Goal: Task Accomplishment & Management: Use online tool/utility

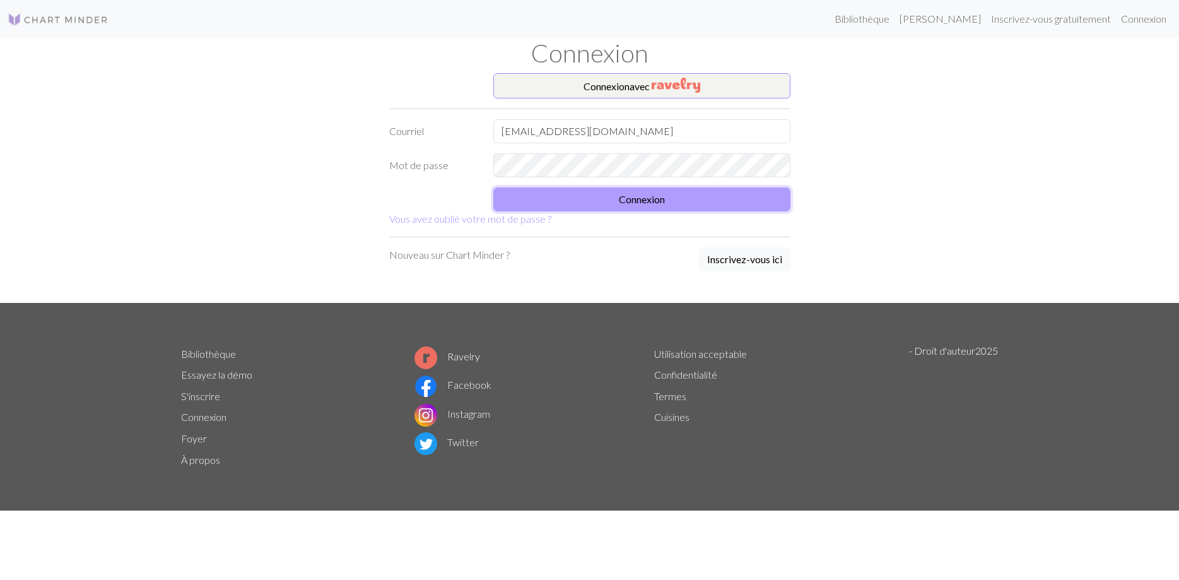
click at [647, 202] on button "Connexion" at bounding box center [641, 199] width 297 height 24
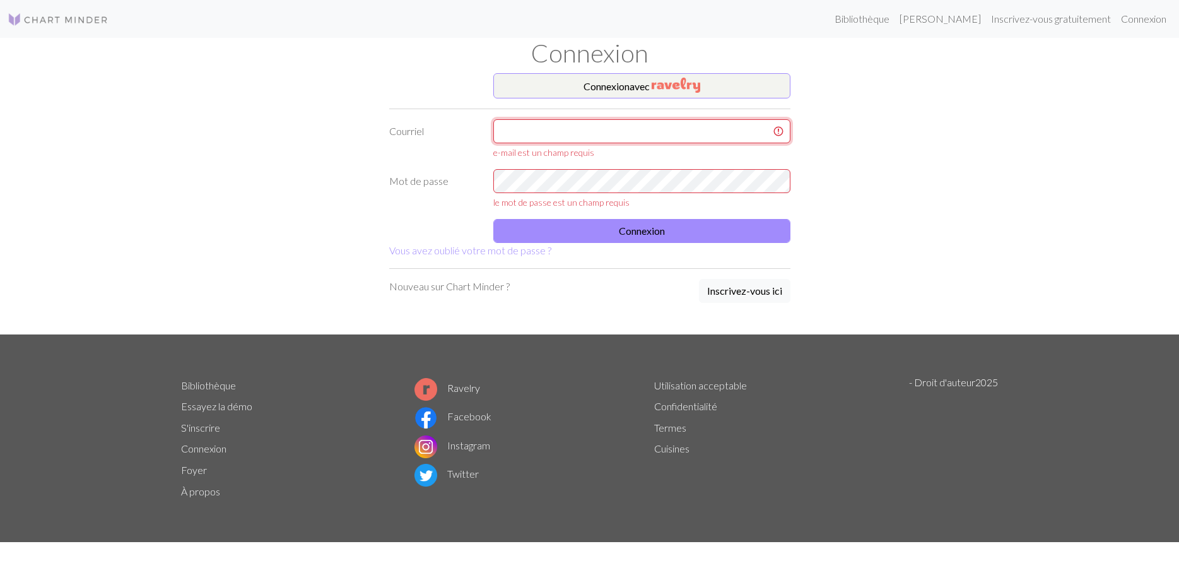
click at [658, 131] on input "text" at bounding box center [641, 131] width 297 height 24
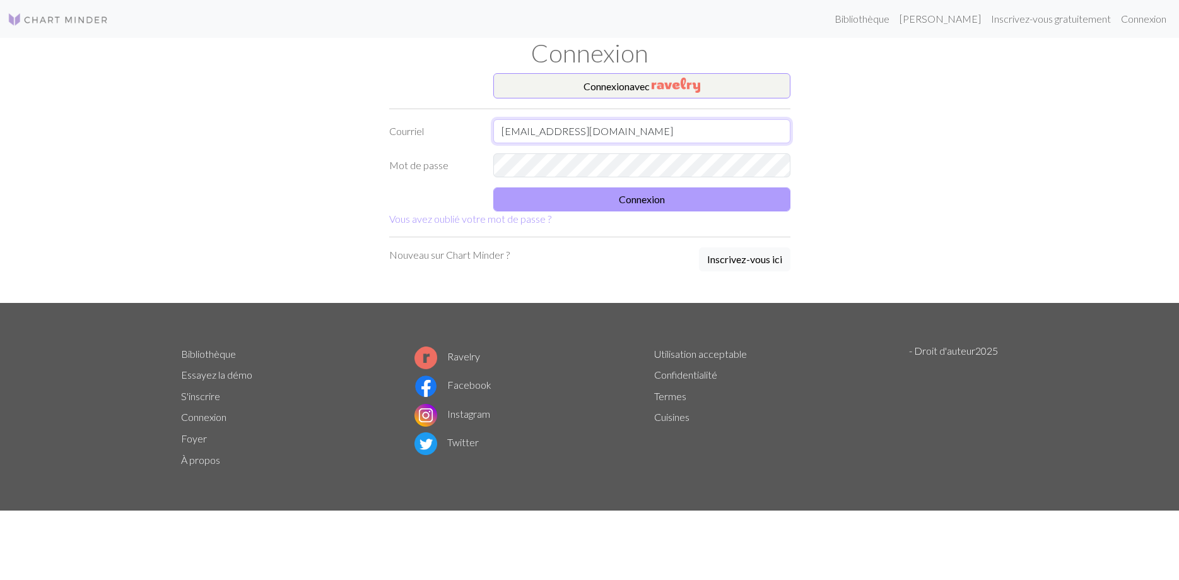
type input "caroleb54@live.fr"
click at [616, 203] on button "Connexion" at bounding box center [641, 199] width 297 height 24
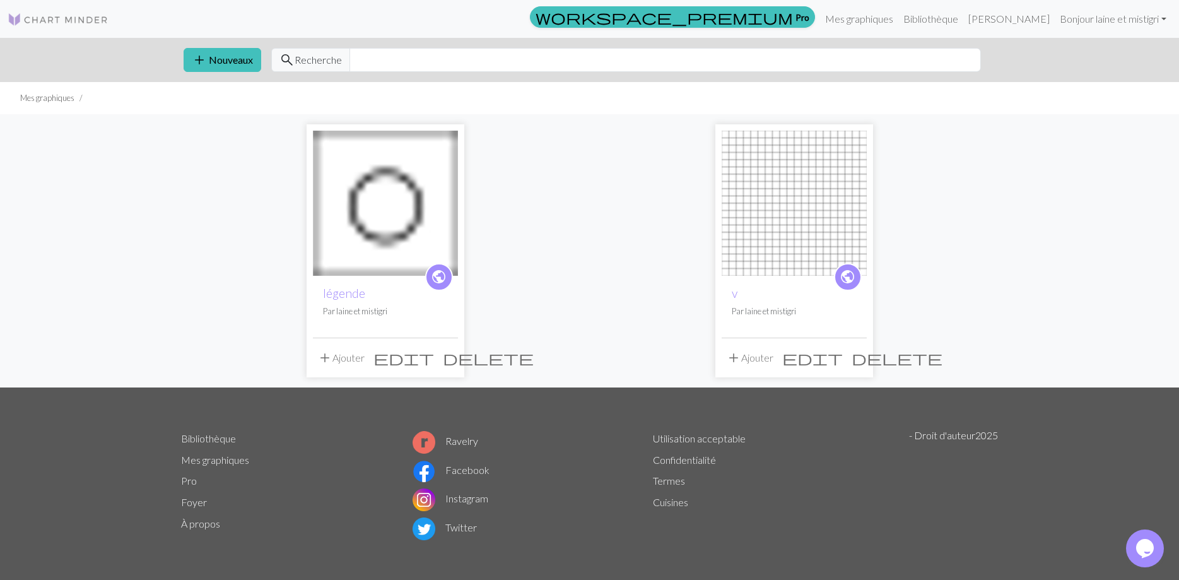
click at [447, 360] on span "delete" at bounding box center [488, 358] width 91 height 18
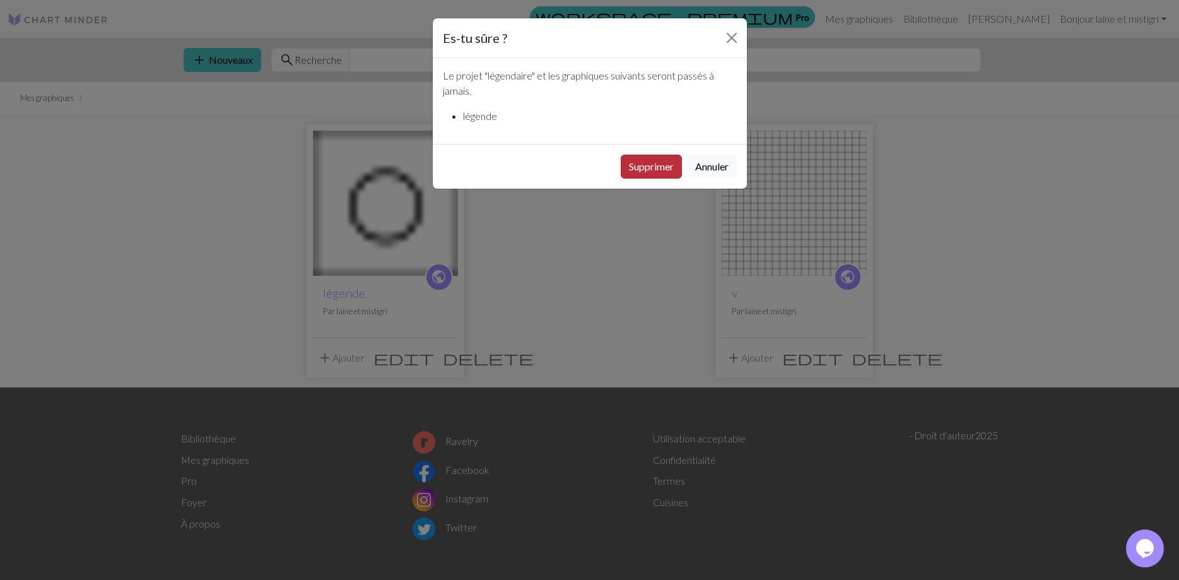
click at [638, 165] on button "Supprimer" at bounding box center [651, 167] width 61 height 24
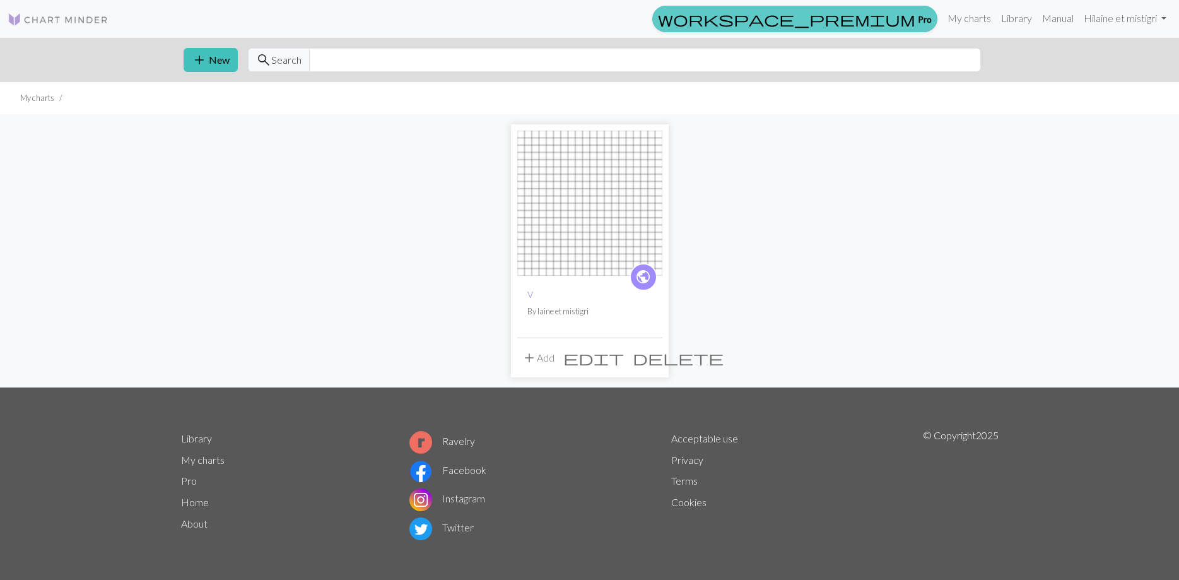
click at [917, 18] on link "workspace_premium Pro" at bounding box center [794, 19] width 285 height 26
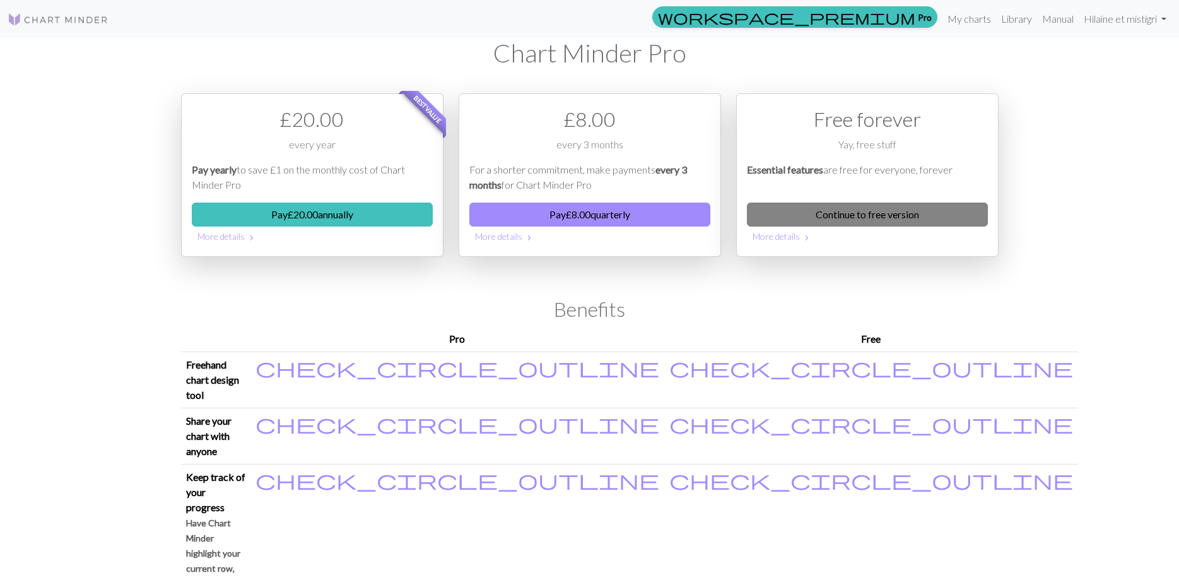
click at [845, 218] on link "Continue to free version" at bounding box center [867, 214] width 241 height 24
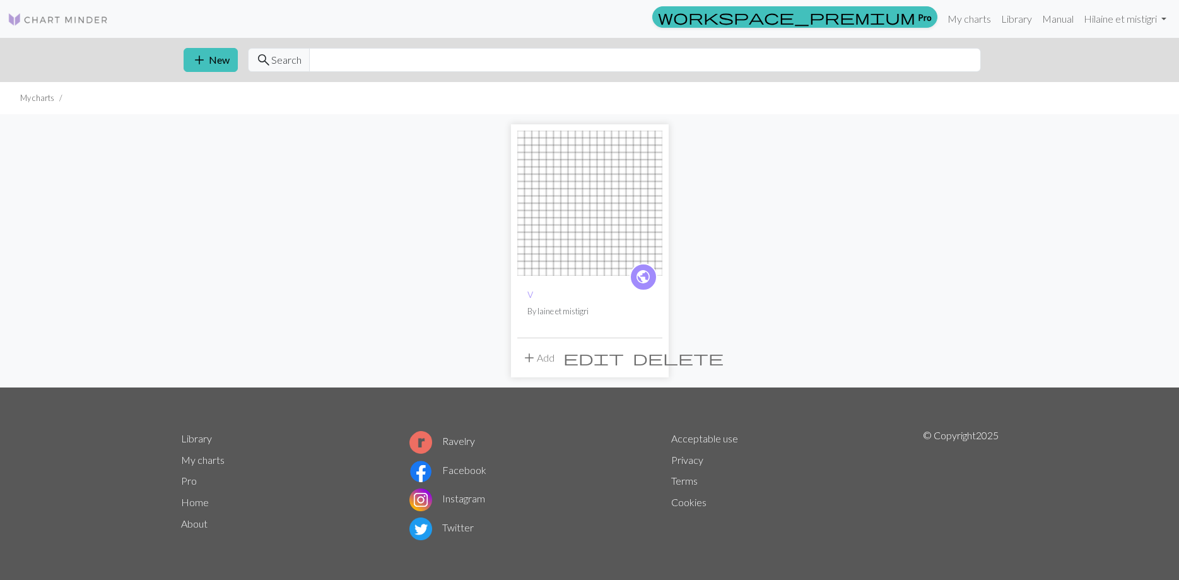
click at [624, 361] on span "edit" at bounding box center [593, 358] width 61 height 18
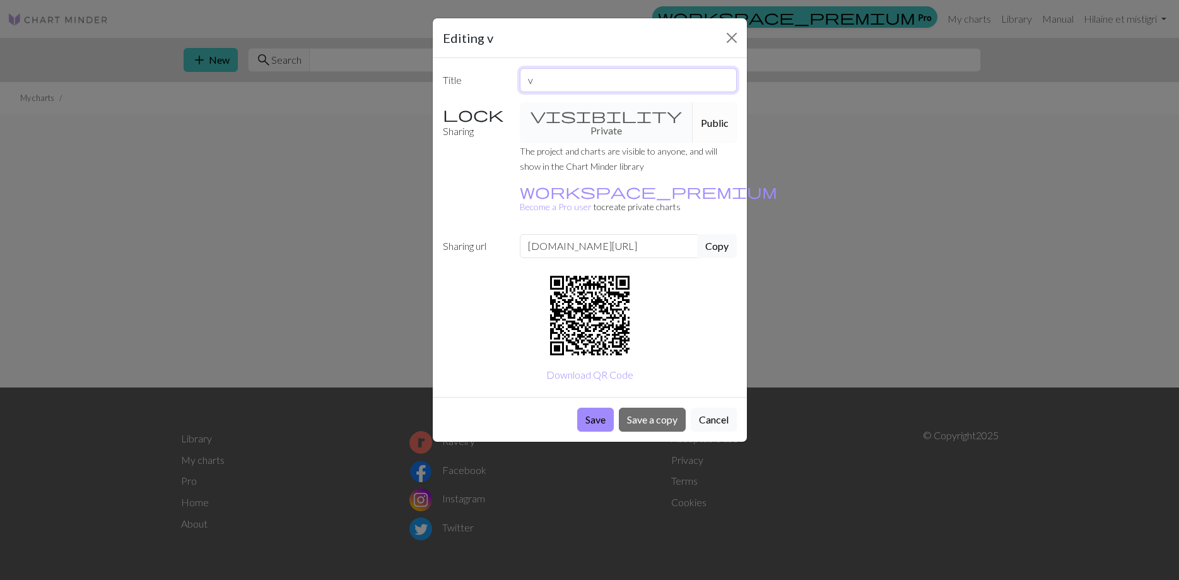
click at [538, 77] on input "v" at bounding box center [628, 80] width 217 height 24
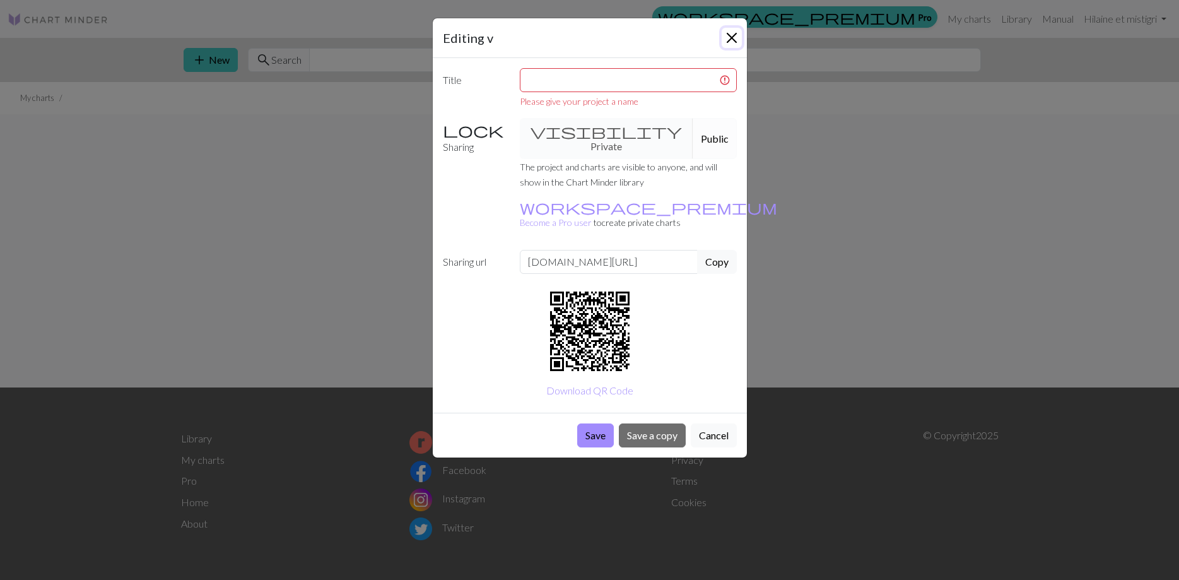
click at [734, 37] on button "Close" at bounding box center [732, 38] width 20 height 20
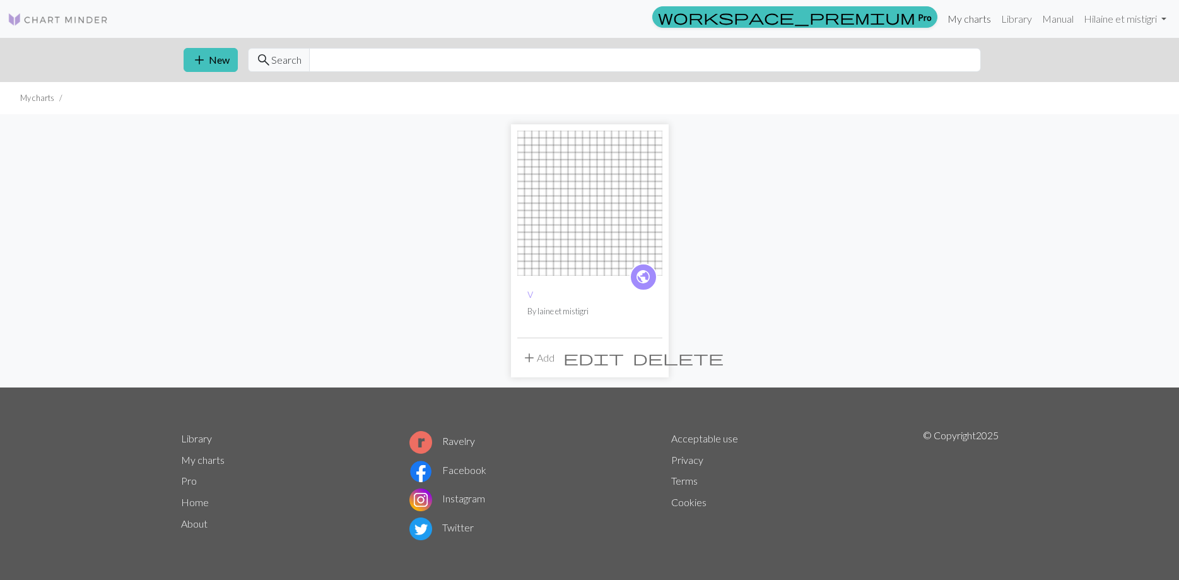
click at [949, 20] on link "My charts" at bounding box center [969, 18] width 54 height 25
click at [1044, 18] on link "Manual" at bounding box center [1058, 18] width 42 height 25
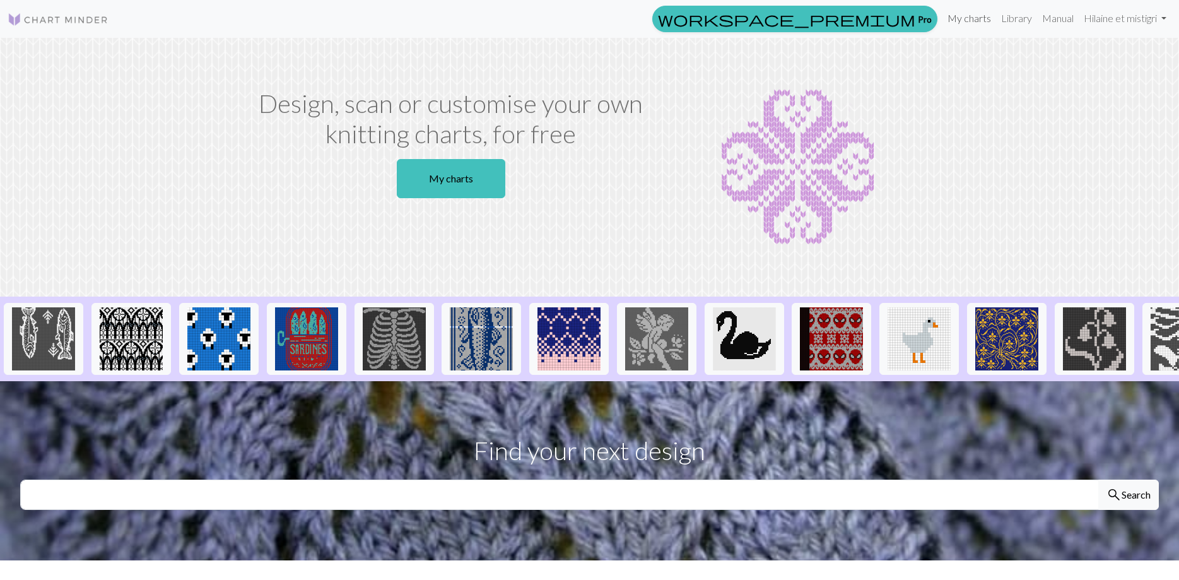
click at [954, 16] on link "My charts" at bounding box center [969, 18] width 54 height 25
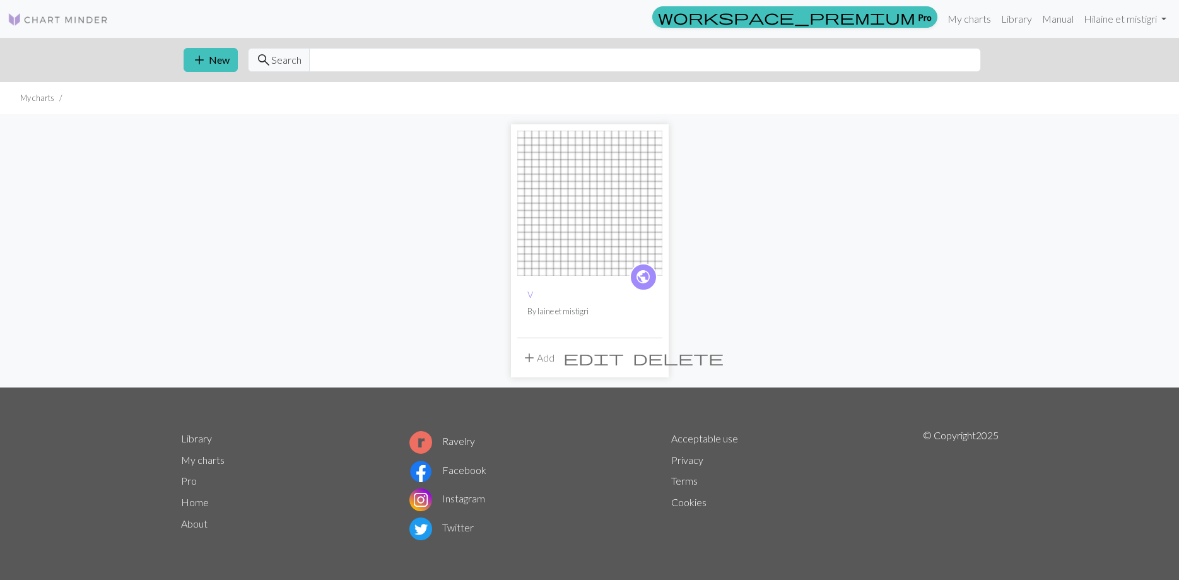
click at [544, 359] on button "add Add" at bounding box center [538, 358] width 42 height 24
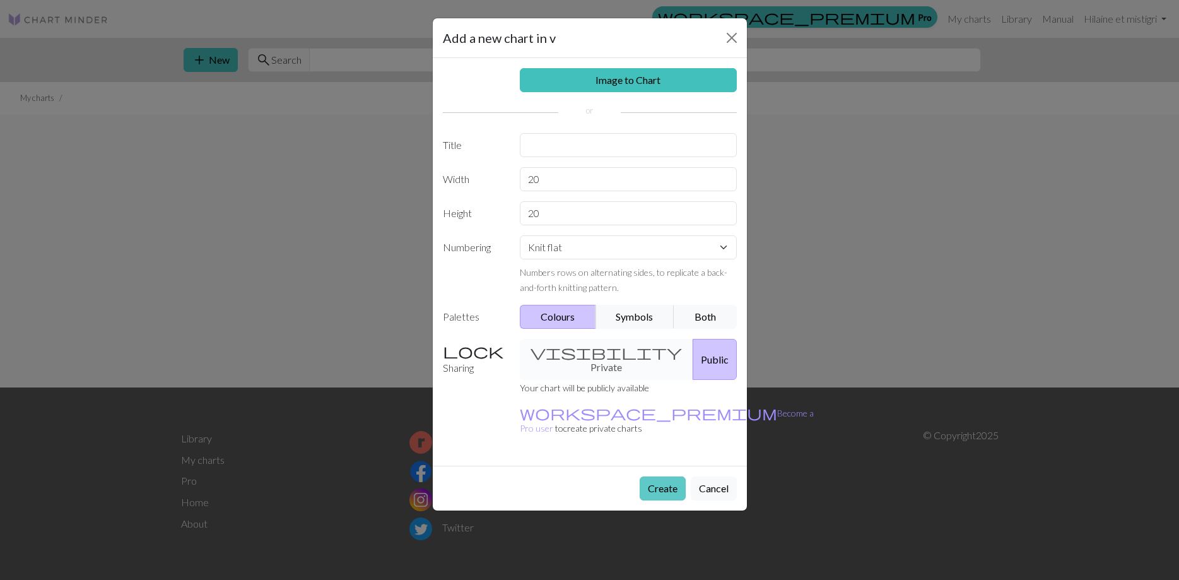
click at [659, 476] on button "Create" at bounding box center [663, 488] width 46 height 24
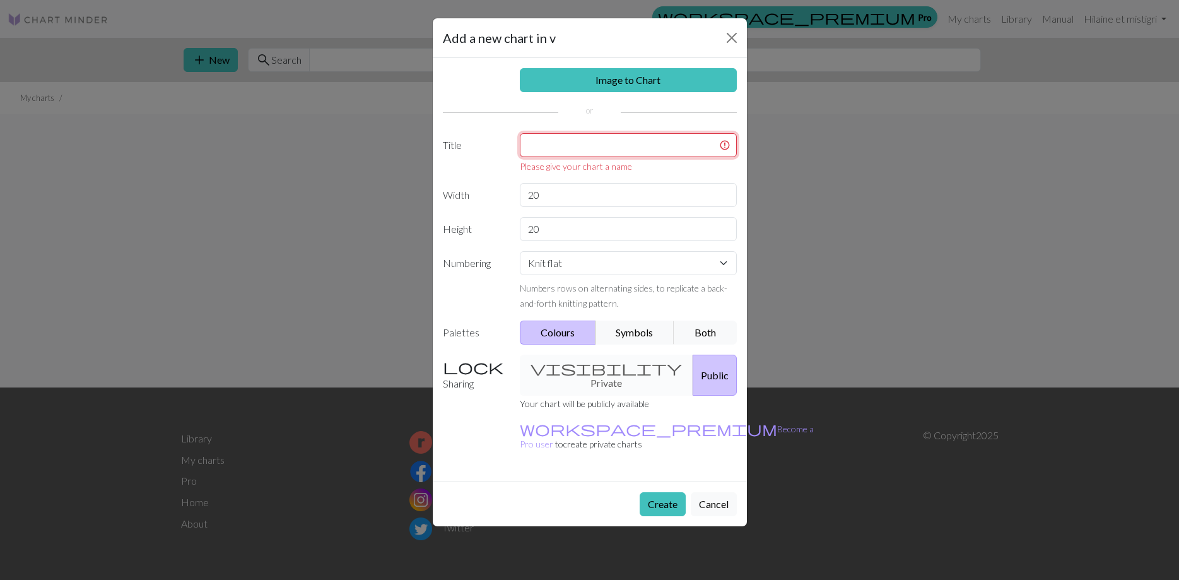
click at [544, 142] on input "text" at bounding box center [628, 145] width 217 height 24
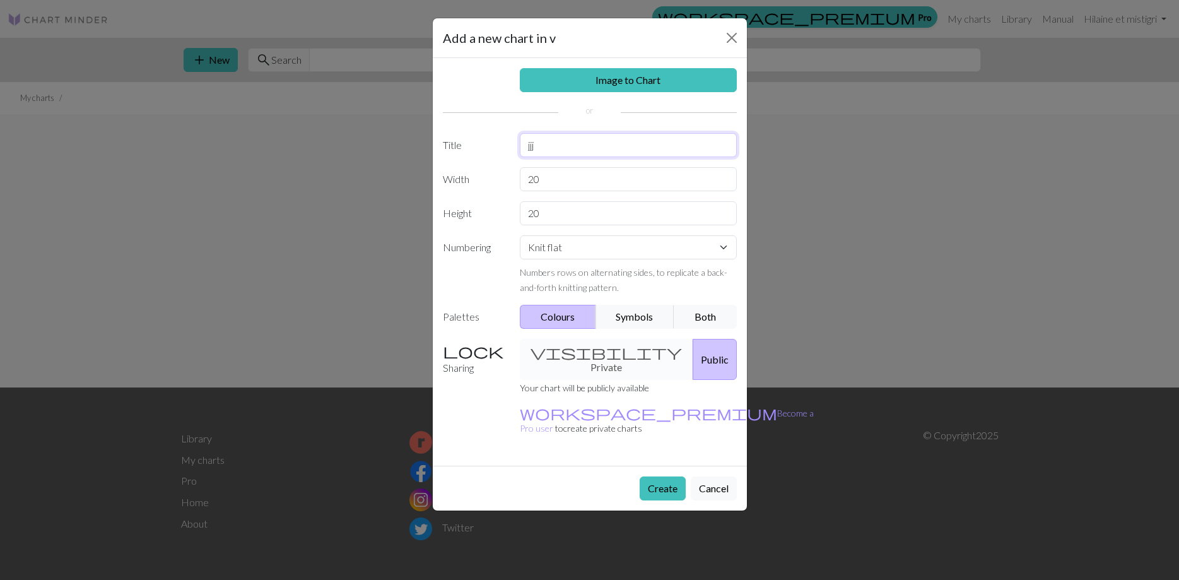
type input "jjj"
click at [670, 476] on button "Create" at bounding box center [663, 488] width 46 height 24
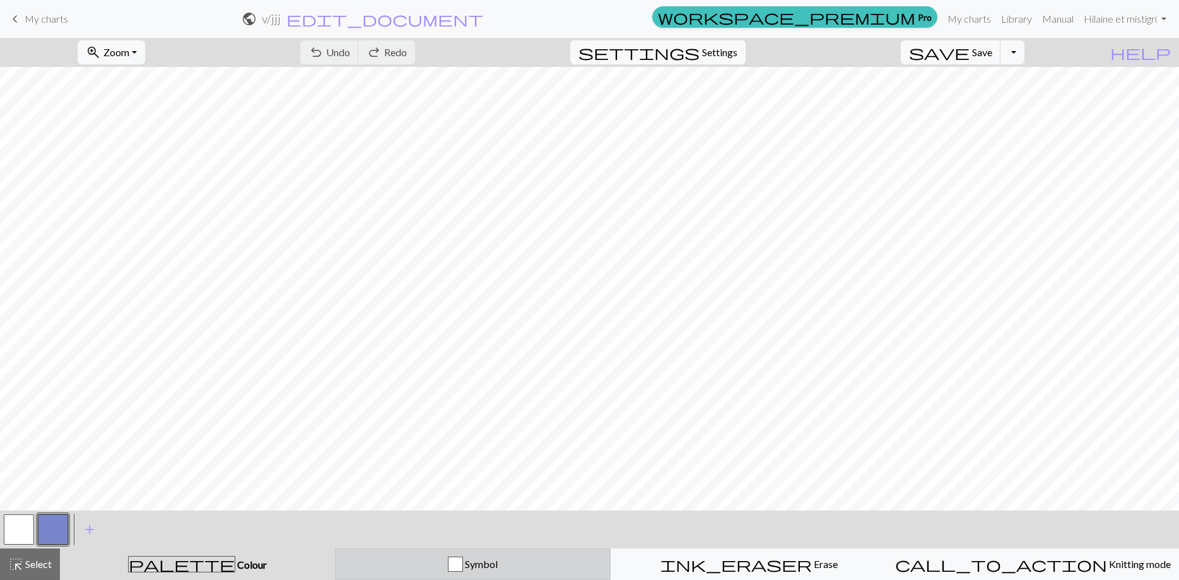
click at [513, 560] on div "Symbol" at bounding box center [473, 563] width 260 height 15
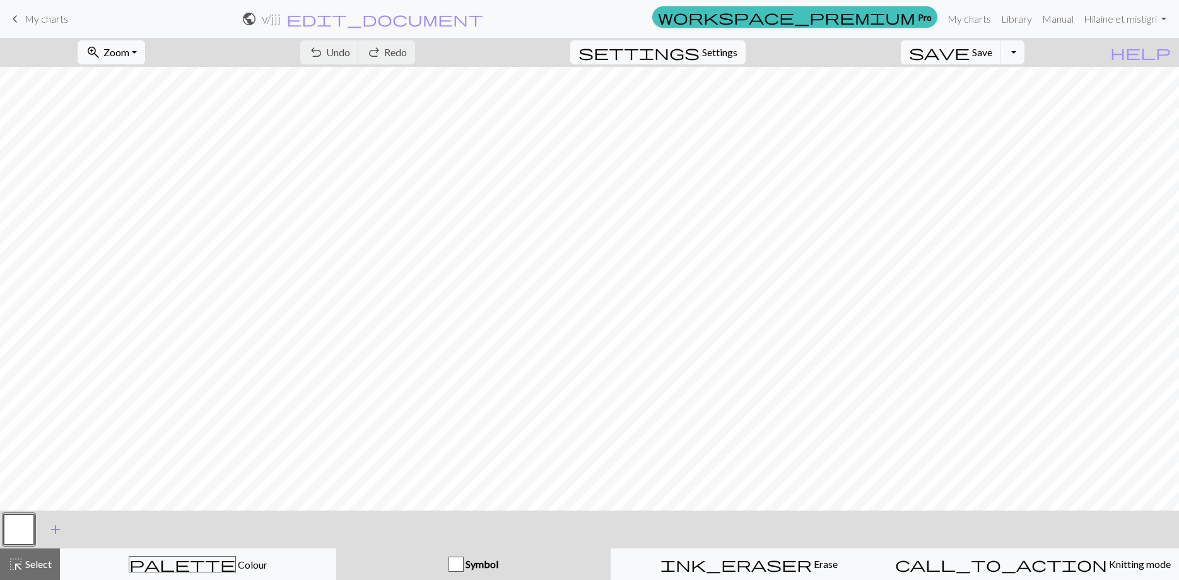
click at [59, 531] on span "add" at bounding box center [55, 529] width 15 height 18
click at [59, 531] on button "button" at bounding box center [53, 529] width 30 height 30
click at [59, 531] on div "Edit symbol Name d f g h j k p s t F H J O P T / | - _ % ^ * & ) ( + ; : " , ` …" at bounding box center [589, 290] width 1179 height 580
click at [50, 522] on button "button" at bounding box center [53, 529] width 30 height 30
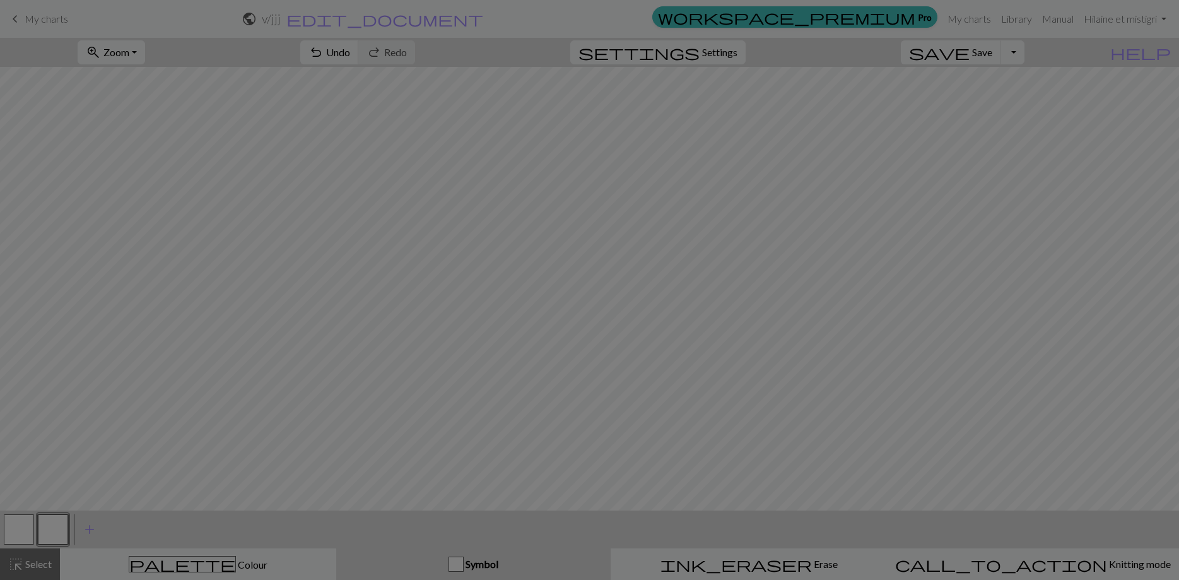
click at [50, 522] on div "Edit symbol Name d f g h j k p s t F H J O P T / | - _ % ^ * & ) ( + ; : " , ` …" at bounding box center [589, 290] width 1179 height 580
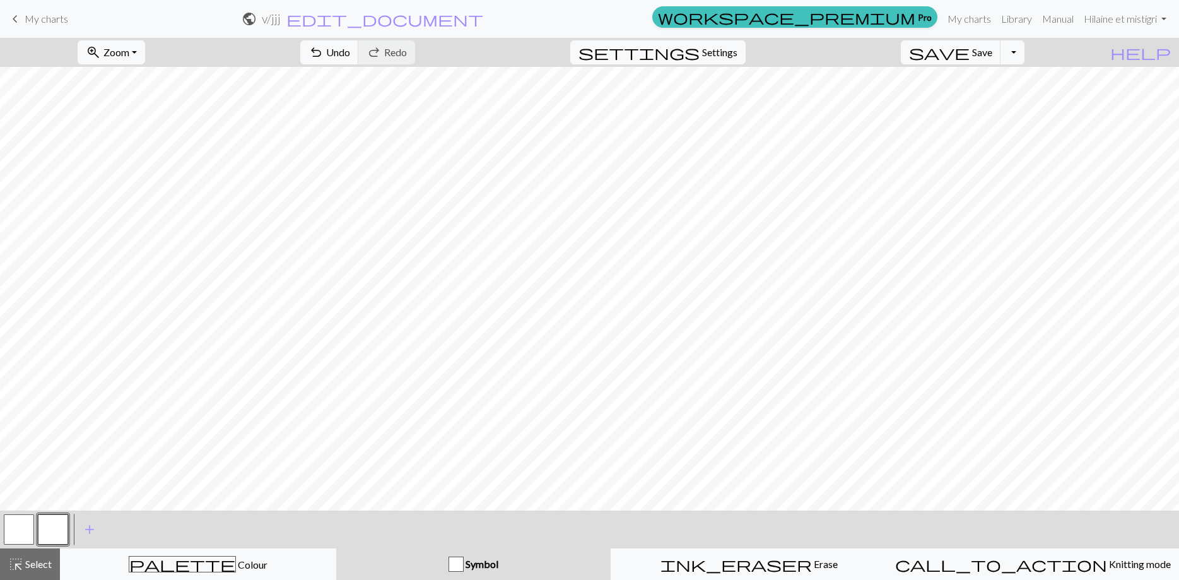
click at [50, 522] on button "button" at bounding box center [53, 529] width 30 height 30
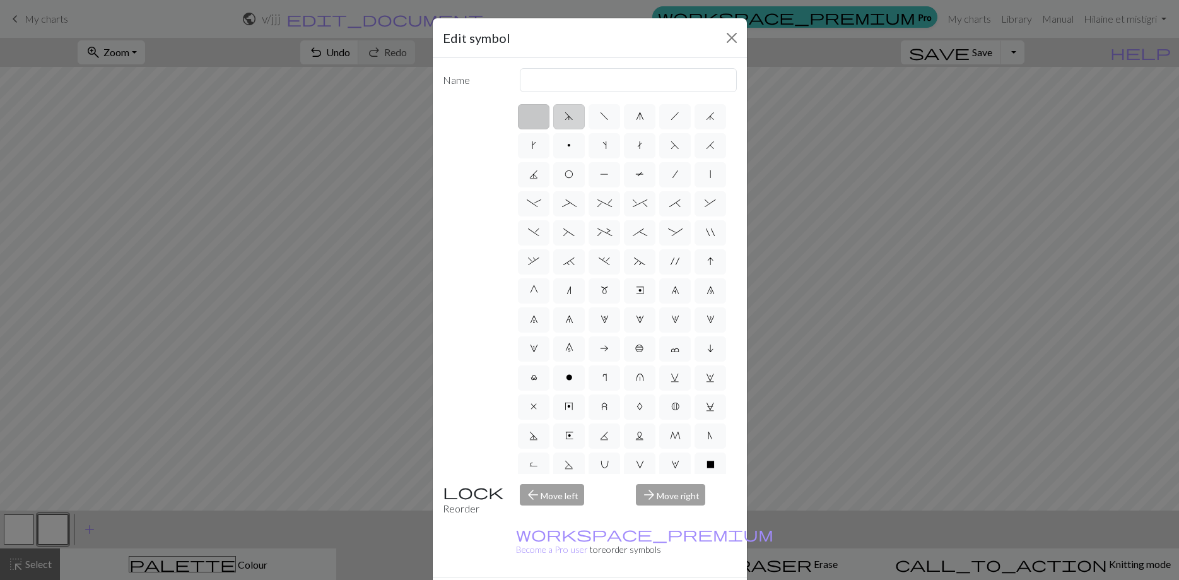
click at [572, 117] on span "d" at bounding box center [569, 116] width 9 height 10
click at [572, 117] on input "d" at bounding box center [569, 112] width 8 height 8
radio input "true"
type input "sk2p"
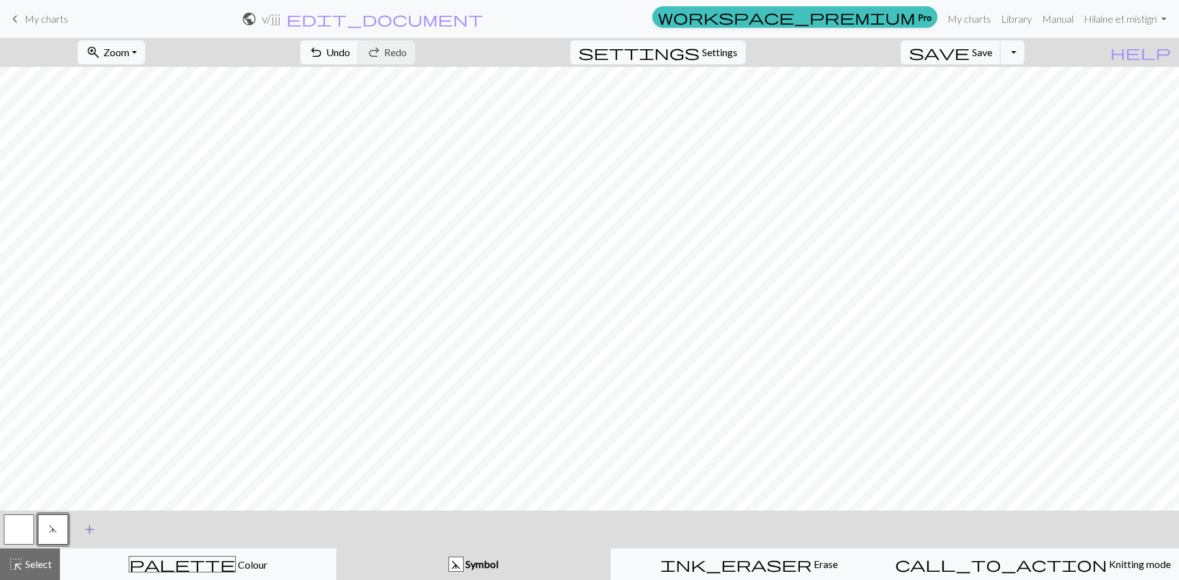
click at [90, 523] on span "add" at bounding box center [89, 529] width 15 height 18
click at [90, 523] on button "button" at bounding box center [87, 529] width 30 height 30
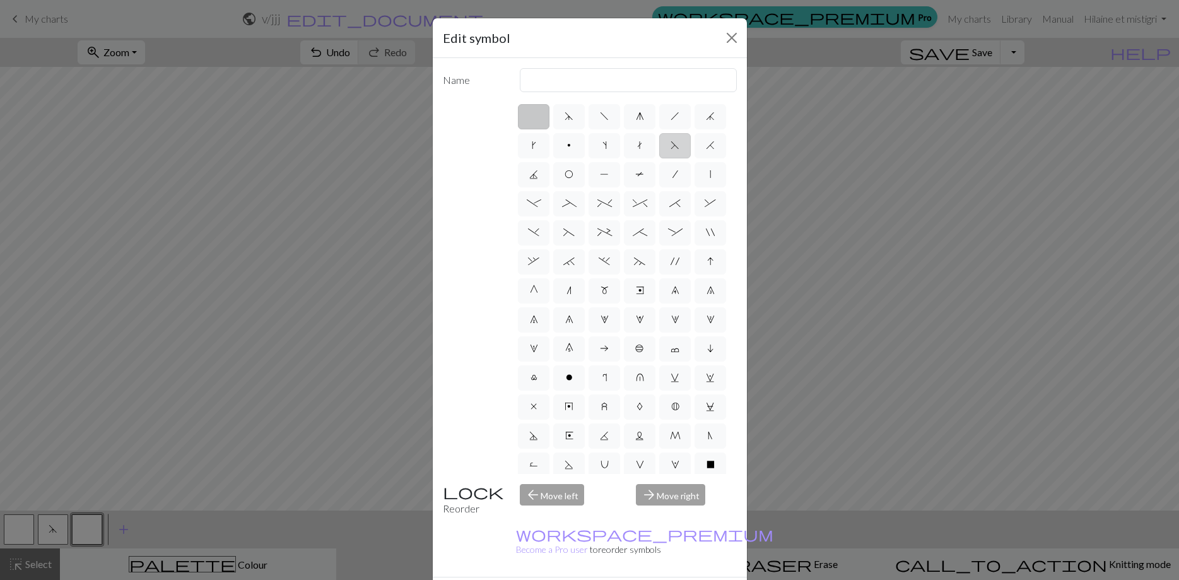
click at [678, 143] on span "F" at bounding box center [675, 145] width 9 height 10
click at [678, 143] on input "F" at bounding box center [675, 142] width 8 height 8
radio input "true"
type input "ssk"
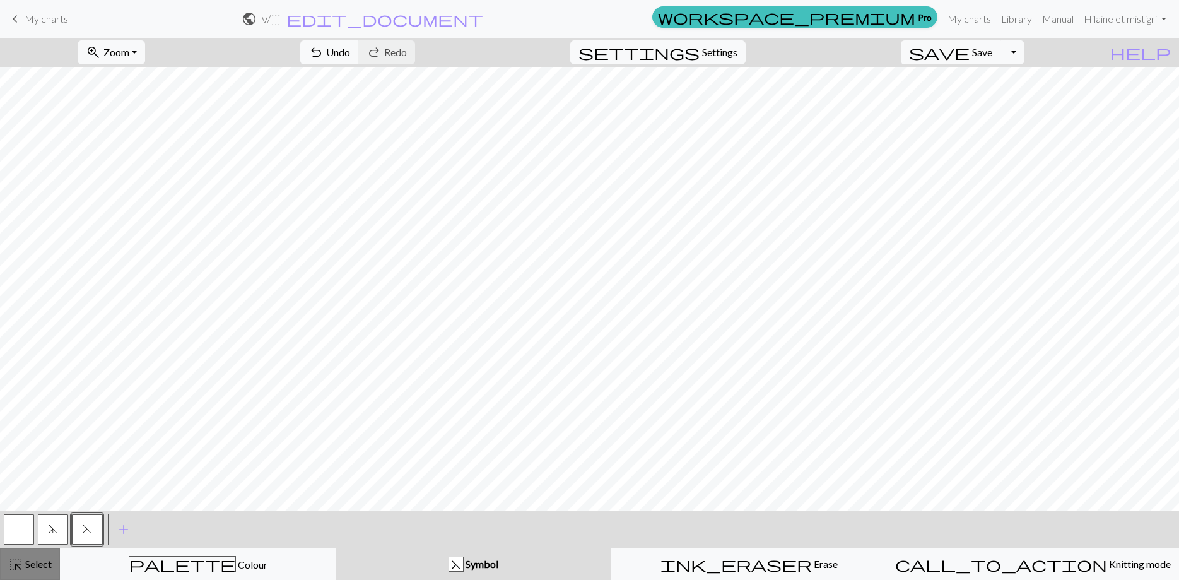
click at [42, 562] on span "Select" at bounding box center [37, 564] width 28 height 12
click at [227, 526] on div "< d F > add Add a symbol" at bounding box center [589, 529] width 1179 height 38
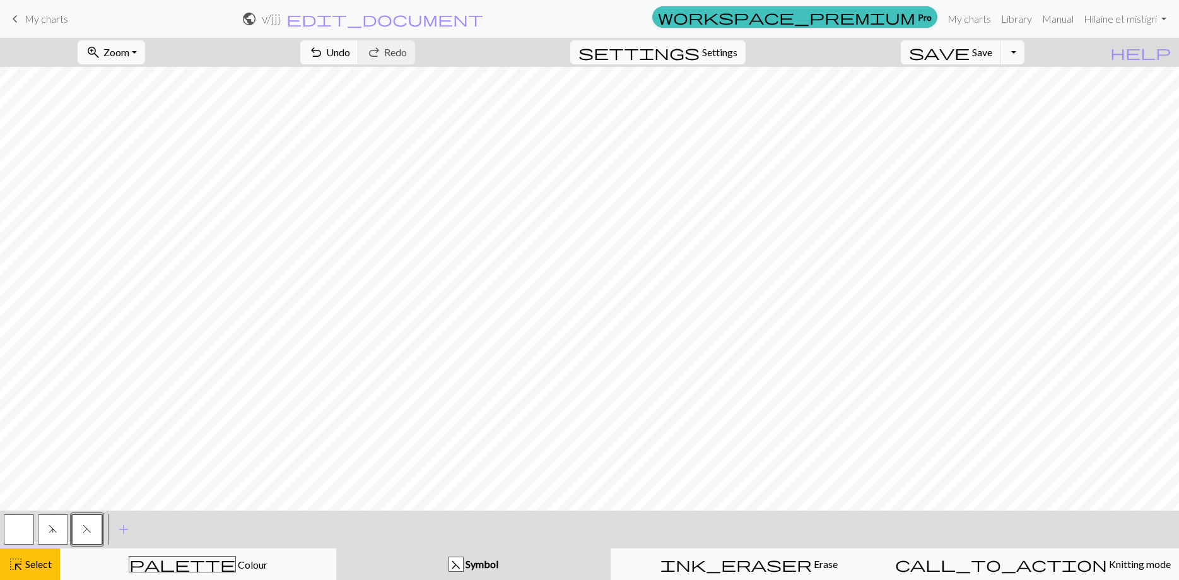
click at [227, 526] on div "< d F > add Add a symbol" at bounding box center [589, 529] width 1179 height 38
click at [132, 531] on button "add Add a symbol" at bounding box center [124, 529] width 32 height 32
click at [15, 531] on button "button" at bounding box center [19, 529] width 30 height 30
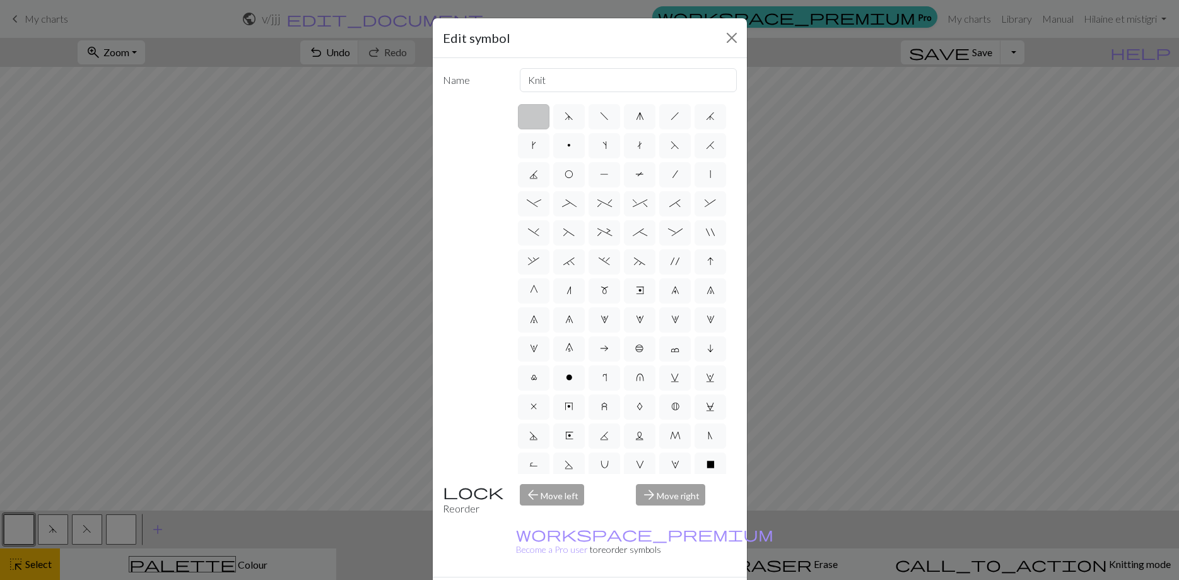
click at [15, 531] on div "Edit symbol Name Knit d f g h j k p s t F H J O P T / | - _ % ^ * & ) ( + ; : "…" at bounding box center [589, 290] width 1179 height 580
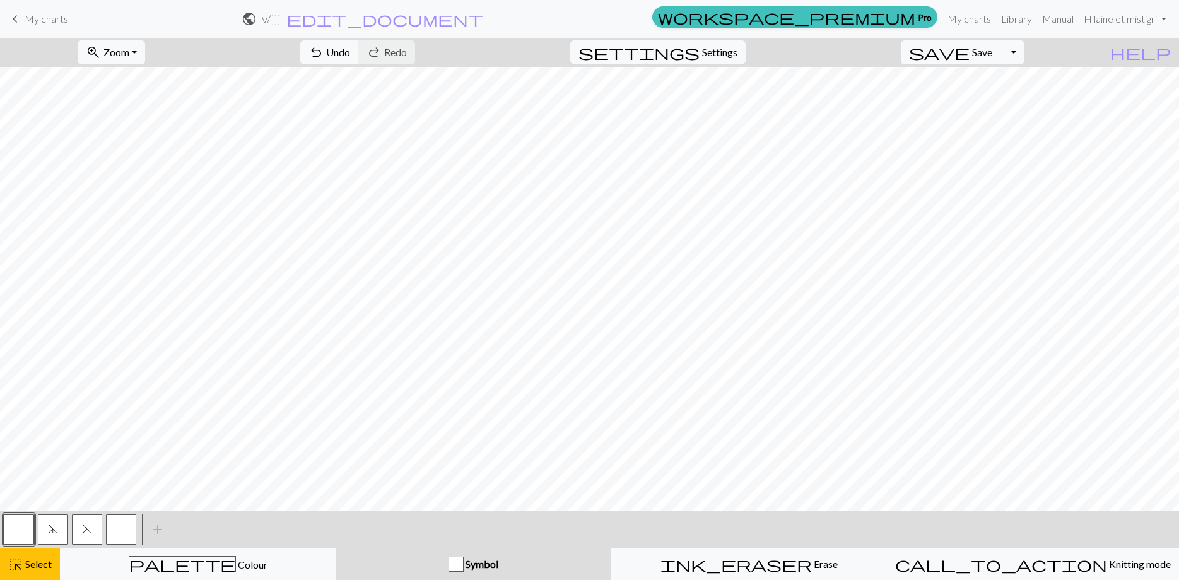
click at [15, 531] on button "button" at bounding box center [19, 529] width 30 height 30
click at [15, 531] on div "Edit symbol Name Knit d f g h j k p s t F H J O P T / | - _ % ^ * & ) ( + ; : "…" at bounding box center [589, 290] width 1179 height 580
click at [15, 531] on button "button" at bounding box center [19, 529] width 30 height 30
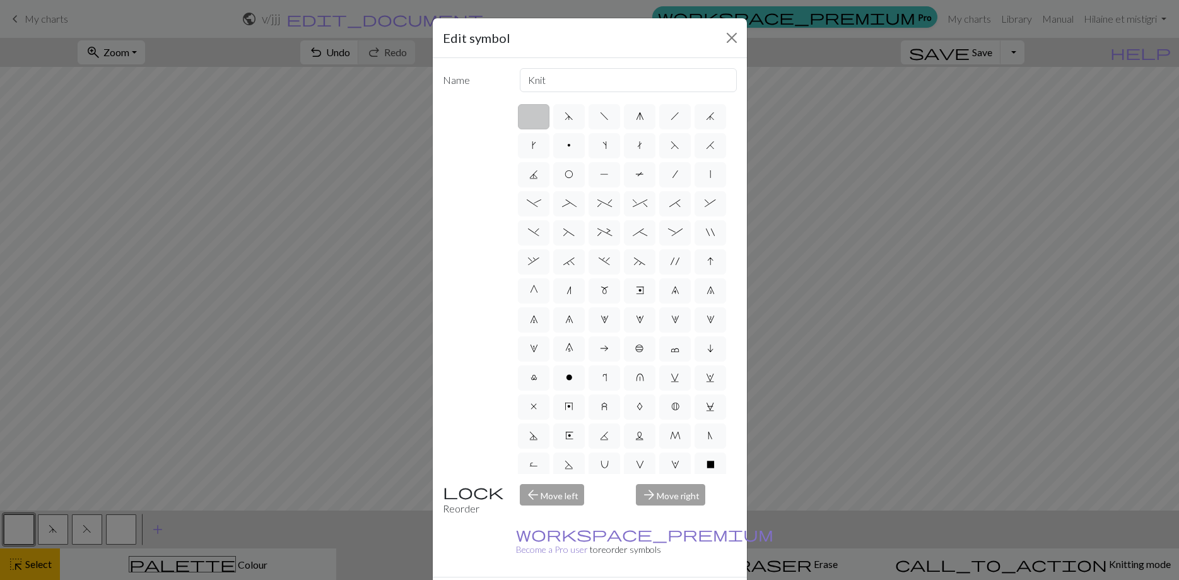
click at [582, 529] on link "workspace_premium Become a Pro user" at bounding box center [644, 542] width 257 height 26
click at [727, 37] on button "Close" at bounding box center [732, 38] width 20 height 20
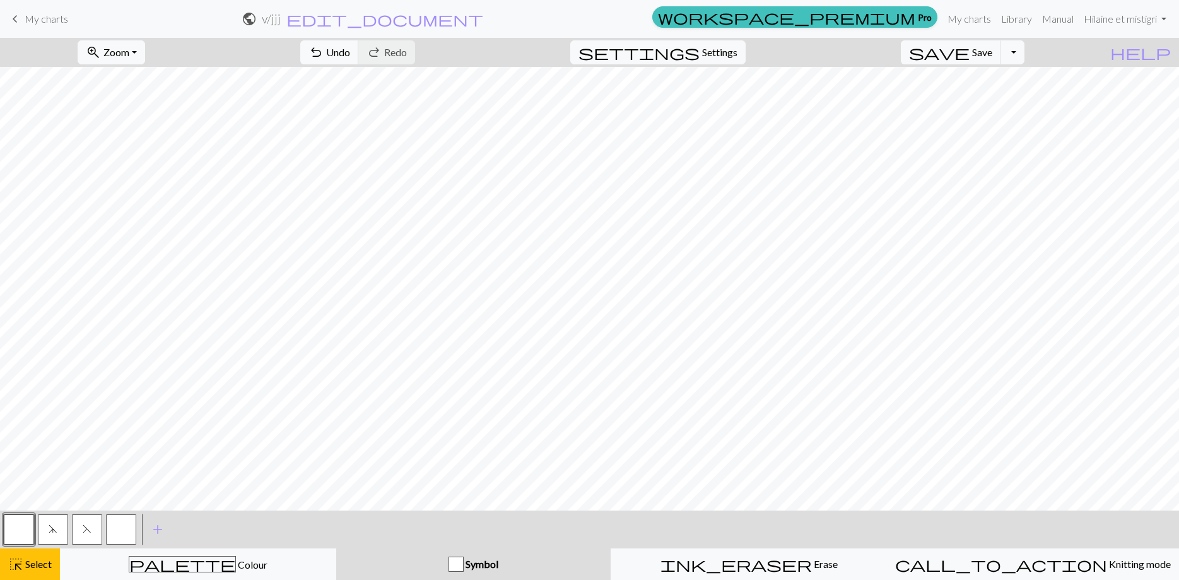
click at [526, 524] on div "< d F > add Add a symbol" at bounding box center [589, 529] width 1179 height 38
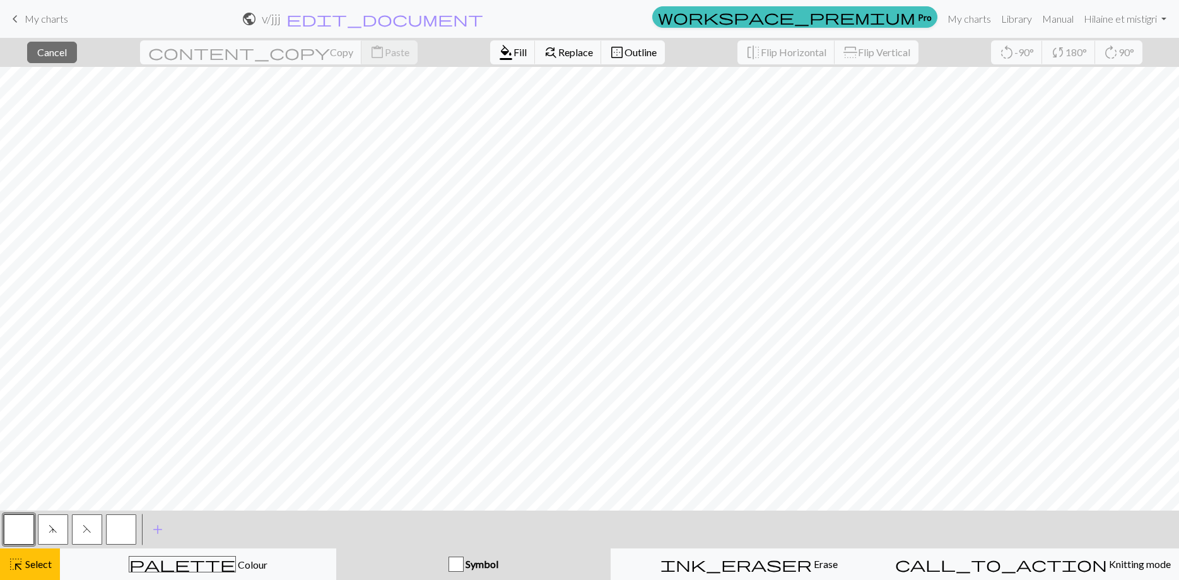
click at [32, 524] on button "button" at bounding box center [19, 529] width 30 height 30
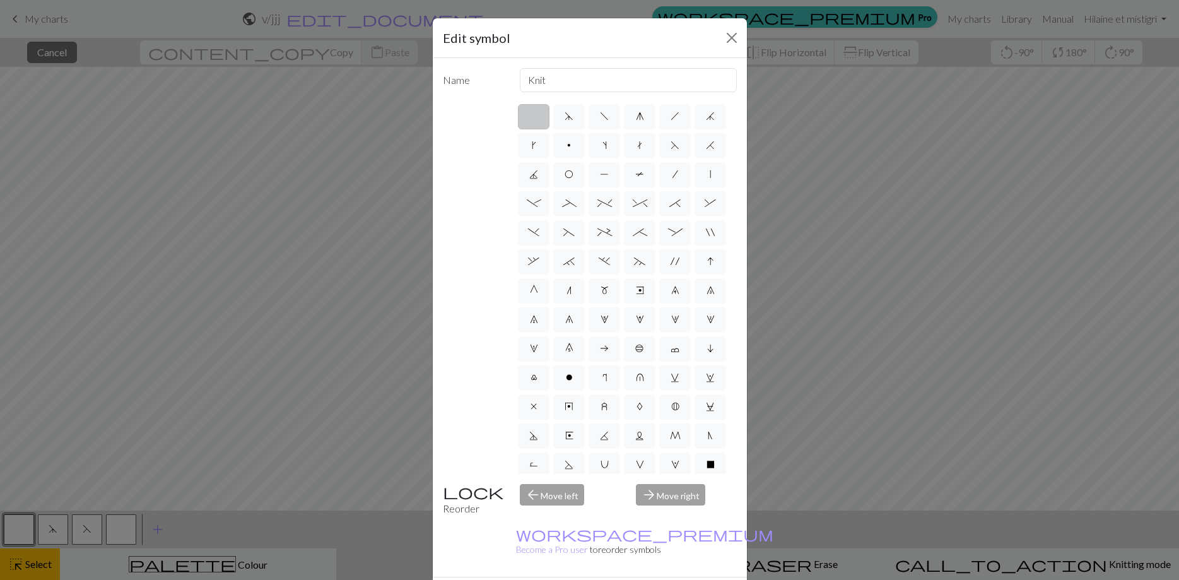
click at [175, 437] on div "Edit symbol Name Knit d f g h j k p s t F H J O P T / | - _ % ^ * & ) ( + ; : "…" at bounding box center [589, 290] width 1179 height 580
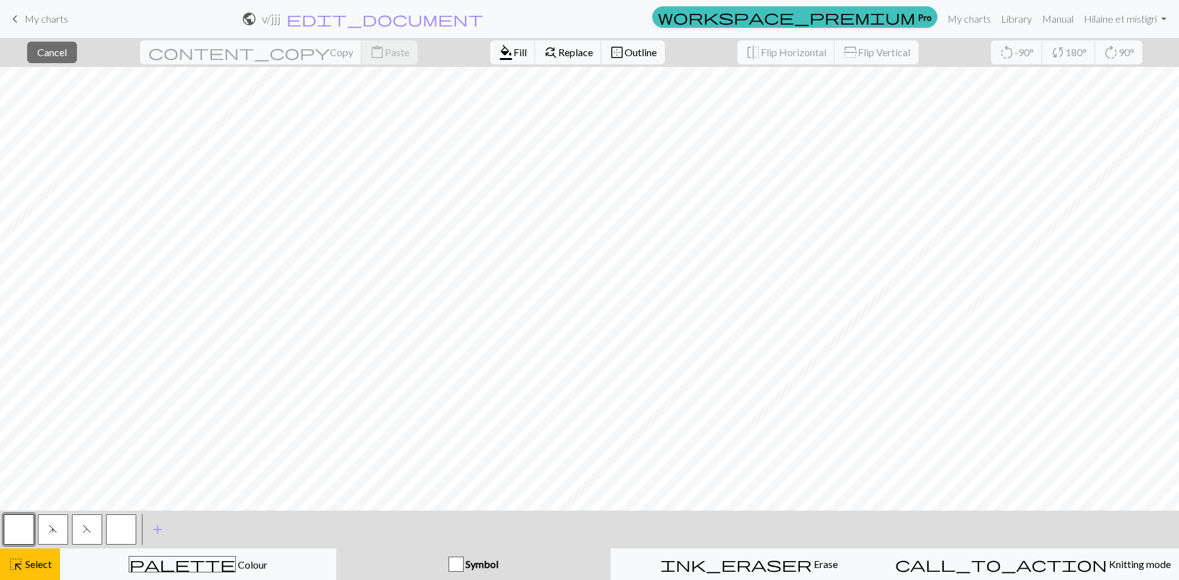
click at [52, 524] on button "d" at bounding box center [53, 529] width 30 height 30
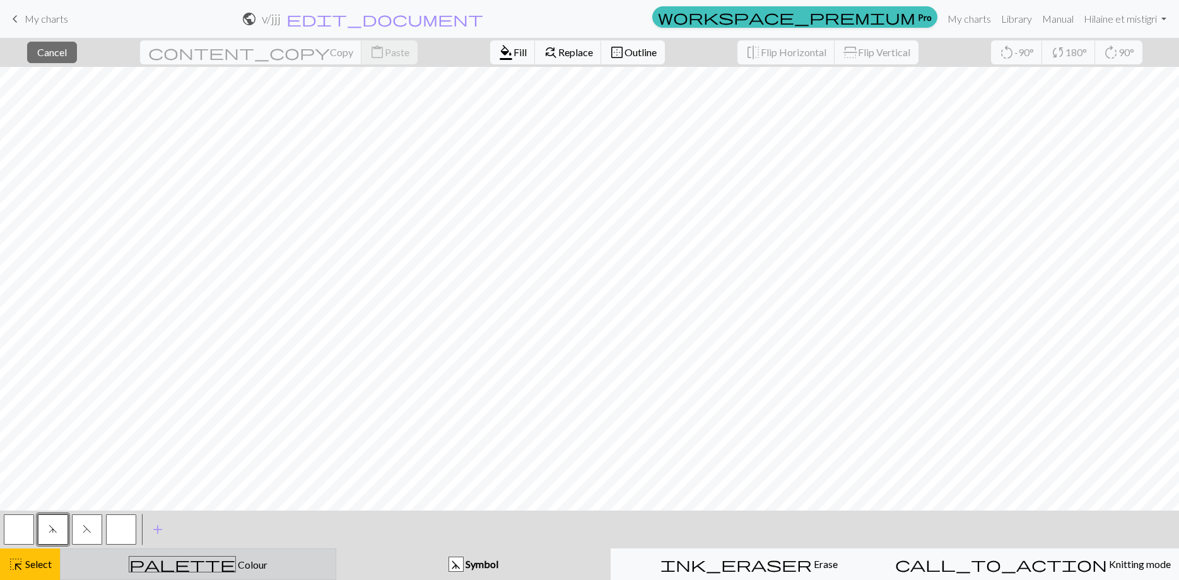
click at [154, 570] on div "palette Colour Colour" at bounding box center [198, 564] width 260 height 16
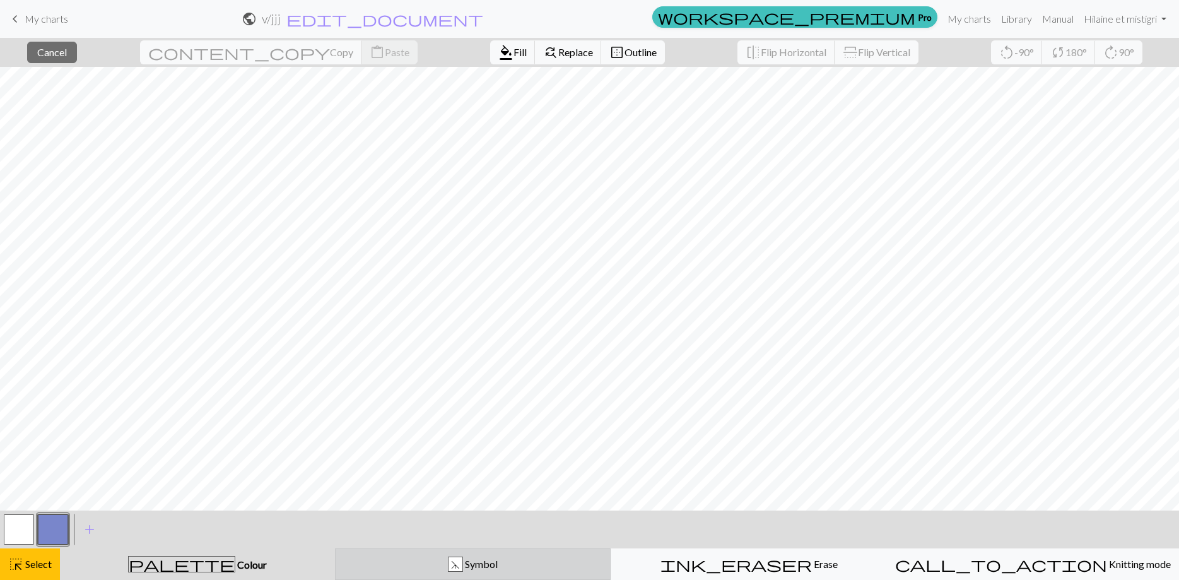
click at [372, 564] on div "d Symbol" at bounding box center [473, 563] width 260 height 15
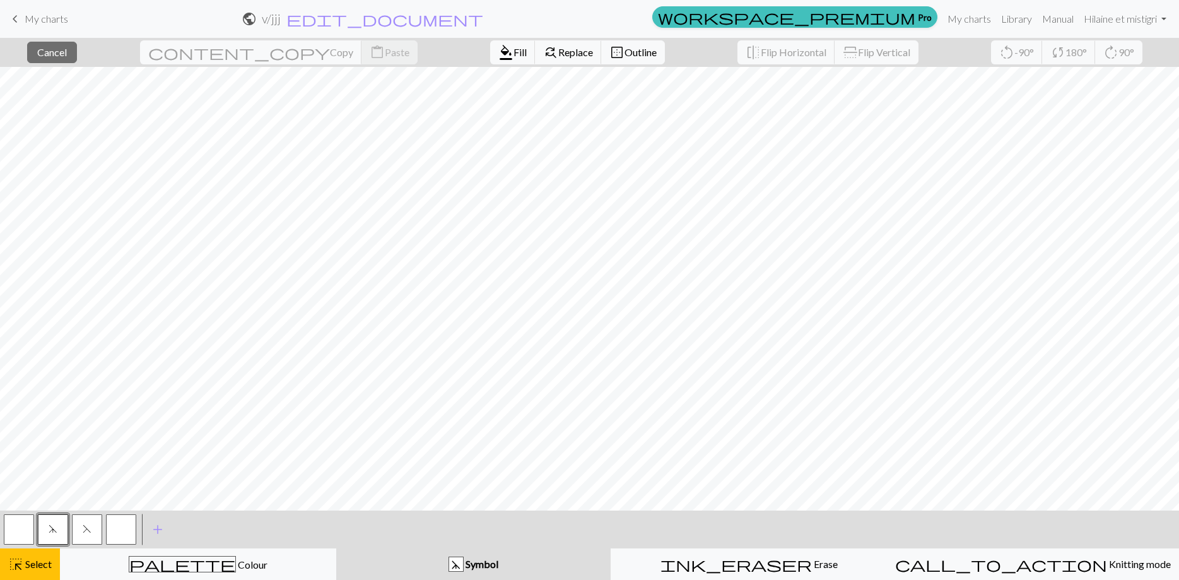
click at [86, 525] on span "F" at bounding box center [87, 529] width 9 height 10
click at [35, 566] on span "Select" at bounding box center [37, 564] width 28 height 12
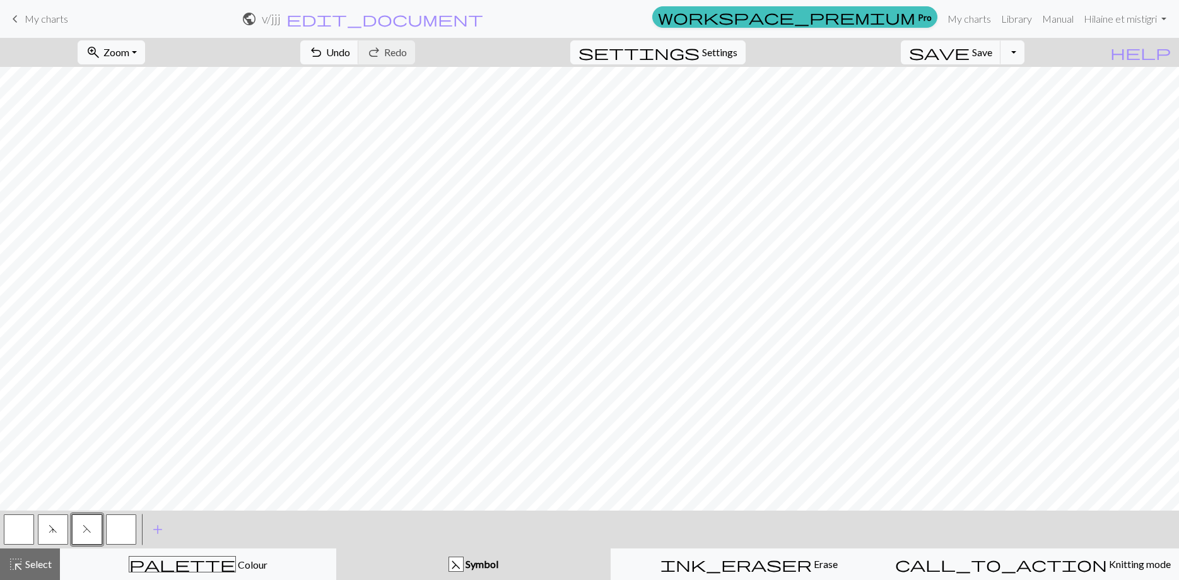
click at [190, 523] on div "< d F > add Add a symbol" at bounding box center [589, 529] width 1179 height 38
click at [423, 558] on div "F Symbol" at bounding box center [474, 563] width 260 height 15
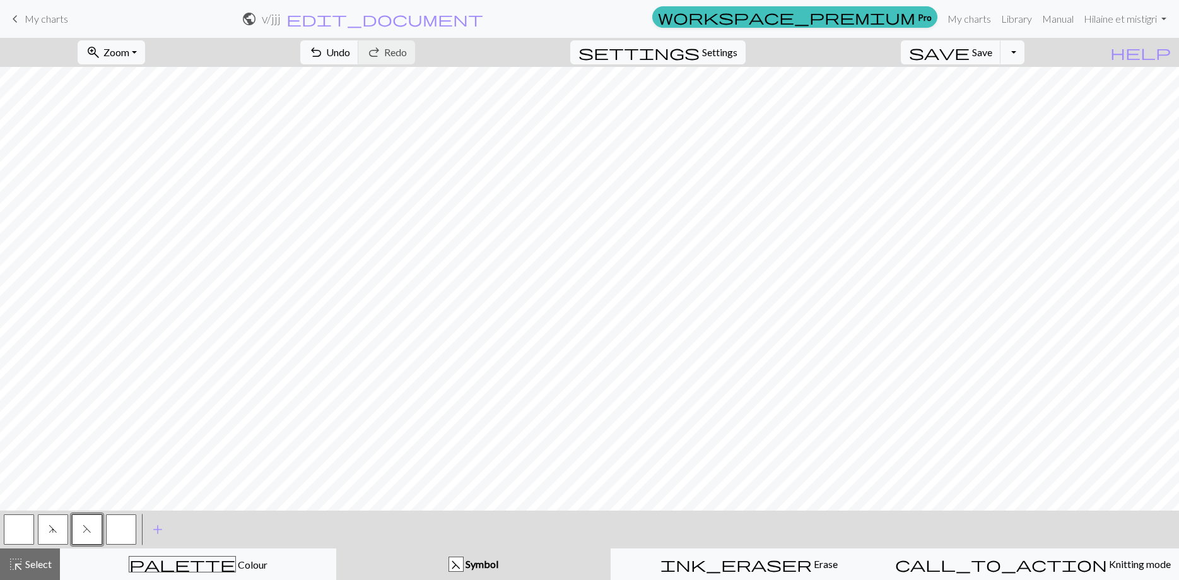
click at [423, 558] on div "F Symbol" at bounding box center [474, 563] width 260 height 15
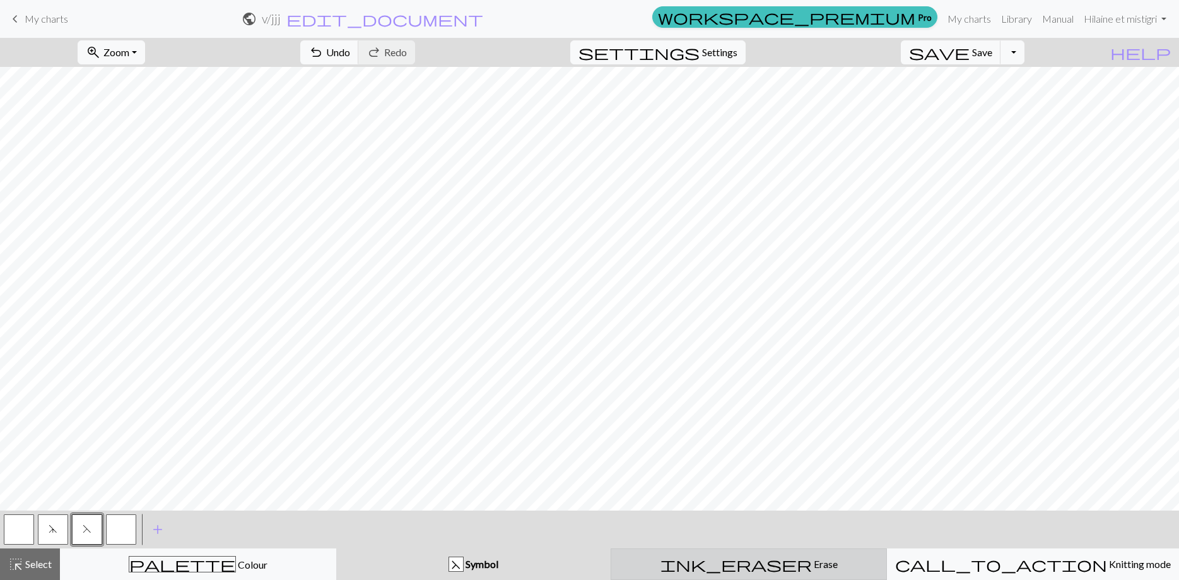
click at [662, 558] on div "ink_eraser Erase Erase" at bounding box center [749, 563] width 260 height 15
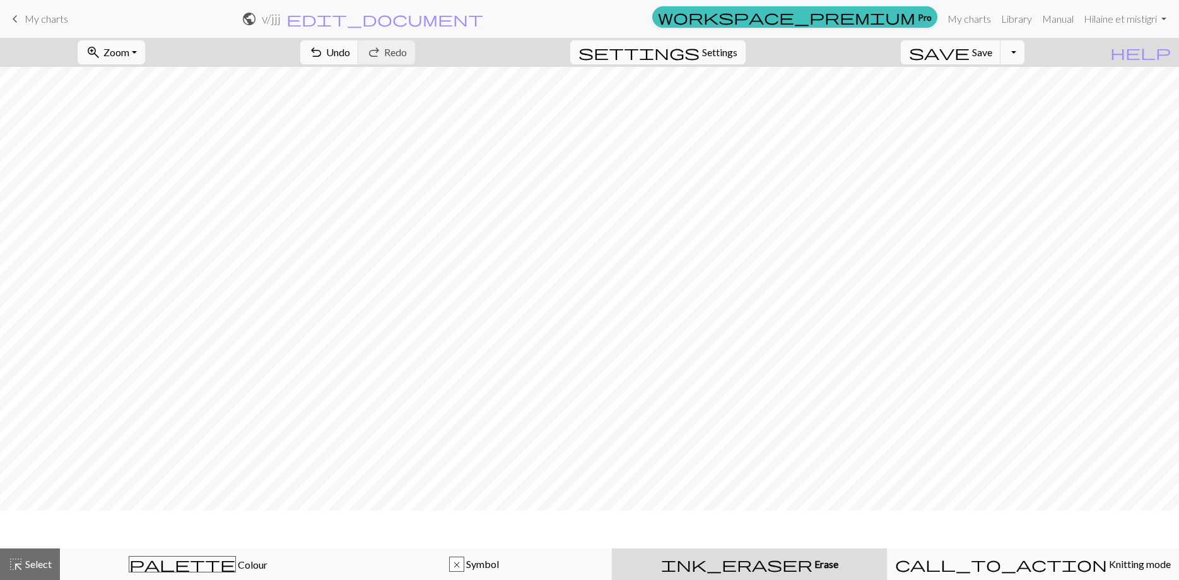
click at [662, 558] on div "ink_eraser Erase Erase" at bounding box center [749, 563] width 260 height 15
click at [809, 560] on div "ink_eraser Erase Erase" at bounding box center [749, 563] width 260 height 15
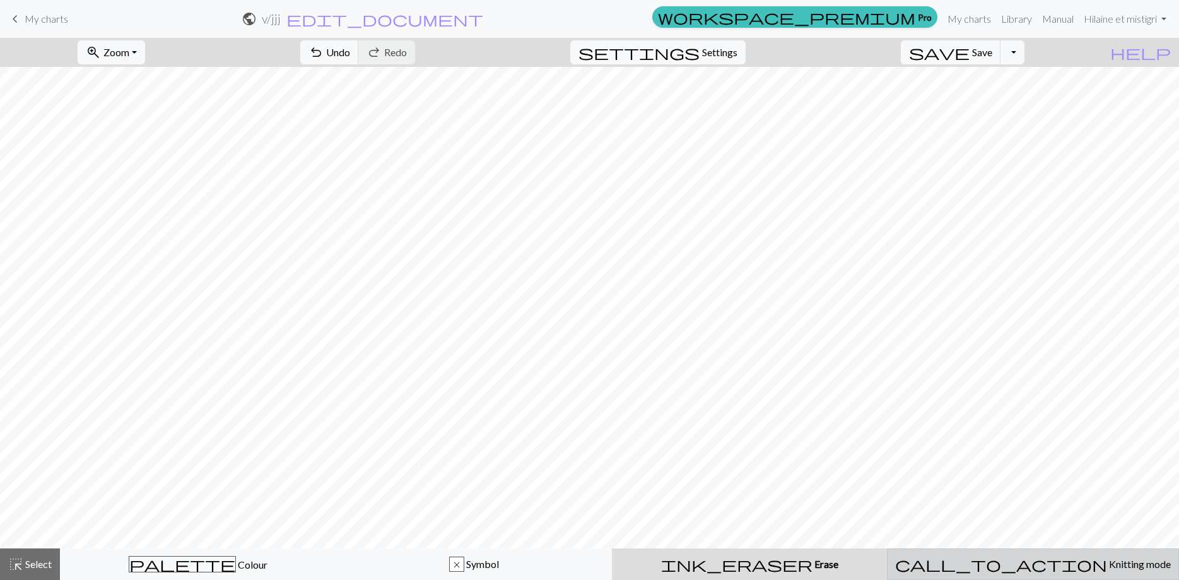
click at [946, 558] on div "call_to_action Knitting mode Knitting mode" at bounding box center [1033, 563] width 276 height 15
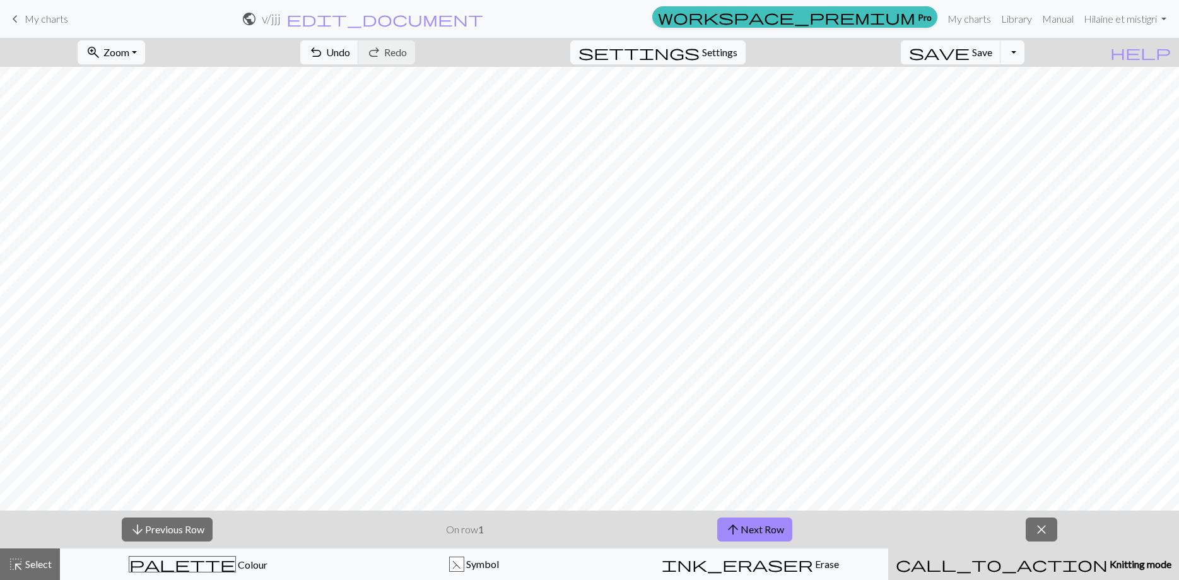
click at [946, 558] on div "call_to_action Knitting mode Knitting mode" at bounding box center [1034, 563] width 276 height 15
click at [771, 529] on button "arrow_upward Next Row" at bounding box center [754, 529] width 75 height 24
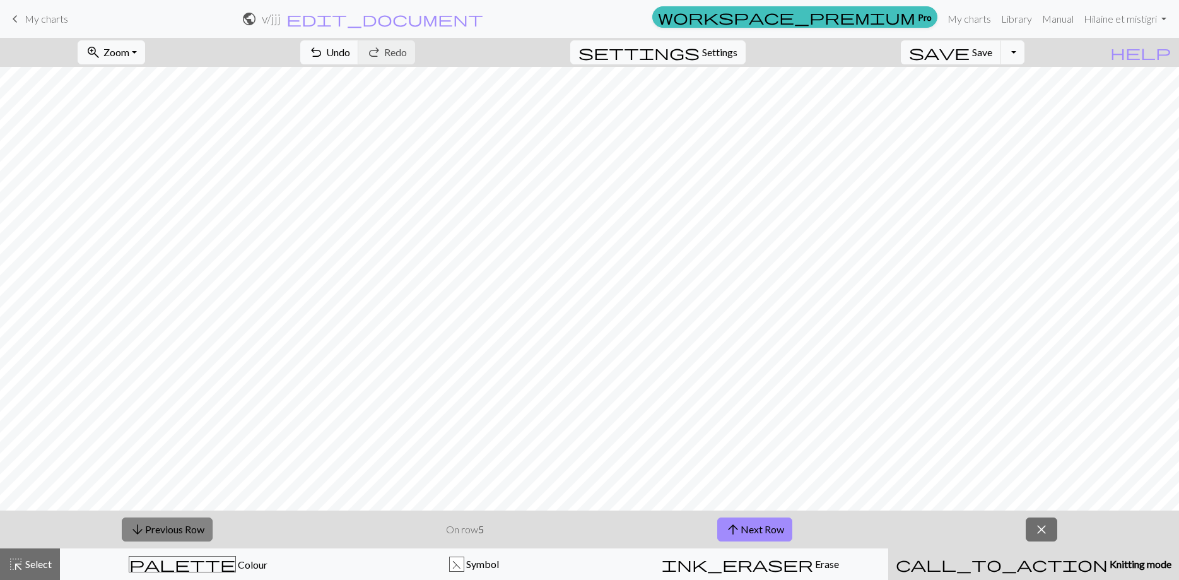
click at [190, 527] on button "arrow_downward Previous Row" at bounding box center [167, 529] width 91 height 24
click at [1046, 531] on span "close" at bounding box center [1041, 529] width 15 height 18
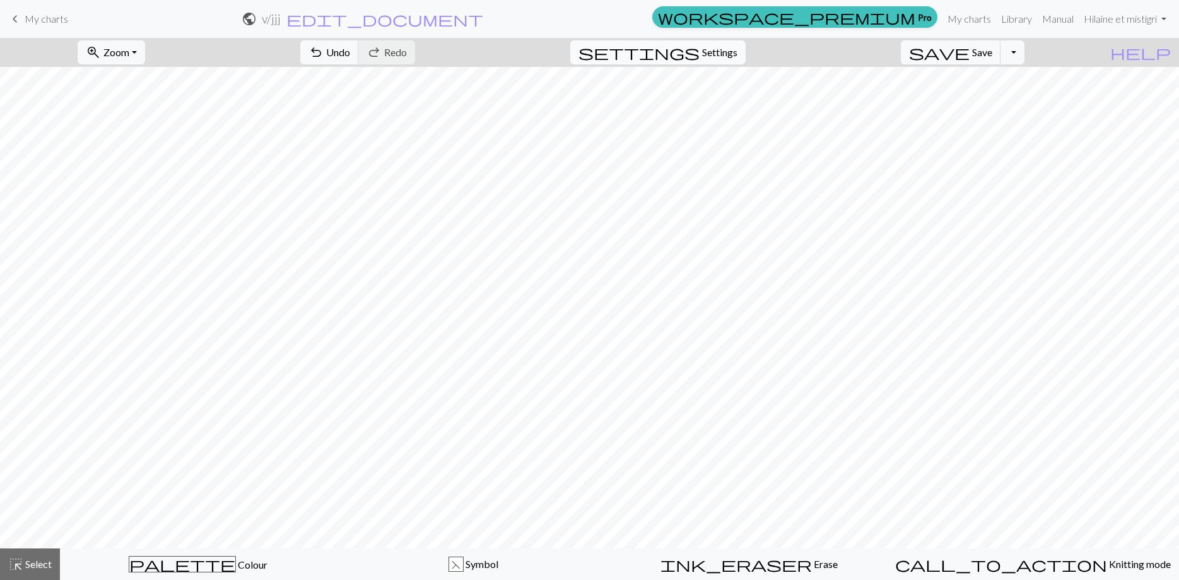
click at [737, 54] on span "Settings" at bounding box center [719, 52] width 35 height 15
select select "aran"
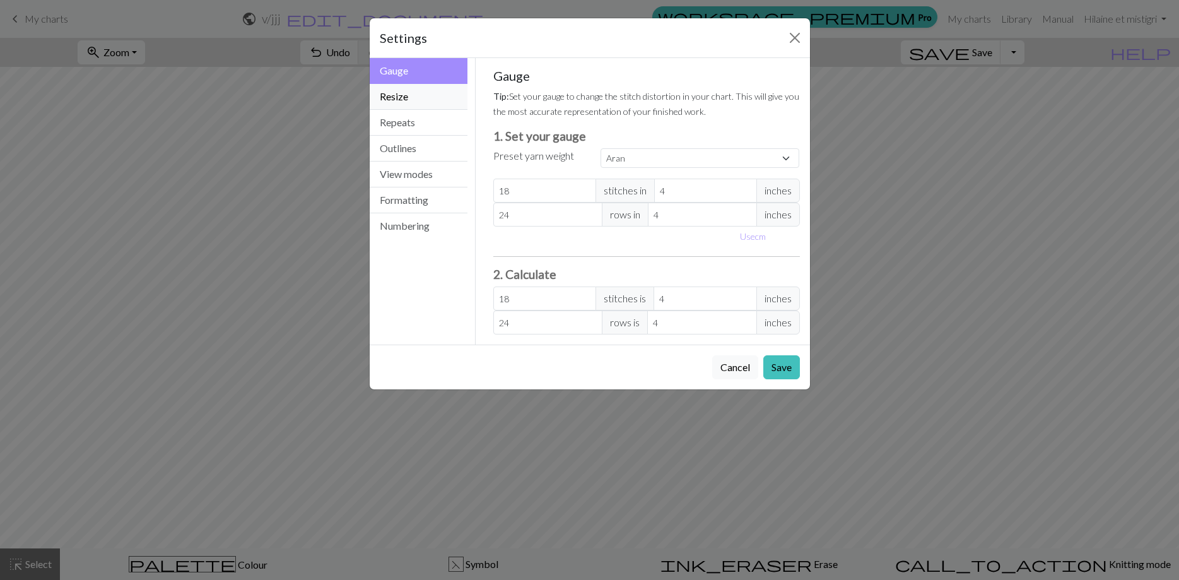
click at [406, 93] on button "Resize" at bounding box center [419, 97] width 98 height 26
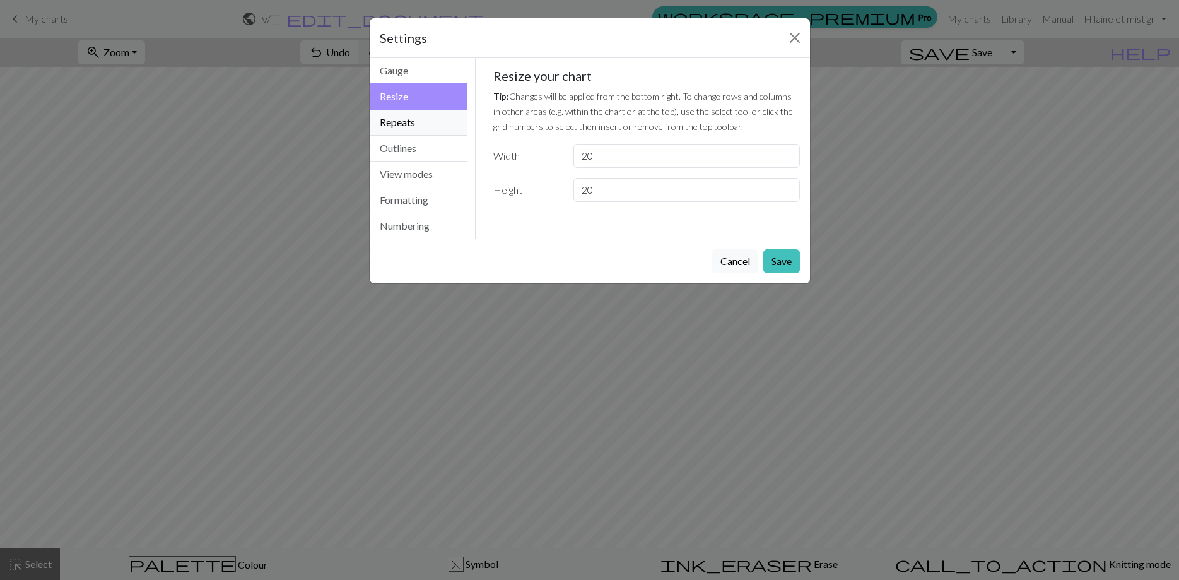
click at [402, 115] on button "Repeats" at bounding box center [419, 123] width 98 height 26
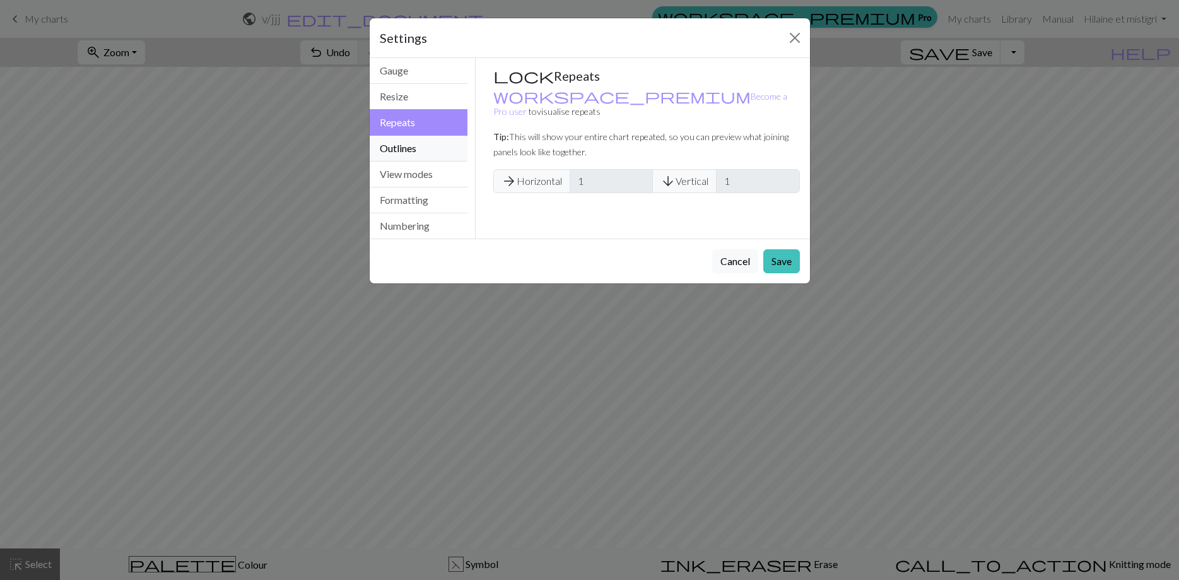
click at [412, 152] on button "Outlines" at bounding box center [419, 149] width 98 height 26
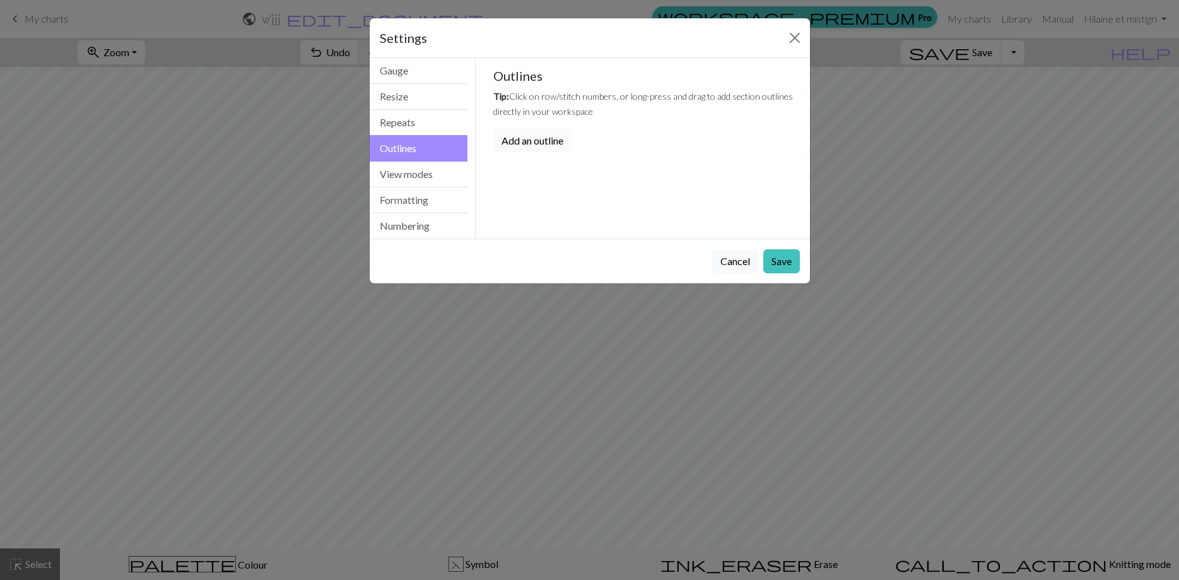
click at [537, 144] on button "Add an outline" at bounding box center [532, 141] width 78 height 24
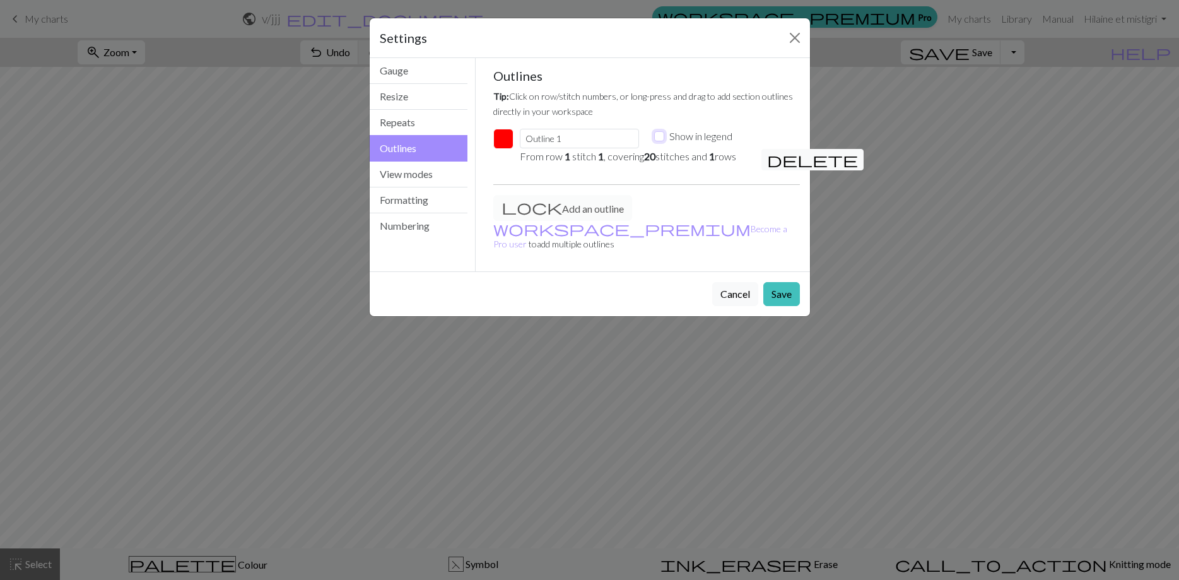
click at [658, 135] on input "Show in legend" at bounding box center [659, 136] width 10 height 10
checkbox input "true"
click at [780, 282] on button "Save" at bounding box center [781, 294] width 37 height 24
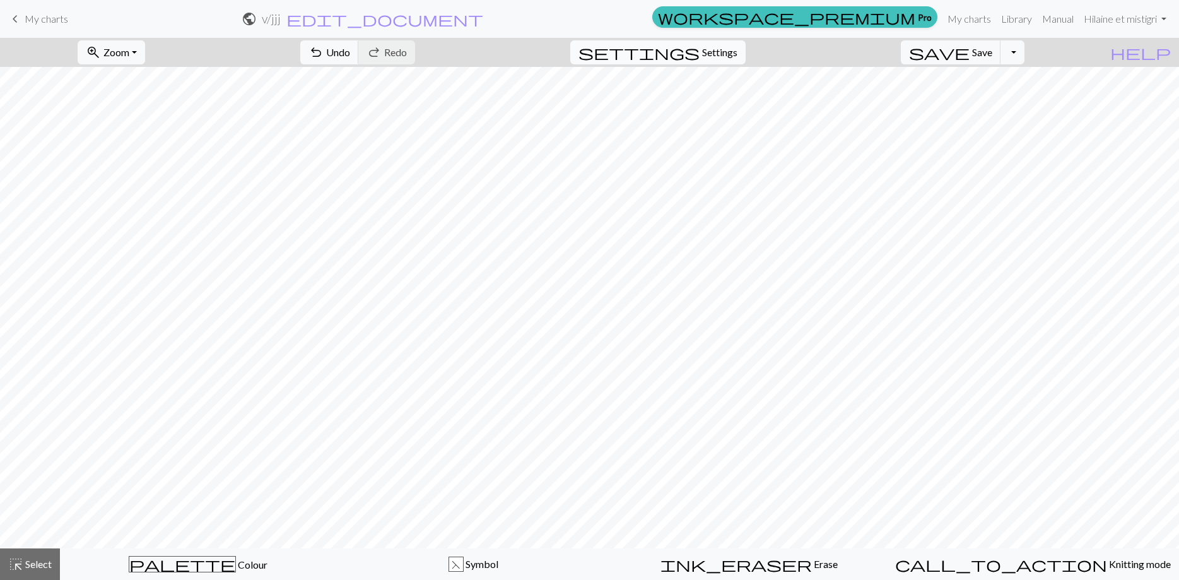
click at [737, 47] on span "Settings" at bounding box center [719, 52] width 35 height 15
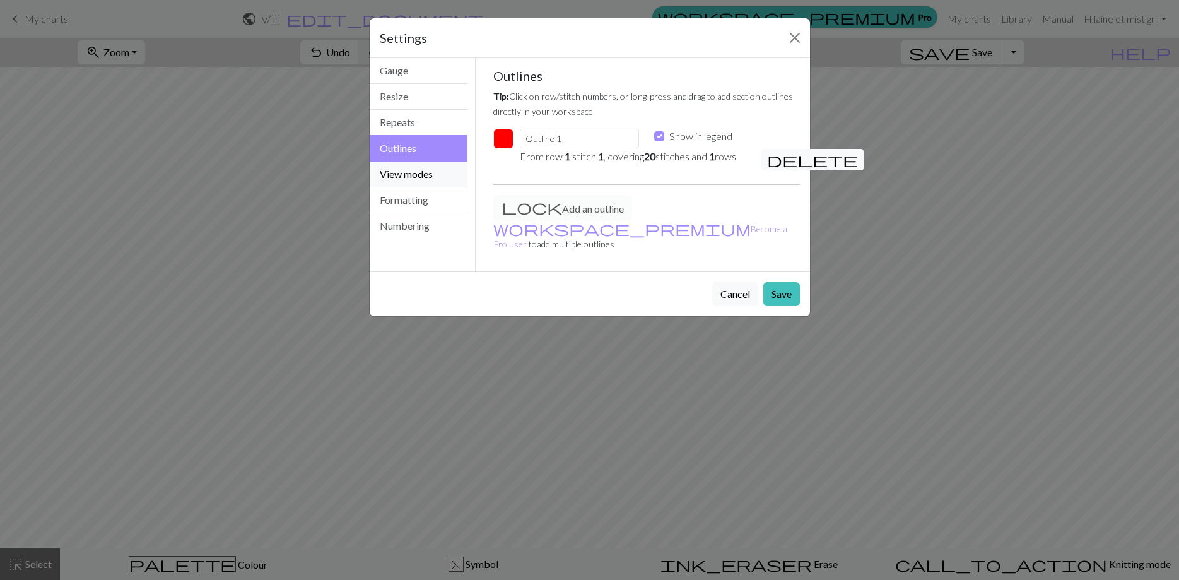
click at [430, 168] on button "View modes" at bounding box center [419, 174] width 98 height 26
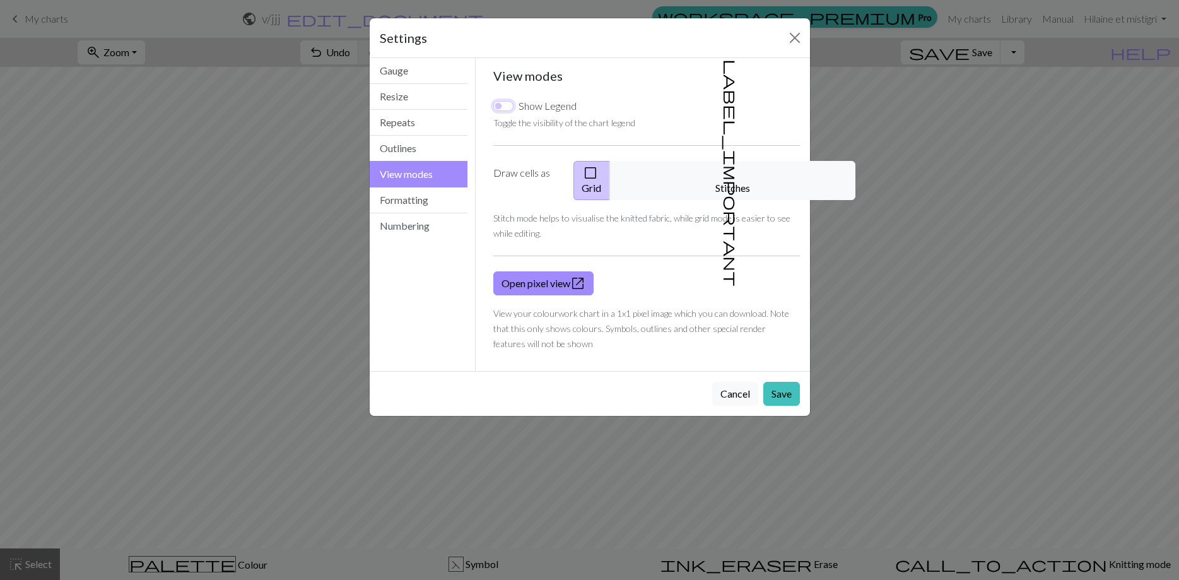
click at [507, 107] on input "Show Legend" at bounding box center [503, 106] width 20 height 10
checkbox input "true"
click at [780, 382] on button "Save" at bounding box center [781, 394] width 37 height 24
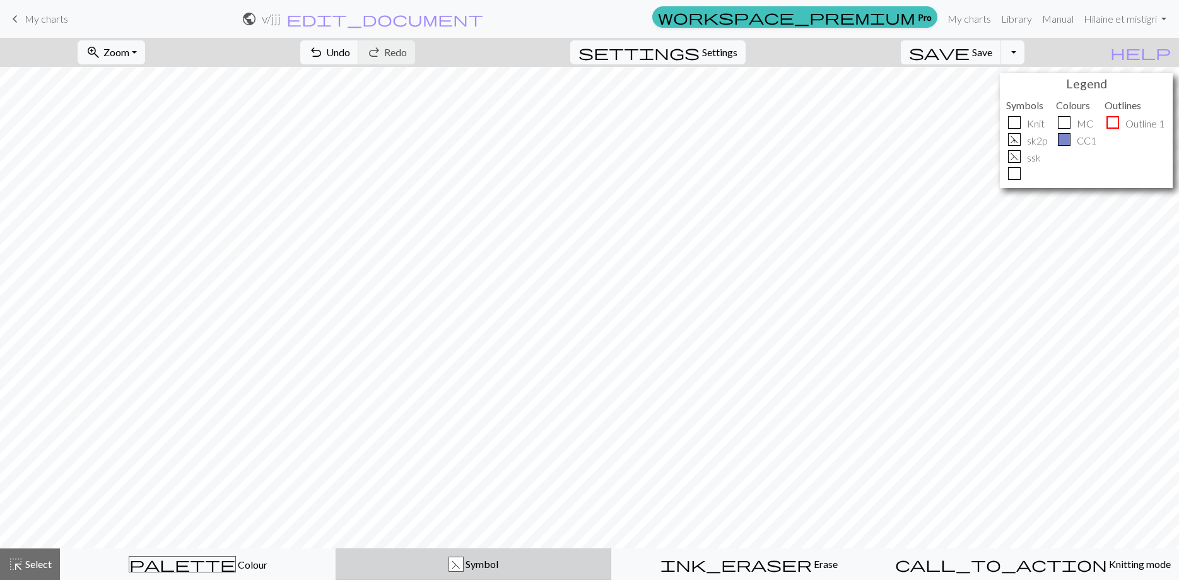
click at [524, 569] on div "F Symbol" at bounding box center [473, 563] width 259 height 15
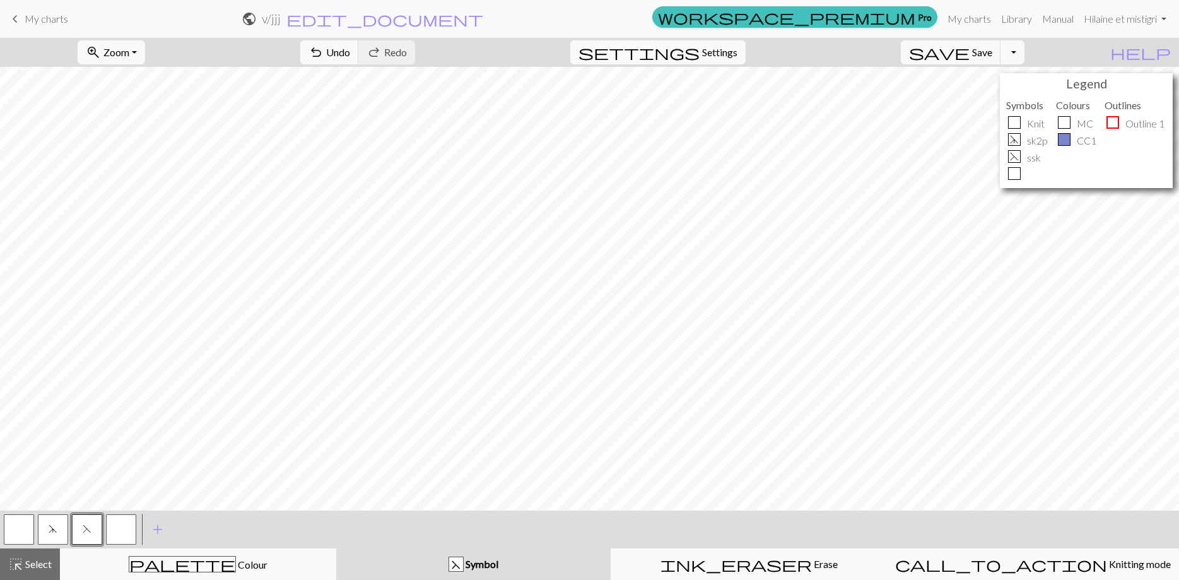
click at [742, 60] on button "settings Settings" at bounding box center [657, 52] width 175 height 24
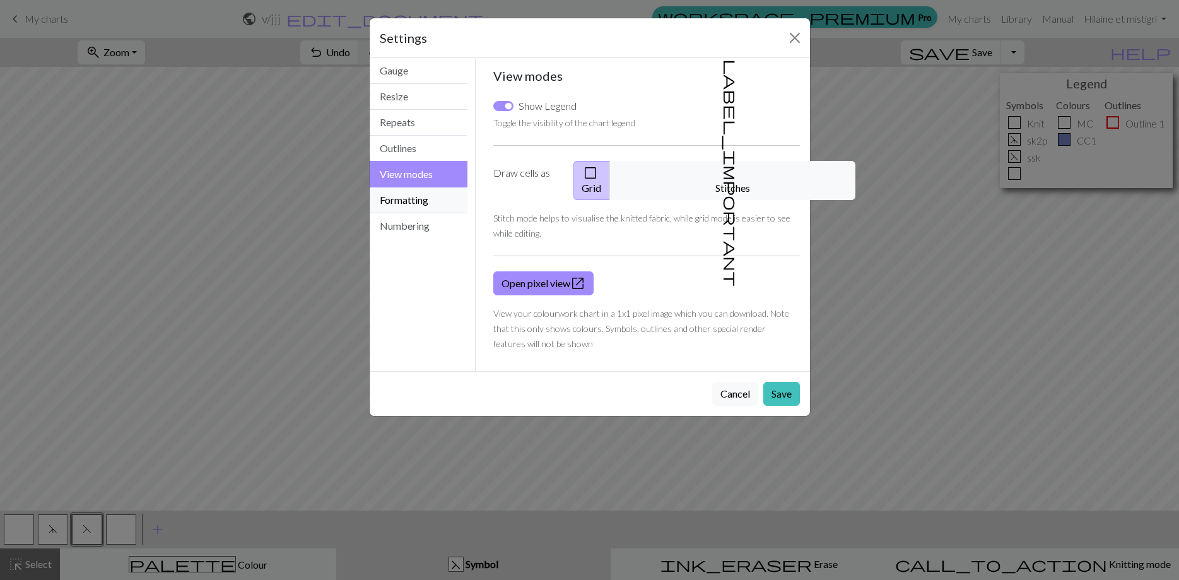
click at [406, 200] on button "Formatting" at bounding box center [419, 200] width 98 height 26
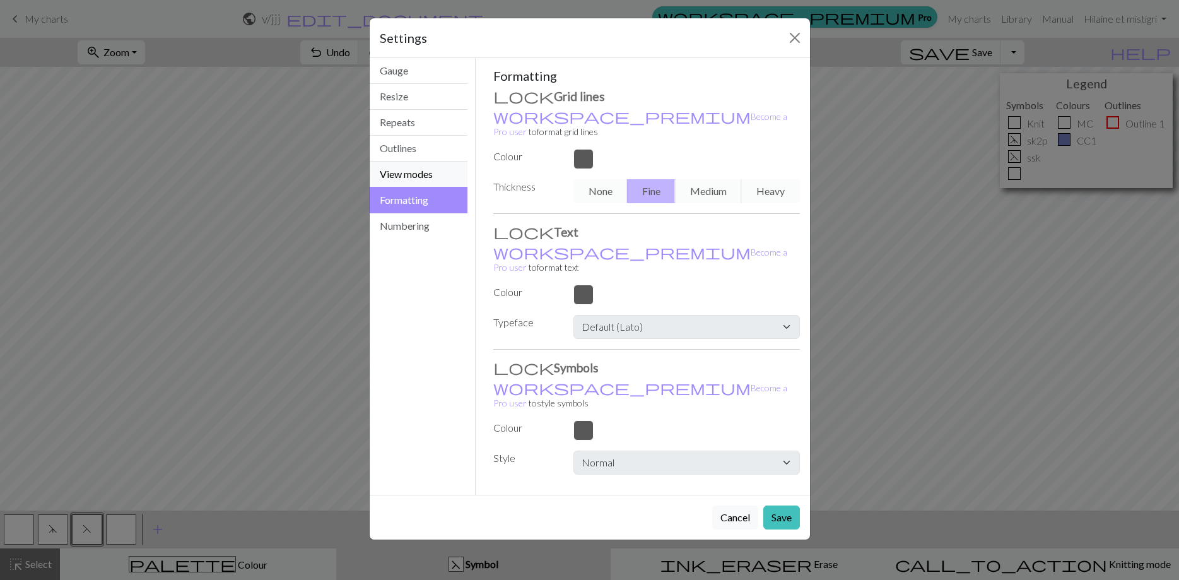
click at [418, 169] on button "View modes" at bounding box center [419, 174] width 98 height 26
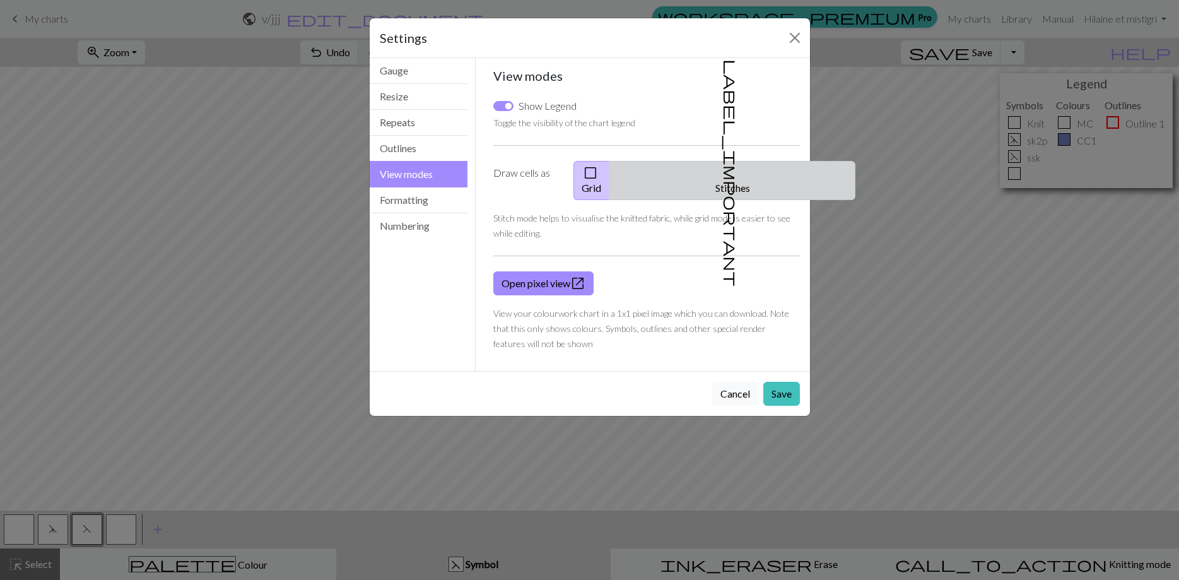
click at [747, 170] on button "label_important Stitches" at bounding box center [732, 180] width 246 height 39
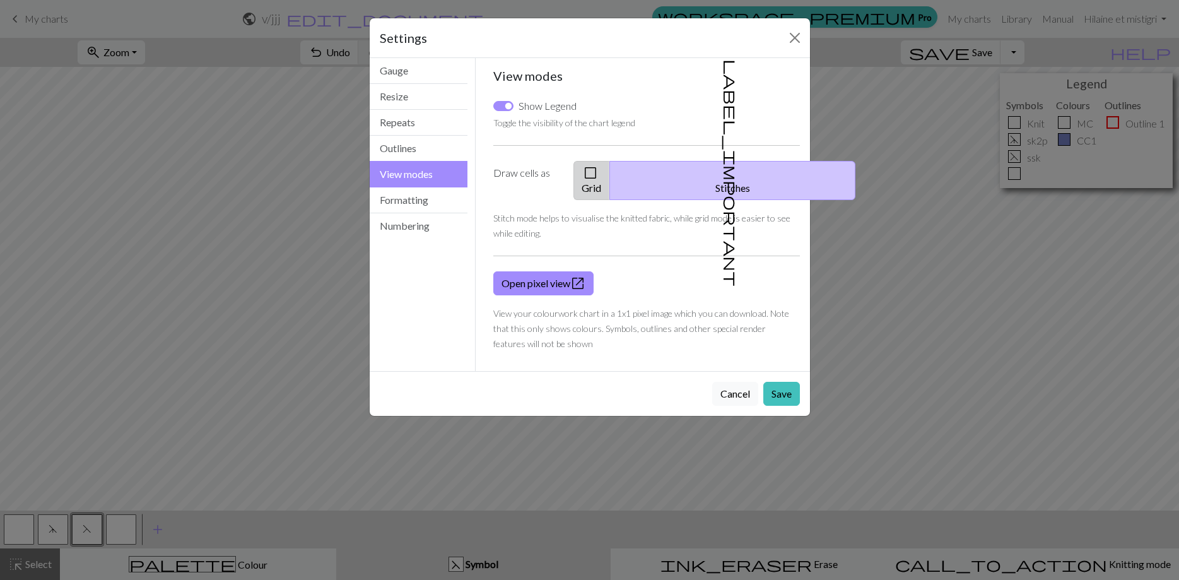
click at [610, 170] on button "check_box_outline_blank Grid" at bounding box center [591, 180] width 37 height 39
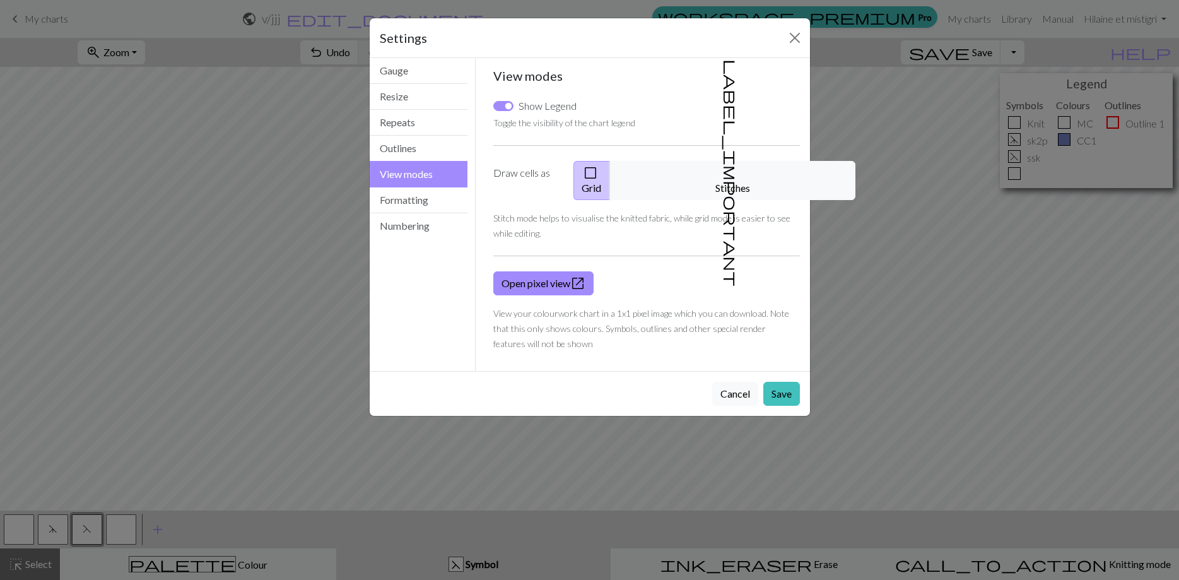
click at [843, 256] on div "Settings View modes Gauge Resize Repeats Outlines View modes Formatting Numberi…" at bounding box center [589, 290] width 1179 height 580
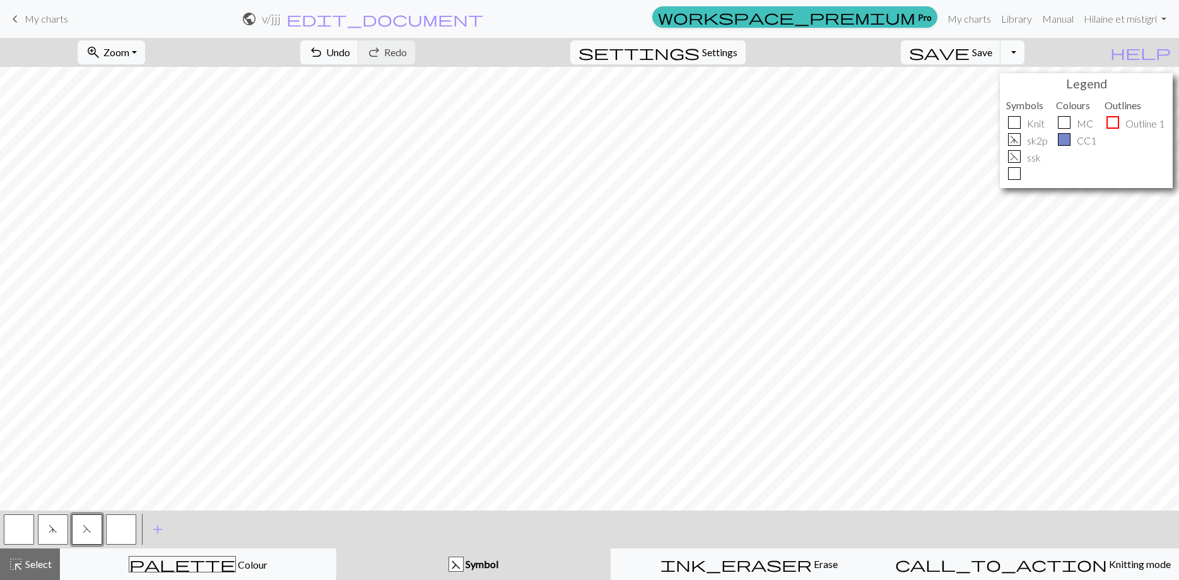
click at [1024, 54] on button "Toggle Dropdown" at bounding box center [1012, 52] width 24 height 24
click at [1006, 98] on button "save_alt Download" at bounding box center [920, 100] width 208 height 20
click at [559, 46] on button "Download" at bounding box center [559, 41] width 61 height 24
click at [1024, 55] on button "Toggle Dropdown" at bounding box center [1012, 52] width 24 height 24
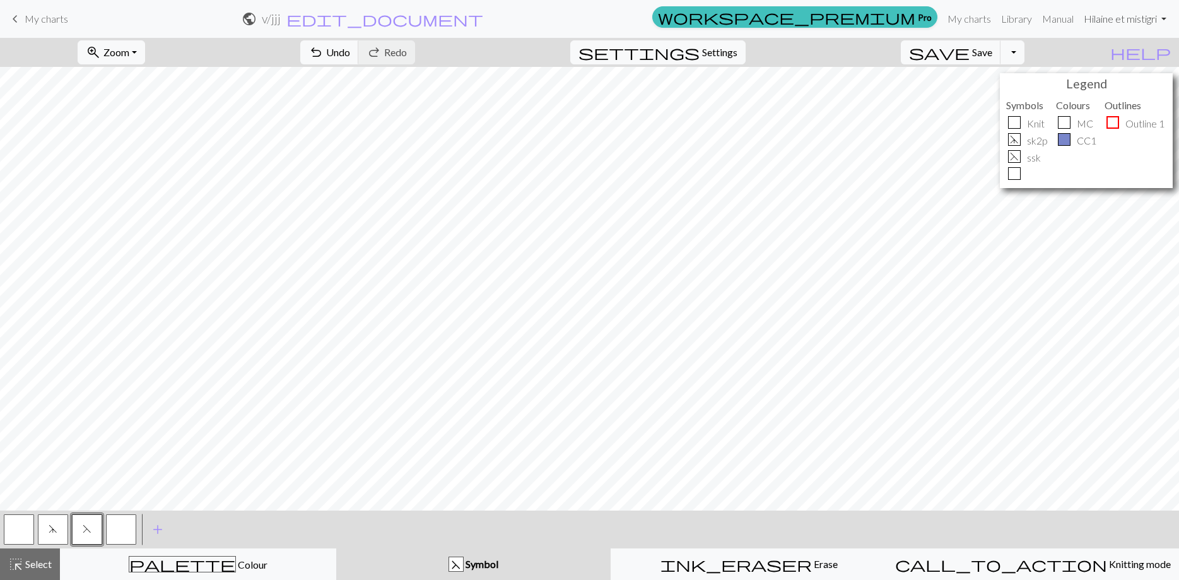
click at [1166, 18] on link "Hi laine et mistigri" at bounding box center [1125, 18] width 93 height 25
click at [1125, 52] on link "Account settings" at bounding box center [1119, 53] width 81 height 25
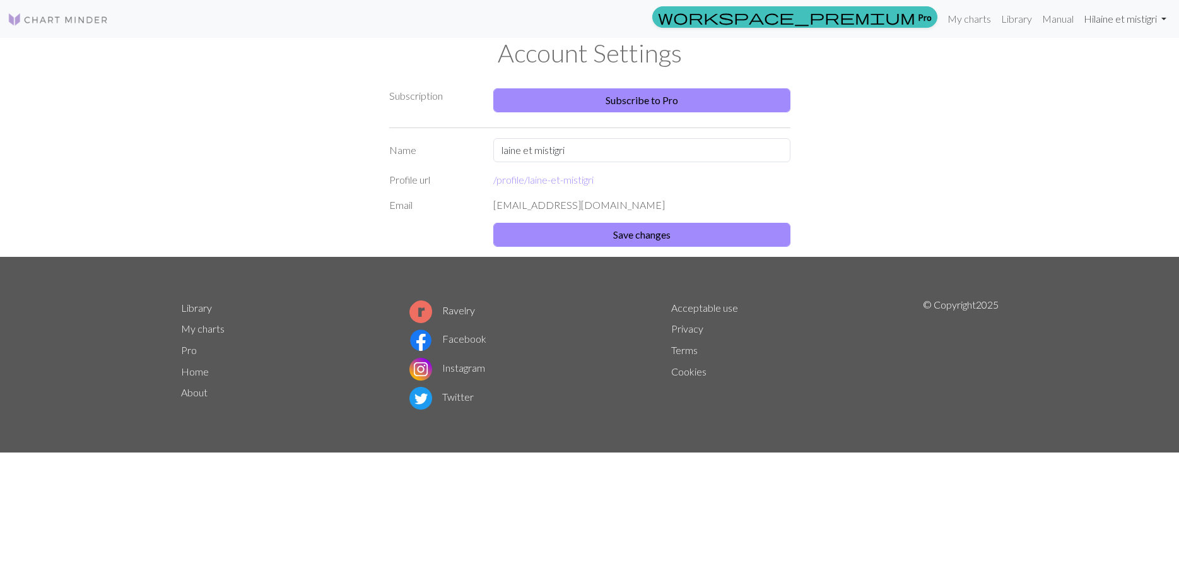
click at [1134, 18] on link "Hi laine et mistigri" at bounding box center [1125, 18] width 93 height 25
click at [959, 21] on link "My charts" at bounding box center [969, 18] width 54 height 25
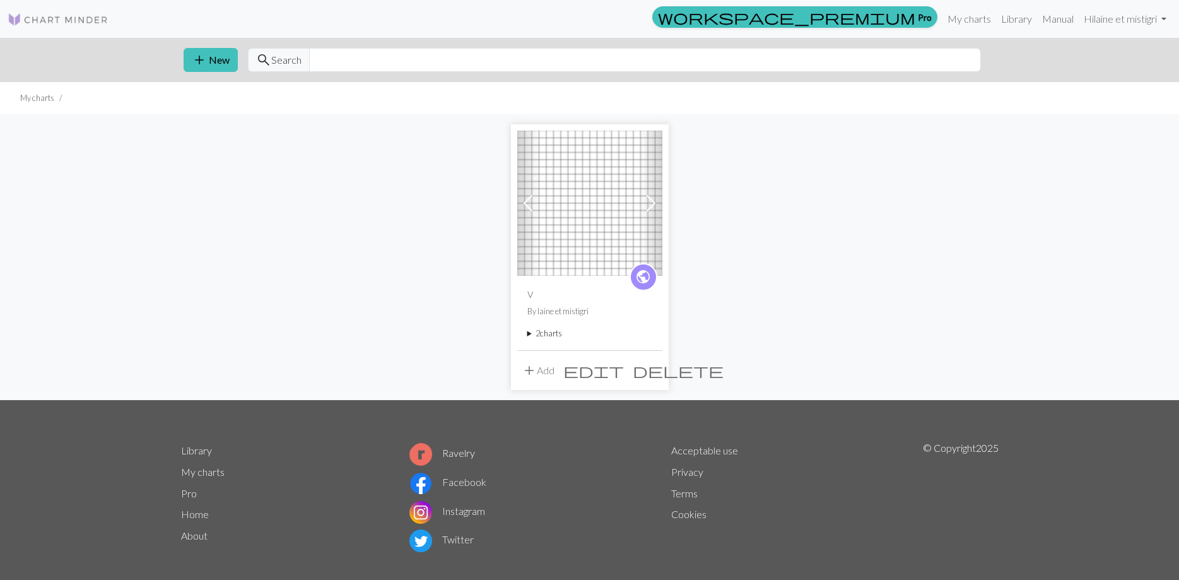
click at [548, 333] on summary "2 charts" at bounding box center [589, 333] width 125 height 12
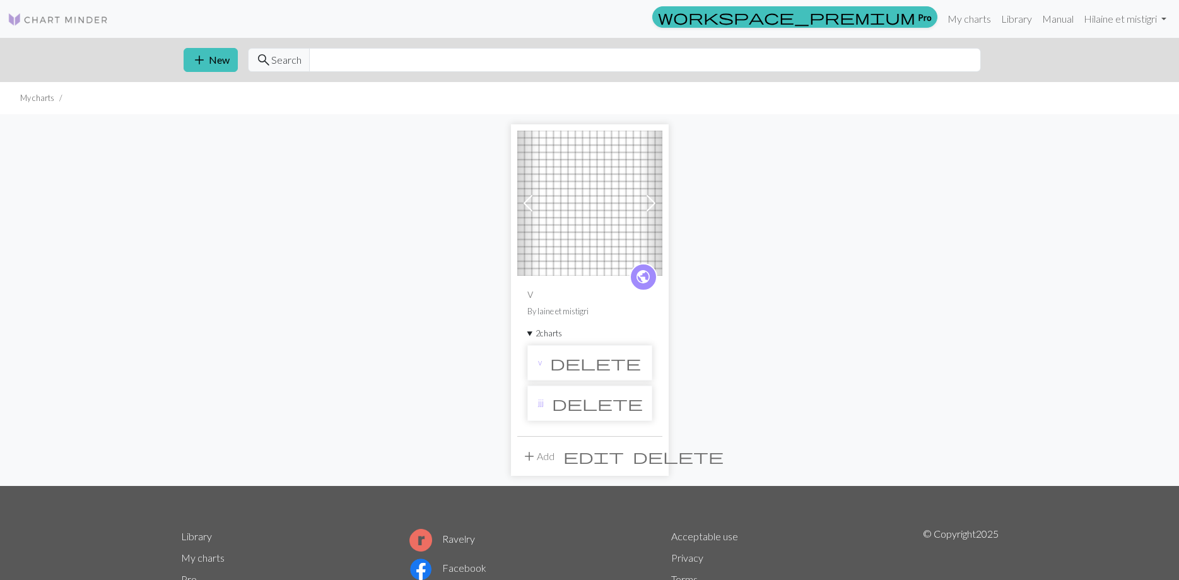
click at [647, 201] on span at bounding box center [651, 203] width 20 height 20
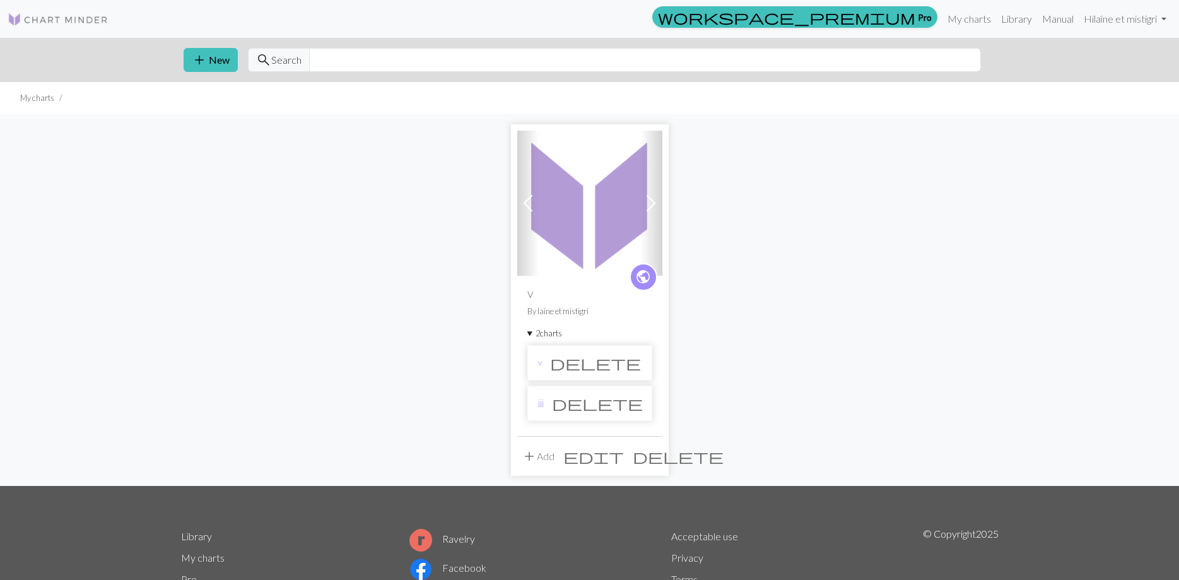
click at [647, 201] on span at bounding box center [651, 203] width 20 height 20
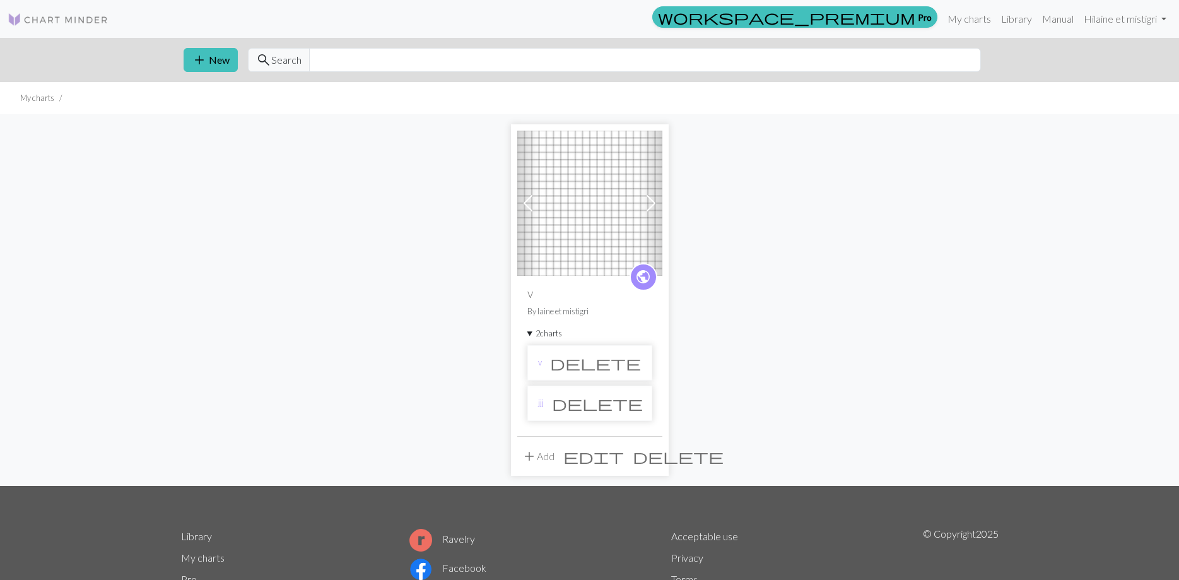
click at [649, 458] on span "delete" at bounding box center [678, 456] width 91 height 18
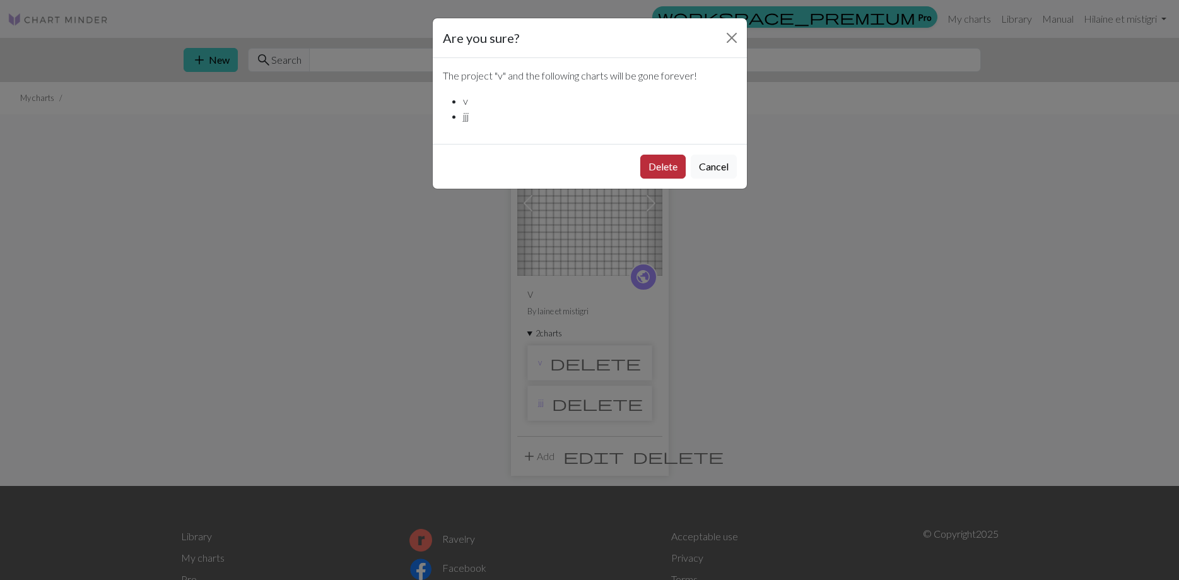
click at [657, 167] on button "Delete" at bounding box center [662, 167] width 45 height 24
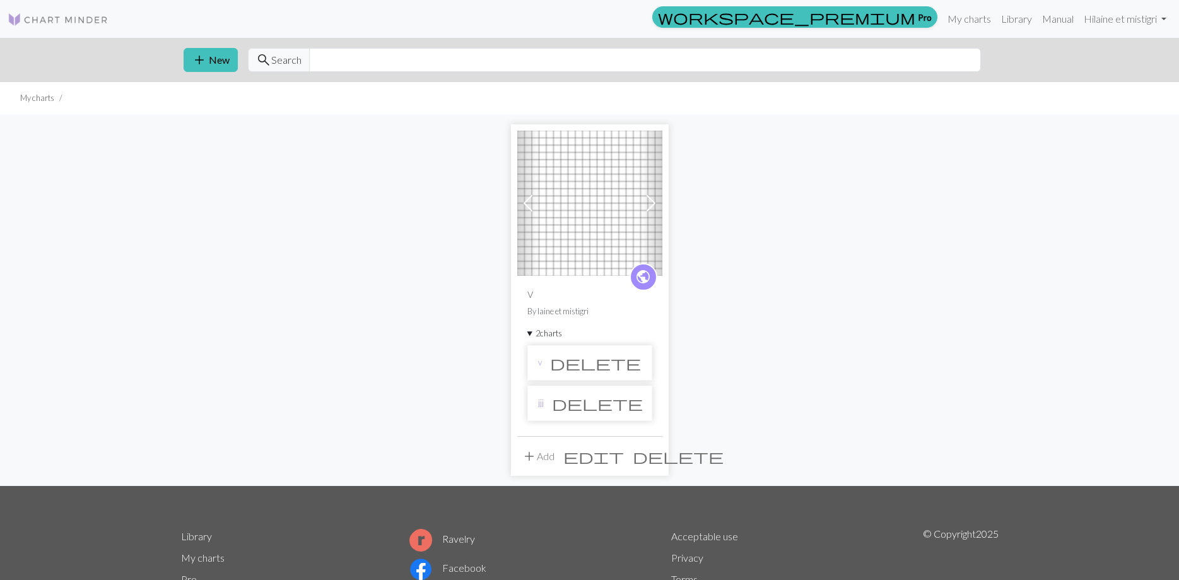
click at [630, 362] on span "delete" at bounding box center [595, 363] width 91 height 18
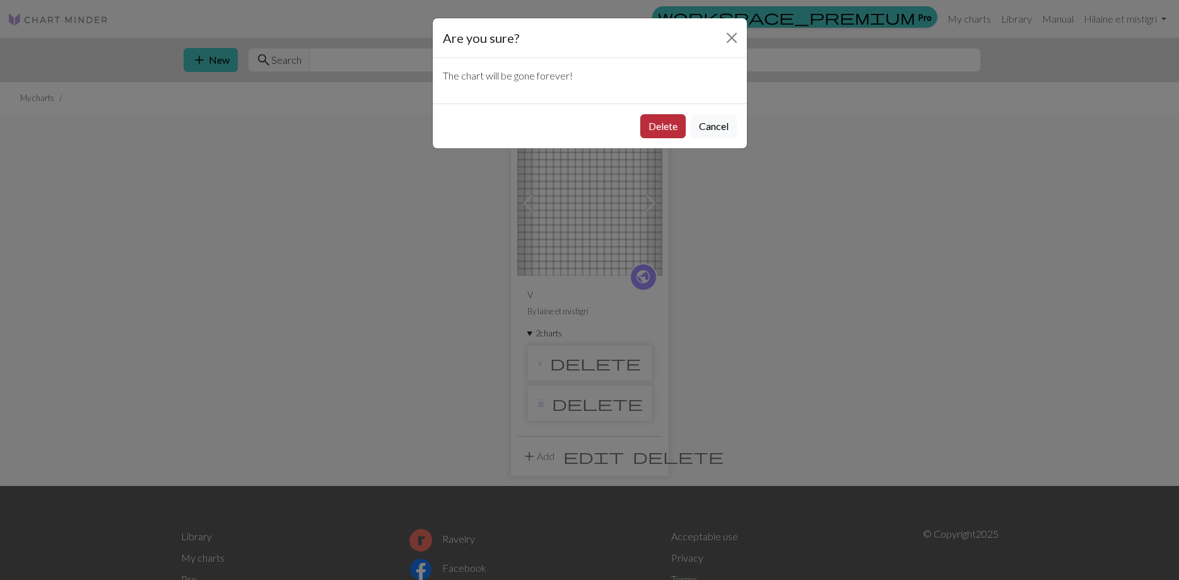
click at [651, 117] on button "Delete" at bounding box center [662, 126] width 45 height 24
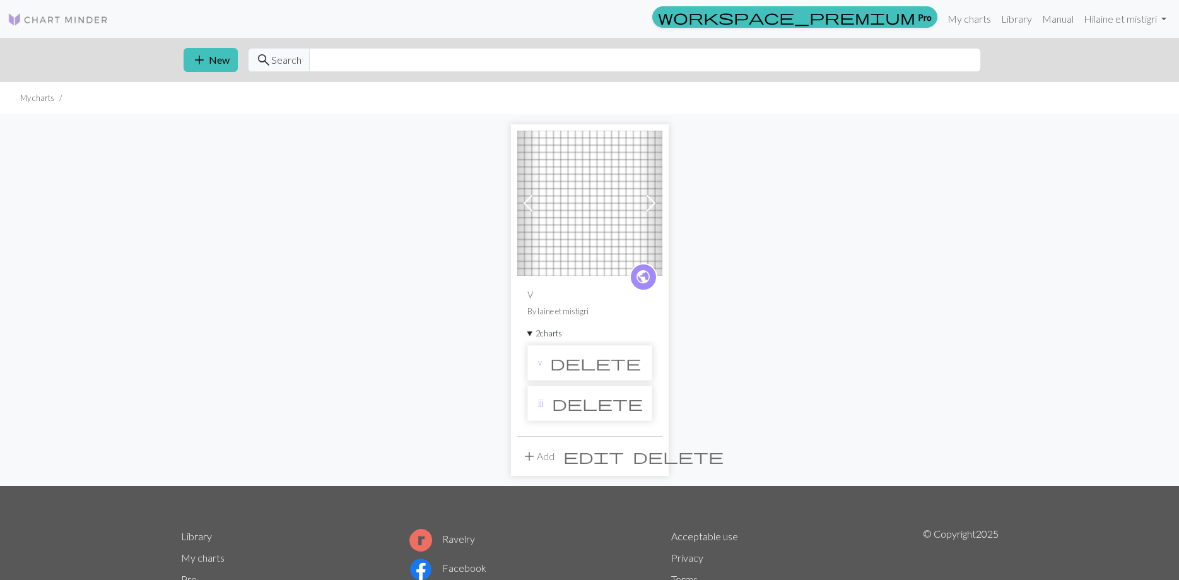
click at [631, 397] on span "delete" at bounding box center [597, 403] width 91 height 18
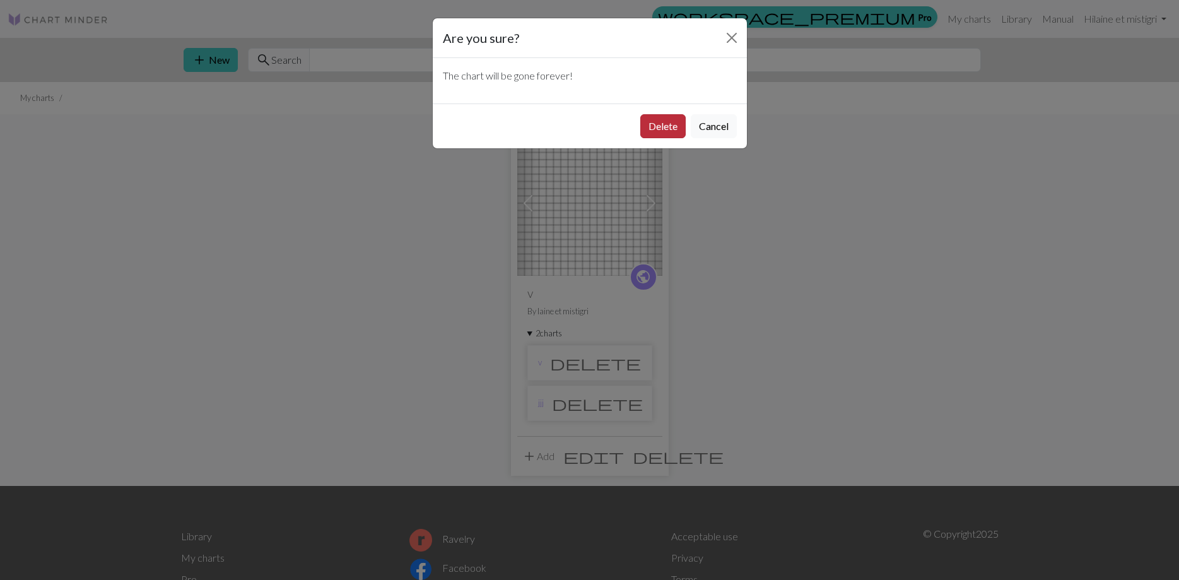
click at [661, 124] on button "Delete" at bounding box center [662, 126] width 45 height 24
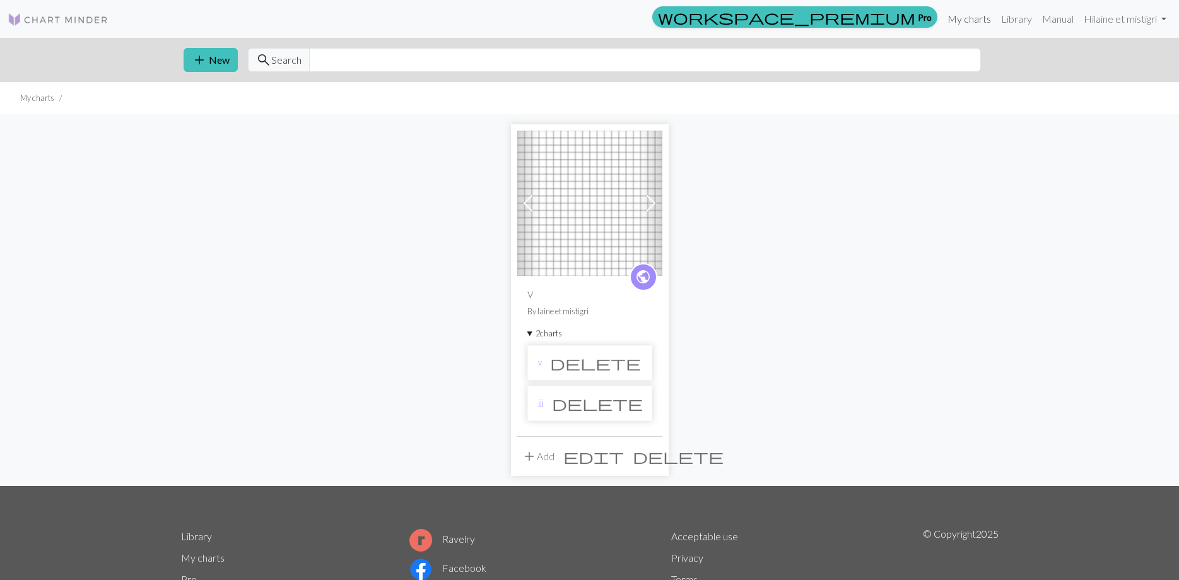
click at [955, 23] on link "My charts" at bounding box center [969, 18] width 54 height 25
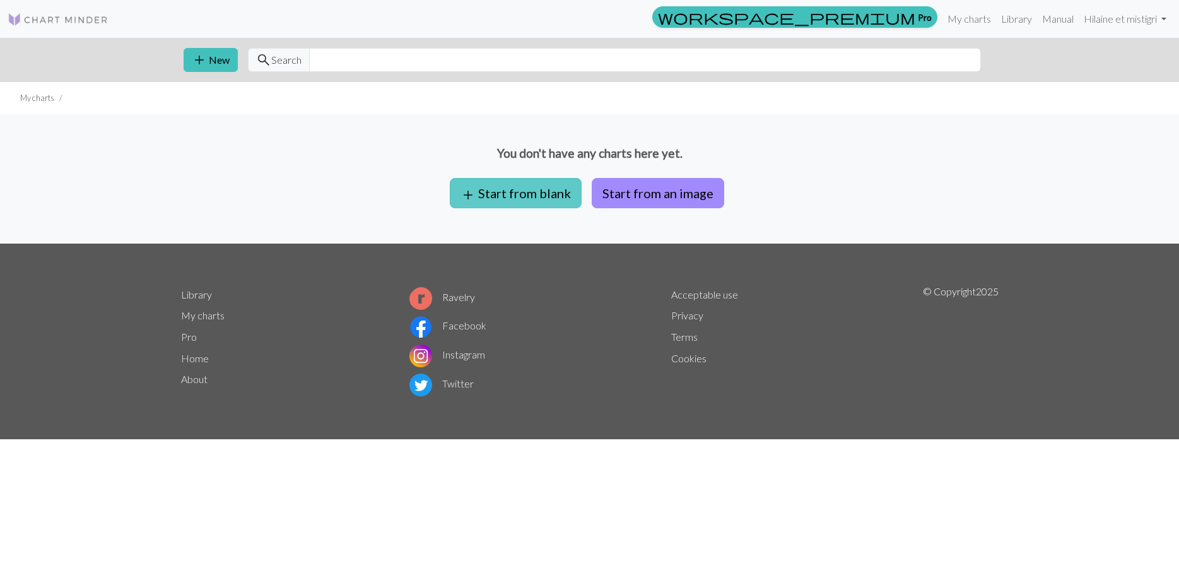
click at [520, 194] on button "add Start from blank" at bounding box center [516, 193] width 132 height 30
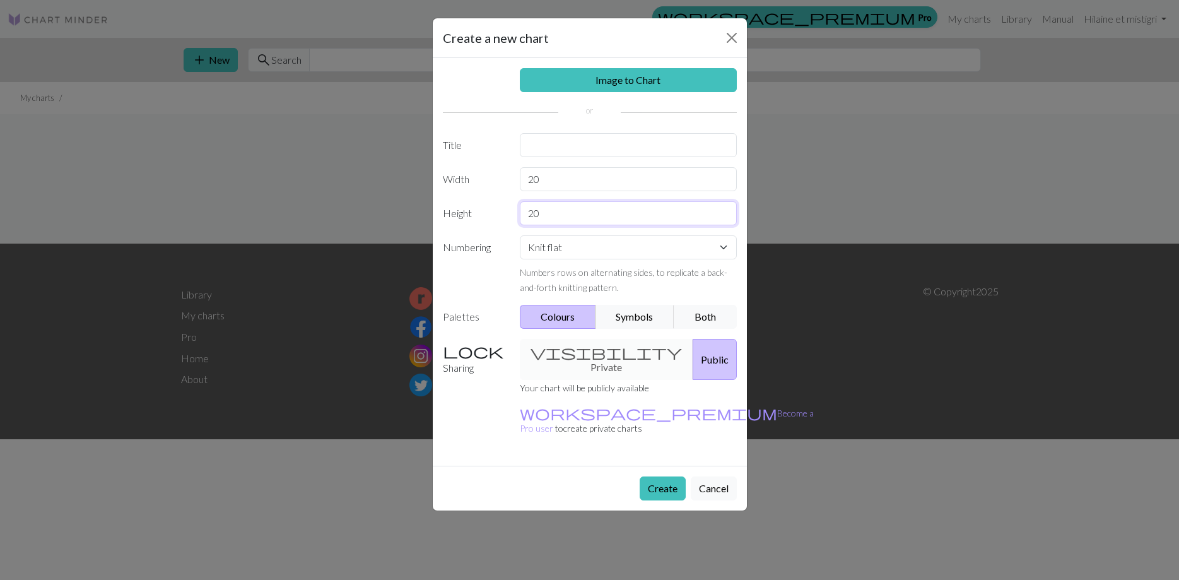
click at [672, 223] on input "20" at bounding box center [628, 213] width 217 height 24
type input "2"
type input "15"
click at [630, 320] on button "Symbols" at bounding box center [634, 317] width 79 height 24
click at [594, 354] on div "visibility Private Public" at bounding box center [628, 359] width 232 height 41
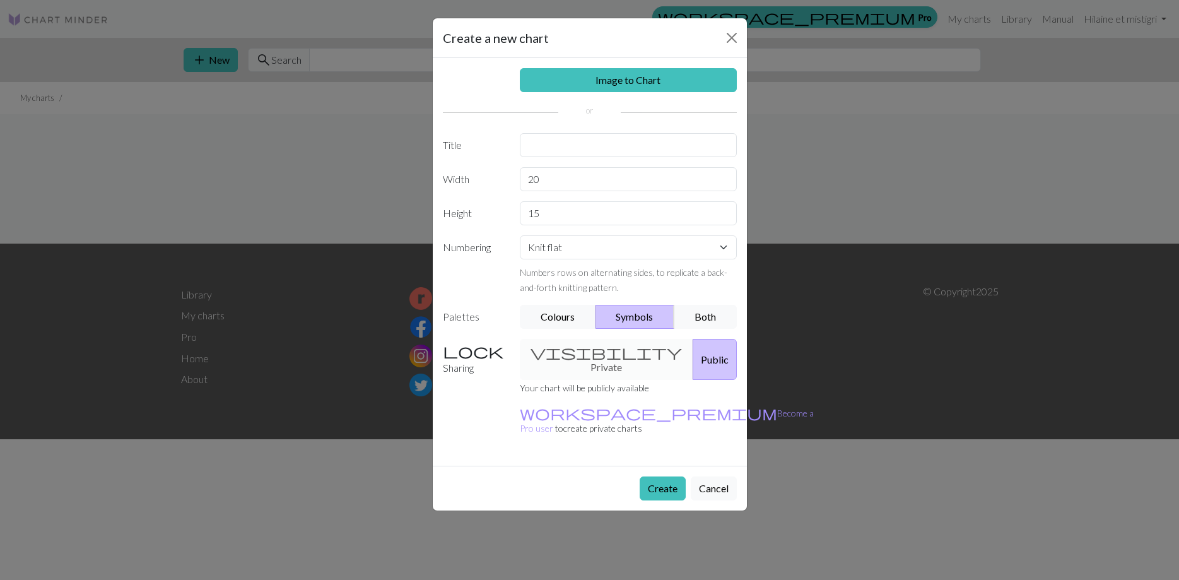
click at [563, 352] on div "visibility Private Public" at bounding box center [628, 359] width 232 height 41
click at [693, 351] on button "Public" at bounding box center [715, 359] width 44 height 41
click at [604, 351] on div "visibility Private Public" at bounding box center [628, 359] width 232 height 41
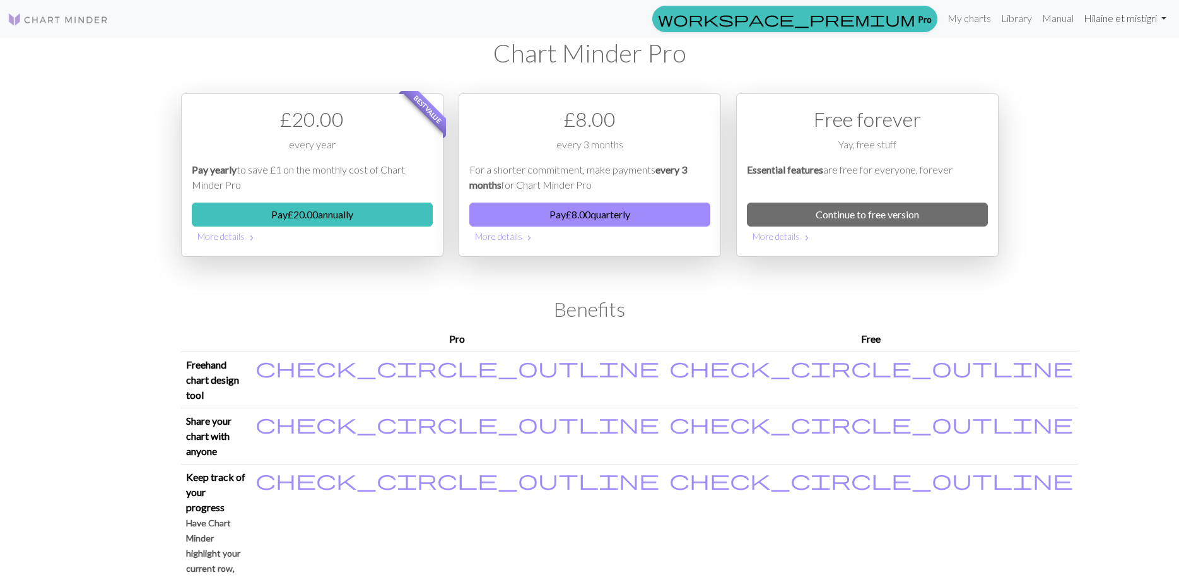
click at [1164, 18] on link "Hi [PERSON_NAME] et mistigri" at bounding box center [1125, 18] width 93 height 25
click at [1096, 108] on button "Logout" at bounding box center [1120, 95] width 102 height 30
click at [966, 15] on link "My charts" at bounding box center [969, 18] width 54 height 25
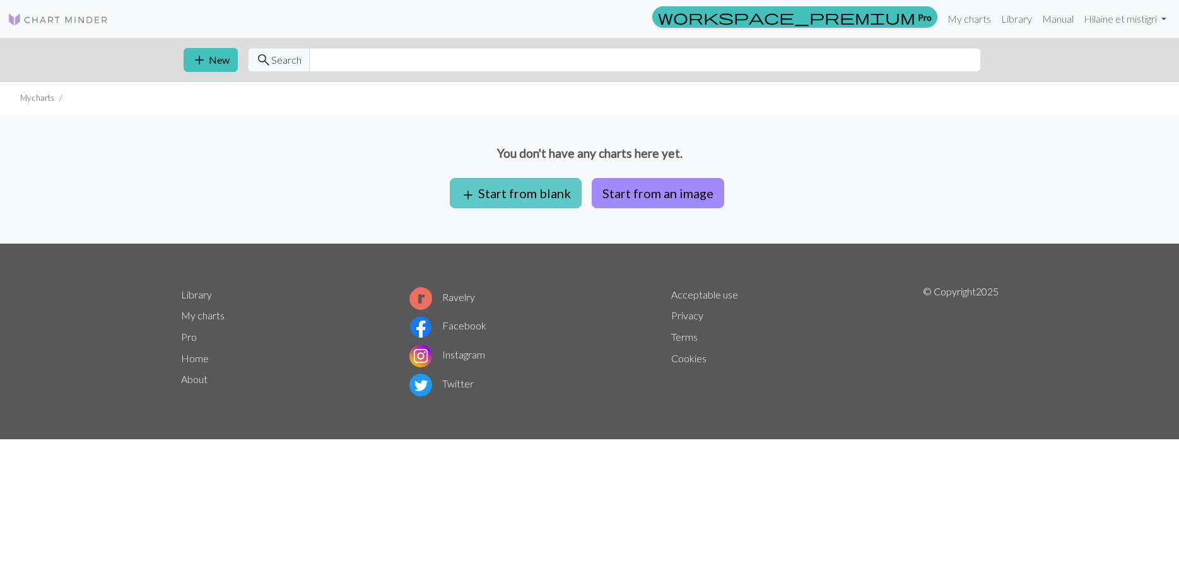
click at [557, 204] on button "add Start from blank" at bounding box center [516, 193] width 132 height 30
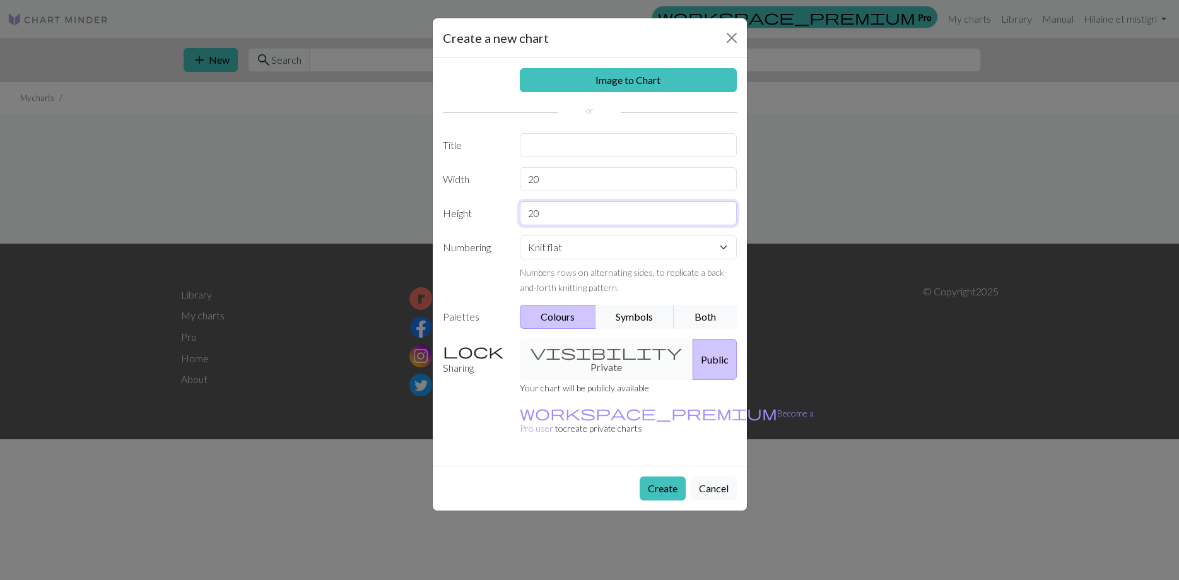
click at [550, 214] on input "20" at bounding box center [628, 213] width 217 height 24
type input "2"
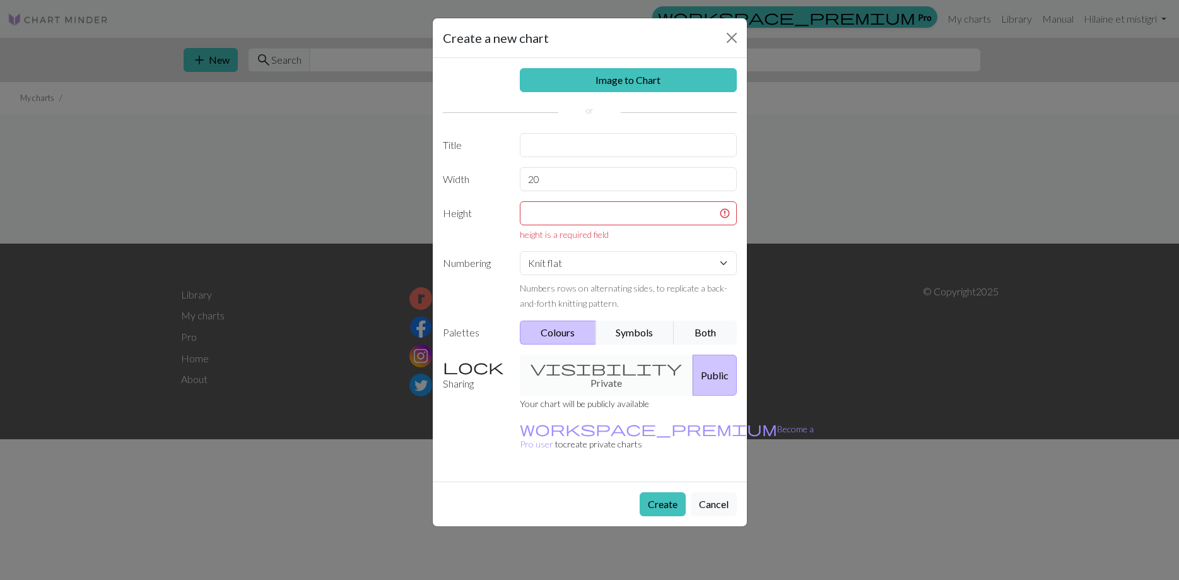
click at [469, 352] on div "Image to Chart Title Width 20 Height height is a required field Numbering Knit …" at bounding box center [590, 269] width 314 height 423
click at [636, 331] on button "Symbols" at bounding box center [634, 332] width 79 height 24
click at [553, 220] on input "text" at bounding box center [628, 213] width 217 height 24
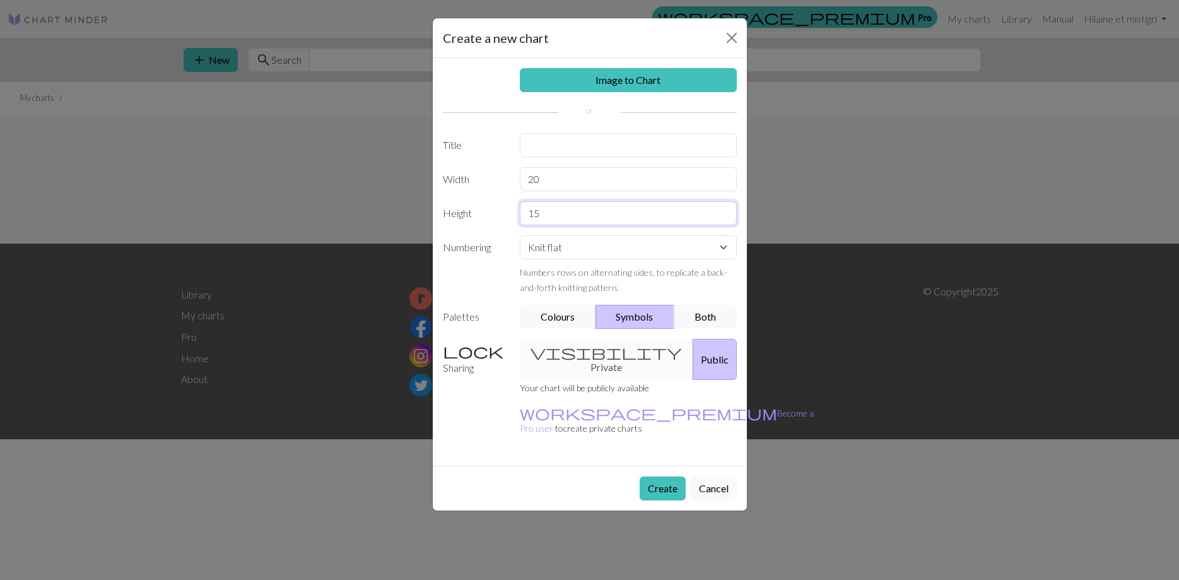
type input "15"
click at [520, 235] on select "Knit flat Knit in the round Lace knitting Cross stitch" at bounding box center [628, 247] width 217 height 24
select select "round"
click option "Knit in the round" at bounding box center [0, 0] width 0 height 0
click at [520, 235] on select "Knit flat Knit in the round Lace knitting Cross stitch" at bounding box center [628, 247] width 217 height 24
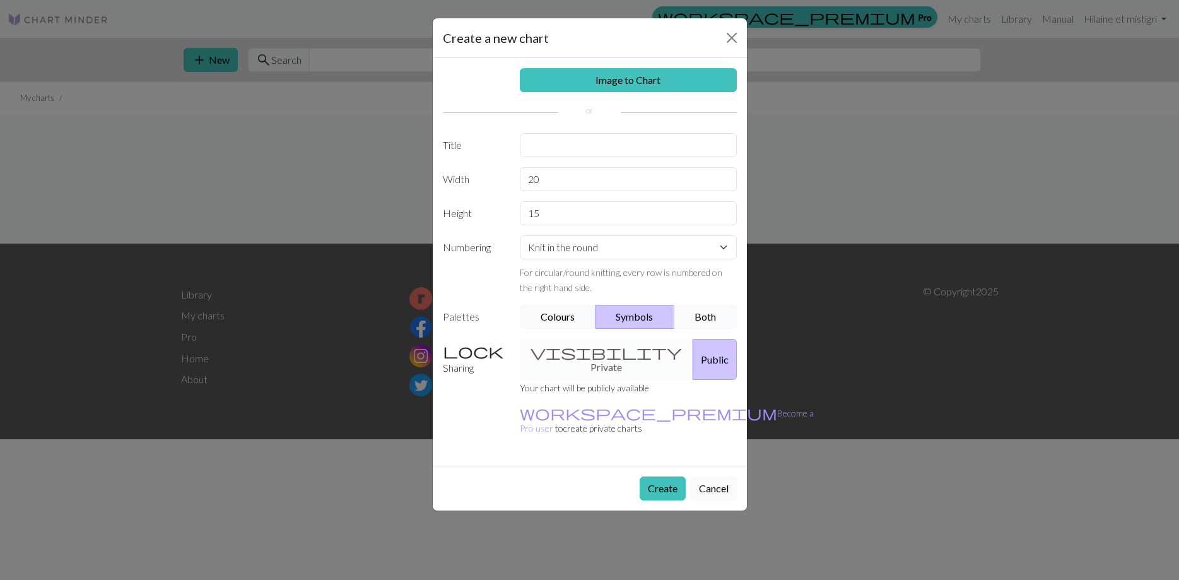
click at [801, 300] on div "Create a new chart Image to Chart Title Width 20 Height 15 Numbering Knit flat …" at bounding box center [589, 290] width 1179 height 580
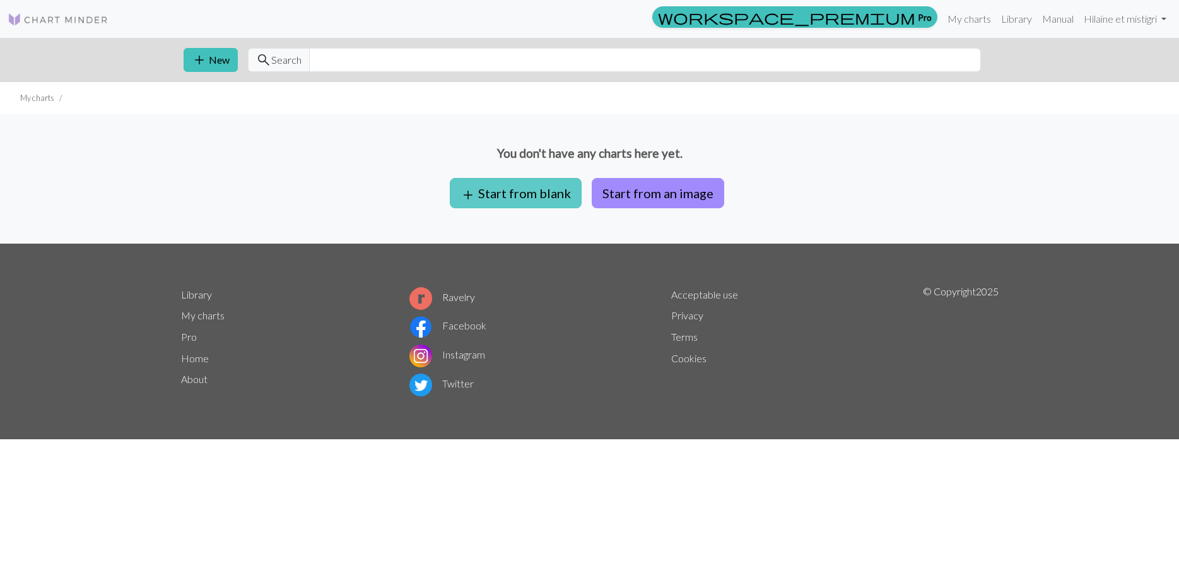
click at [530, 192] on button "add Start from blank" at bounding box center [516, 193] width 132 height 30
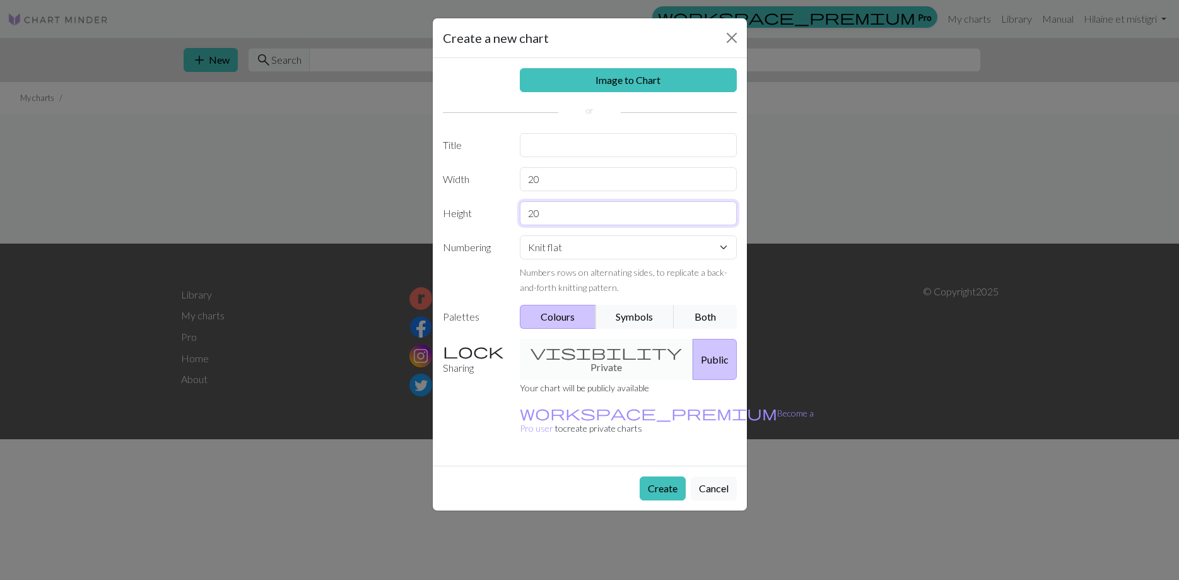
click at [545, 211] on input "20" at bounding box center [628, 213] width 217 height 24
type input "2"
type input "15"
click at [520, 235] on select "Knit flat Knit in the round Lace knitting Cross stitch" at bounding box center [628, 247] width 217 height 24
select select "round"
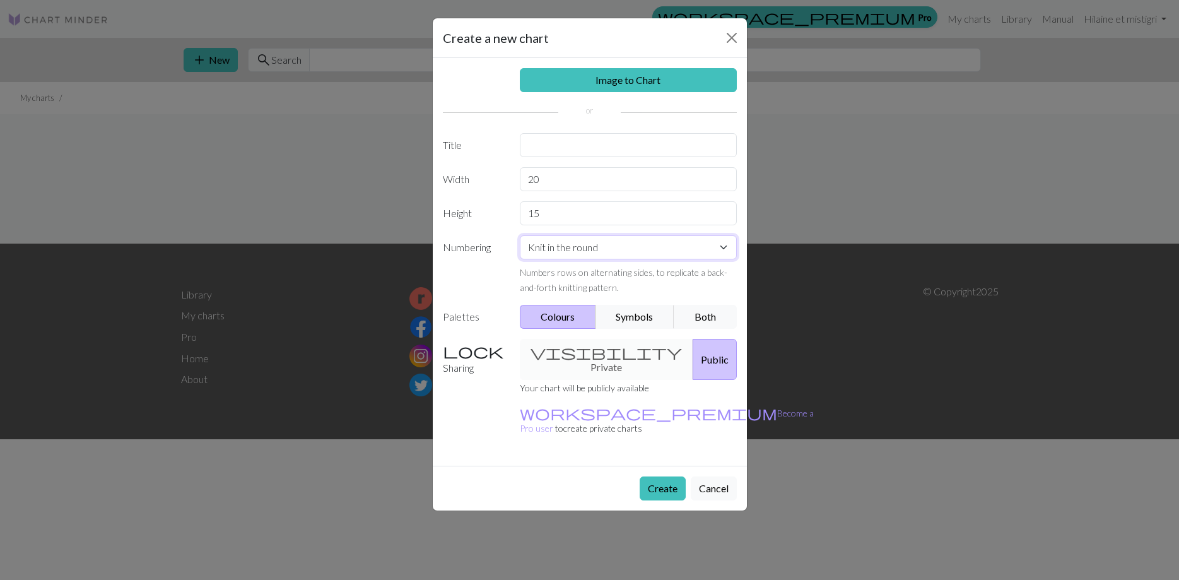
click option "Knit in the round" at bounding box center [0, 0] width 0 height 0
click at [633, 314] on button "Symbols" at bounding box center [634, 317] width 79 height 24
click at [662, 476] on button "Create" at bounding box center [663, 488] width 46 height 24
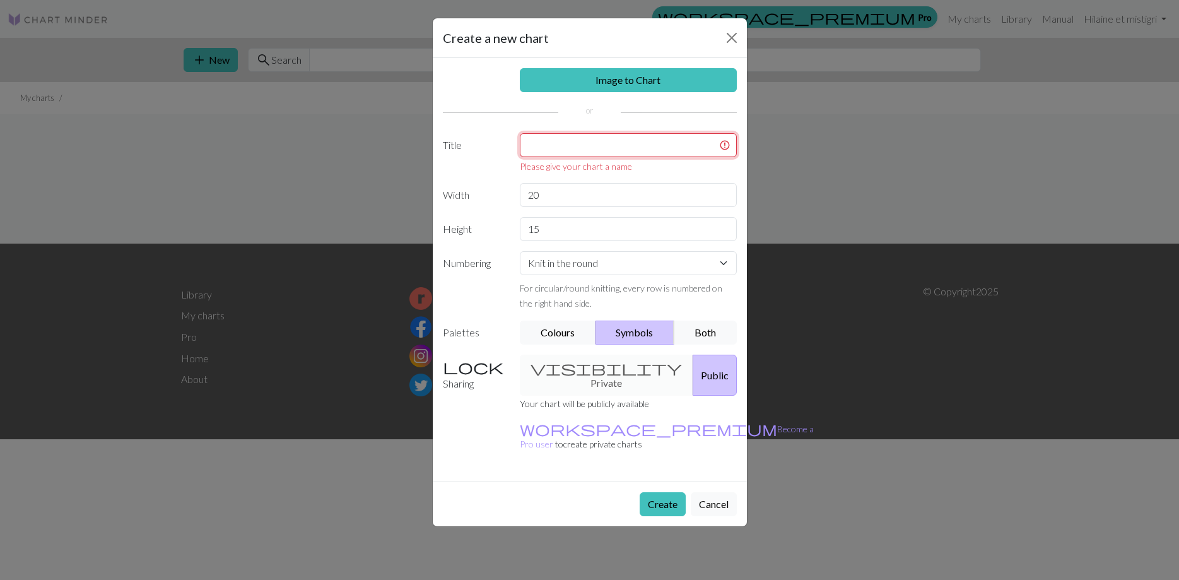
click at [551, 138] on input "text" at bounding box center [628, 145] width 217 height 24
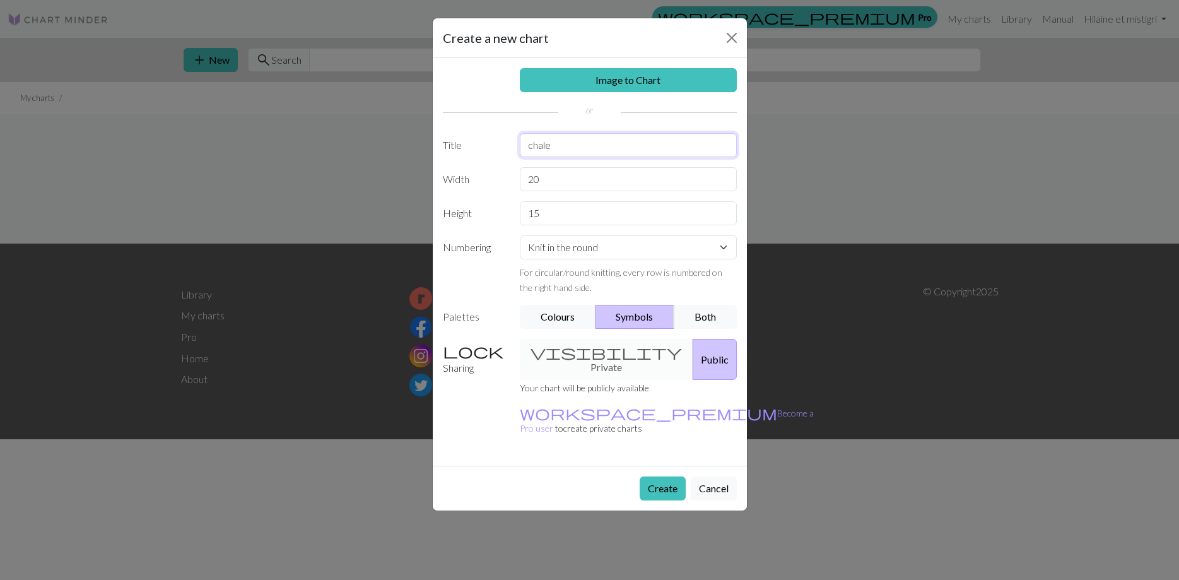
type input "chale"
click at [659, 476] on button "Create" at bounding box center [663, 488] width 46 height 24
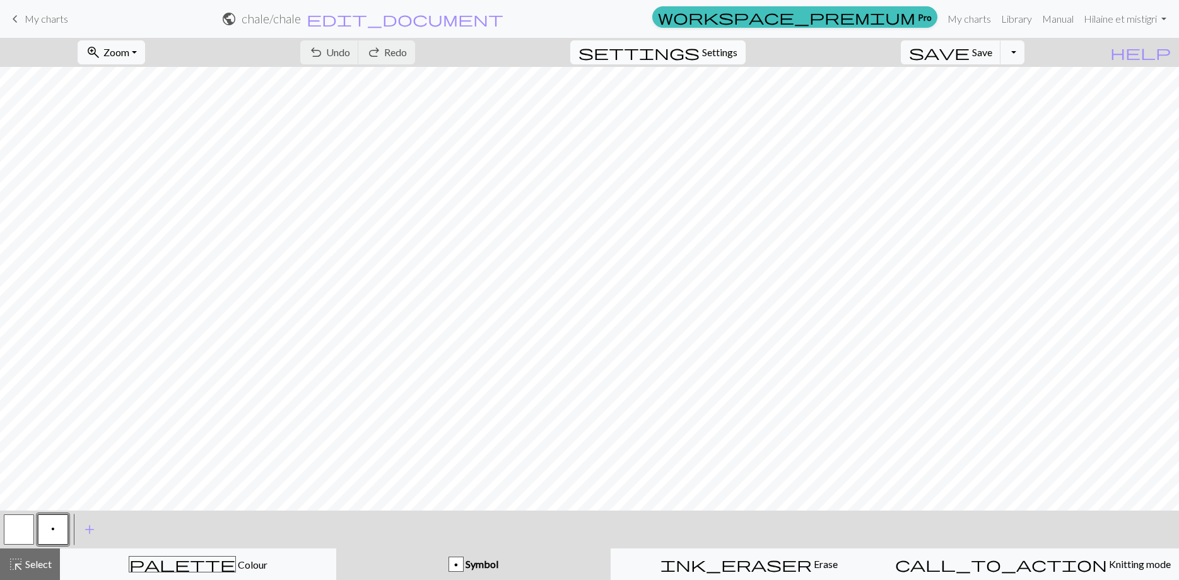
click at [718, 59] on button "settings Settings" at bounding box center [657, 52] width 175 height 24
select select "aran"
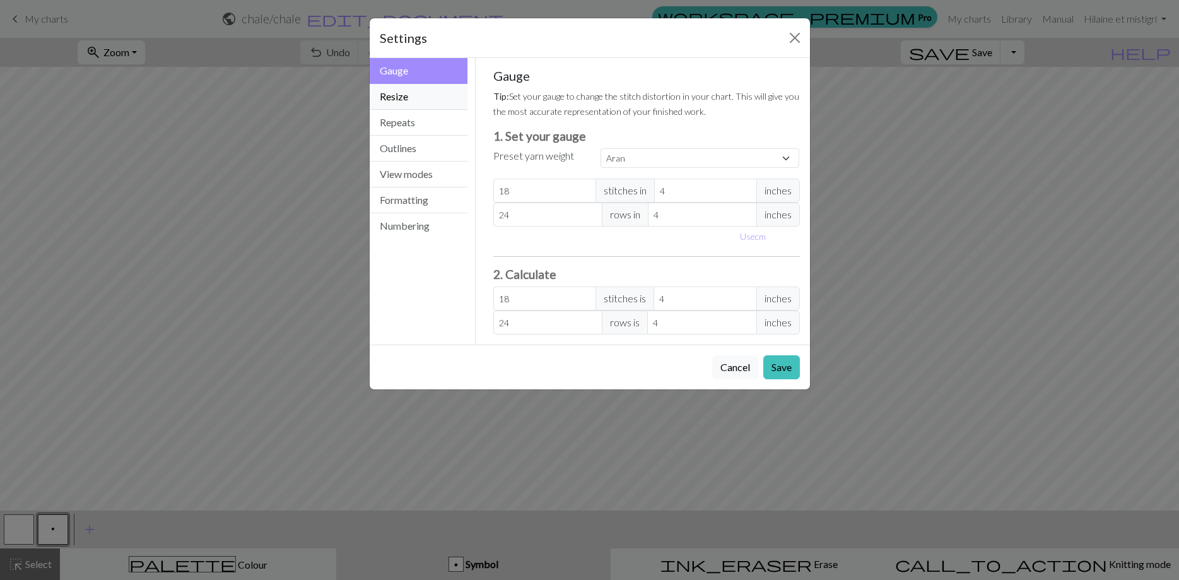
click at [425, 96] on button "Resize" at bounding box center [419, 97] width 98 height 26
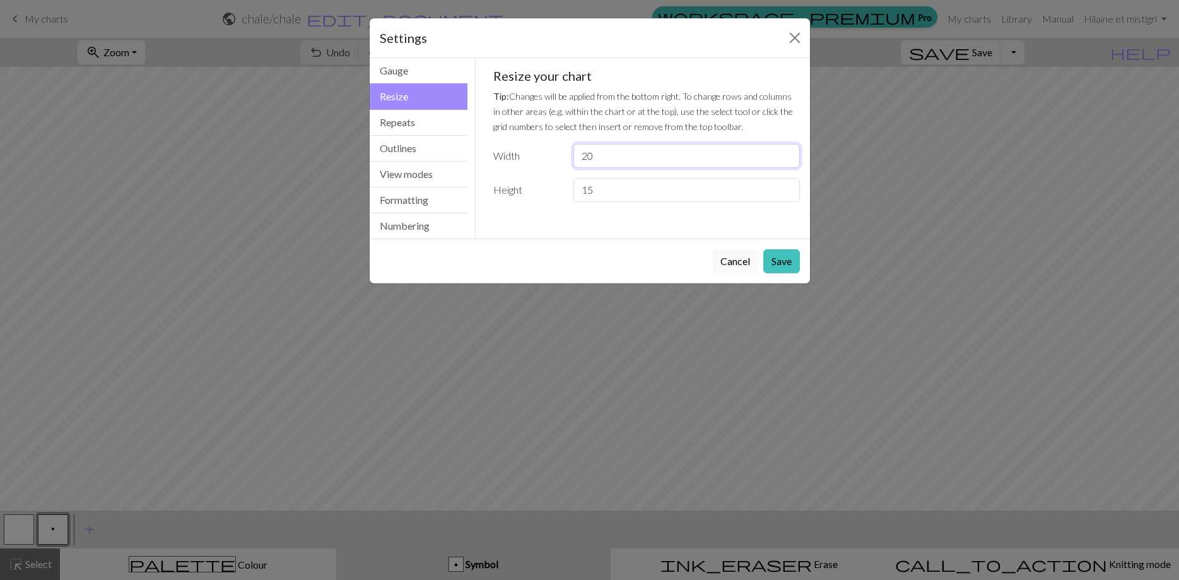
click at [598, 156] on input "20" at bounding box center [686, 156] width 226 height 24
type input "2"
type input "15"
click at [599, 189] on input "15" at bounding box center [686, 190] width 226 height 24
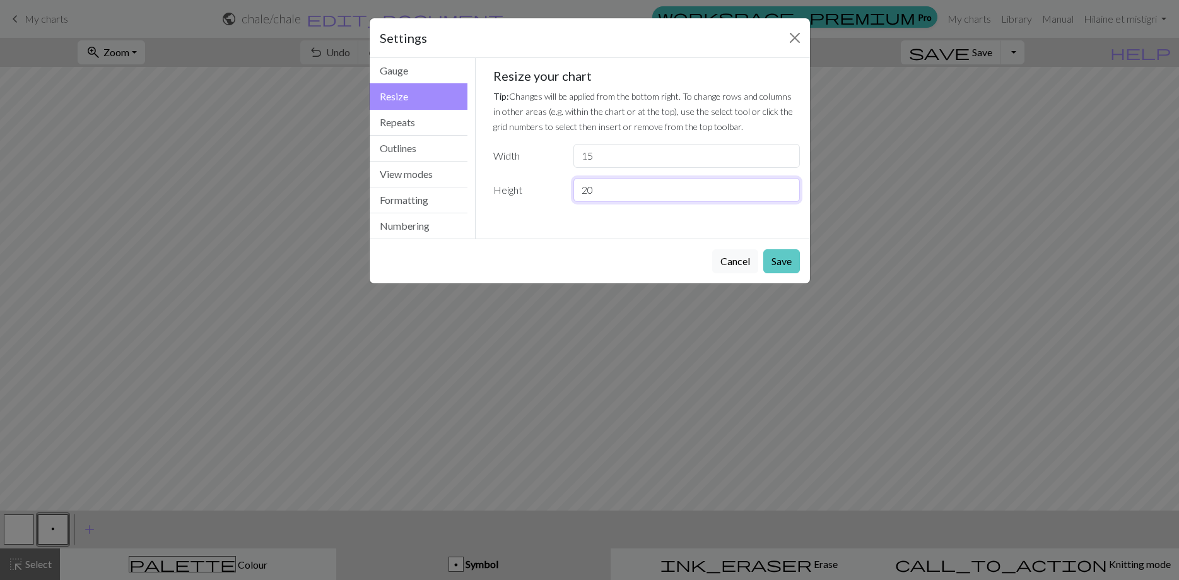
type input "20"
click at [777, 262] on button "Save" at bounding box center [781, 261] width 37 height 24
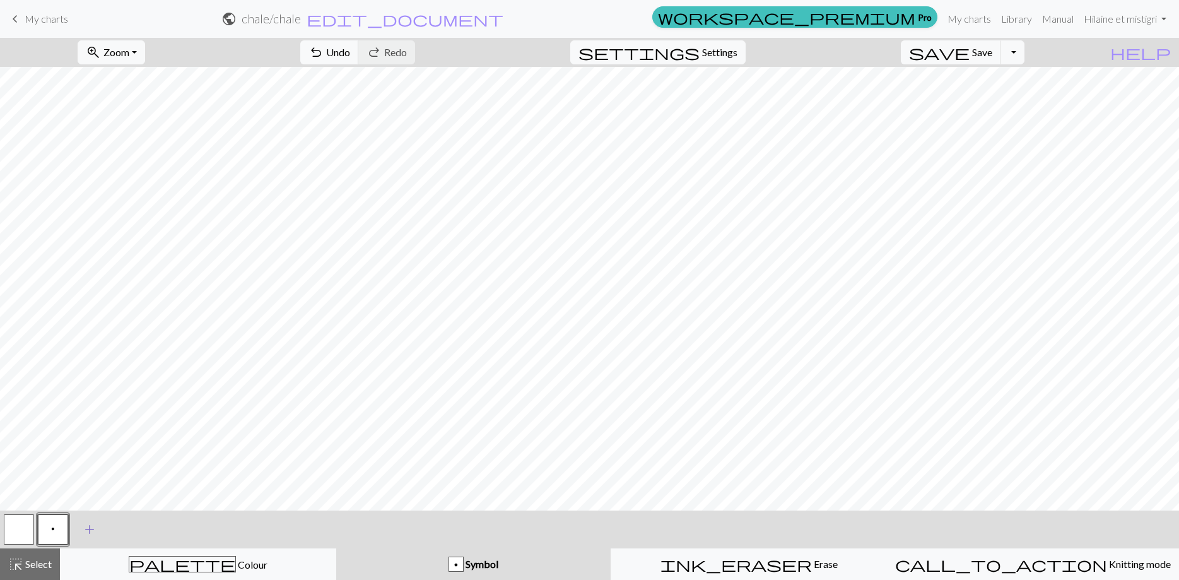
click at [86, 524] on span "add" at bounding box center [89, 529] width 15 height 18
click at [86, 524] on button "button" at bounding box center [87, 529] width 30 height 30
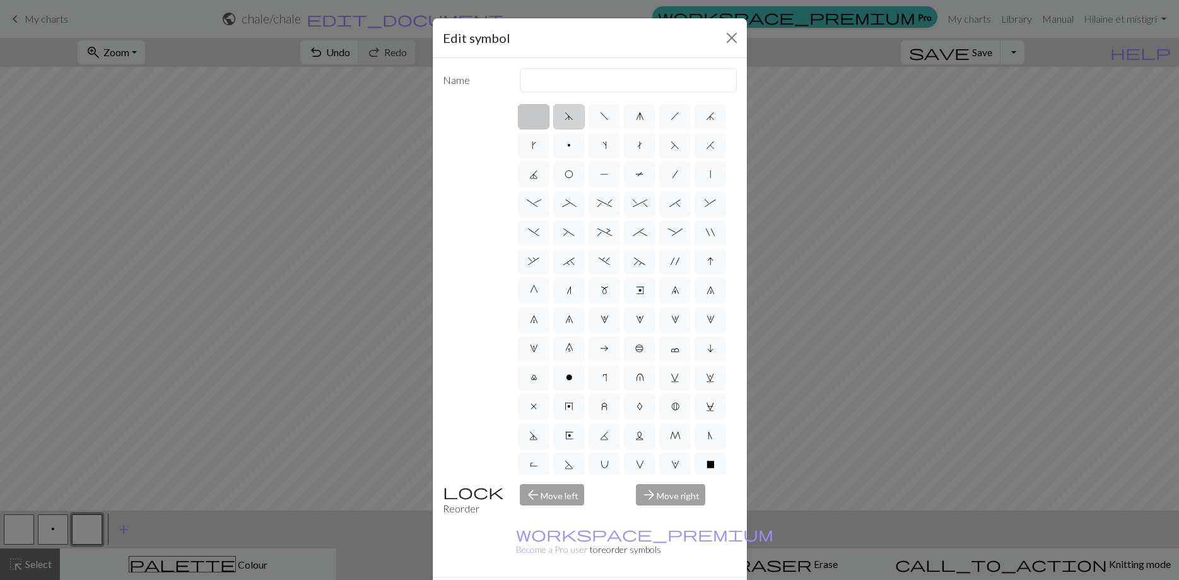
click at [565, 118] on span "d" at bounding box center [569, 116] width 9 height 10
click at [565, 117] on input "d" at bounding box center [569, 112] width 8 height 8
radio input "true"
type input "sk2p"
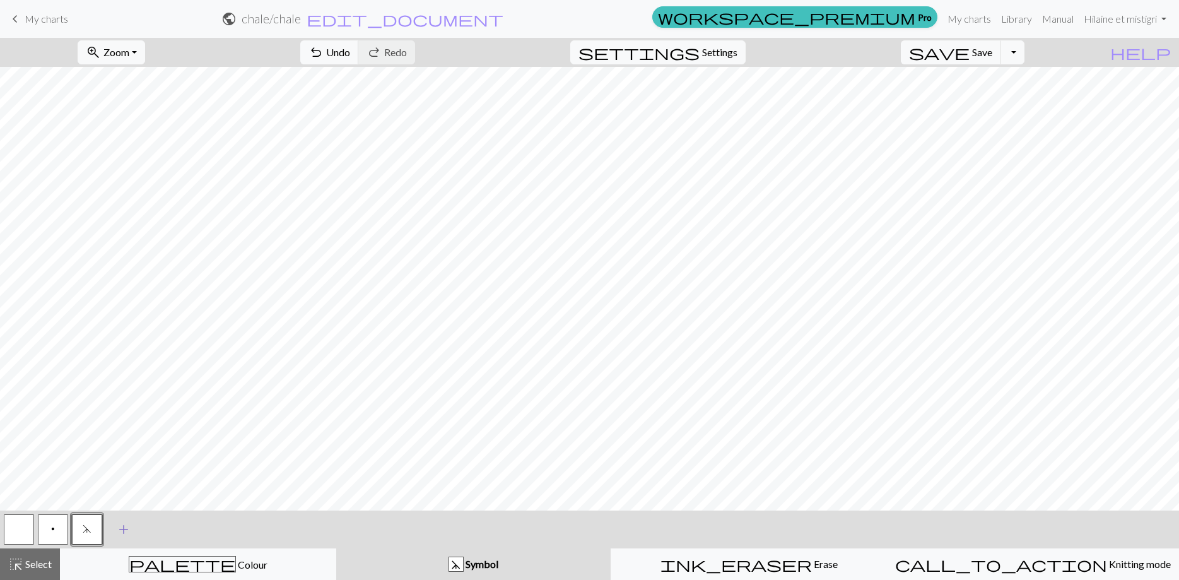
click at [125, 525] on span "add" at bounding box center [123, 529] width 15 height 18
click at [125, 525] on button "button" at bounding box center [121, 529] width 30 height 30
click at [125, 525] on div "Edit symbol Name d f g h j k p s t F H J O P T / | - _ % ^ * & ) ( + ; : " , ` …" at bounding box center [589, 290] width 1179 height 580
click at [125, 525] on button "button" at bounding box center [121, 529] width 30 height 30
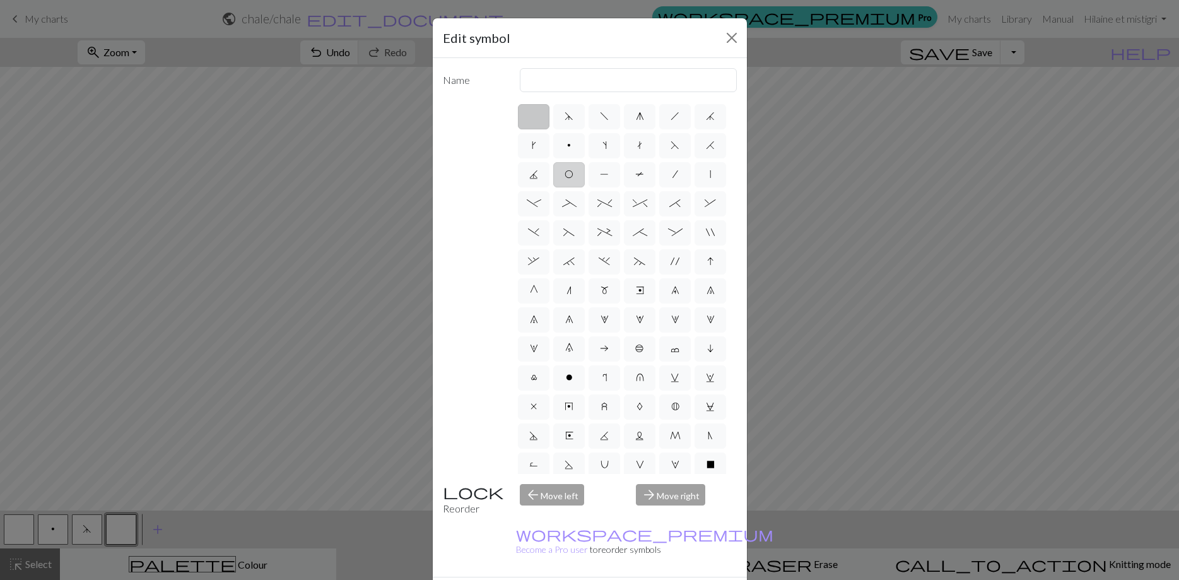
click at [567, 170] on span "O" at bounding box center [569, 174] width 9 height 10
click at [567, 170] on input "O" at bounding box center [569, 171] width 8 height 8
radio input "true"
type input "yo"
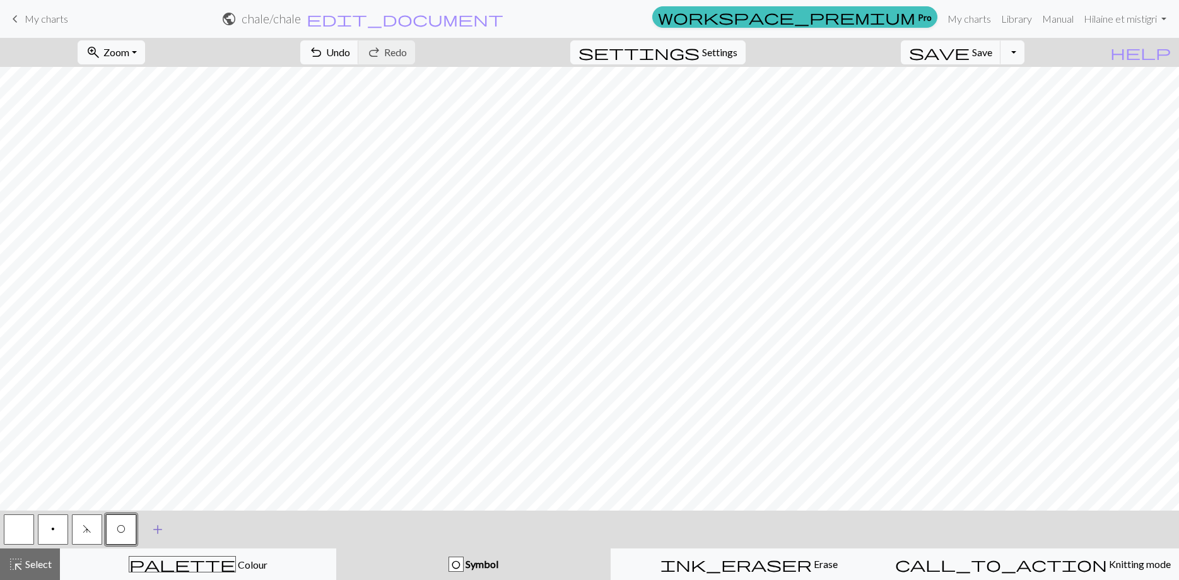
click at [159, 523] on span "add" at bounding box center [157, 529] width 15 height 18
click at [158, 524] on button "button" at bounding box center [155, 529] width 30 height 30
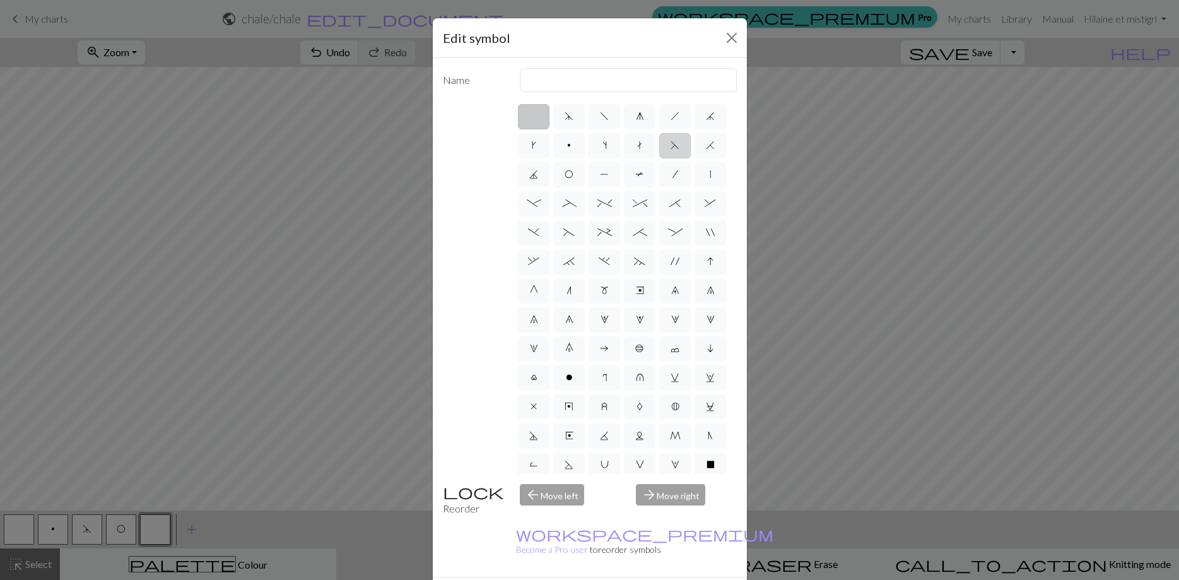
click at [675, 144] on span "F" at bounding box center [675, 145] width 9 height 10
click at [675, 144] on input "F" at bounding box center [675, 142] width 8 height 8
radio input "true"
type input "ssk"
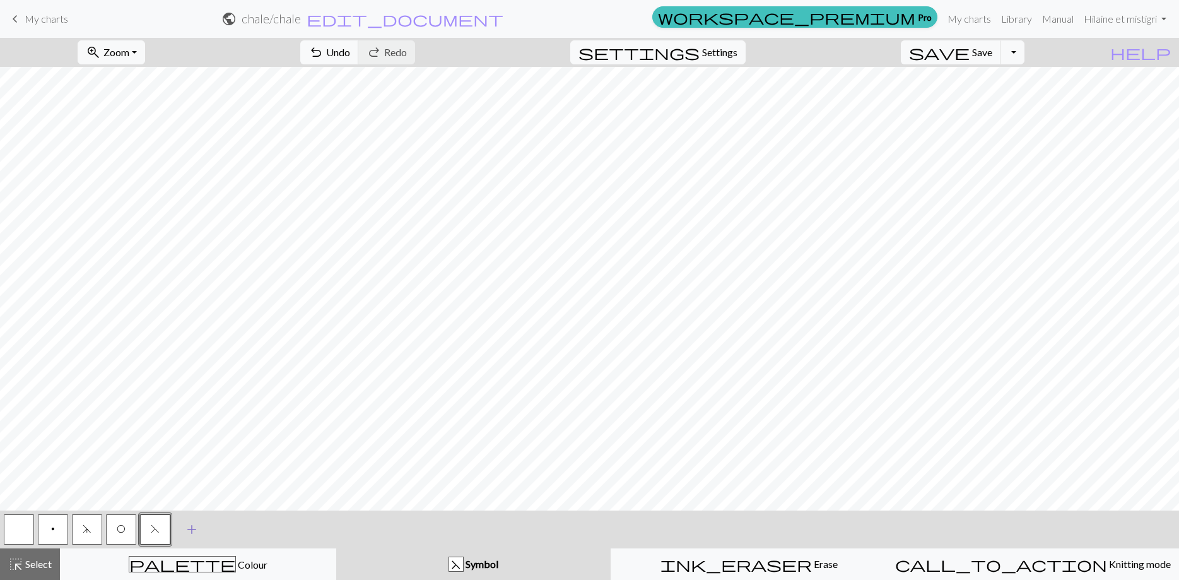
click at [192, 530] on span "add" at bounding box center [191, 529] width 15 height 18
click at [192, 530] on button "button" at bounding box center [189, 529] width 30 height 30
click at [197, 520] on button "button" at bounding box center [189, 529] width 30 height 30
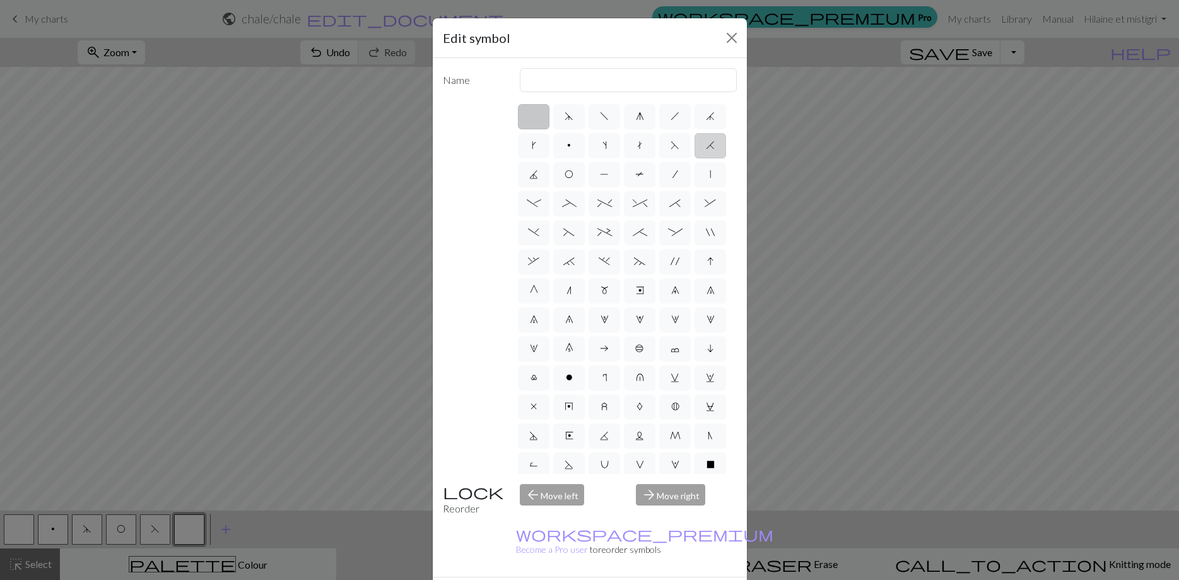
click at [713, 145] on span "H" at bounding box center [710, 145] width 9 height 10
click at [713, 145] on input "H" at bounding box center [710, 142] width 8 height 8
radio input "true"
type input "k2tog"
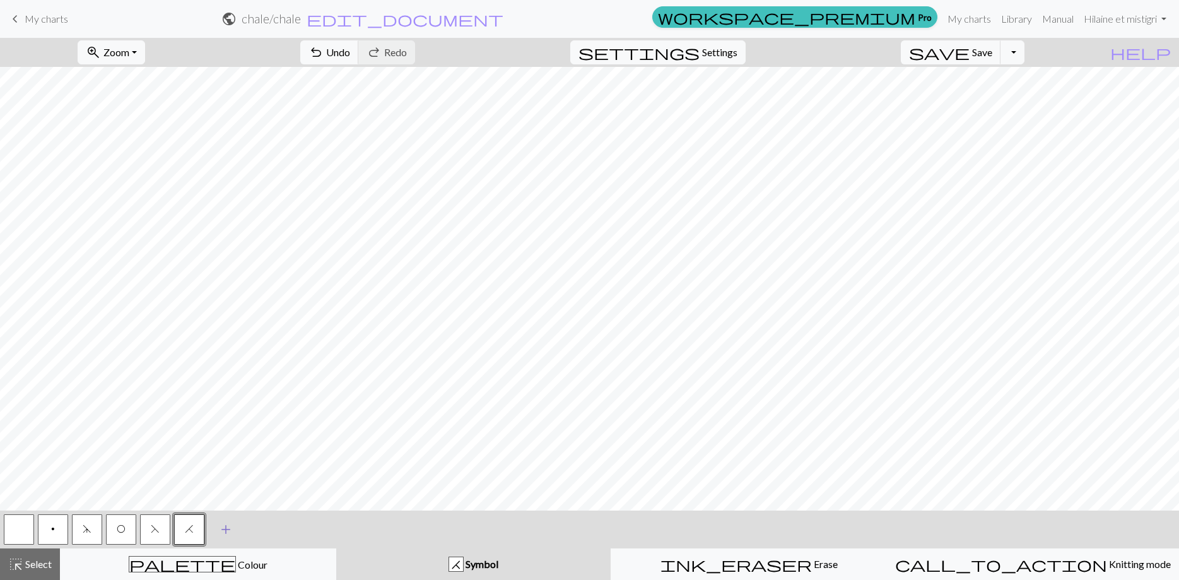
click at [229, 532] on span "add" at bounding box center [225, 529] width 15 height 18
click at [229, 532] on button "button" at bounding box center [223, 529] width 30 height 30
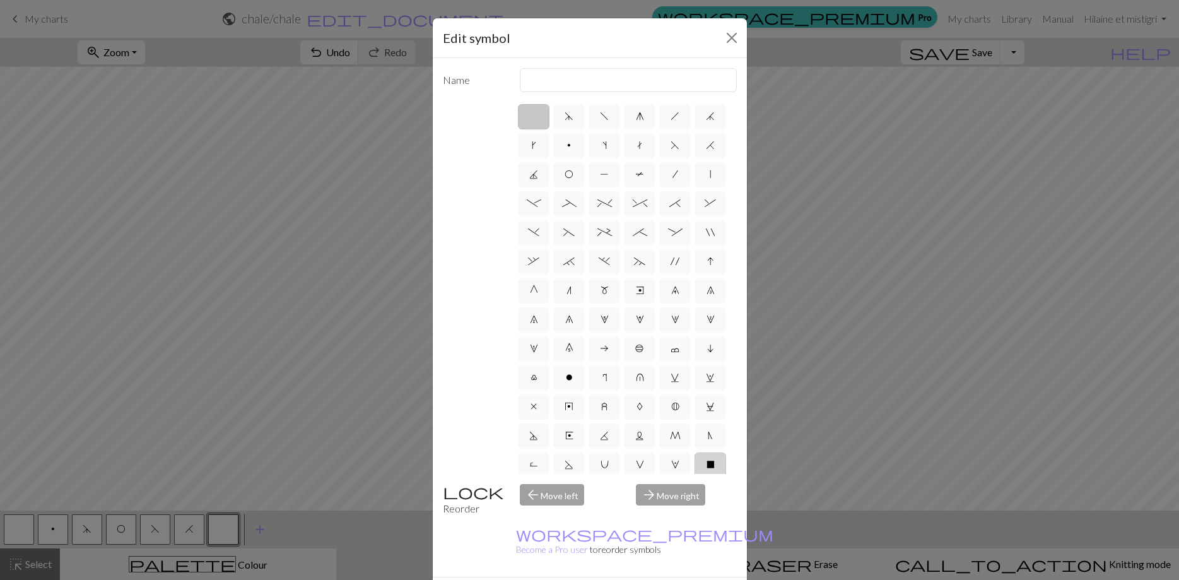
click at [710, 467] on span "X" at bounding box center [710, 464] width 8 height 10
click at [710, 465] on input "X" at bounding box center [710, 461] width 8 height 8
radio input "true"
type input "no stitch"
click at [713, 464] on span "X" at bounding box center [710, 464] width 8 height 10
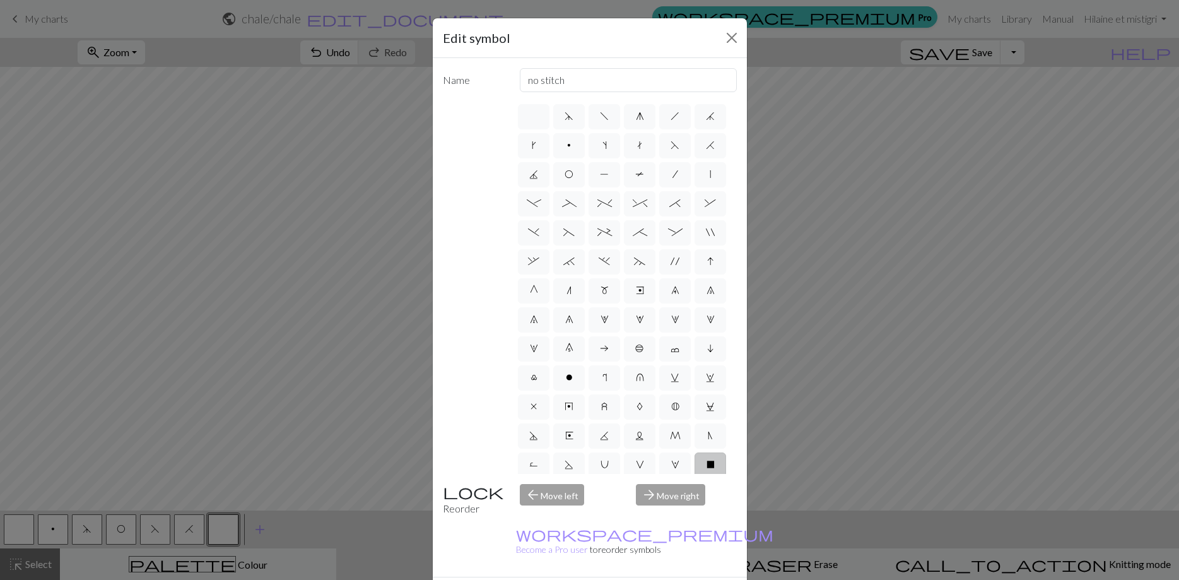
click at [713, 464] on input "X" at bounding box center [710, 461] width 8 height 8
click at [713, 464] on span "X" at bounding box center [710, 464] width 8 height 10
click at [713, 464] on input "X" at bounding box center [710, 461] width 8 height 8
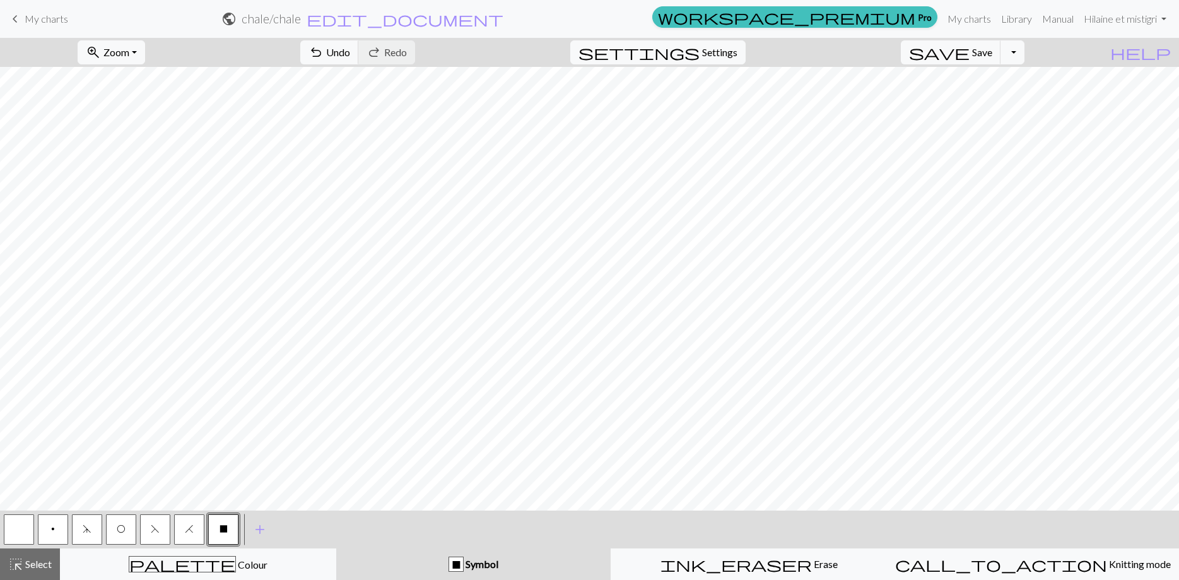
click at [127, 528] on button "O" at bounding box center [121, 529] width 30 height 30
click at [116, 531] on button "O" at bounding box center [121, 529] width 30 height 30
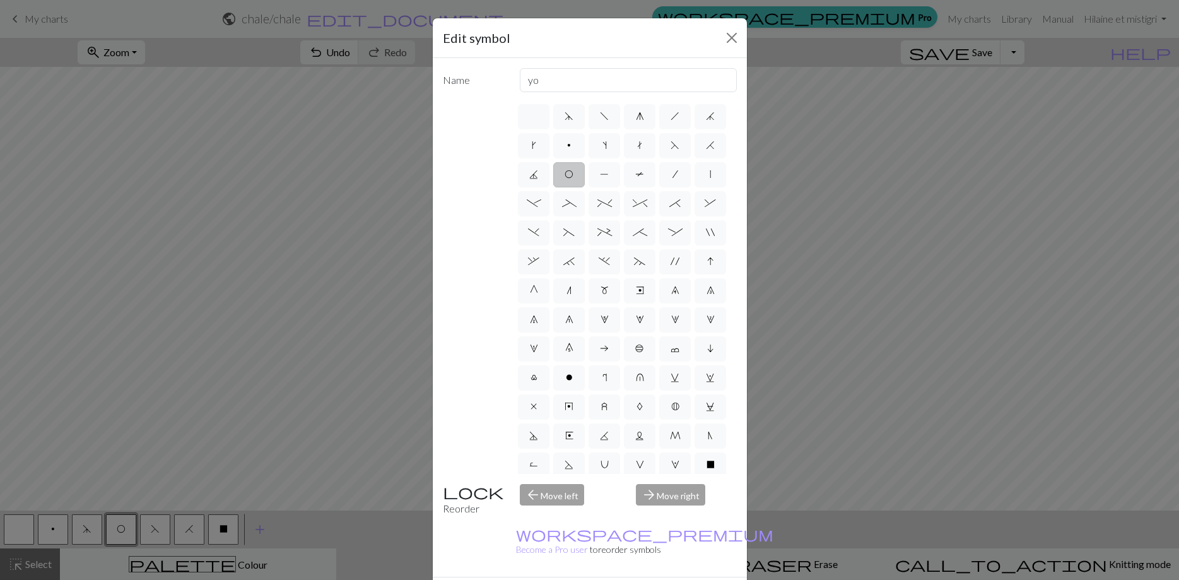
click at [226, 401] on div "Edit symbol Name yo d f g h j k p s t F H J O P T / | - _ % ^ * & ) ( + ; : " ,…" at bounding box center [589, 290] width 1179 height 580
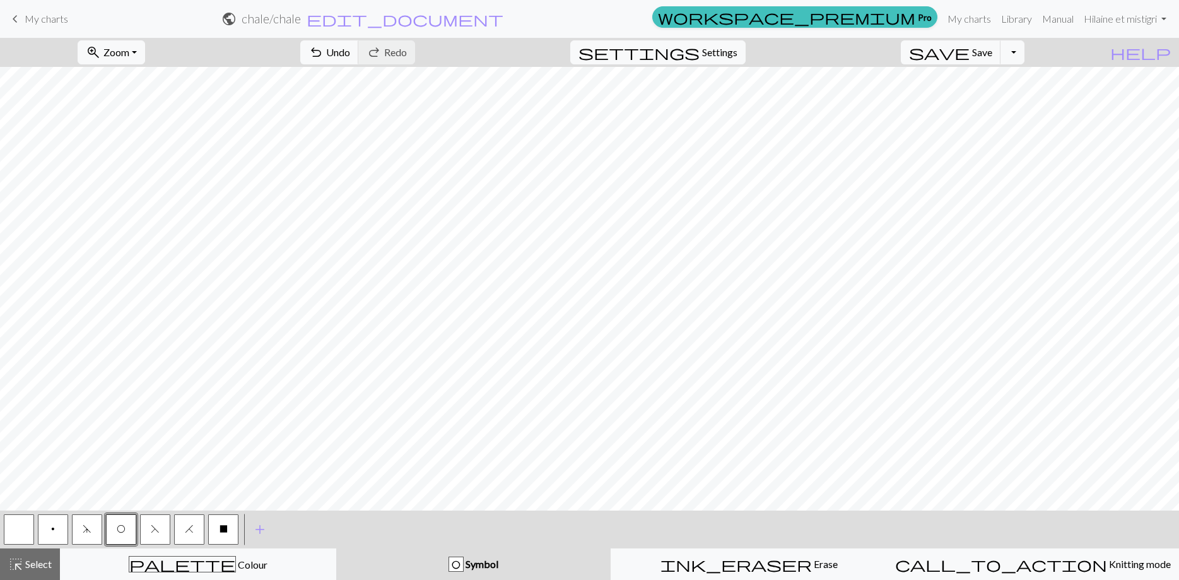
click at [20, 527] on button "button" at bounding box center [19, 529] width 30 height 30
click at [125, 527] on span "O" at bounding box center [121, 529] width 9 height 10
click at [95, 534] on button "d" at bounding box center [87, 529] width 30 height 30
click at [155, 523] on button "F" at bounding box center [155, 529] width 30 height 30
click at [197, 530] on button "H" at bounding box center [189, 529] width 30 height 30
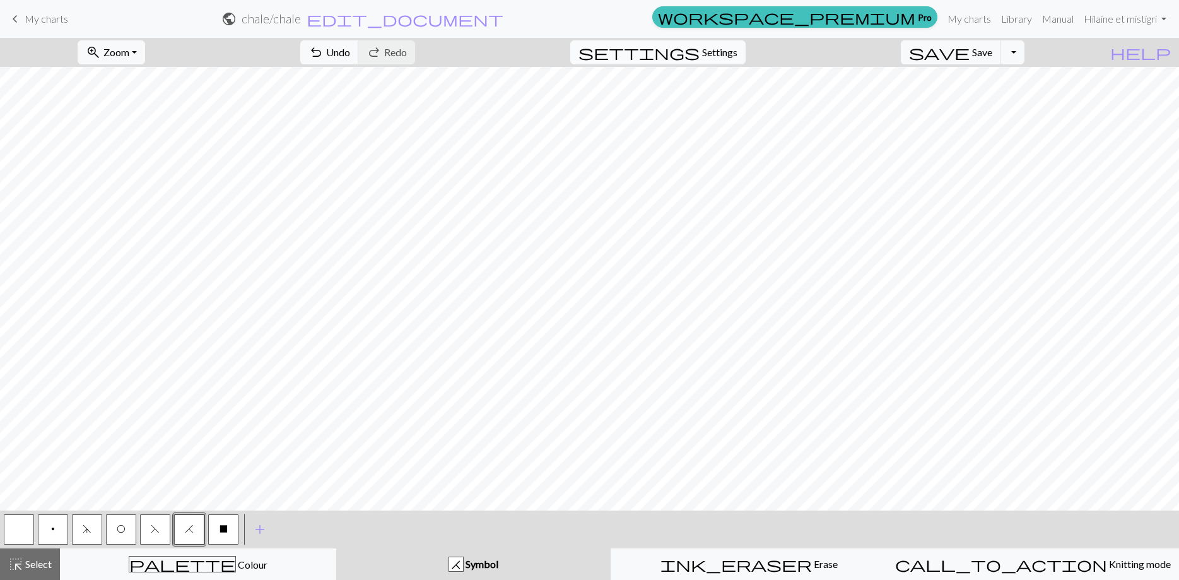
click at [720, 57] on span "Settings" at bounding box center [719, 52] width 35 height 15
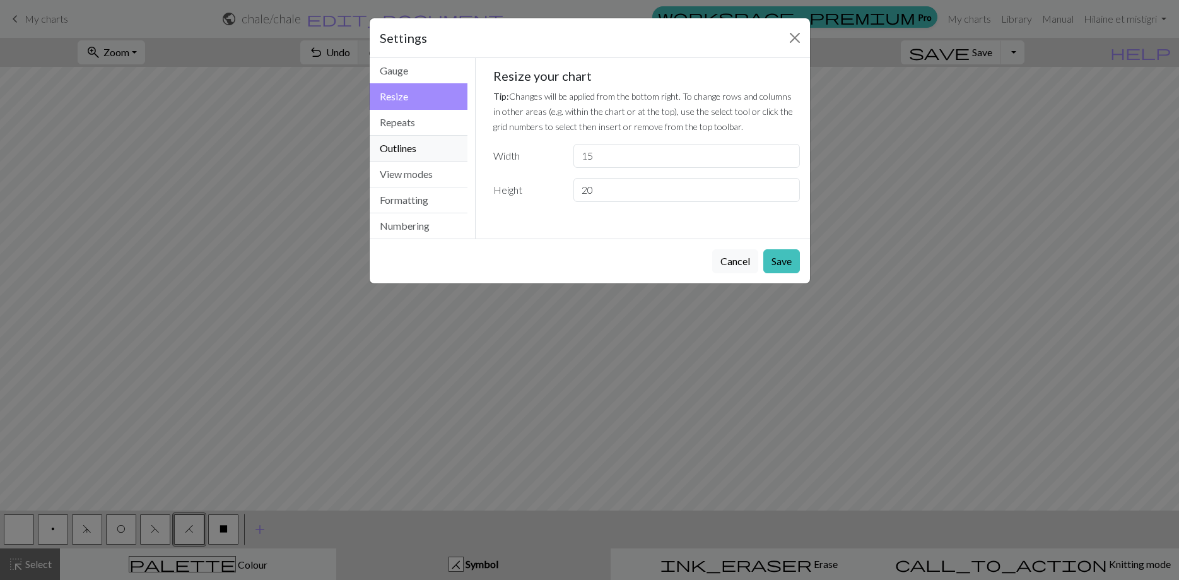
click at [402, 150] on button "Outlines" at bounding box center [419, 149] width 98 height 26
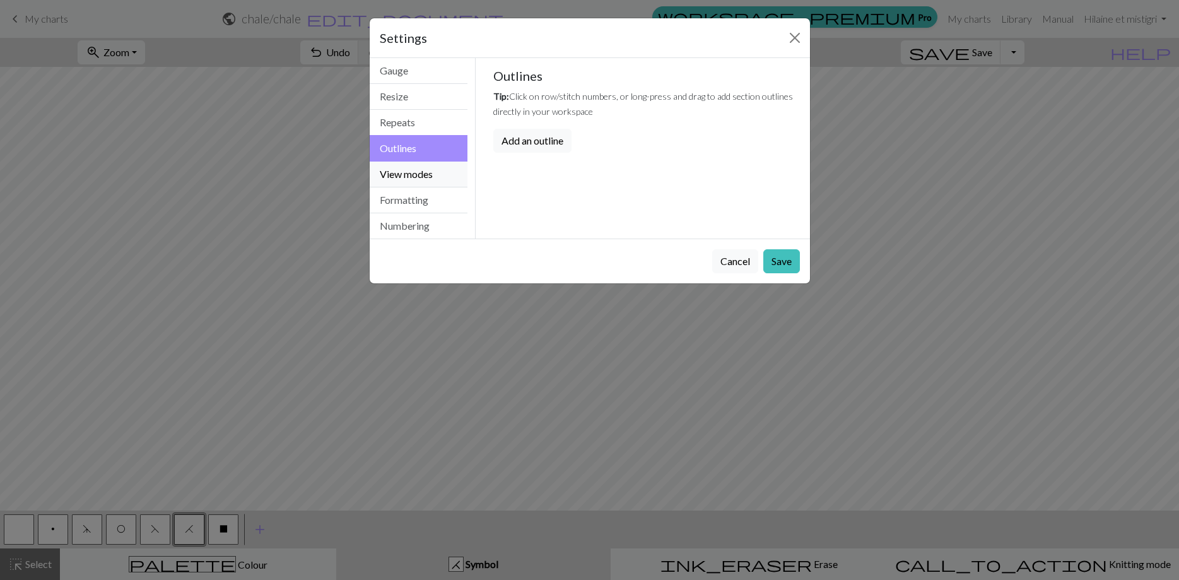
click at [399, 173] on button "View modes" at bounding box center [419, 174] width 98 height 26
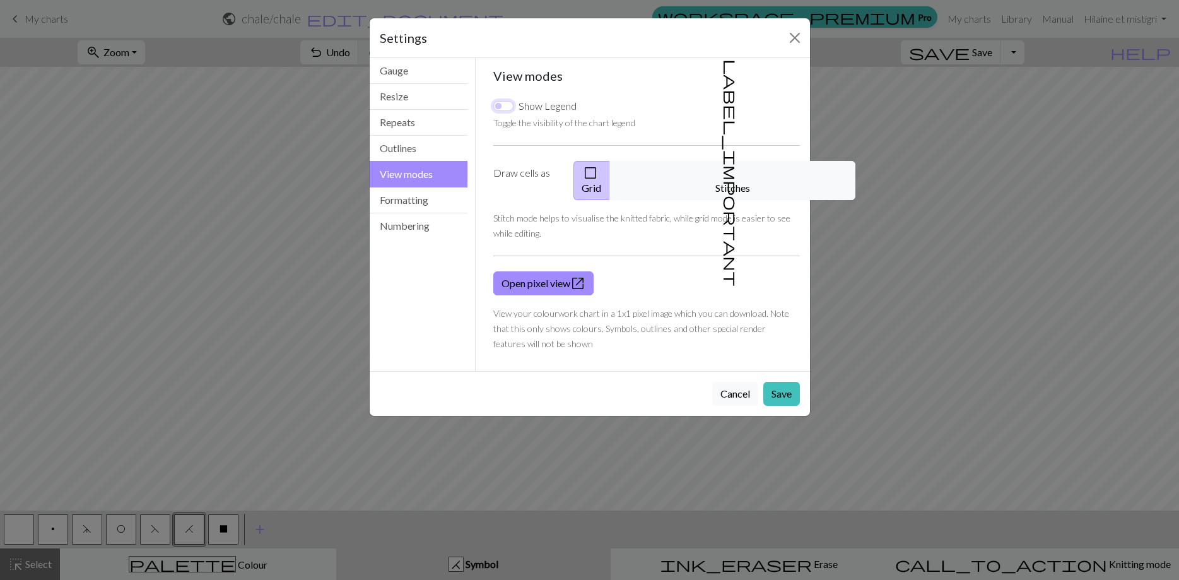
click at [507, 105] on input "Show Legend" at bounding box center [503, 106] width 20 height 10
checkbox input "true"
click at [779, 382] on button "Save" at bounding box center [781, 394] width 37 height 24
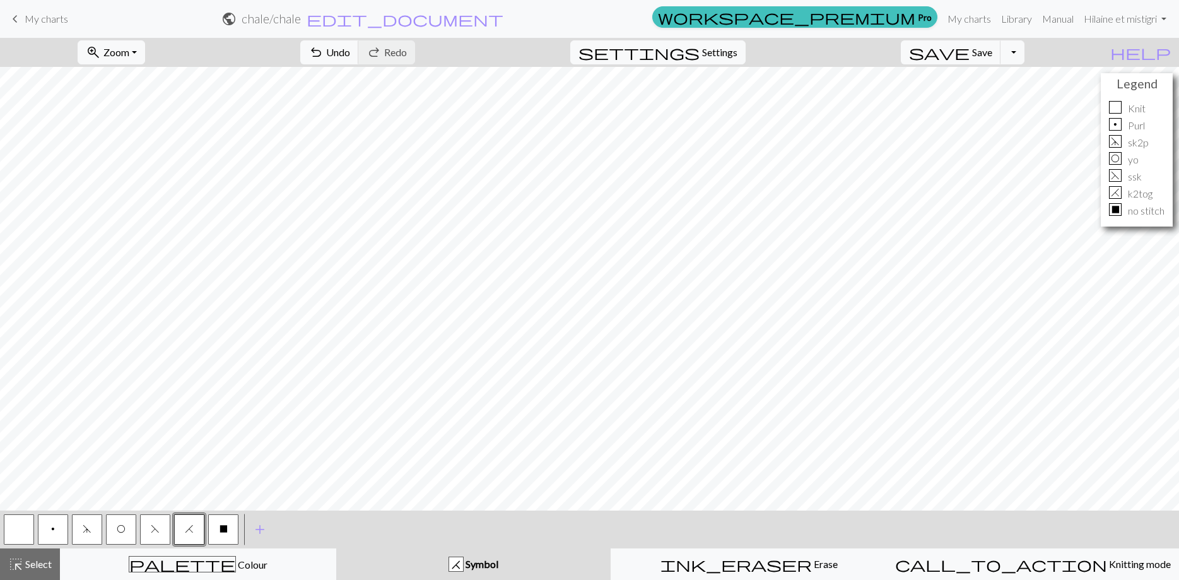
click at [53, 522] on button "p" at bounding box center [53, 529] width 30 height 30
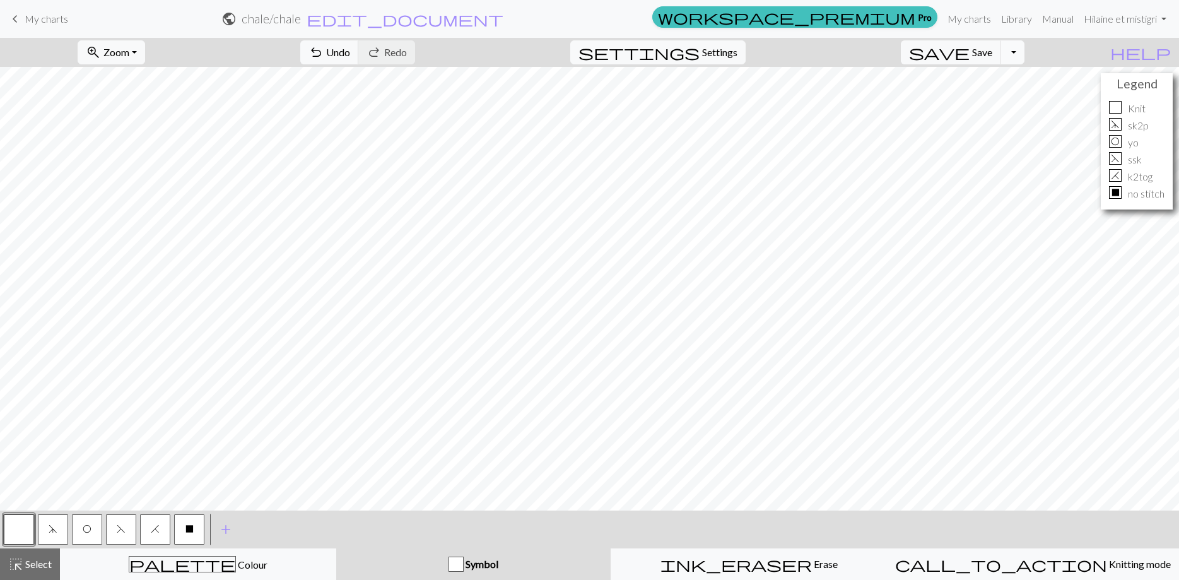
click at [1024, 49] on button "Toggle Dropdown" at bounding box center [1012, 52] width 24 height 24
click at [1017, 101] on button "save_alt Download" at bounding box center [920, 100] width 208 height 20
click at [548, 38] on button "Download" at bounding box center [559, 41] width 61 height 24
click at [737, 59] on span "Settings" at bounding box center [719, 52] width 35 height 15
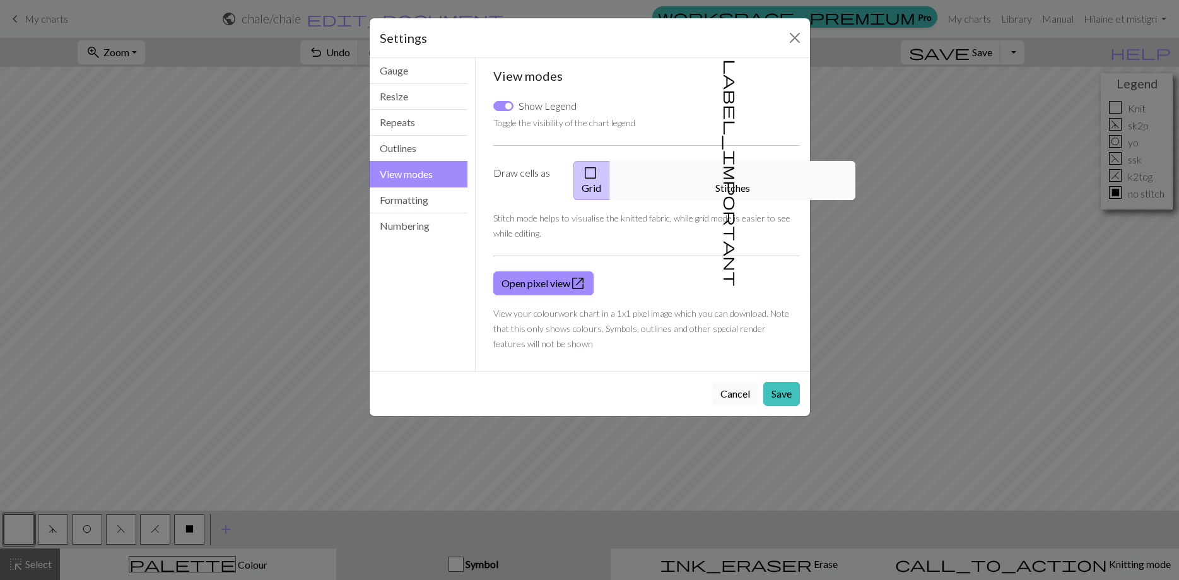
click at [742, 382] on button "Cancel" at bounding box center [735, 394] width 46 height 24
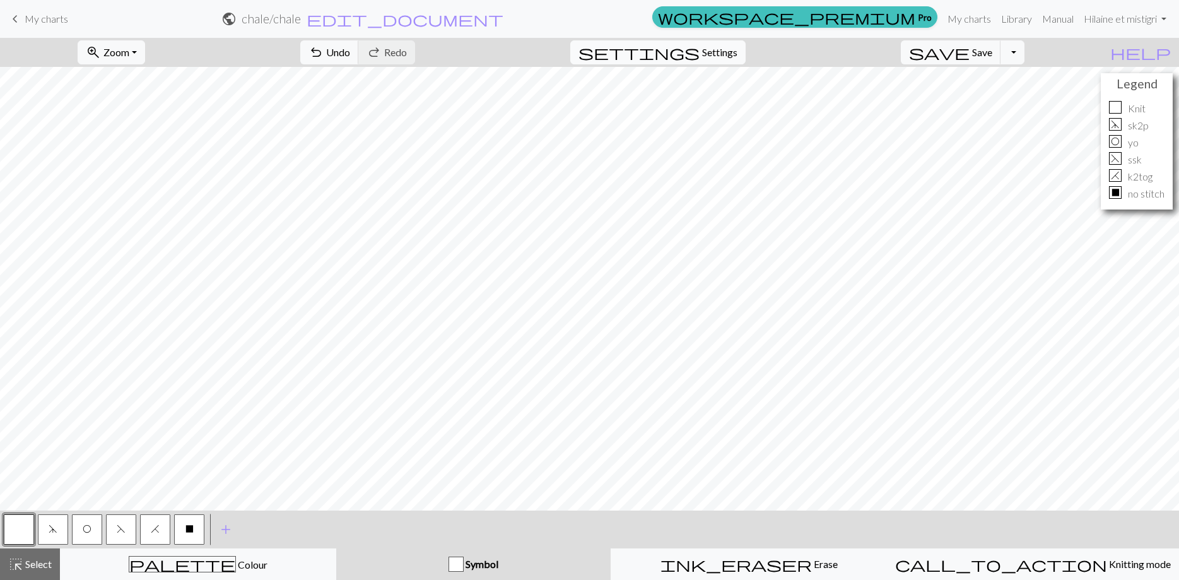
click at [730, 55] on span "Settings" at bounding box center [719, 52] width 35 height 15
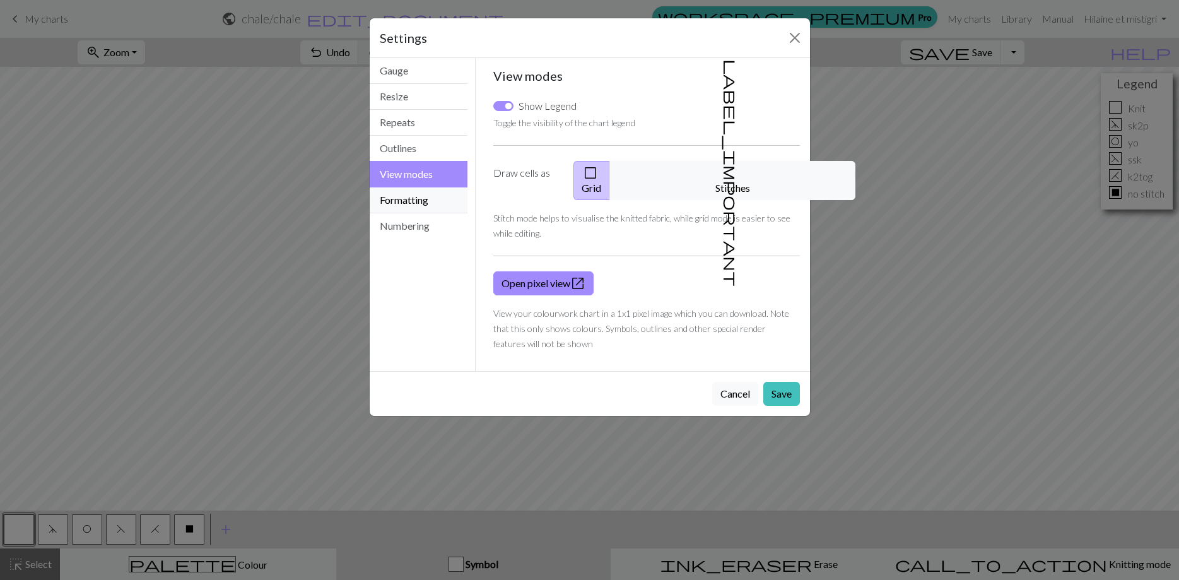
click at [433, 205] on button "Formatting" at bounding box center [419, 200] width 98 height 26
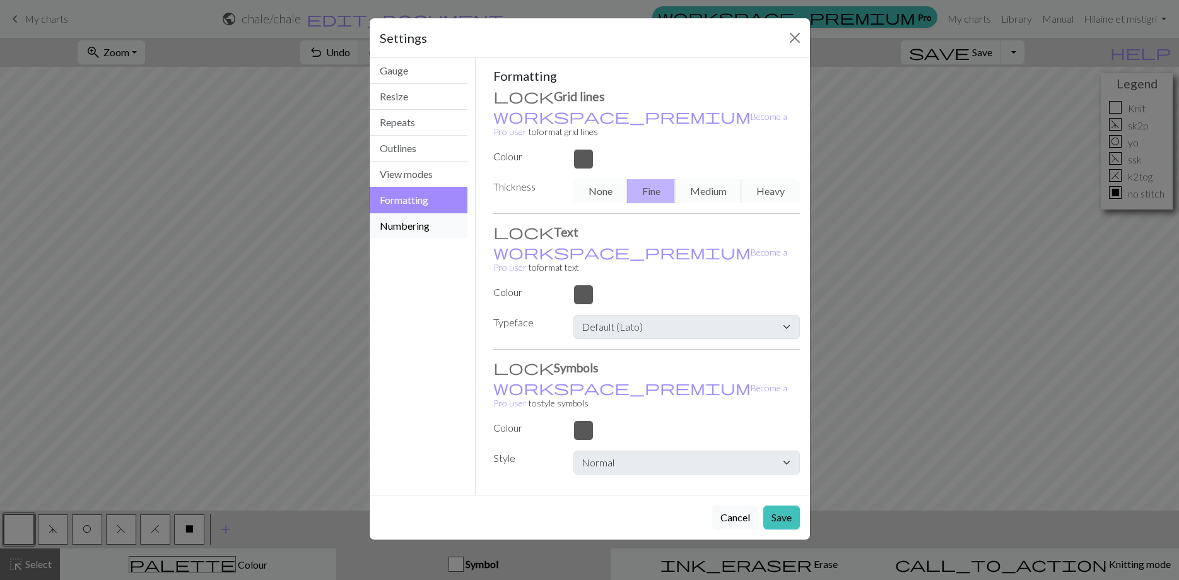
click at [421, 223] on button "Numbering" at bounding box center [419, 225] width 98 height 25
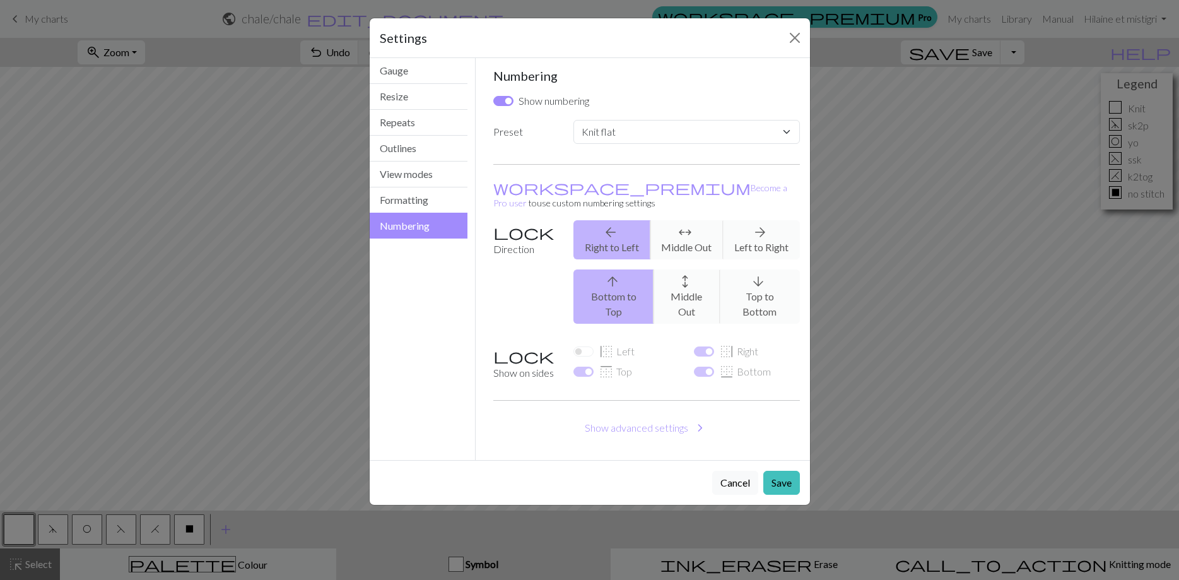
click at [912, 209] on div "Settings Numbering Gauge Resize Repeats Outlines View modes Formatting Numberin…" at bounding box center [589, 290] width 1179 height 580
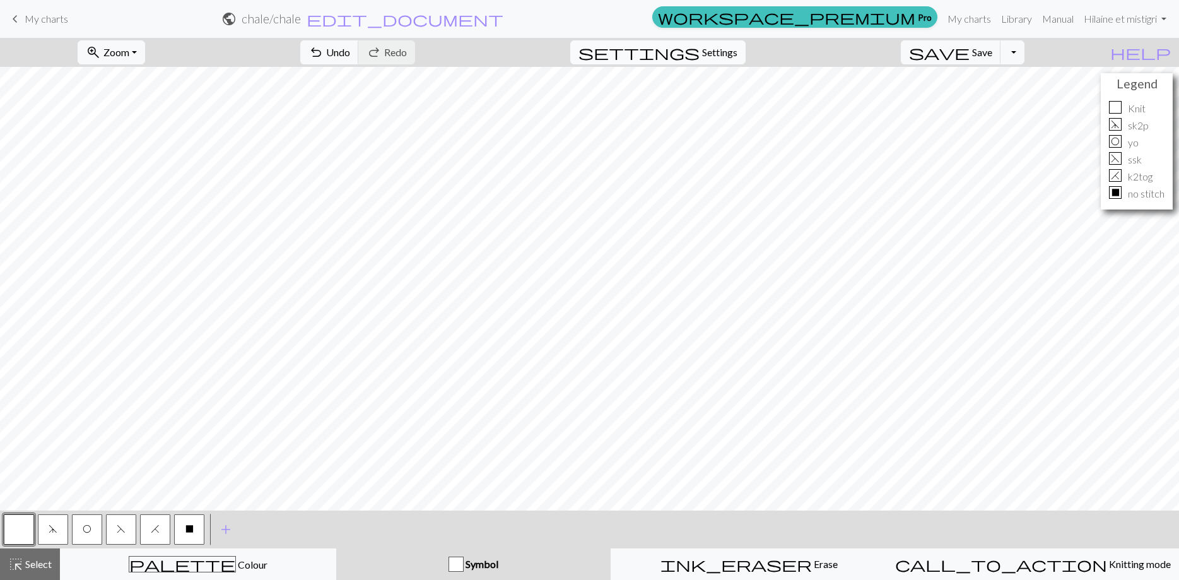
click at [737, 49] on span "Settings" at bounding box center [719, 52] width 35 height 15
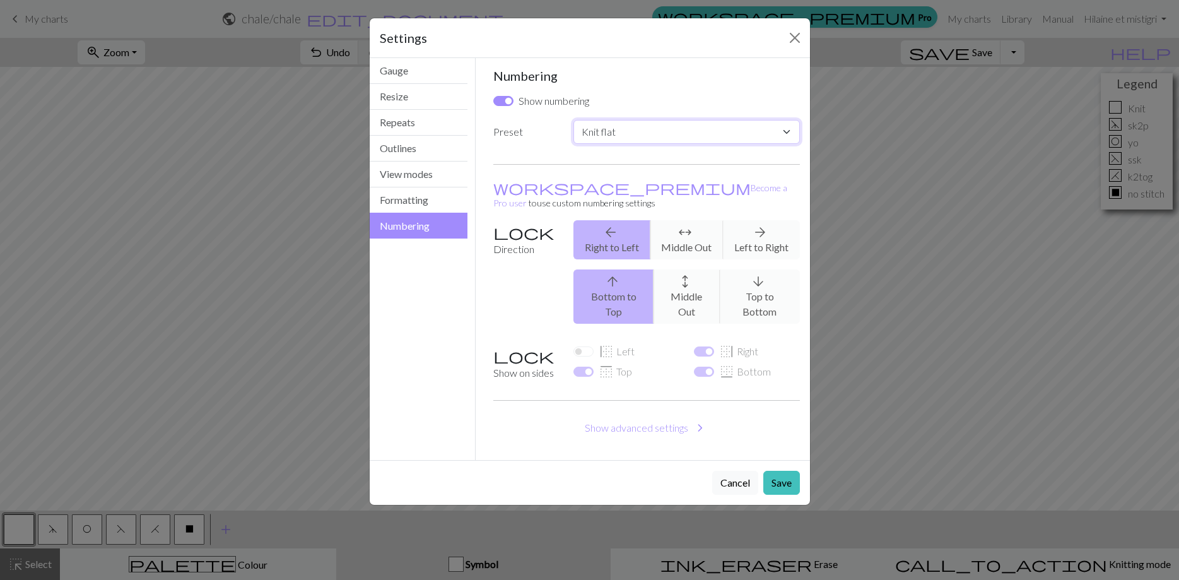
click at [573, 120] on select "Custom Knit flat Knit in the round Lace knitting Cross stitch" at bounding box center [686, 132] width 226 height 24
select select "round"
click option "Knit in the round" at bounding box center [0, 0] width 0 height 0
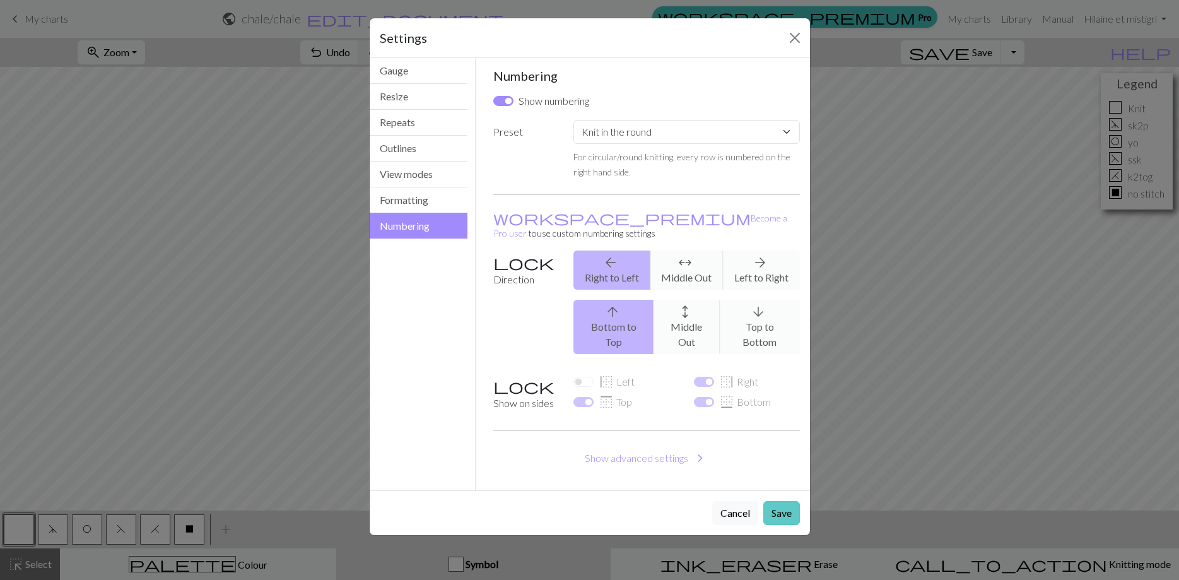
click at [779, 501] on button "Save" at bounding box center [781, 513] width 37 height 24
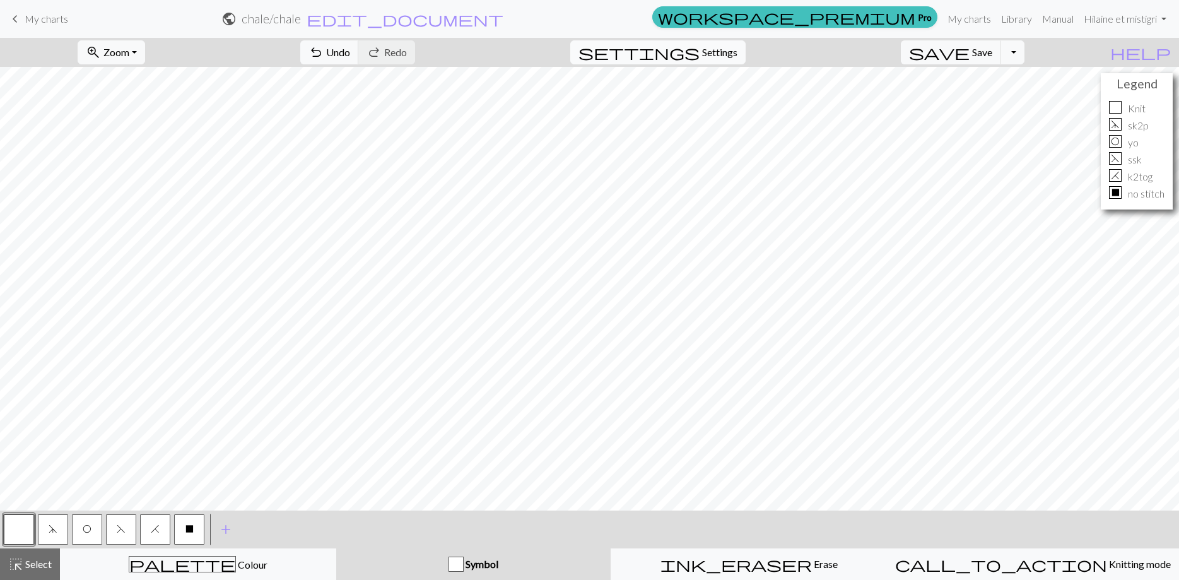
click at [725, 54] on span "Settings" at bounding box center [719, 52] width 35 height 15
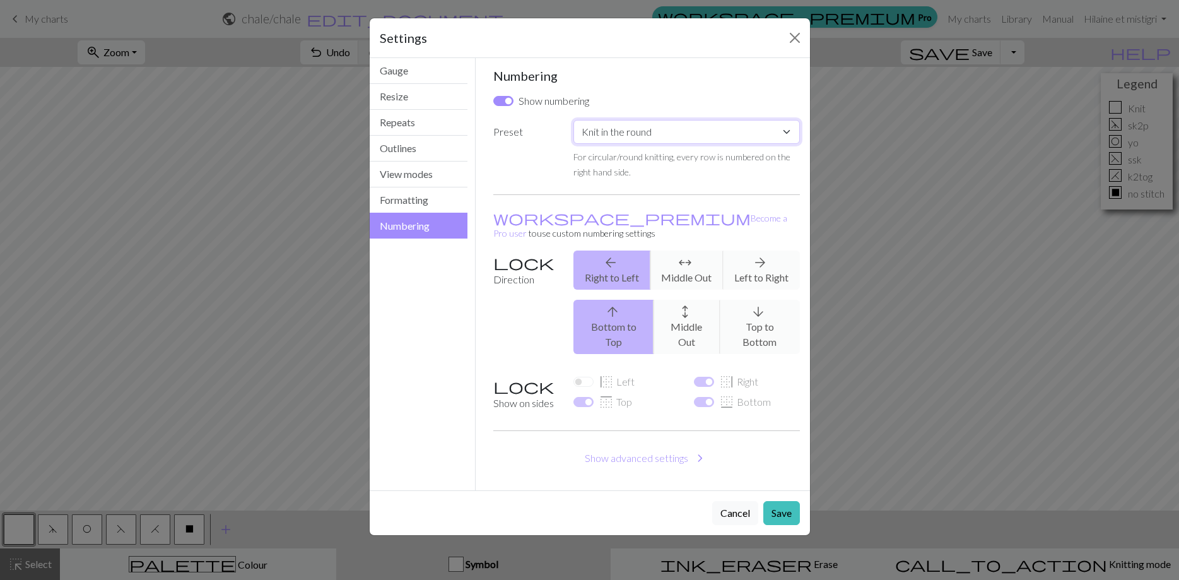
click at [573, 120] on select "Custom Knit flat Knit in the round Lace knitting Cross stitch" at bounding box center [686, 132] width 226 height 24
select select "lace"
click option "Lace knitting" at bounding box center [0, 0] width 0 height 0
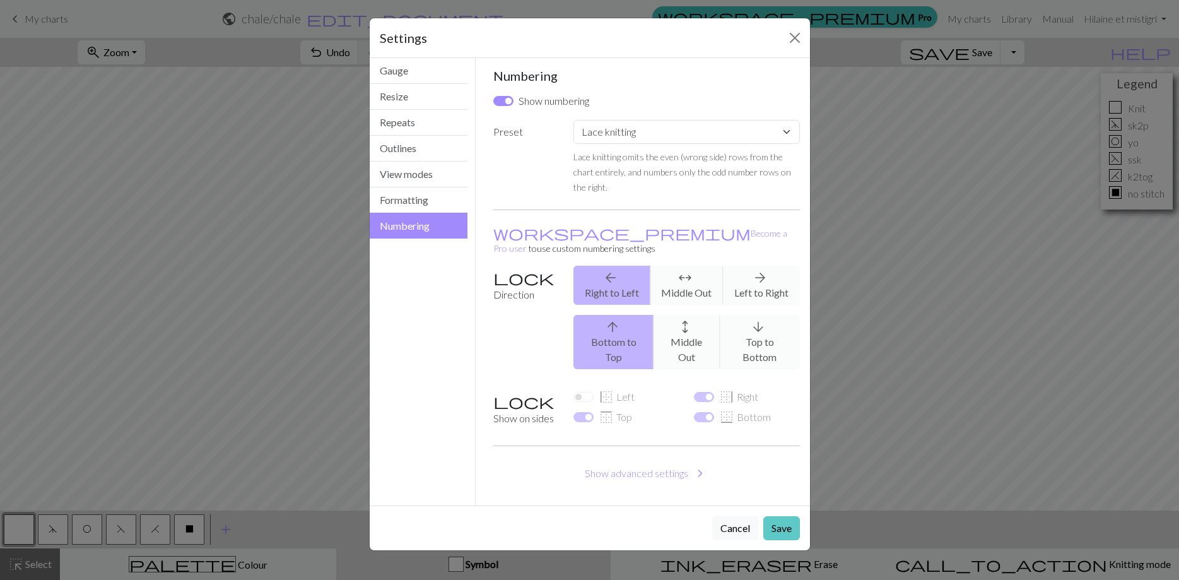
click at [786, 516] on button "Save" at bounding box center [781, 528] width 37 height 24
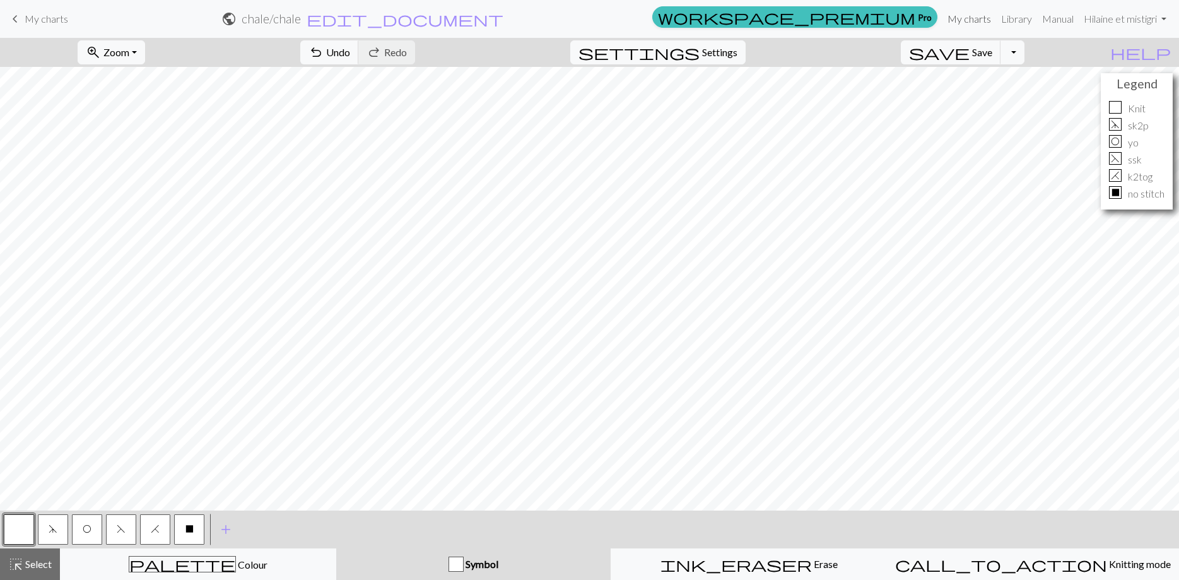
click at [965, 18] on link "My charts" at bounding box center [969, 18] width 54 height 25
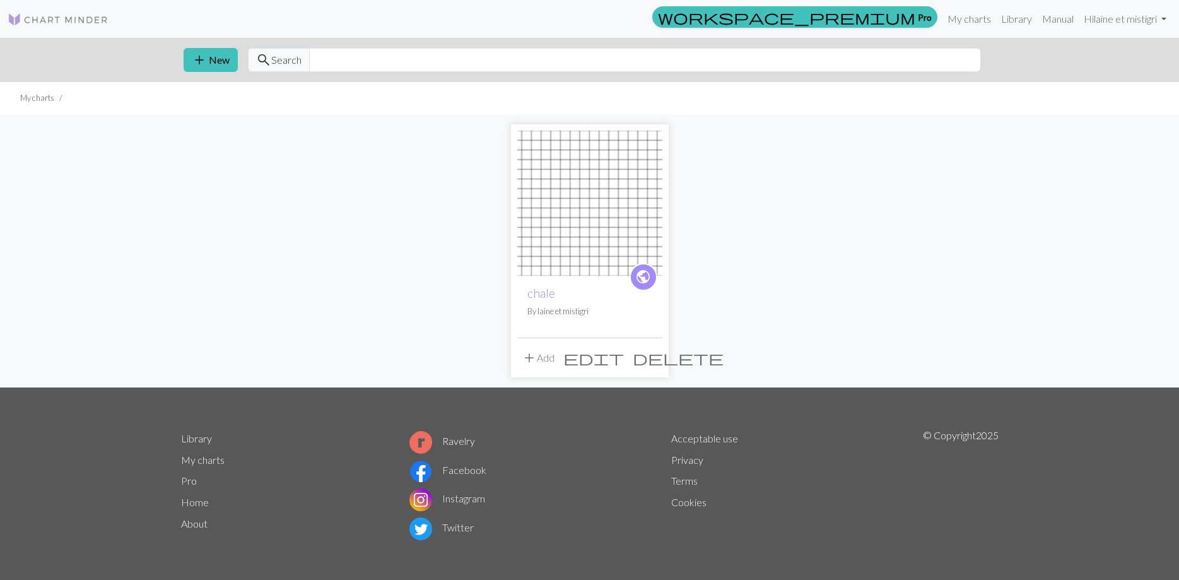
click at [568, 227] on img at bounding box center [589, 203] width 145 height 145
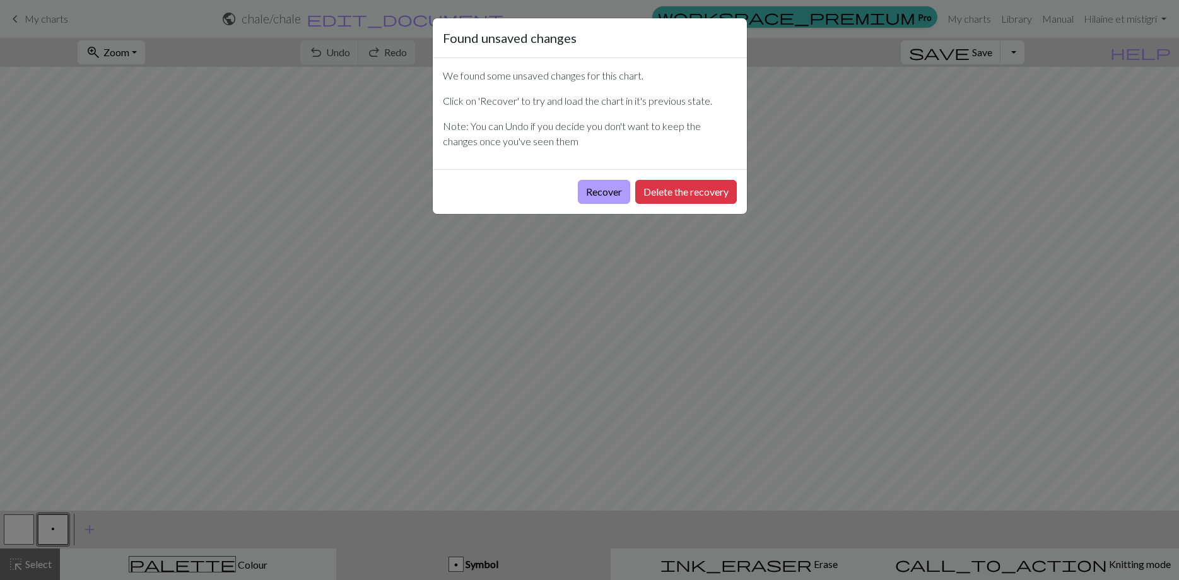
click at [603, 196] on button "Recover" at bounding box center [604, 192] width 52 height 24
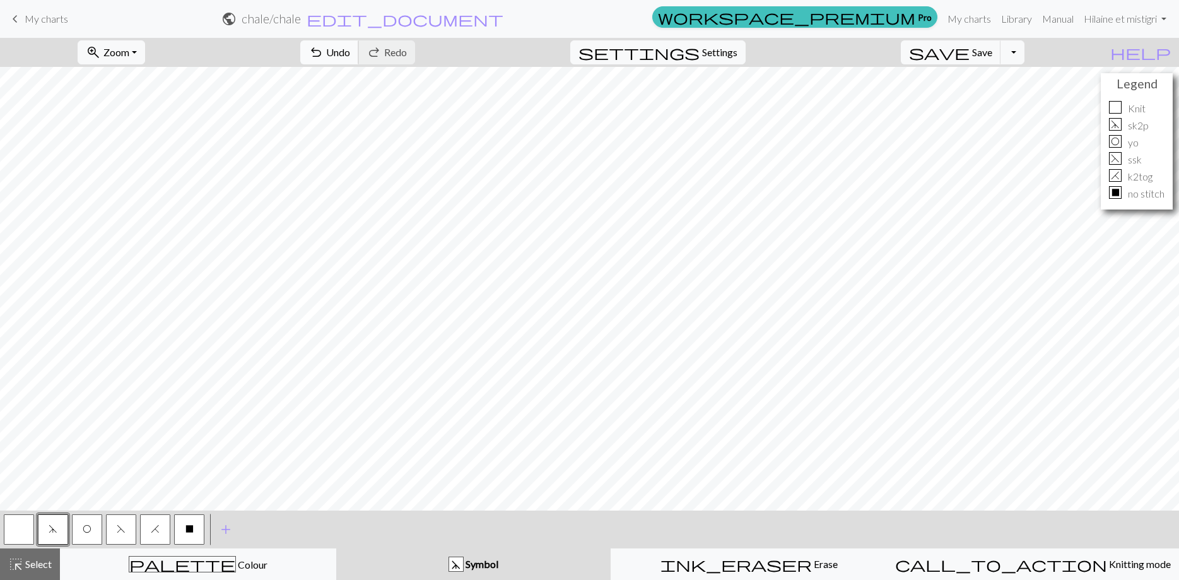
click at [350, 52] on span "Undo" at bounding box center [338, 52] width 24 height 12
click at [406, 52] on div "undo Undo Undo redo Redo Redo" at bounding box center [358, 52] width 134 height 29
click at [700, 52] on span "settings" at bounding box center [638, 53] width 121 height 18
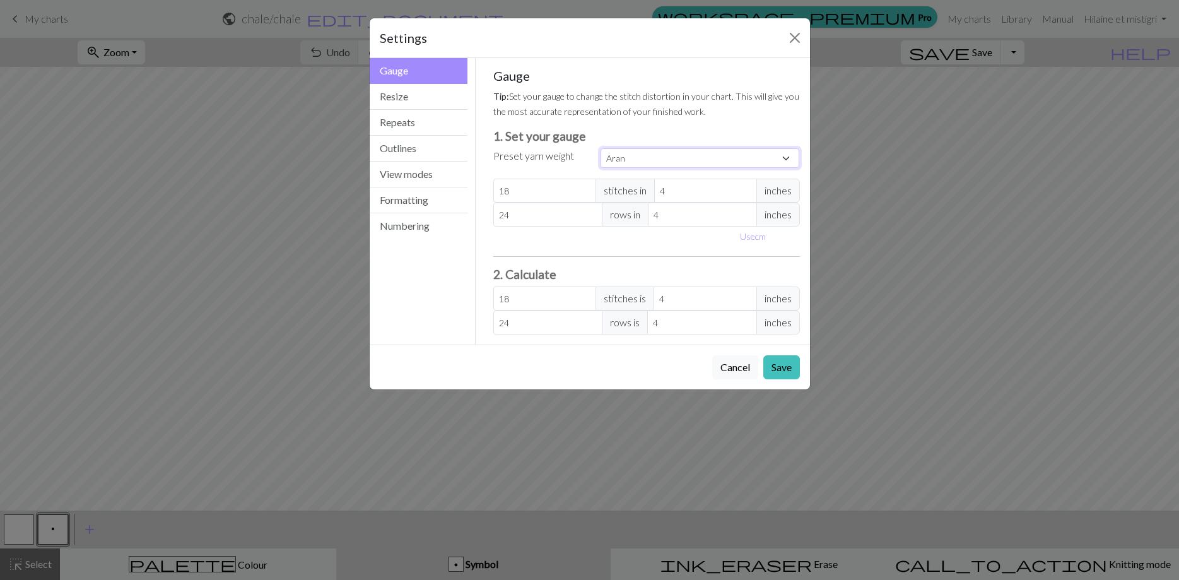
click at [601, 148] on select "Custom Square Lace Light Fingering Fingering Sport Double knit Worsted Aran Bul…" at bounding box center [700, 158] width 199 height 20
select select "fingering"
click option "Fingering" at bounding box center [0, 0] width 0 height 0
type input "28"
type input "36"
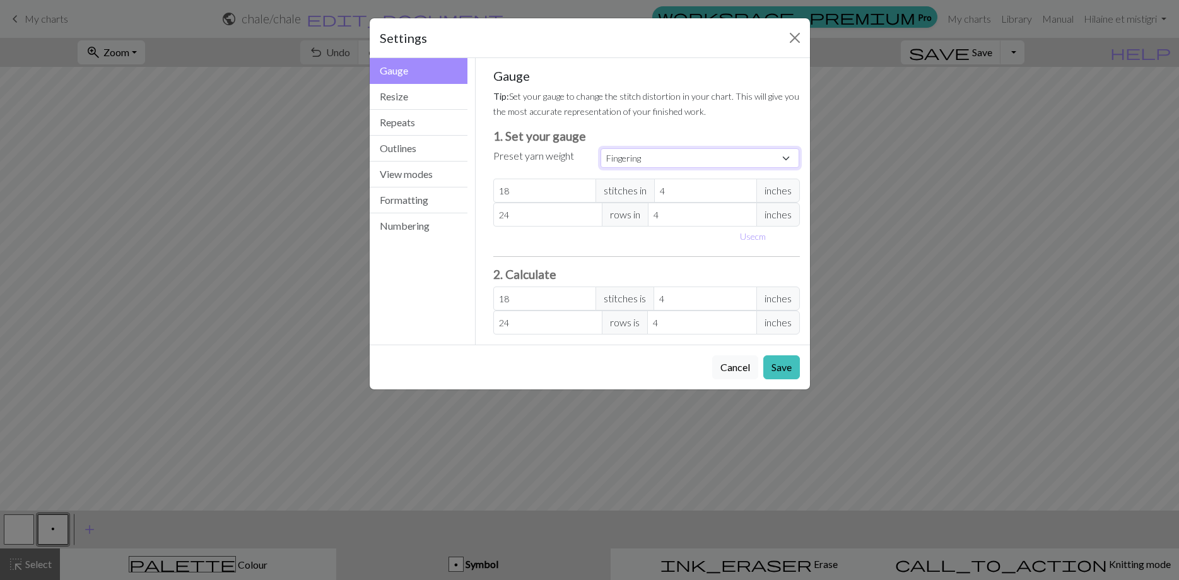
type input "28"
type input "36"
click at [410, 96] on button "Resize" at bounding box center [419, 97] width 98 height 26
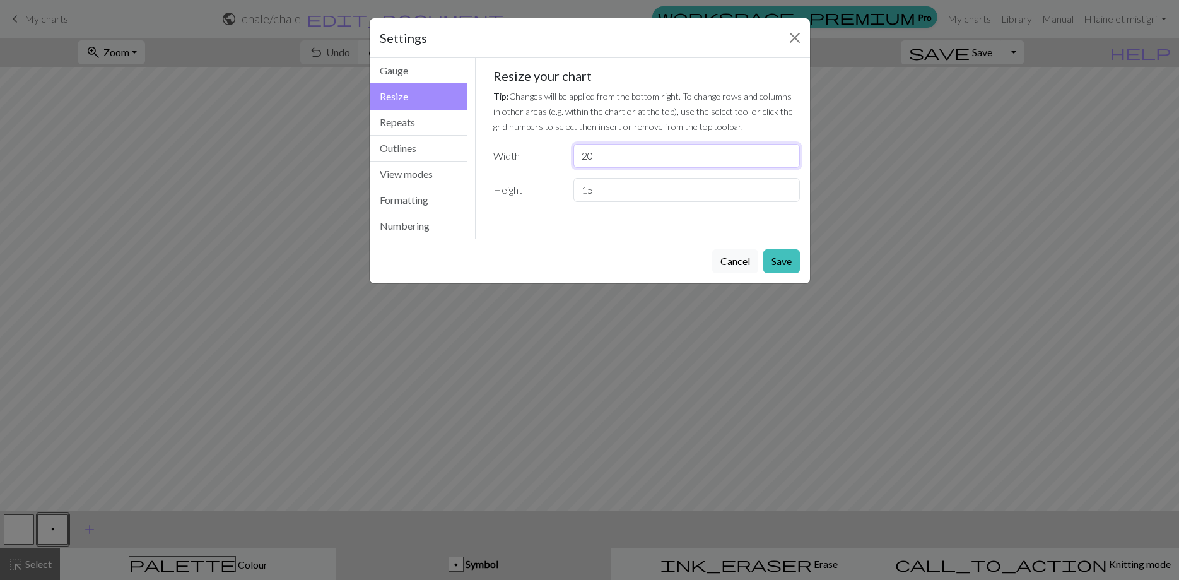
click at [671, 157] on input "20" at bounding box center [686, 156] width 226 height 24
type input "2"
type input "15"
click at [726, 191] on input "15" at bounding box center [686, 190] width 226 height 24
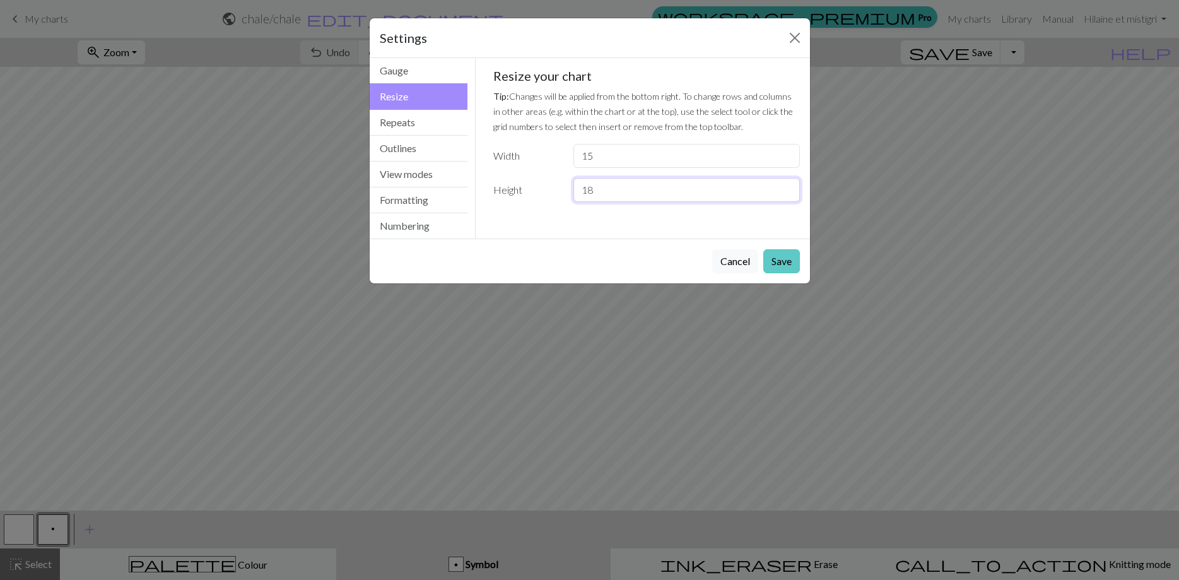
type input "18"
click at [792, 267] on button "Save" at bounding box center [781, 261] width 37 height 24
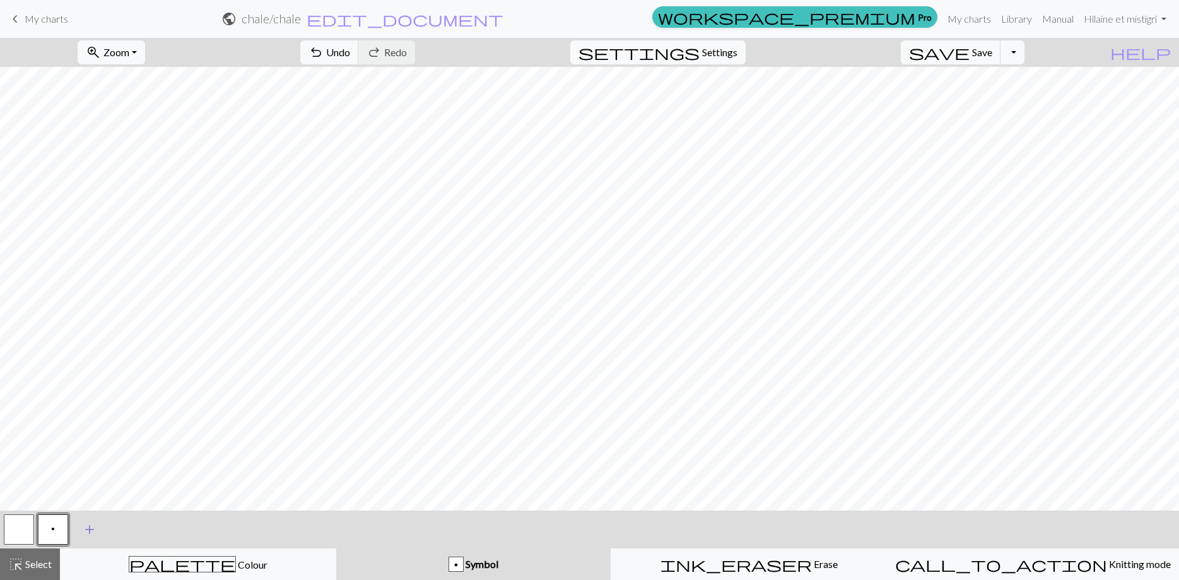
click at [91, 529] on span "add" at bounding box center [89, 529] width 15 height 18
click at [57, 527] on button "p" at bounding box center [53, 529] width 30 height 30
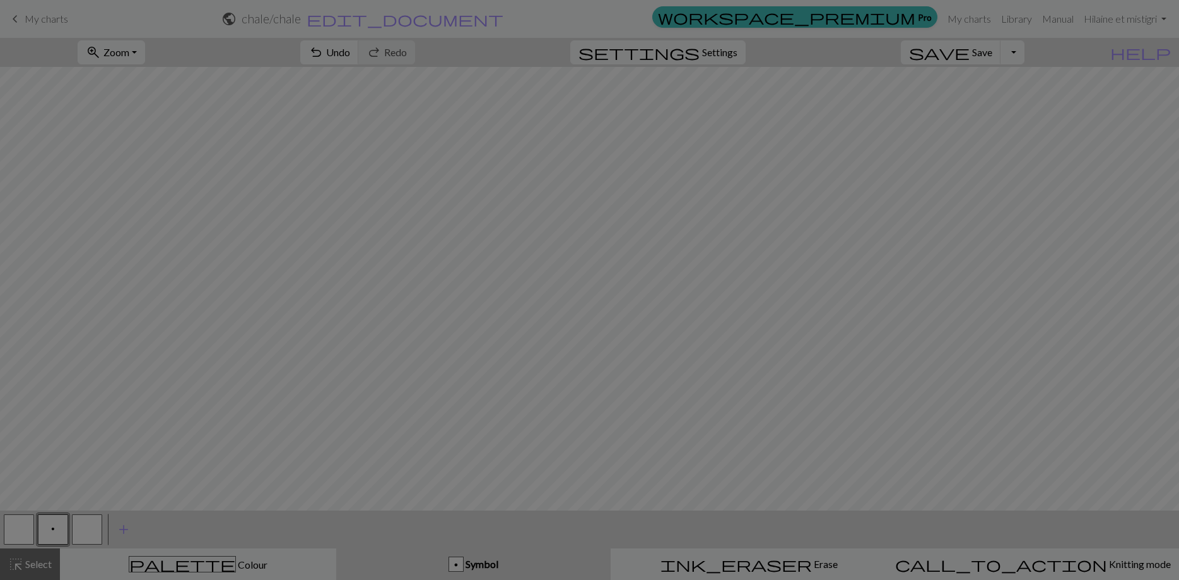
click at [57, 527] on div "Edit symbol Name Purl d f g h j k p s t F H J O P T / | - _ % ^ * & ) ( + ; : "…" at bounding box center [589, 290] width 1179 height 580
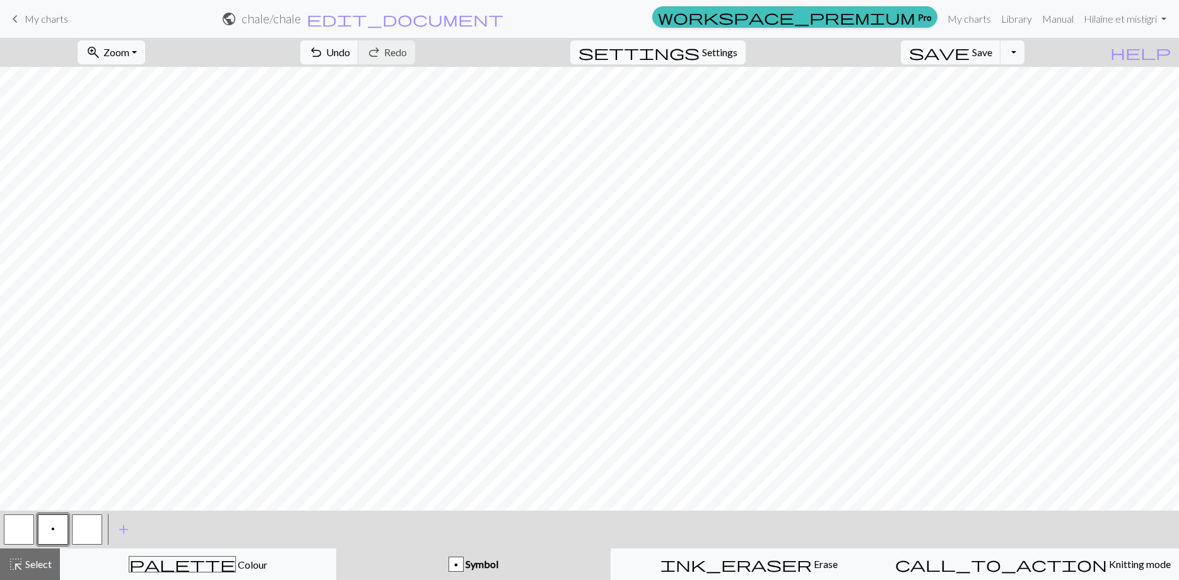
click at [57, 527] on button "p" at bounding box center [53, 529] width 30 height 30
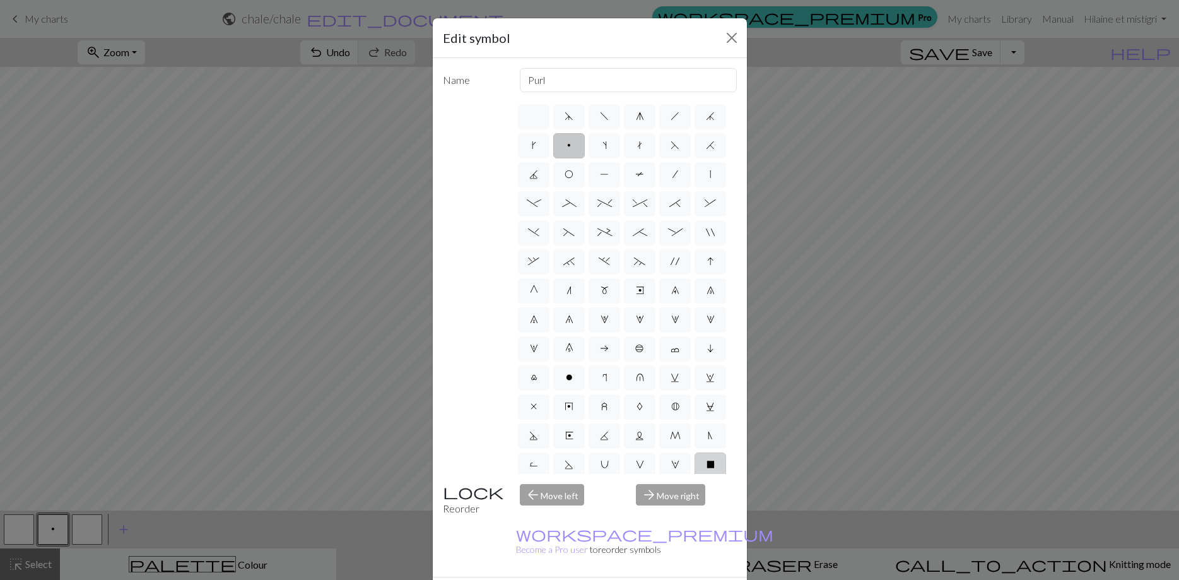
click at [713, 462] on span "X" at bounding box center [710, 464] width 8 height 10
click at [713, 462] on input "X" at bounding box center [710, 461] width 8 height 8
radio input "true"
type input "no stitch"
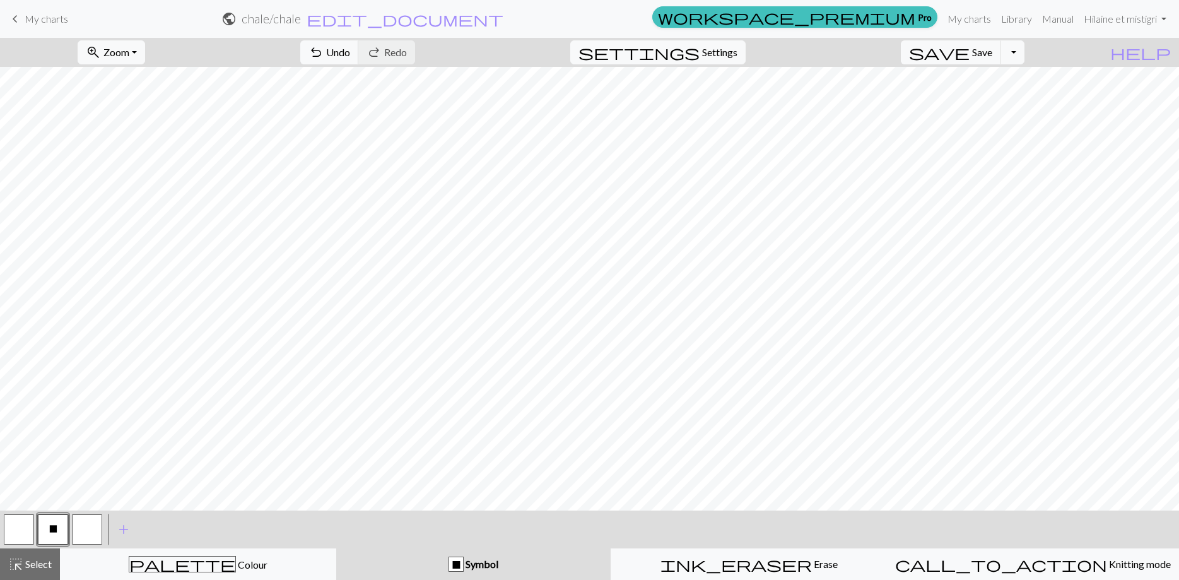
click at [90, 532] on button "button" at bounding box center [87, 529] width 30 height 30
click at [54, 526] on span "X" at bounding box center [53, 529] width 8 height 10
click at [91, 523] on button "button" at bounding box center [87, 529] width 30 height 30
click at [56, 522] on button "X" at bounding box center [53, 529] width 30 height 30
click at [88, 524] on button "button" at bounding box center [87, 529] width 30 height 30
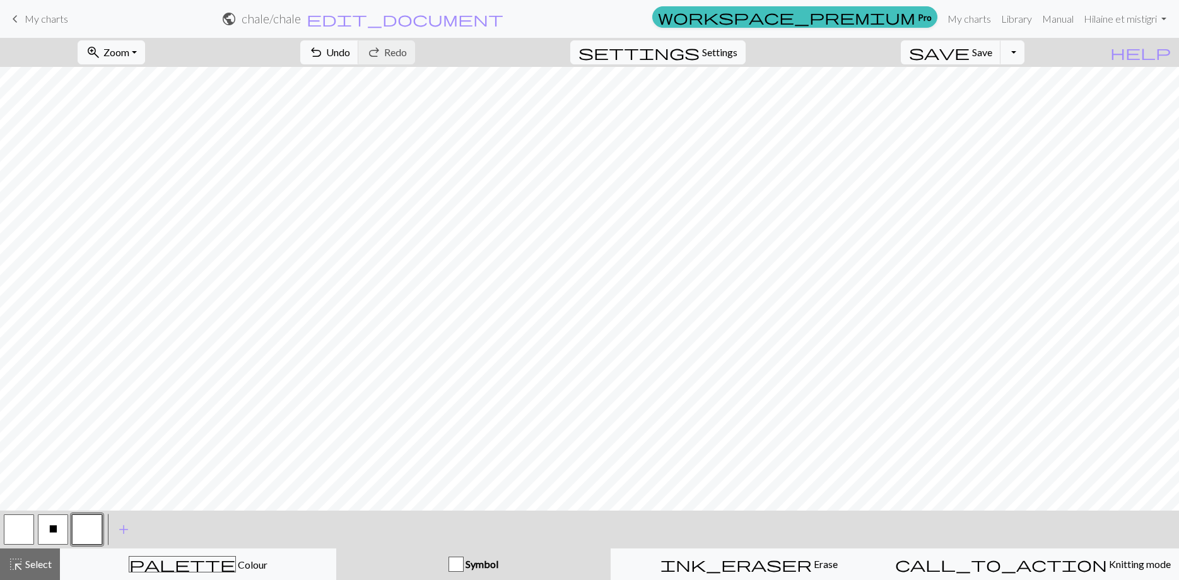
click at [89, 531] on button "button" at bounding box center [87, 529] width 30 height 30
click at [89, 531] on div "Edit symbol Name d f g h j k p s t F H J O P T / | - _ % ^ * & ) ( + ; : " , ` …" at bounding box center [589, 290] width 1179 height 580
click at [89, 531] on button "button" at bounding box center [87, 529] width 30 height 30
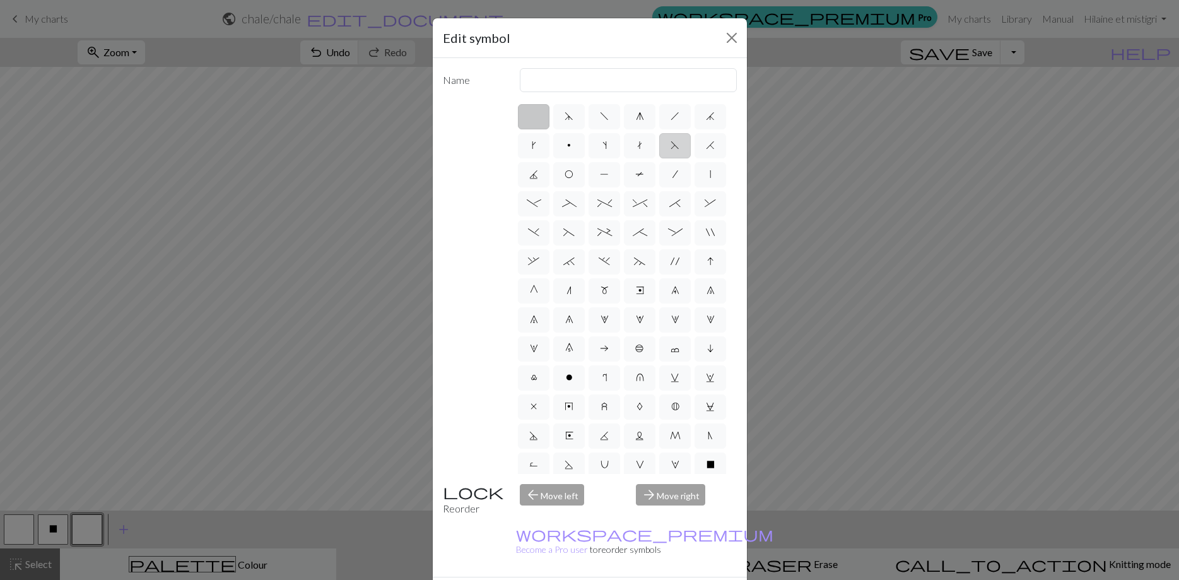
click at [672, 145] on span "F" at bounding box center [675, 145] width 9 height 10
click at [672, 145] on input "F" at bounding box center [675, 142] width 8 height 8
radio input "true"
type input "ssk"
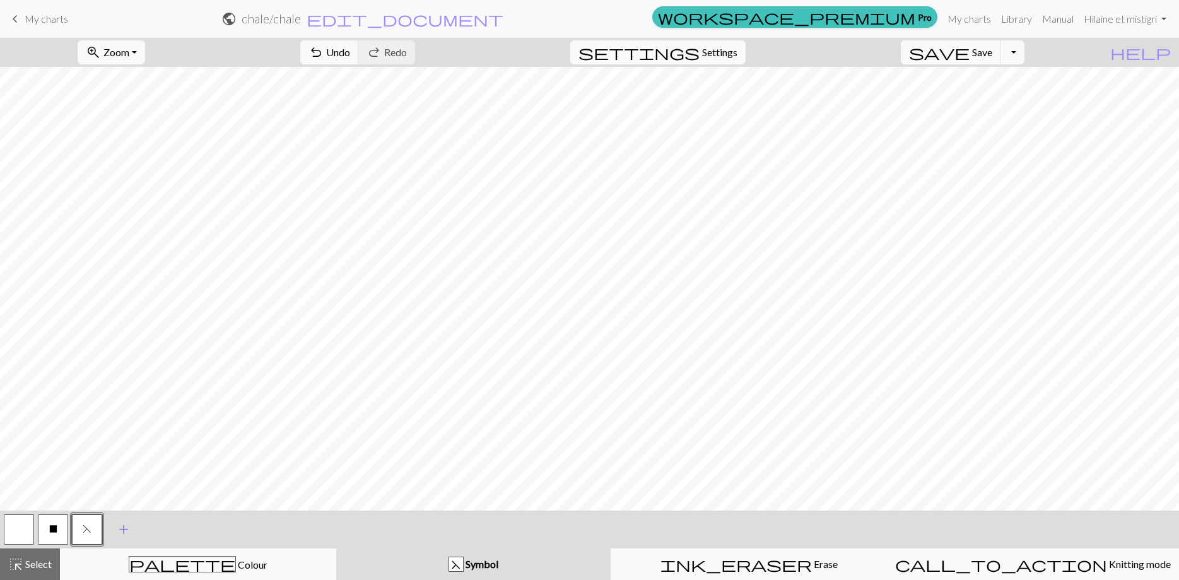
click at [121, 523] on span "add" at bounding box center [123, 529] width 15 height 18
click at [126, 528] on button "button" at bounding box center [121, 529] width 30 height 30
click at [126, 527] on button "button" at bounding box center [121, 529] width 30 height 30
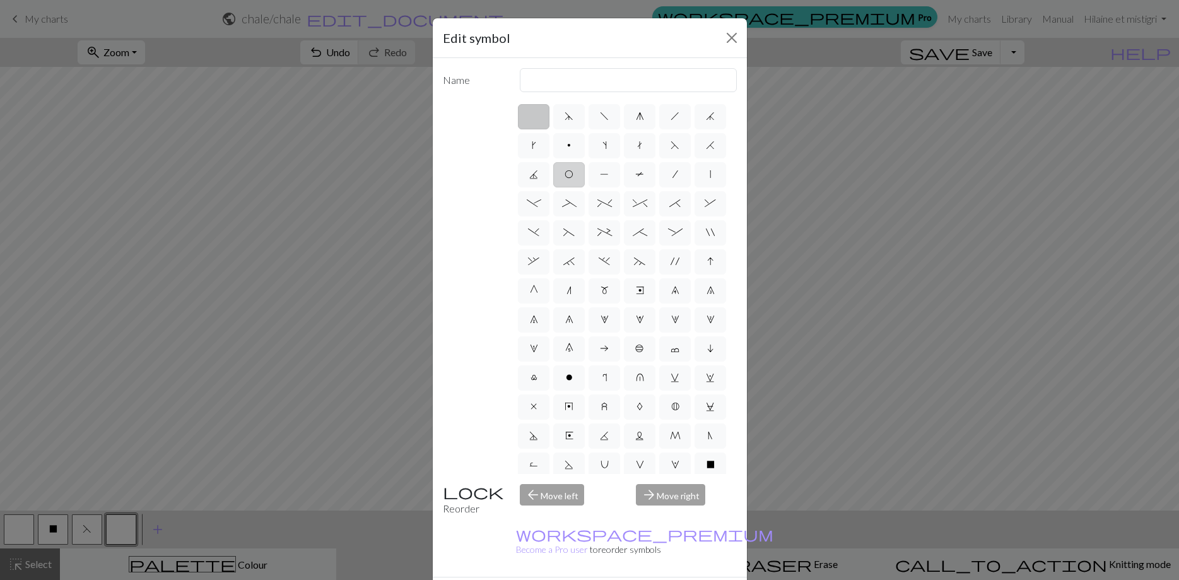
click at [560, 175] on label "O" at bounding box center [569, 174] width 32 height 25
click at [565, 175] on input "O" at bounding box center [569, 171] width 8 height 8
radio input "true"
type input "yo"
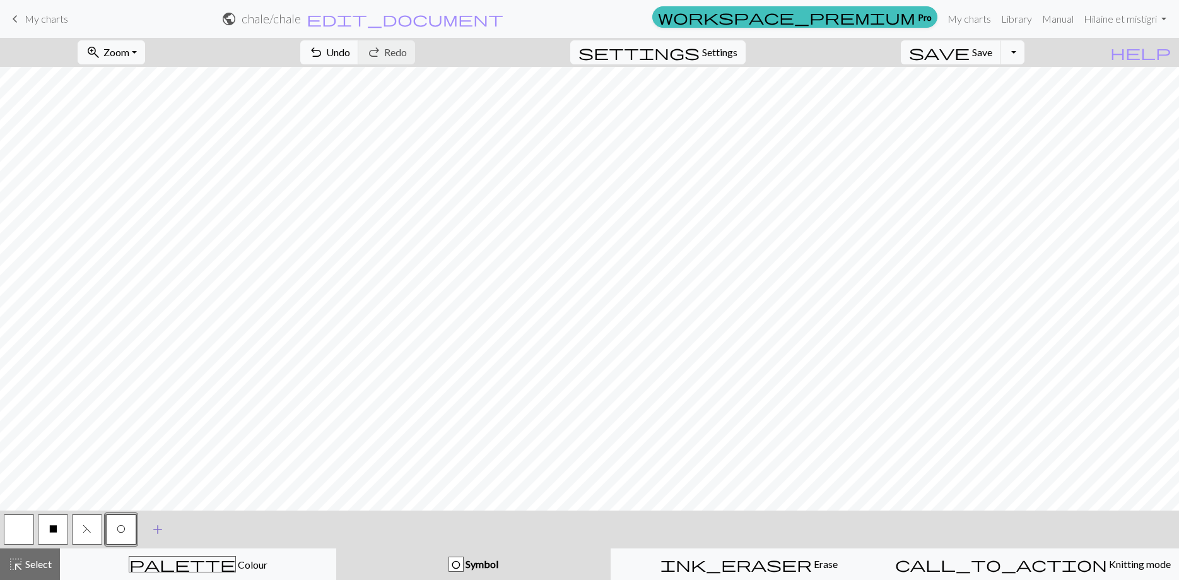
click at [161, 526] on span "add" at bounding box center [157, 529] width 15 height 18
click at [161, 526] on button "button" at bounding box center [155, 529] width 30 height 30
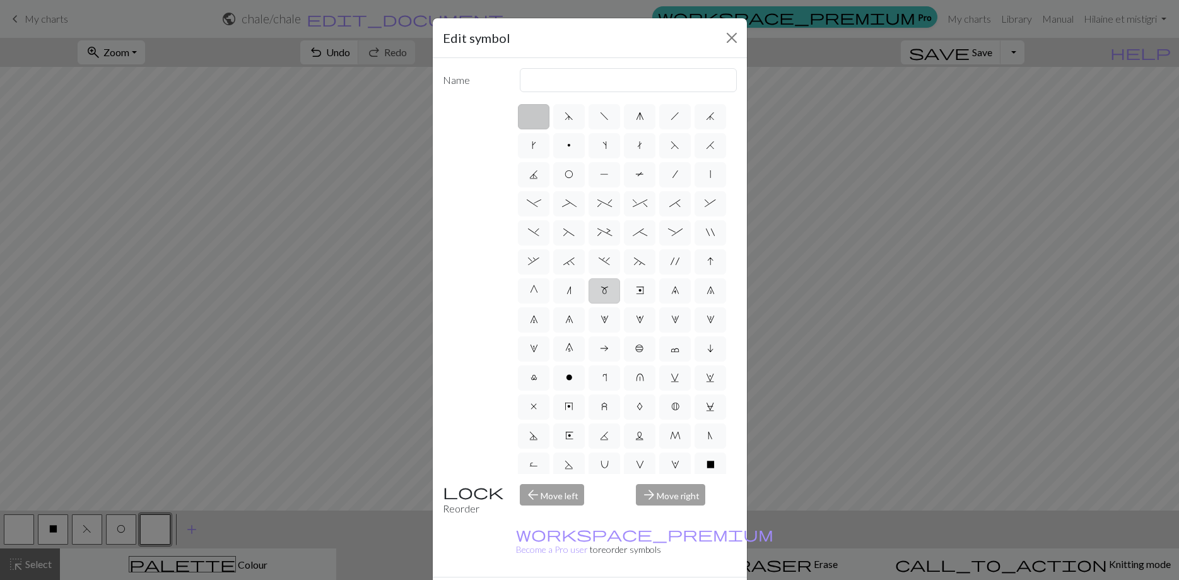
click at [607, 293] on span "m" at bounding box center [605, 290] width 8 height 10
click at [607, 291] on input "m" at bounding box center [605, 287] width 8 height 8
radio input "true"
type input "m1"
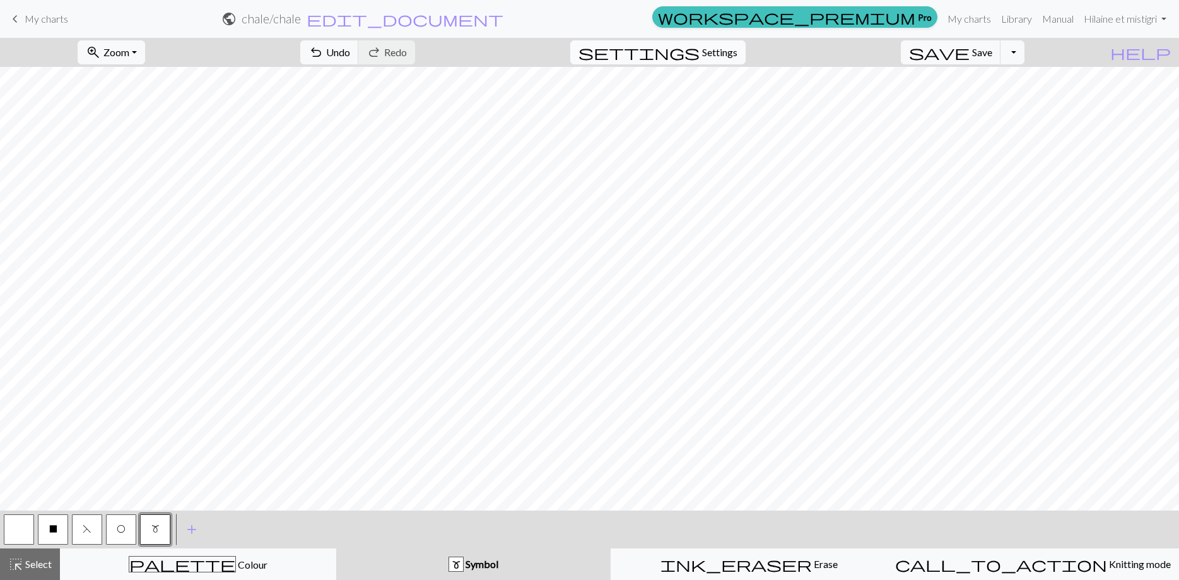
click at [700, 50] on span "settings" at bounding box center [638, 53] width 121 height 18
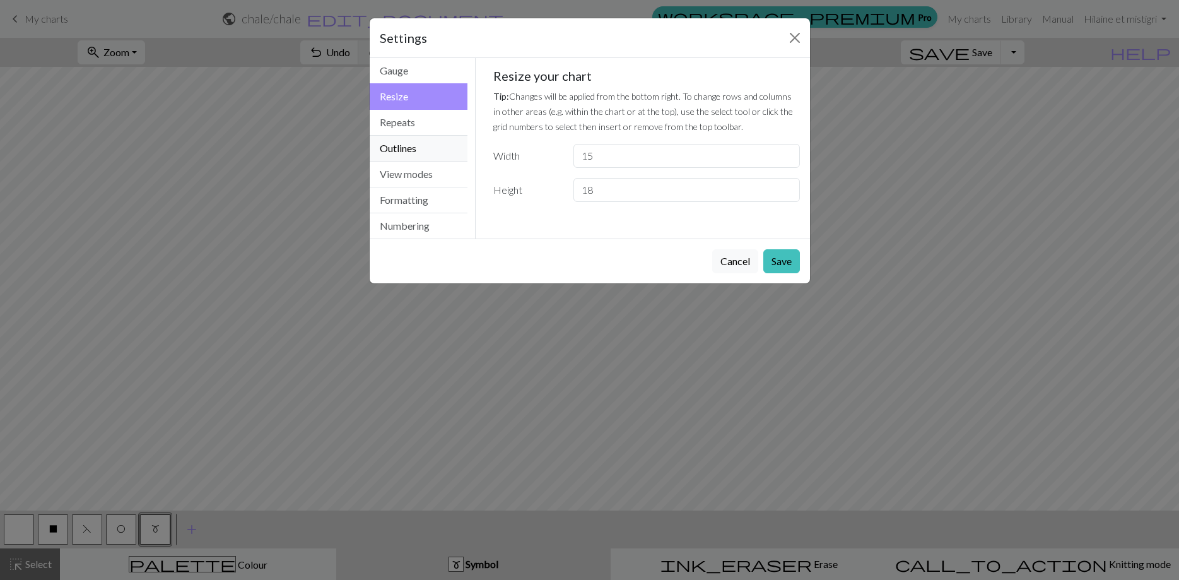
click at [422, 145] on button "Outlines" at bounding box center [419, 149] width 98 height 26
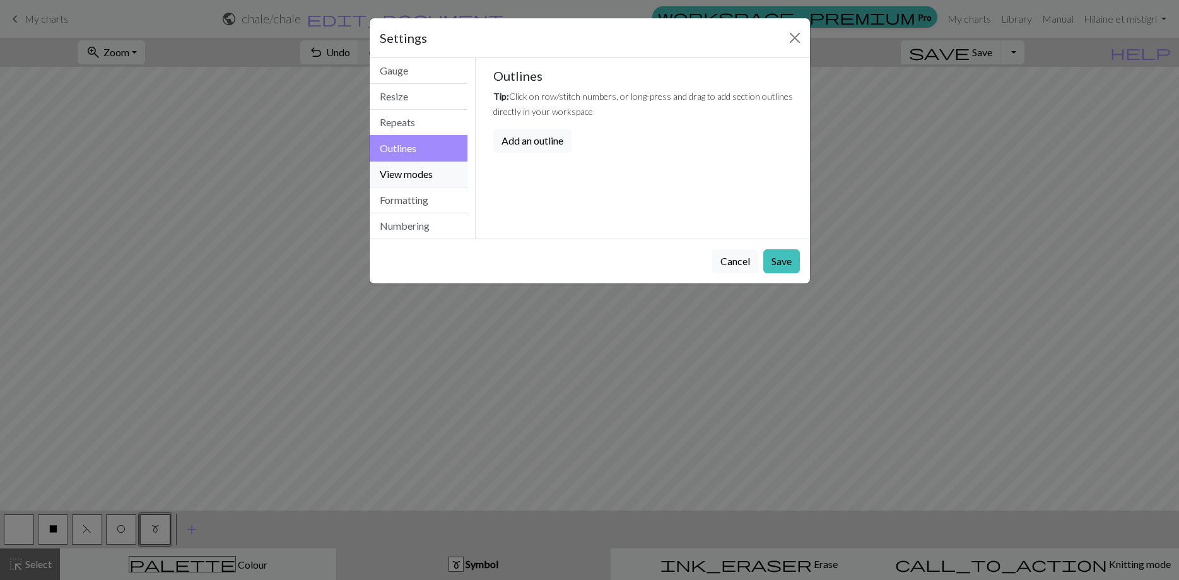
click at [413, 173] on button "View modes" at bounding box center [419, 174] width 98 height 26
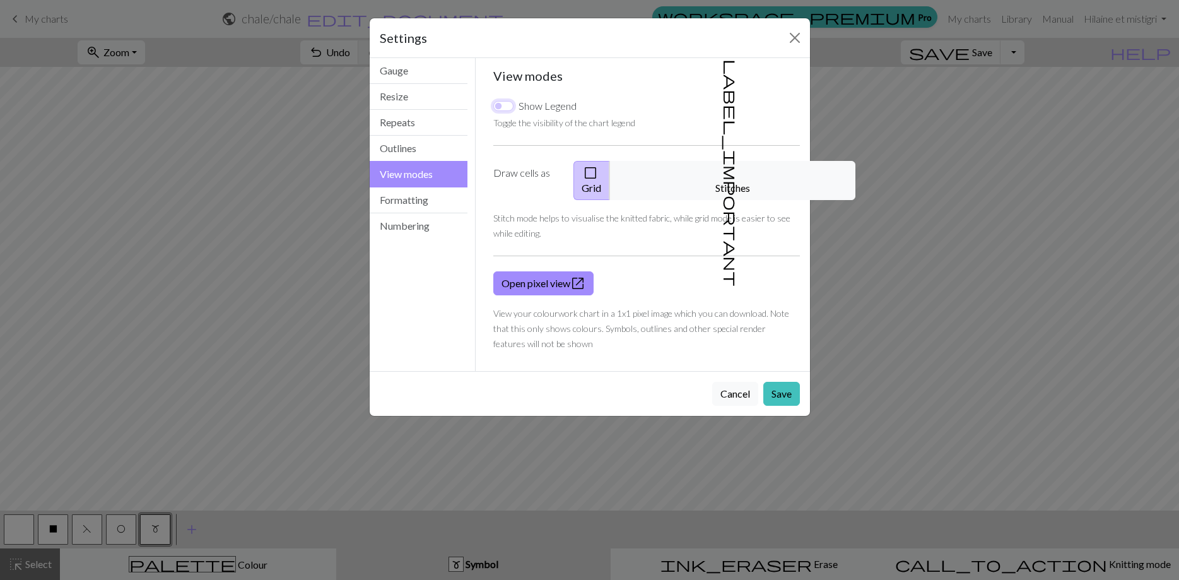
click at [505, 105] on input "Show Legend" at bounding box center [503, 106] width 20 height 10
checkbox input "true"
click at [773, 382] on button "Save" at bounding box center [781, 394] width 37 height 24
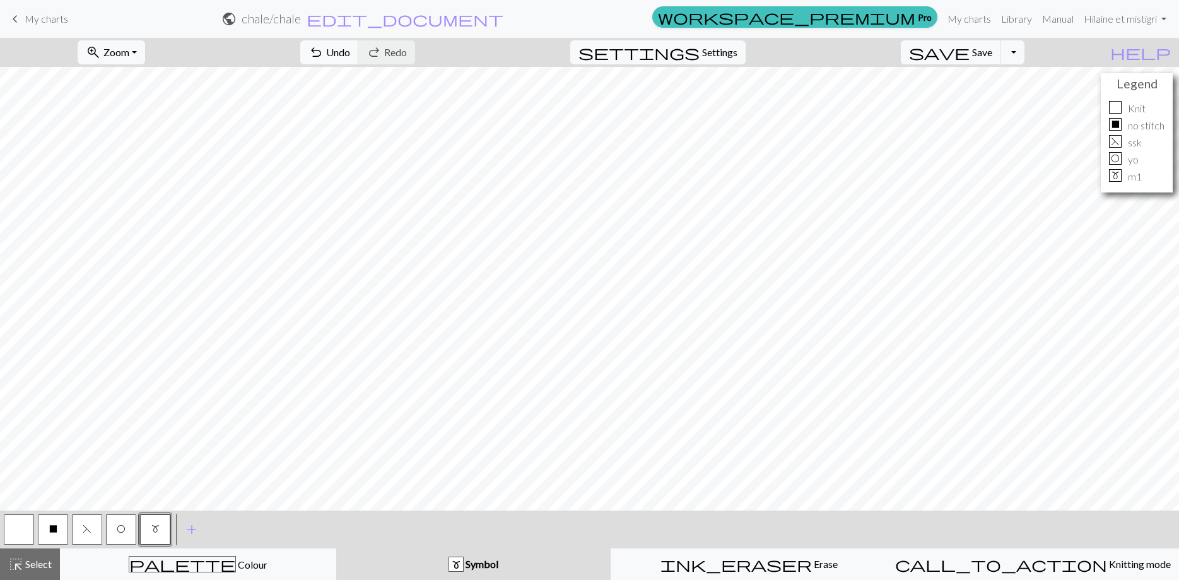
click at [506, 563] on div "m Symbol" at bounding box center [474, 563] width 260 height 15
click at [152, 528] on span "m" at bounding box center [155, 529] width 8 height 10
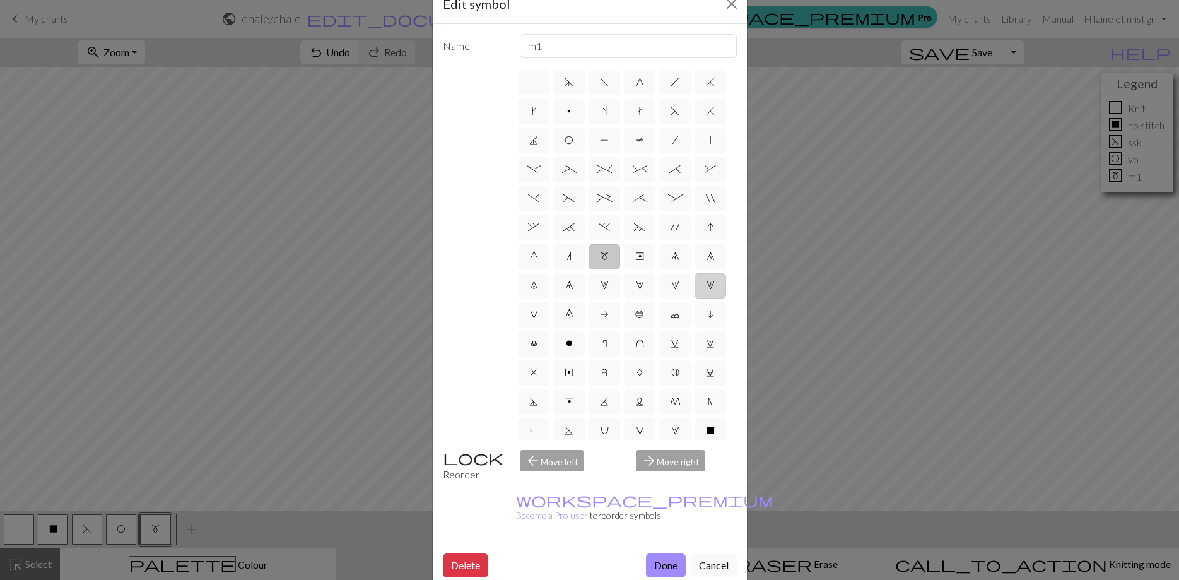
click at [710, 292] on label "2" at bounding box center [711, 285] width 32 height 25
click at [710, 286] on input "2" at bounding box center [710, 282] width 8 height 8
radio input "true"
type input "increase 2"
click at [710, 292] on label "2" at bounding box center [711, 285] width 32 height 25
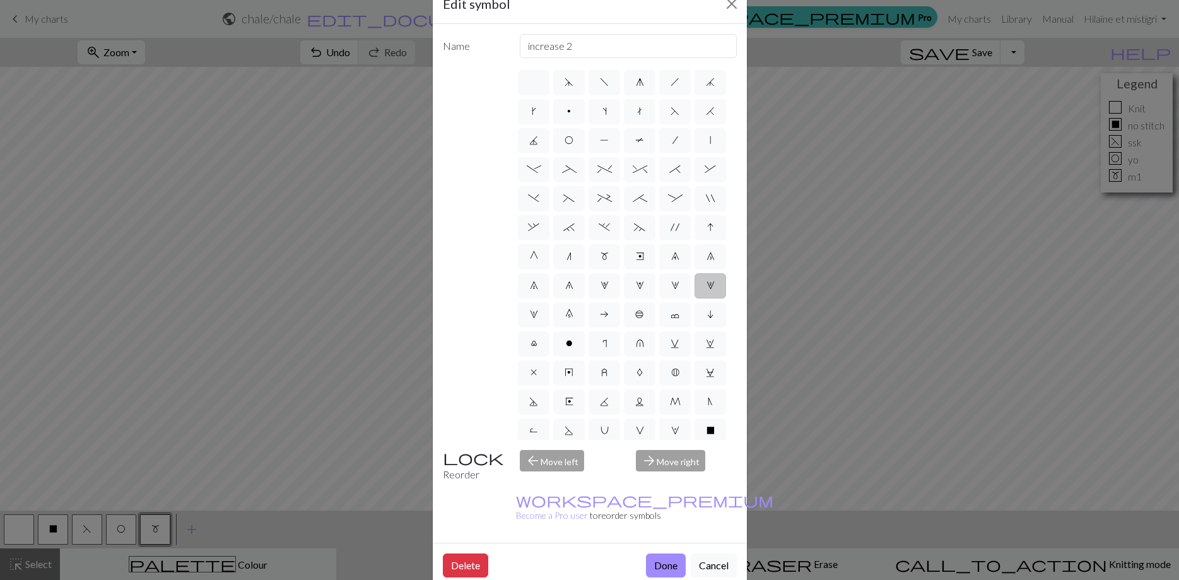
click at [710, 286] on input "2" at bounding box center [710, 282] width 8 height 8
click at [710, 292] on label "2" at bounding box center [711, 285] width 32 height 25
click at [710, 286] on input "2" at bounding box center [710, 282] width 8 height 8
click at [662, 553] on button "Done" at bounding box center [666, 565] width 40 height 24
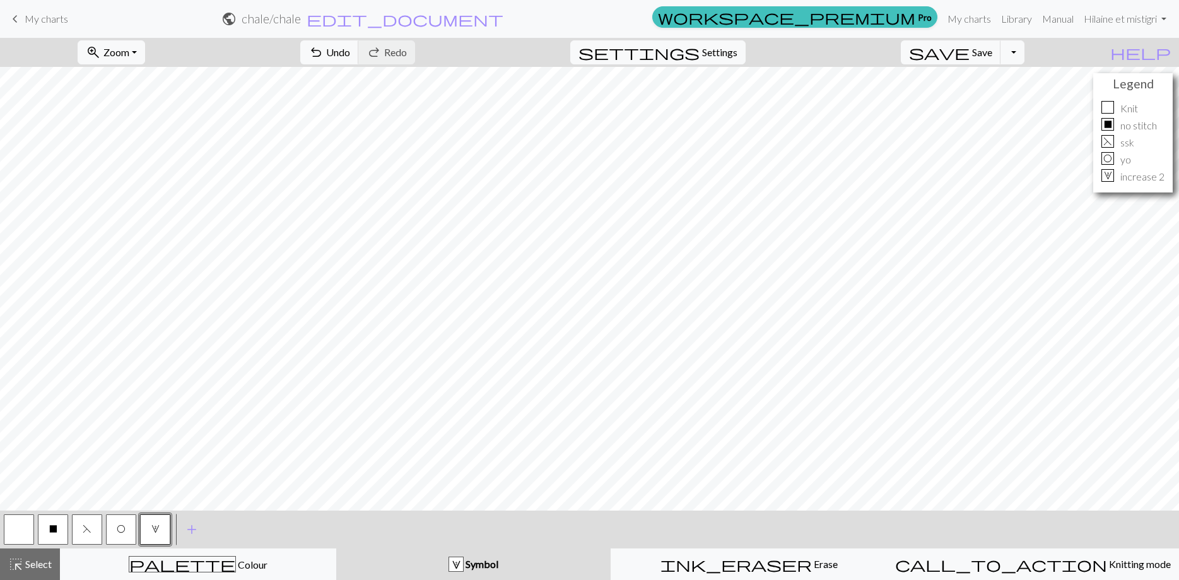
click at [159, 526] on span "2" at bounding box center [155, 529] width 8 height 10
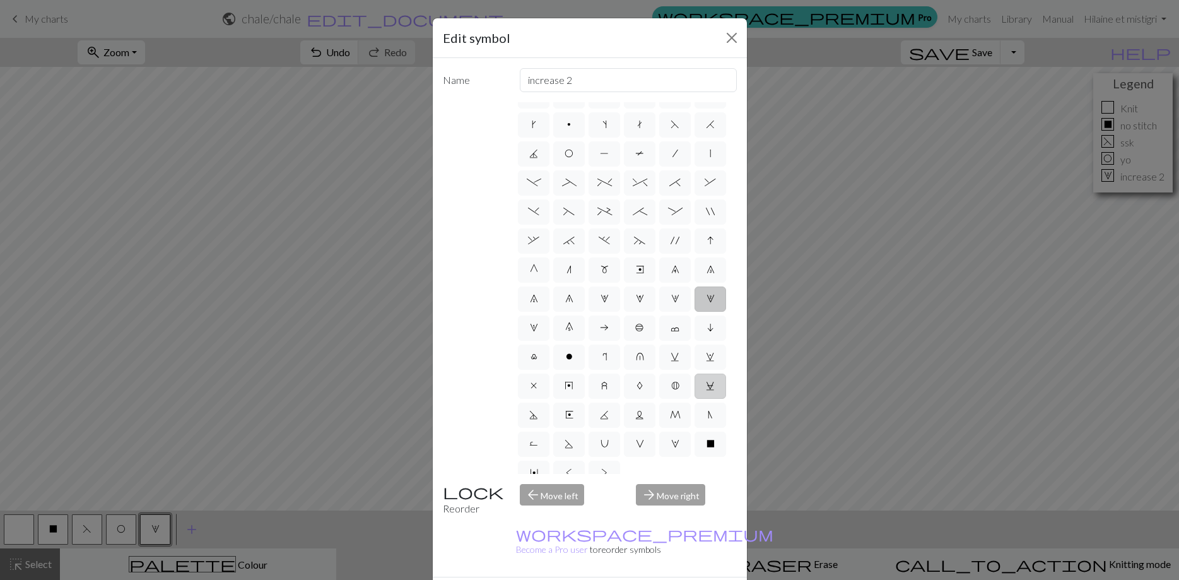
scroll to position [35, 0]
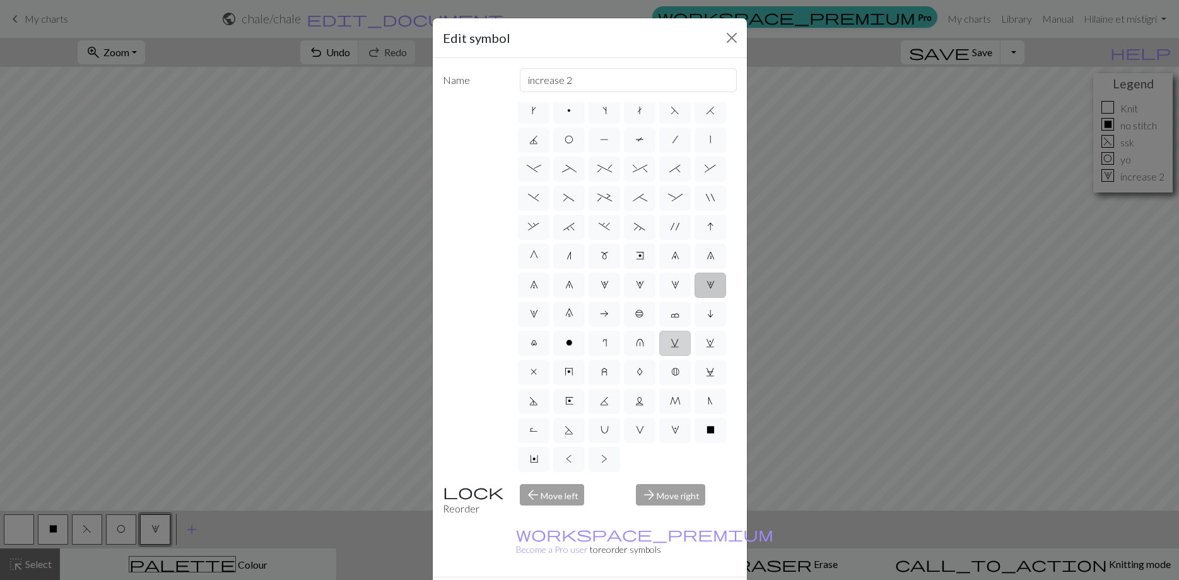
click at [674, 344] on span "v" at bounding box center [675, 342] width 9 height 10
click at [674, 370] on input "v" at bounding box center [675, 374] width 8 height 8
radio input "true"
type input "sl1 knitwise"
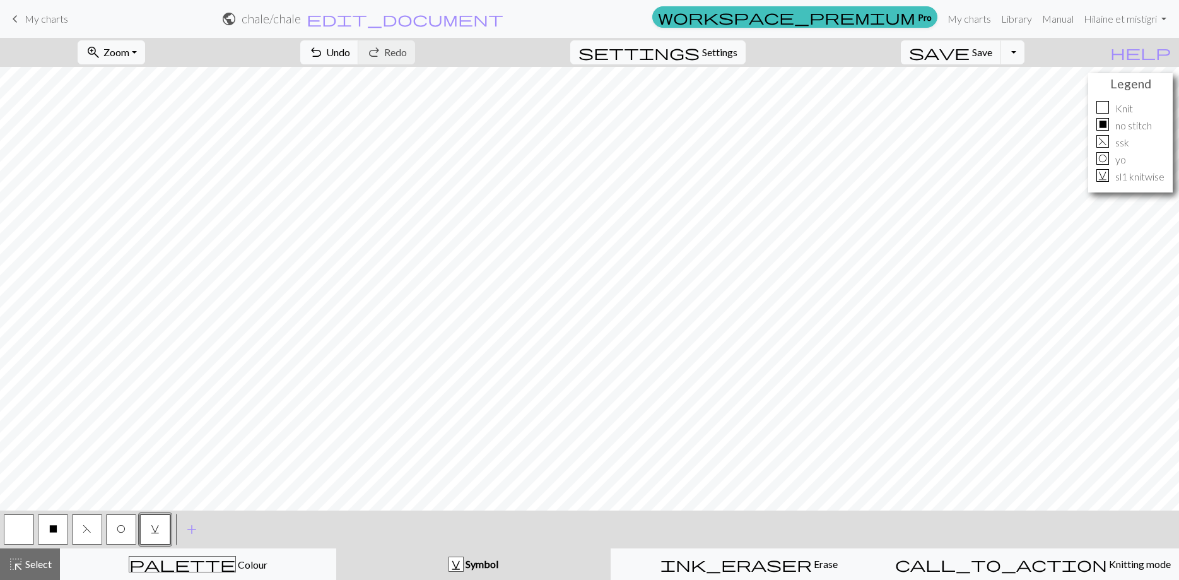
click at [160, 532] on button "v" at bounding box center [155, 529] width 30 height 30
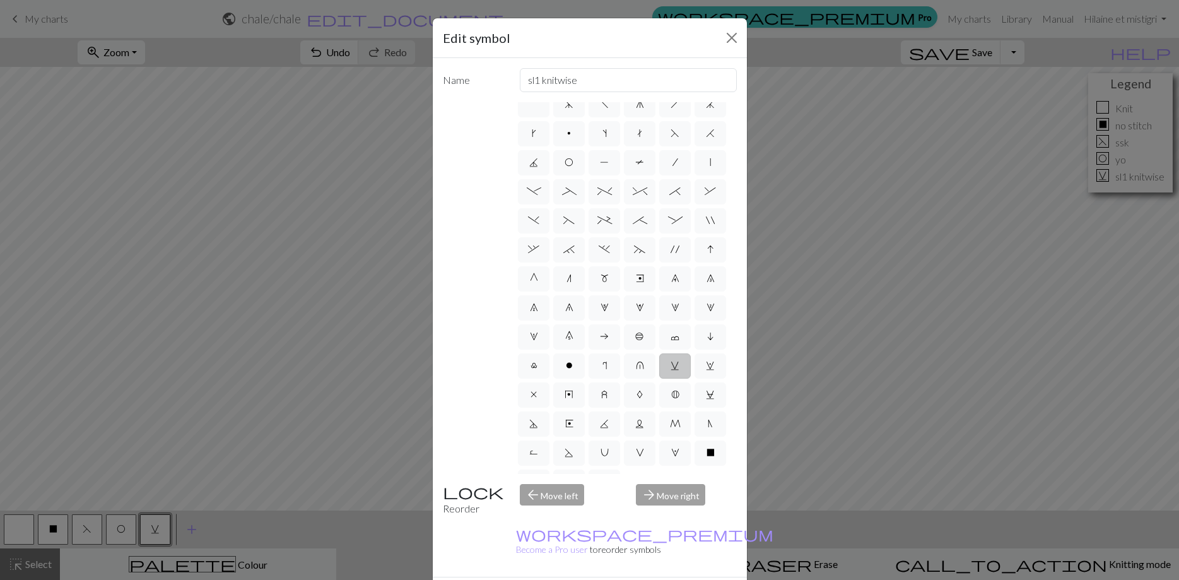
scroll to position [0, 0]
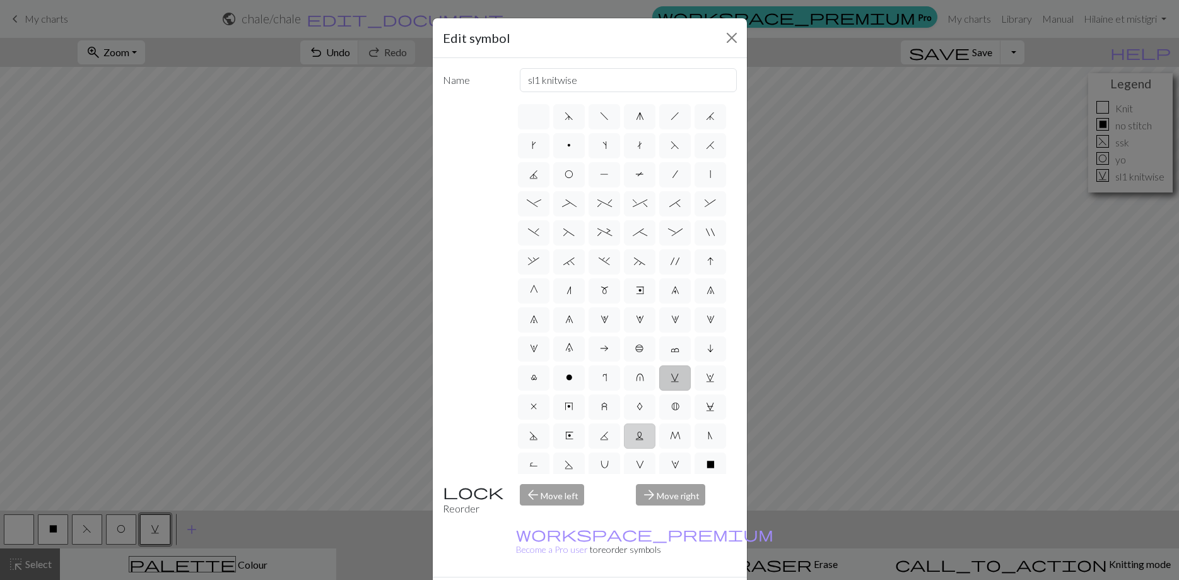
click at [644, 434] on label "L" at bounding box center [640, 435] width 32 height 25
click at [643, 434] on input "L" at bounding box center [639, 432] width 8 height 8
radio input "true"
type input "Twisted reverse stitch"
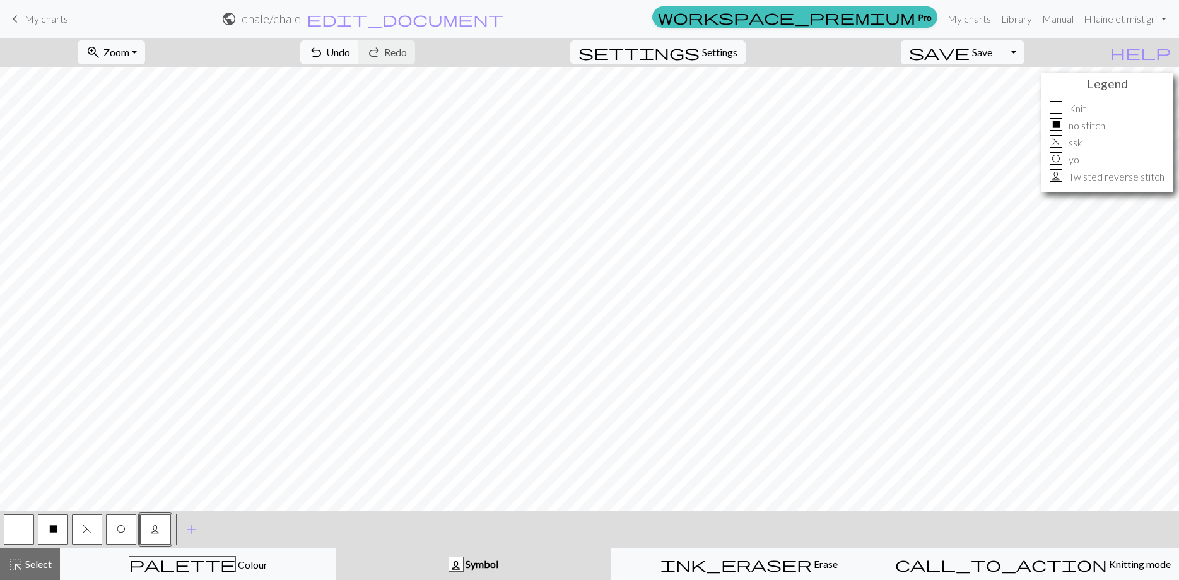
click at [157, 521] on button "L" at bounding box center [155, 529] width 30 height 30
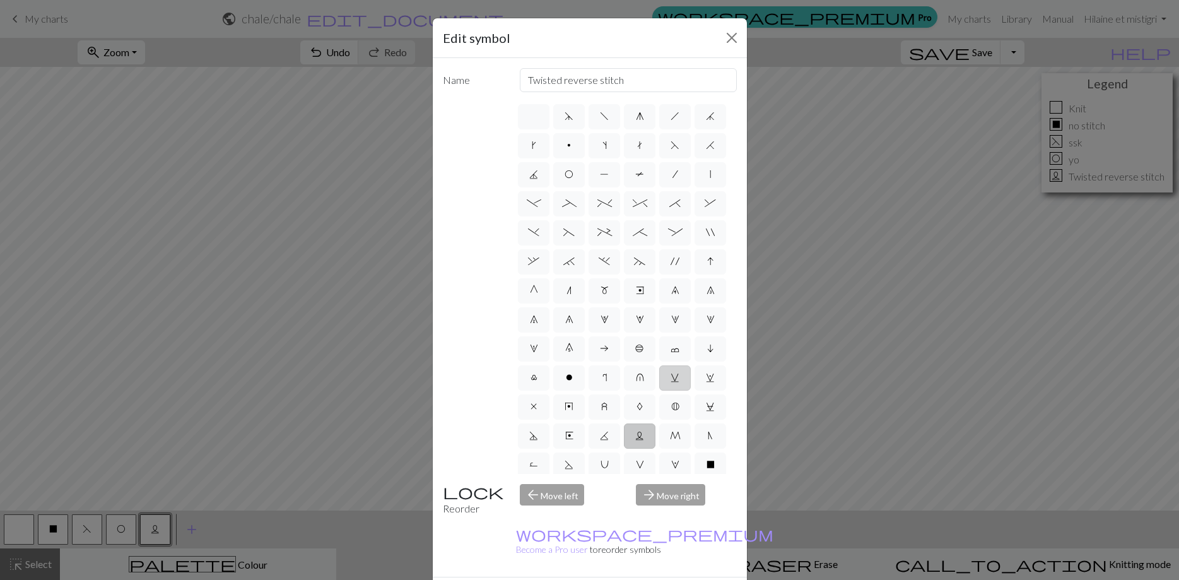
click at [683, 377] on label "v" at bounding box center [675, 377] width 32 height 25
click at [679, 377] on input "v" at bounding box center [675, 374] width 8 height 8
radio input "true"
type input "sl1 knitwise"
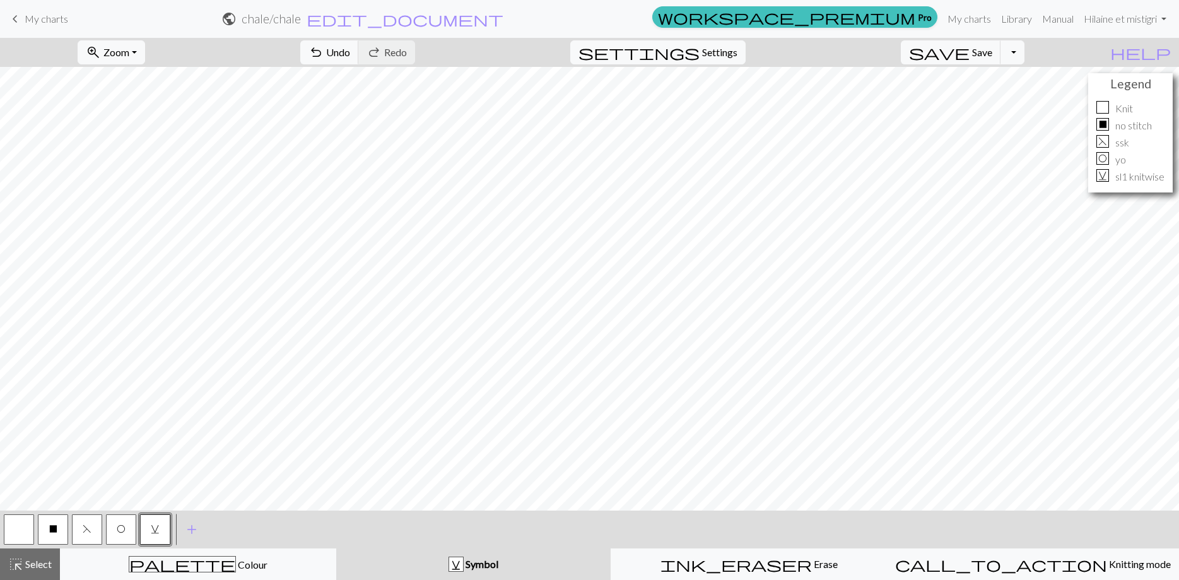
click at [158, 525] on span "v" at bounding box center [155, 529] width 9 height 10
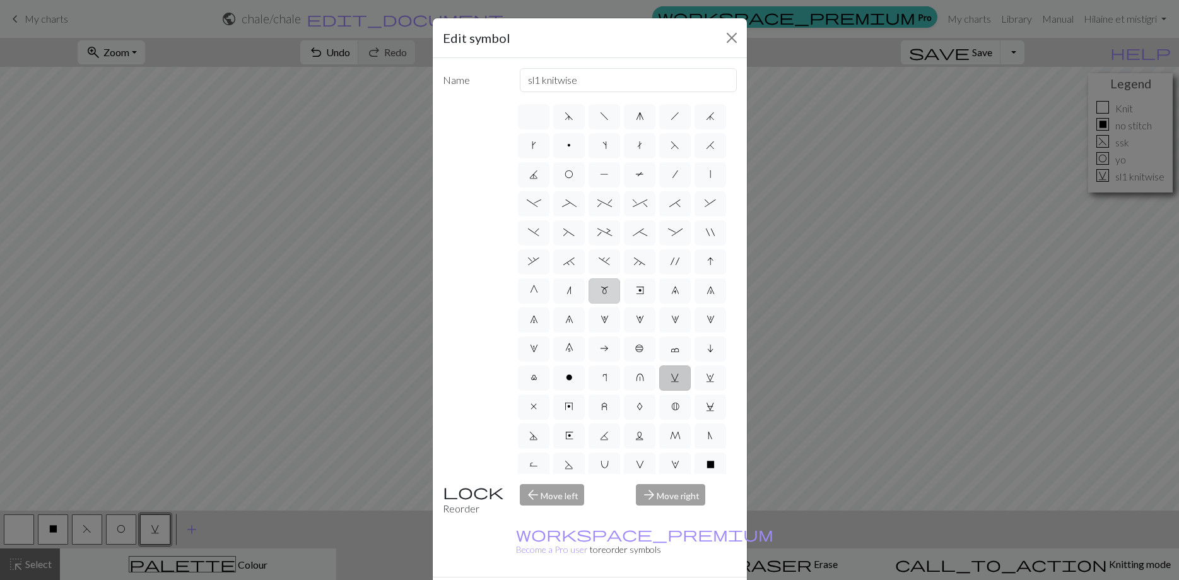
click at [611, 296] on label "m" at bounding box center [605, 290] width 32 height 25
click at [609, 291] on input "m" at bounding box center [605, 287] width 8 height 8
radio input "true"
type input "m1"
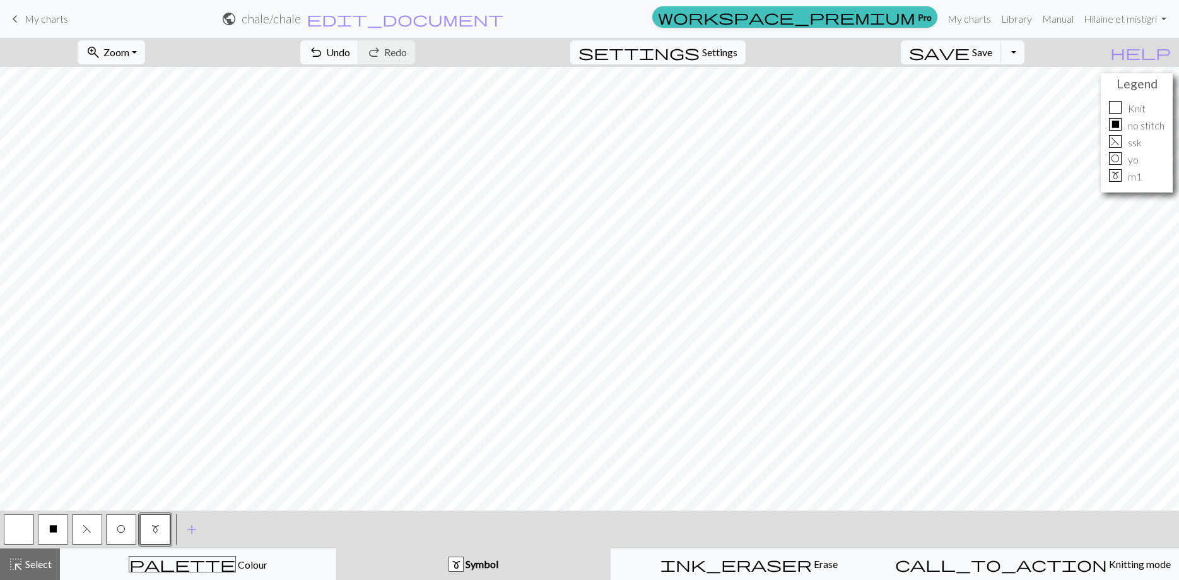
click at [161, 525] on button "m" at bounding box center [155, 529] width 30 height 30
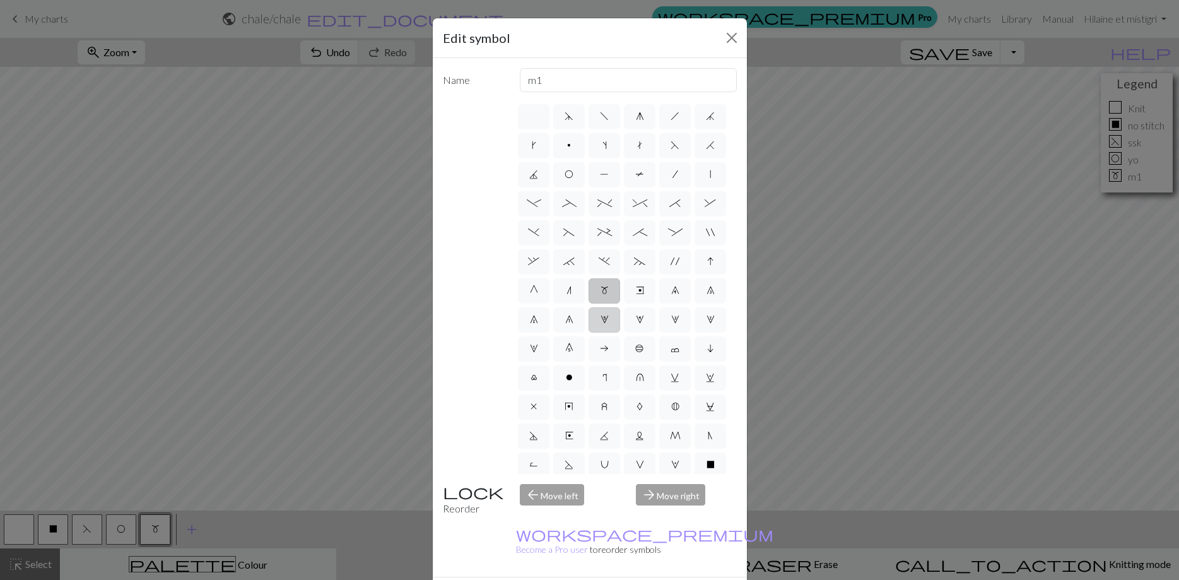
click at [604, 319] on span "5" at bounding box center [605, 319] width 8 height 10
click at [604, 319] on input "5" at bounding box center [605, 316] width 8 height 8
radio input "true"
type input "increase 5"
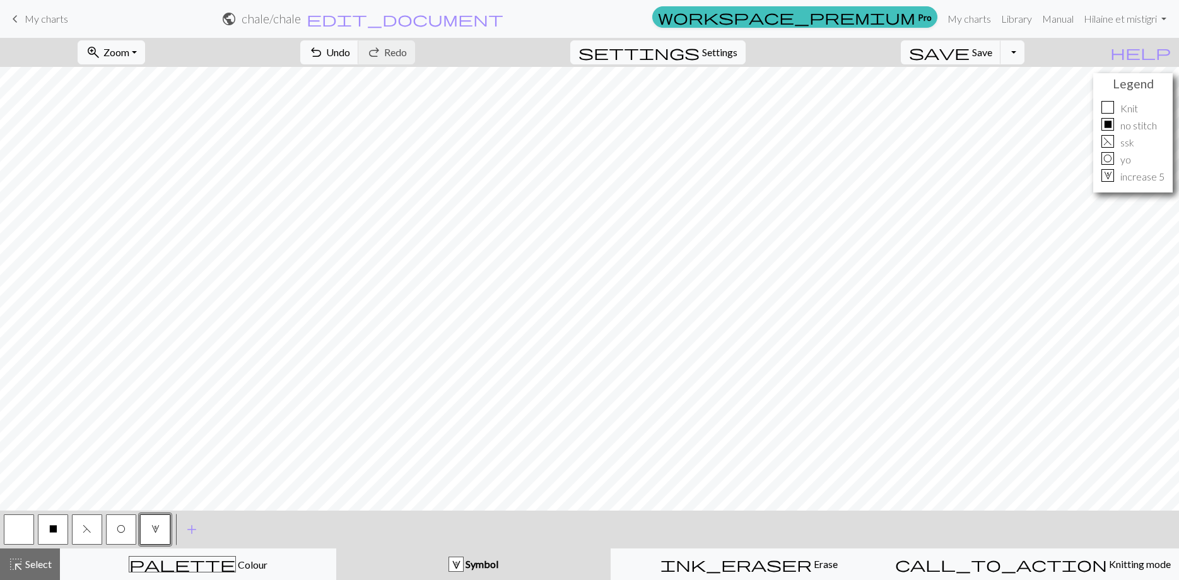
click at [158, 519] on button "5" at bounding box center [155, 529] width 30 height 30
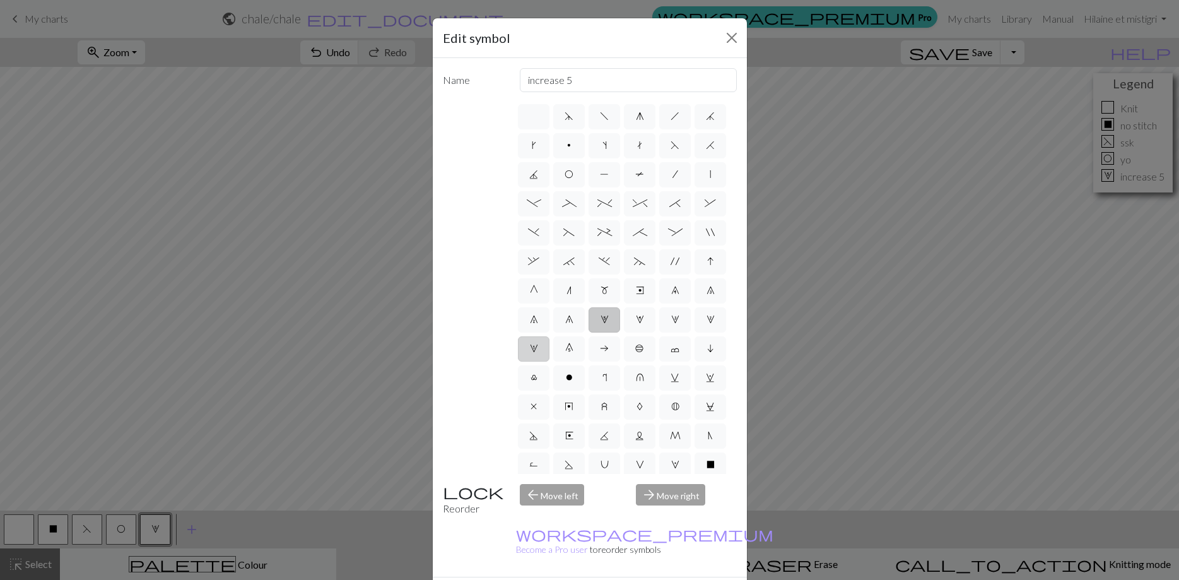
click at [534, 352] on span "1" at bounding box center [534, 348] width 8 height 10
click at [534, 349] on input "1" at bounding box center [534, 345] width 8 height 8
radio input "true"
type input "increase 1"
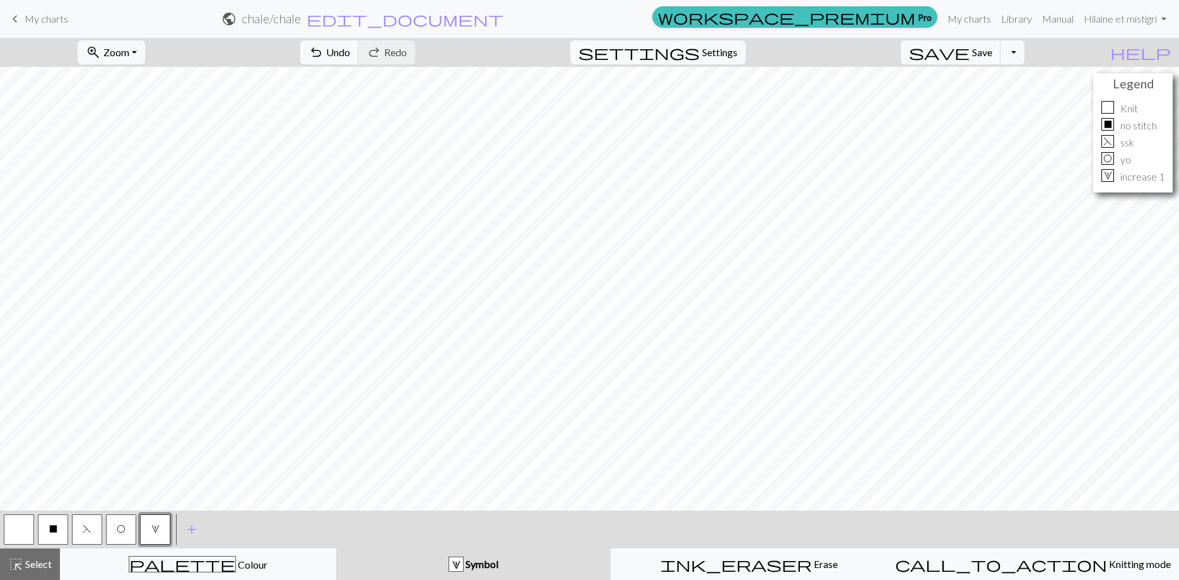
click at [152, 527] on span "1" at bounding box center [155, 529] width 8 height 10
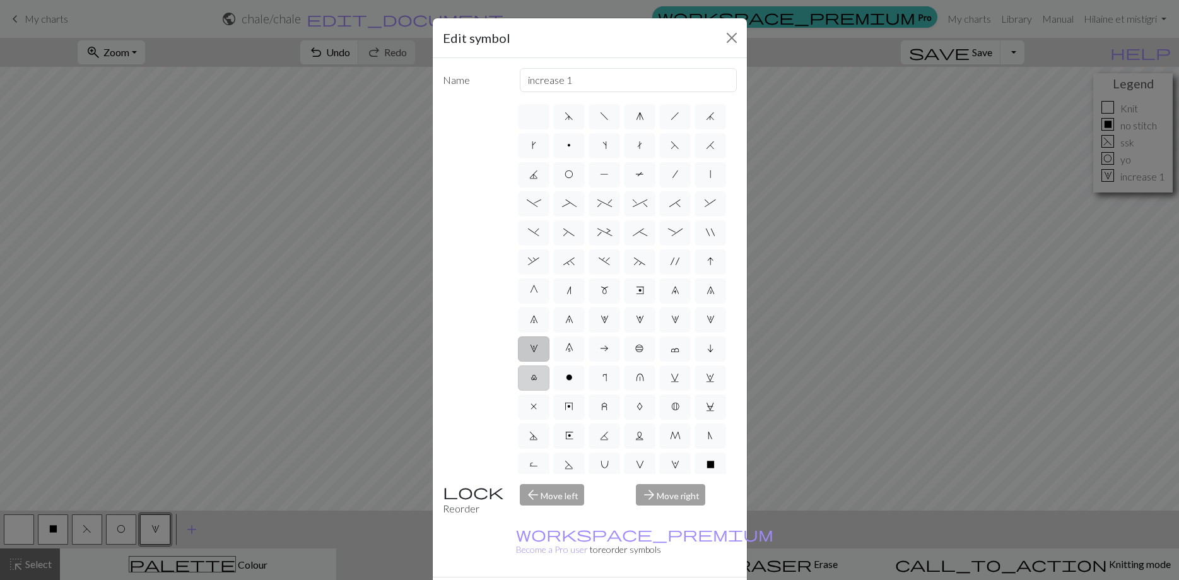
click at [536, 382] on span "l" at bounding box center [534, 377] width 7 height 10
click at [536, 378] on input "l" at bounding box center [535, 374] width 8 height 8
radio input "true"
type input "Twisted stitch"
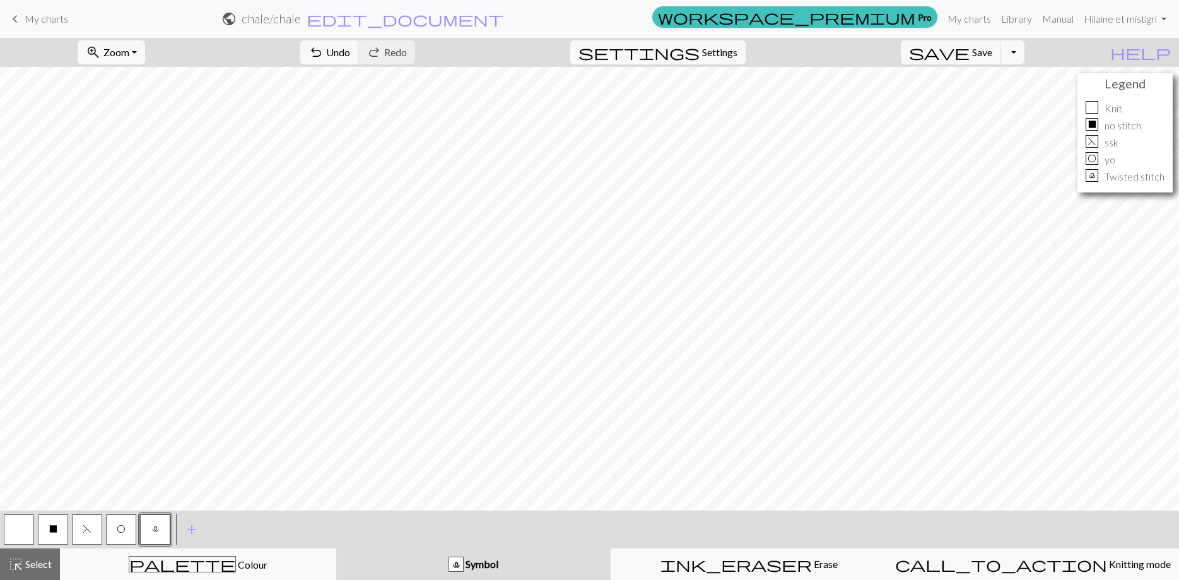
click at [161, 529] on button "l" at bounding box center [155, 529] width 30 height 30
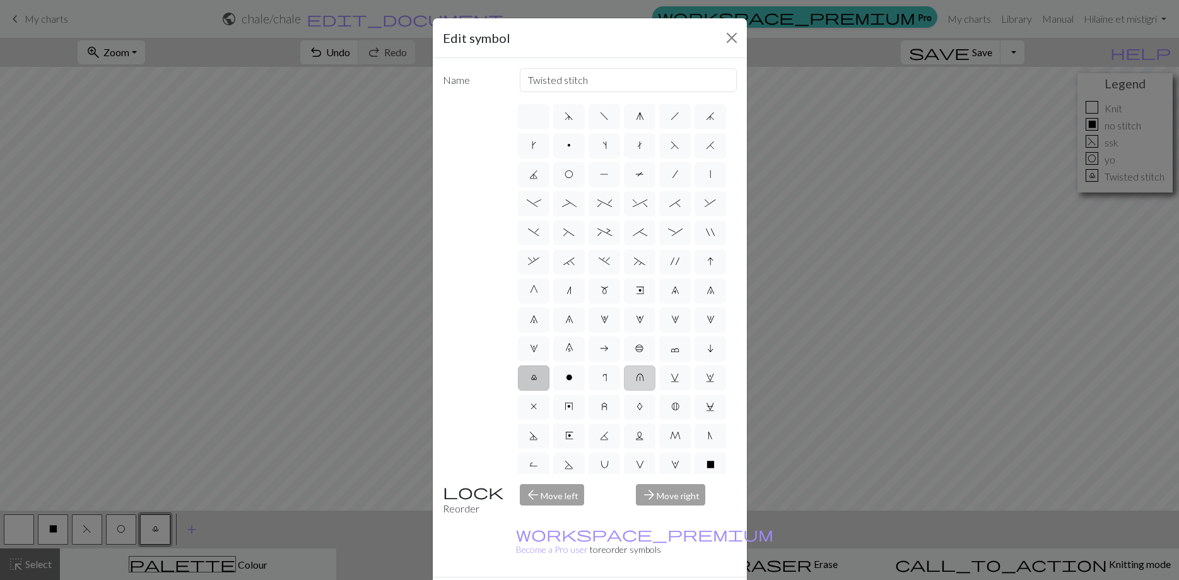
click at [646, 384] on label "u" at bounding box center [640, 377] width 32 height 25
click at [644, 378] on input "u" at bounding box center [640, 374] width 8 height 8
radio input "true"
type input "k1 in row below"
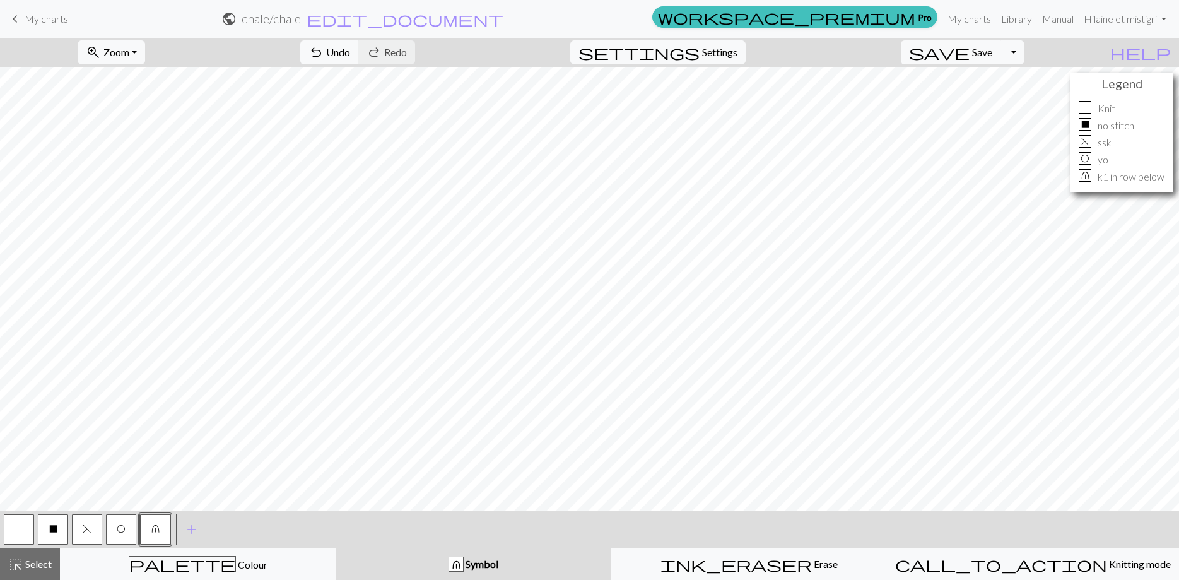
click at [158, 526] on span "u" at bounding box center [155, 529] width 8 height 10
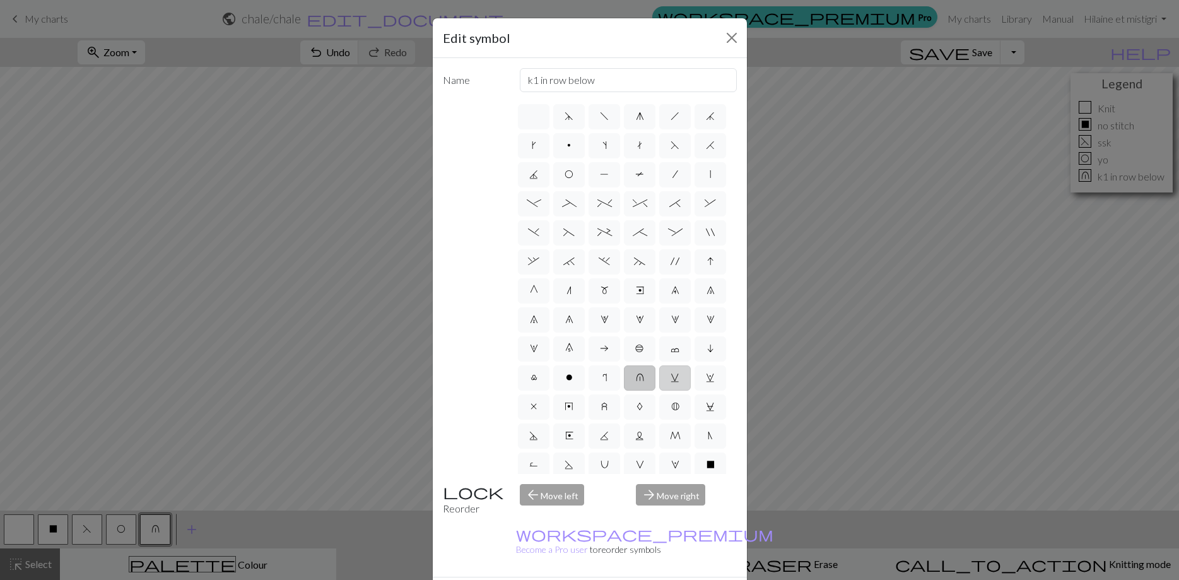
click at [679, 378] on label "v" at bounding box center [675, 377] width 32 height 25
click at [679, 378] on input "v" at bounding box center [675, 374] width 8 height 8
radio input "true"
type input "sl1 knitwise"
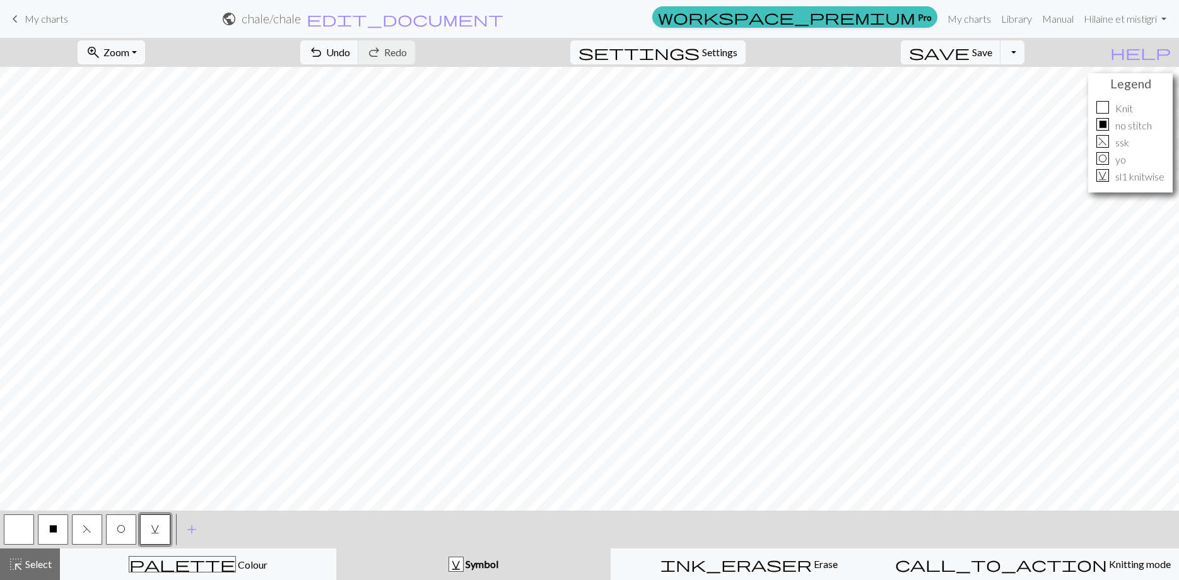
click at [159, 523] on button "v" at bounding box center [155, 529] width 30 height 30
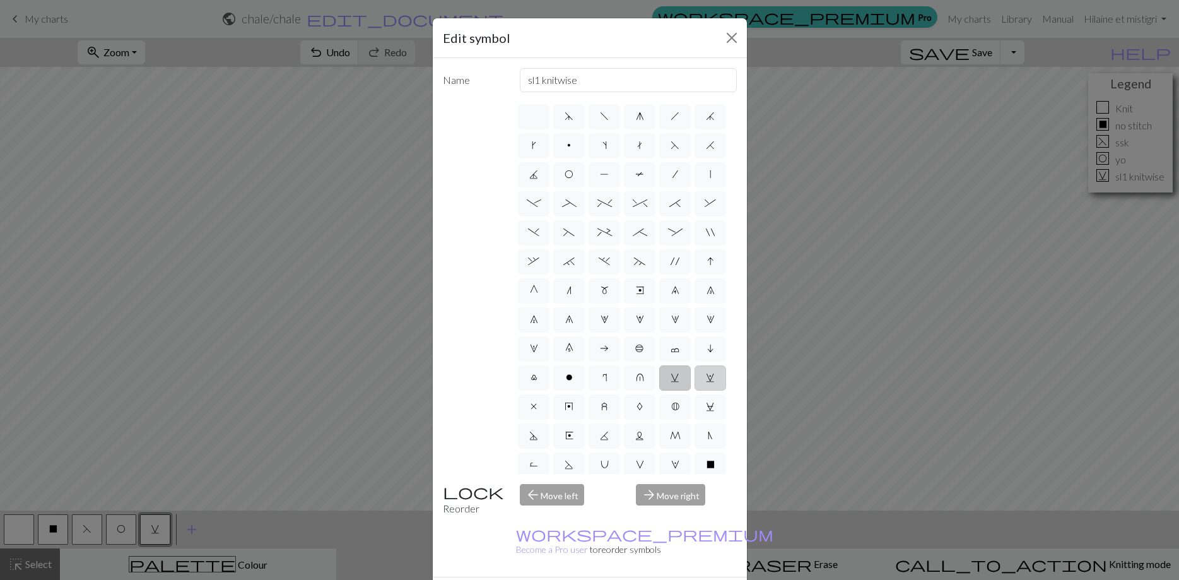
click at [715, 377] on label "w" at bounding box center [711, 377] width 32 height 25
click at [714, 377] on input "w" at bounding box center [710, 374] width 8 height 8
radio input "true"
type input "p1, yo, p1"
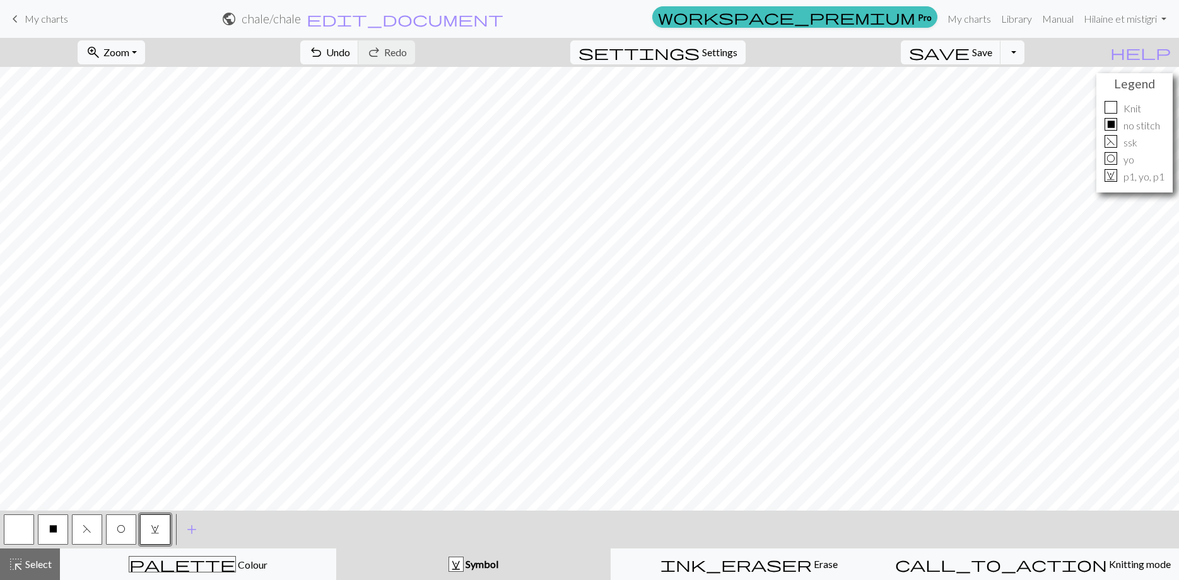
click at [158, 529] on span "w" at bounding box center [155, 529] width 9 height 10
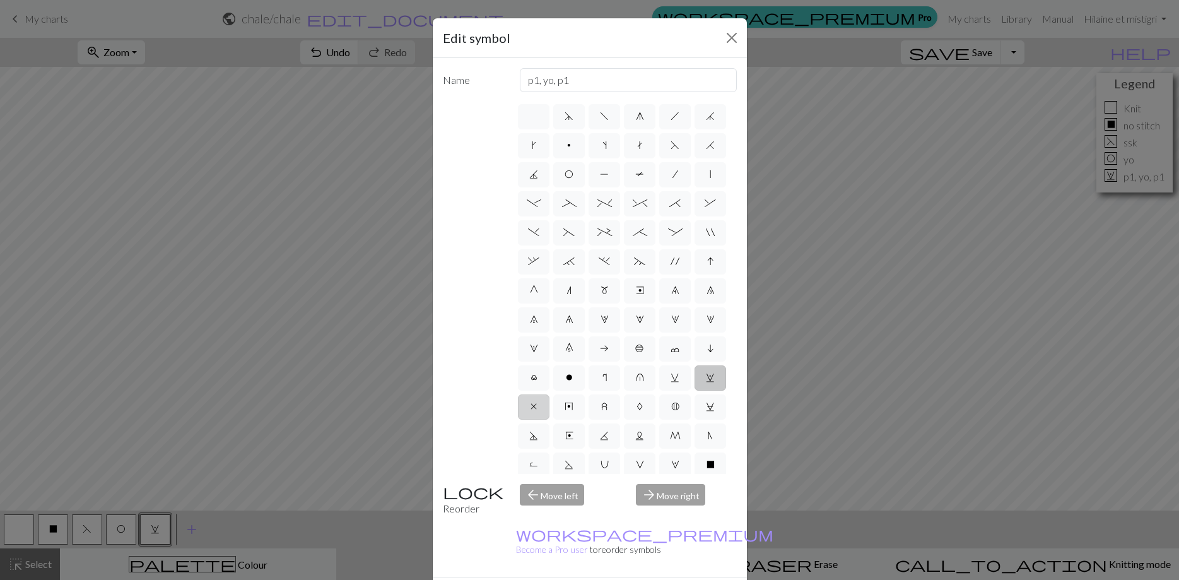
click at [529, 414] on label "x" at bounding box center [534, 406] width 32 height 25
click at [531, 407] on input "x" at bounding box center [535, 403] width 8 height 8
radio input "true"
type input "no stitch"
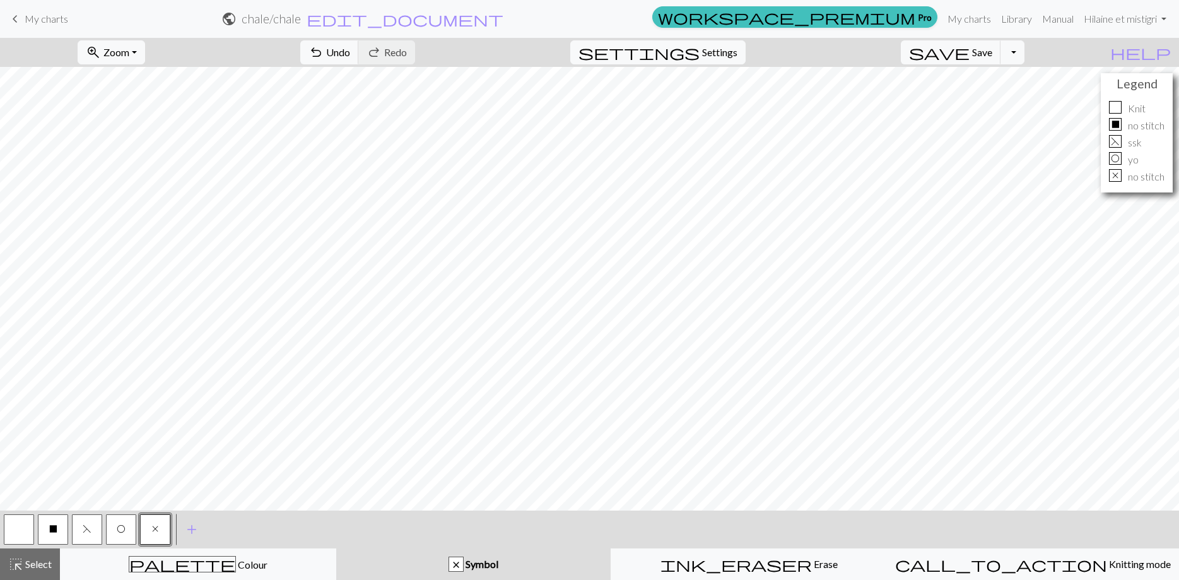
click at [150, 528] on button "x" at bounding box center [155, 529] width 30 height 30
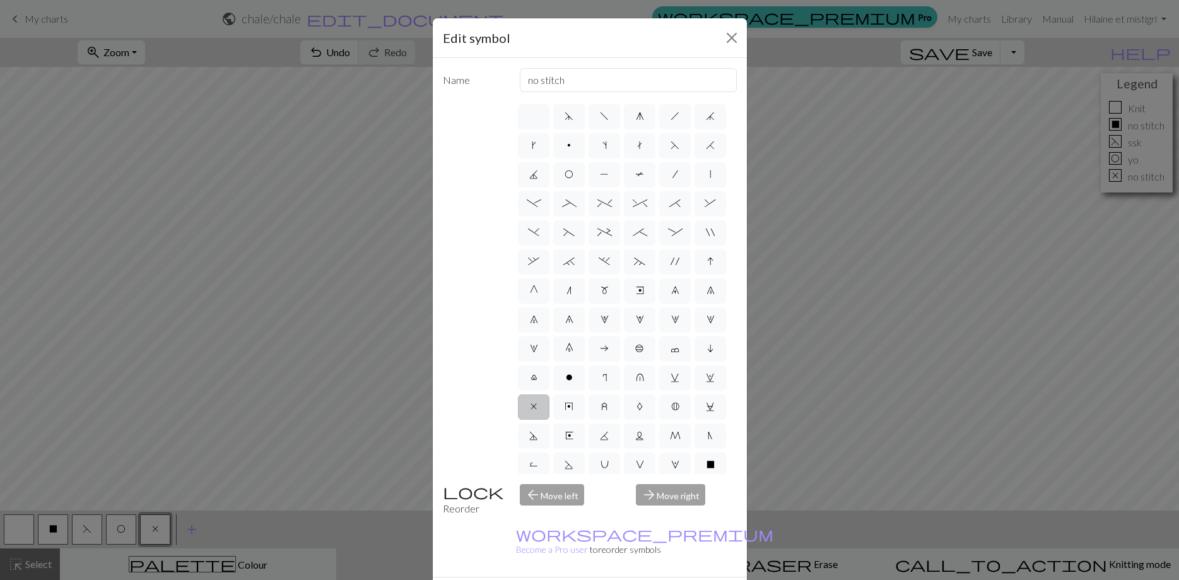
scroll to position [35, 0]
click at [675, 423] on label "W" at bounding box center [675, 430] width 32 height 25
click at [675, 457] on input "W" at bounding box center [675, 461] width 8 height 8
radio input "true"
type input "k1, yo, k1"
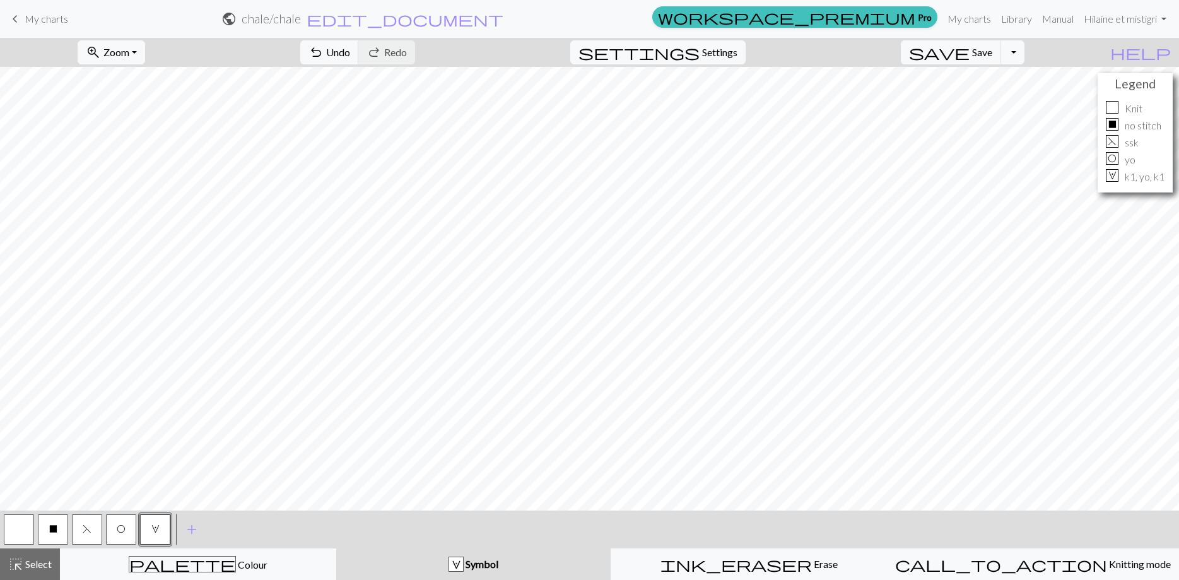
click at [148, 521] on button "W" at bounding box center [155, 529] width 30 height 30
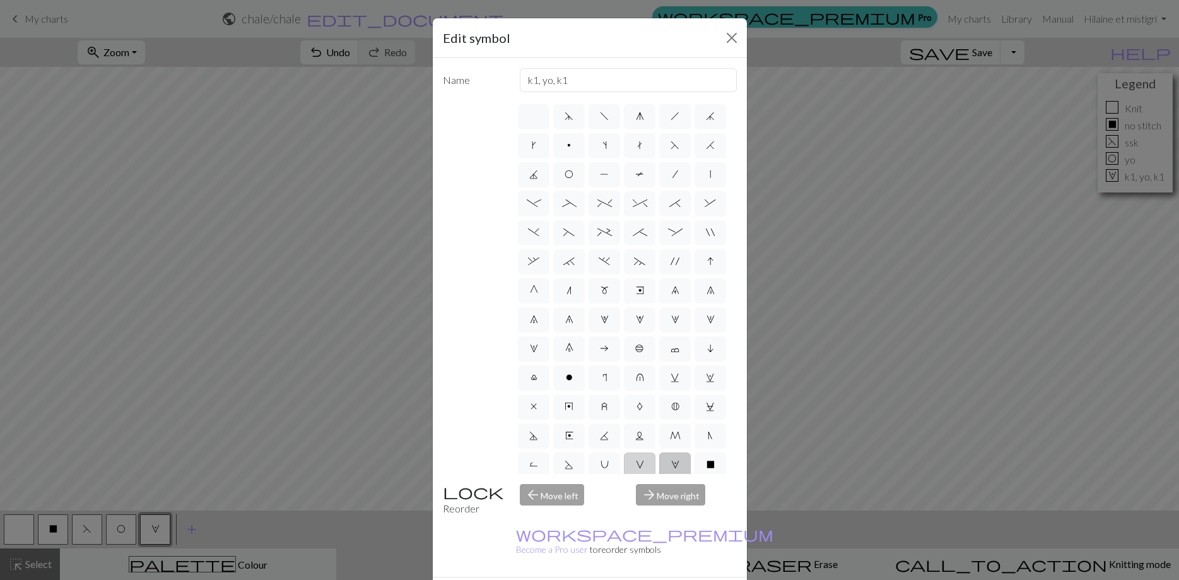
click at [638, 466] on span "V" at bounding box center [640, 464] width 8 height 10
click at [638, 465] on input "V" at bounding box center [640, 461] width 8 height 8
radio input "true"
type input "sl1 purlwise"
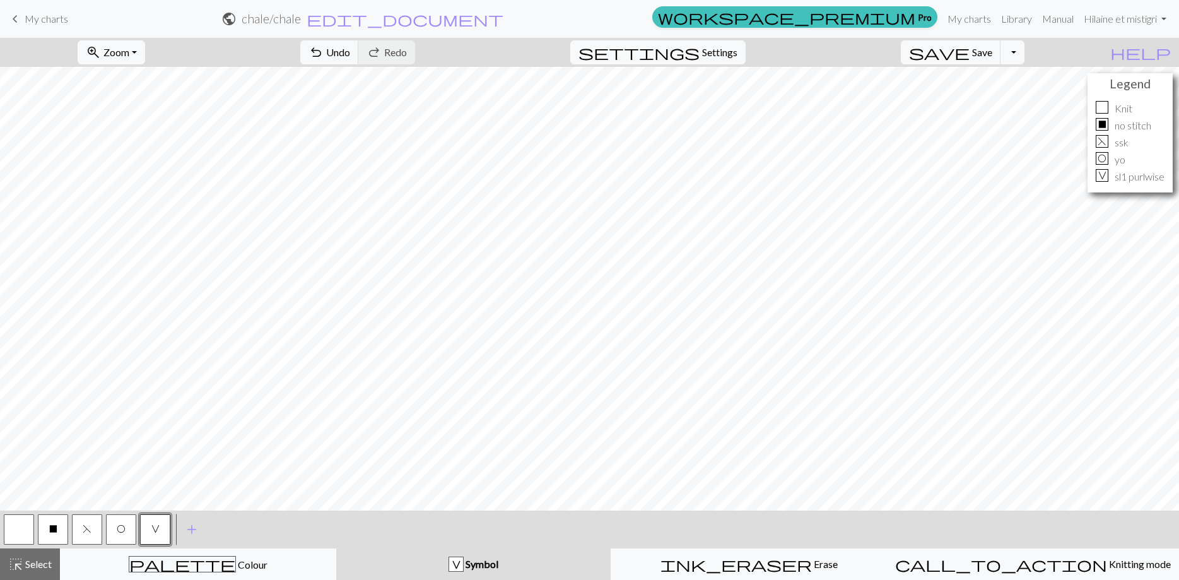
click at [148, 532] on button "V" at bounding box center [155, 529] width 30 height 30
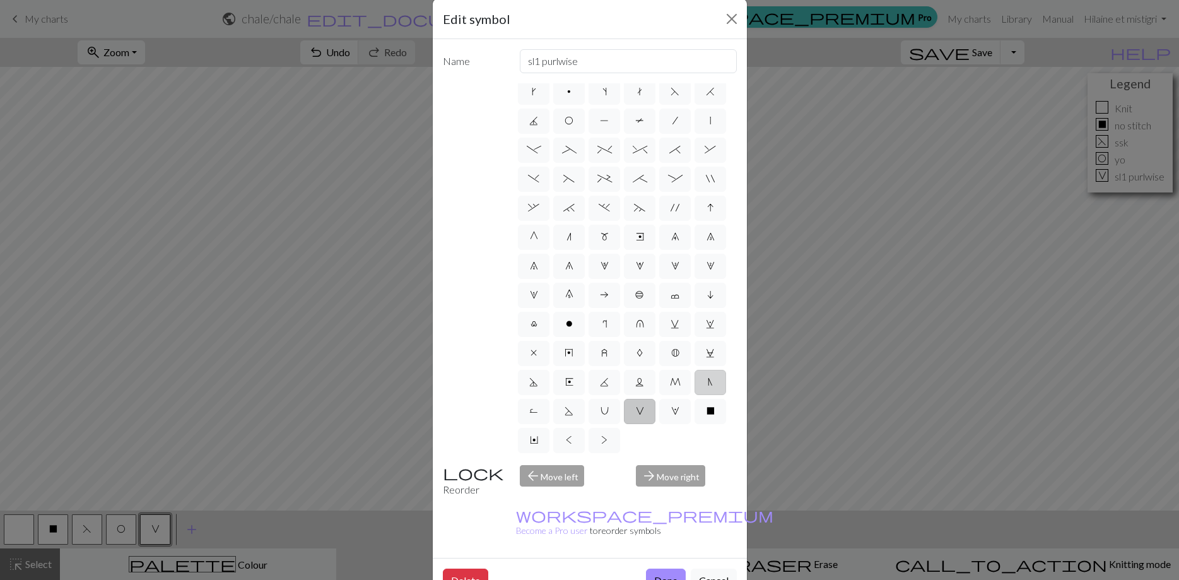
scroll to position [34, 0]
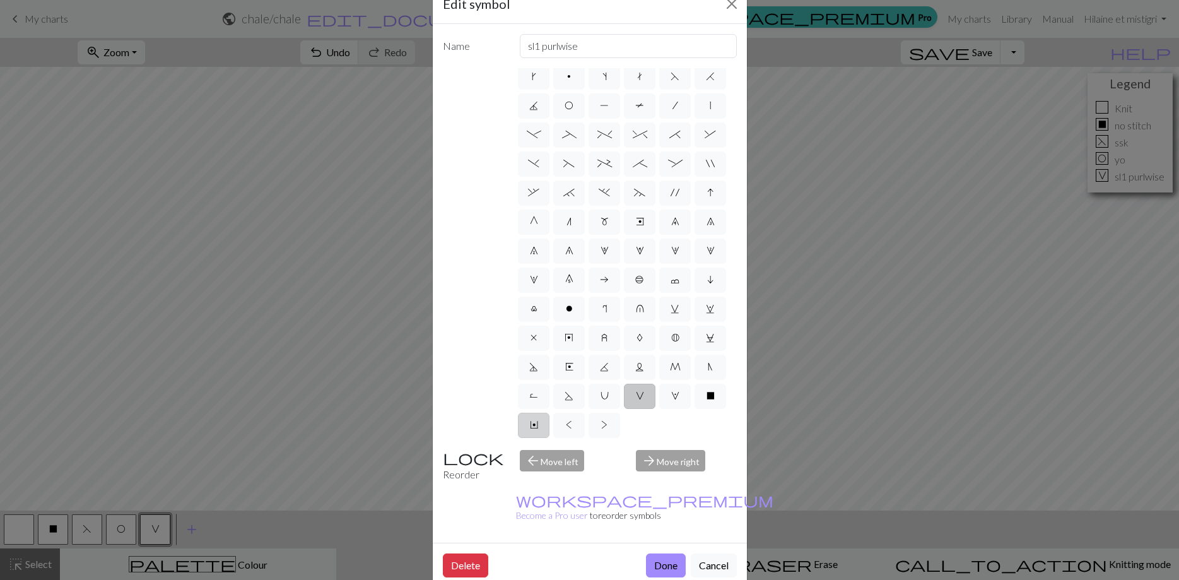
click at [532, 427] on span "Y" at bounding box center [534, 424] width 8 height 10
click at [532, 452] on input "Y" at bounding box center [534, 456] width 8 height 8
radio input "true"
type input "place bead"
click at [654, 553] on button "Done" at bounding box center [666, 565] width 40 height 24
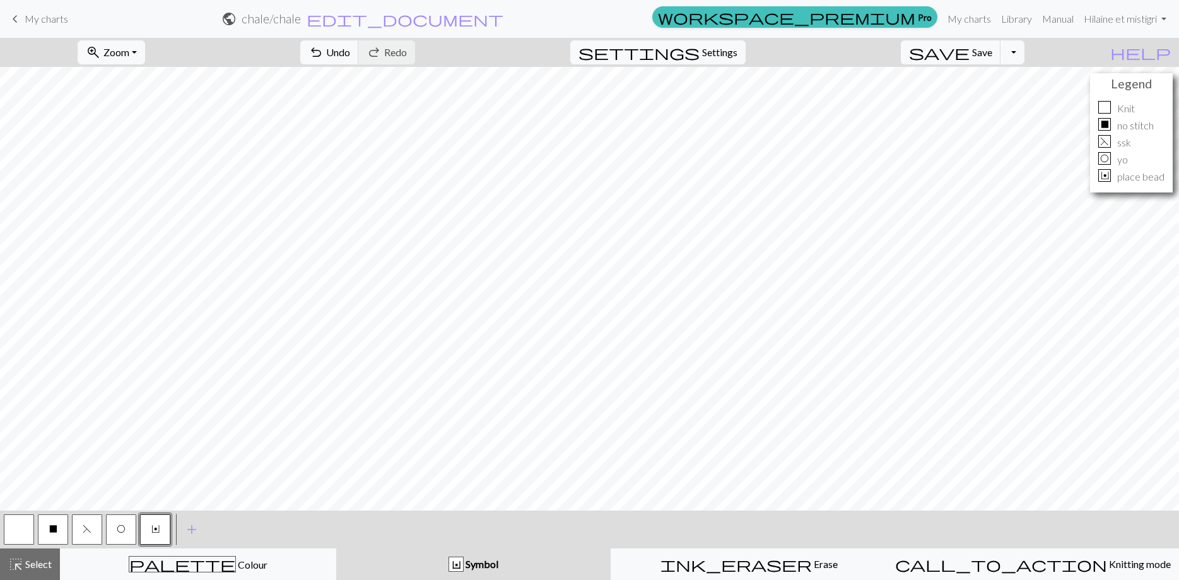
click at [151, 525] on span "Y" at bounding box center [155, 529] width 8 height 10
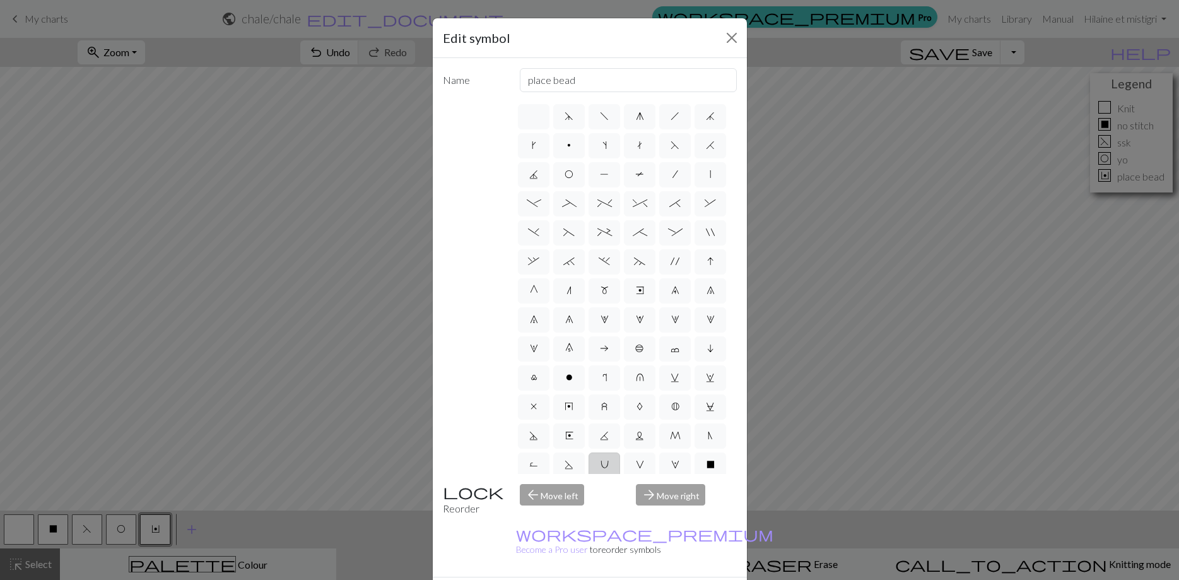
scroll to position [35, 0]
click at [568, 459] on span "<" at bounding box center [569, 459] width 6 height 10
click at [568, 486] on input "<" at bounding box center [570, 490] width 8 height 8
radio input "true"
type input "twisted knit"
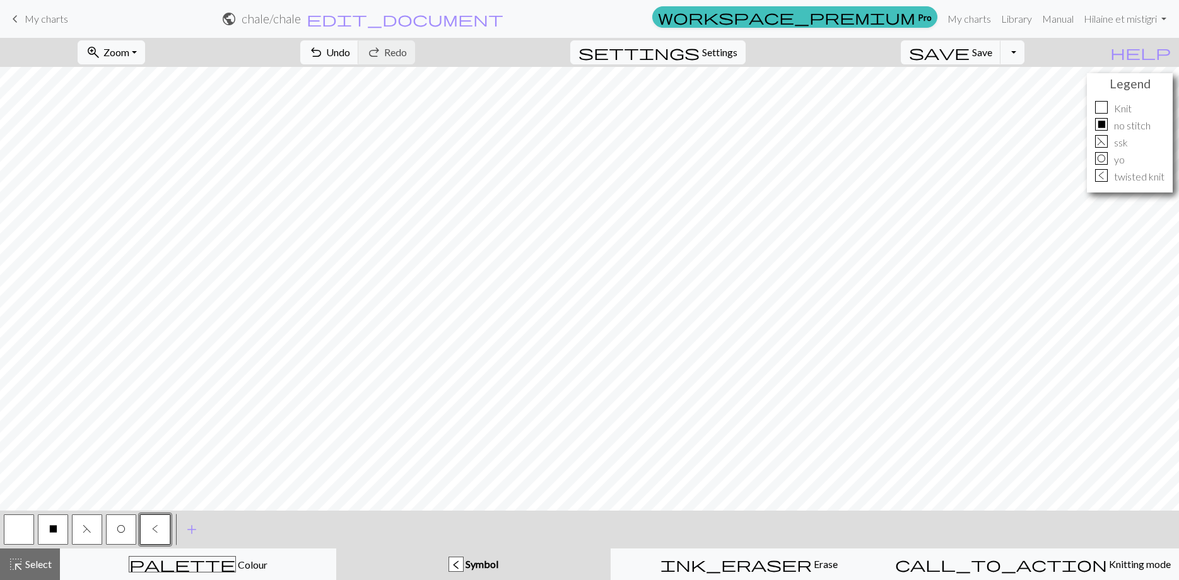
click at [144, 526] on button "<" at bounding box center [155, 529] width 30 height 30
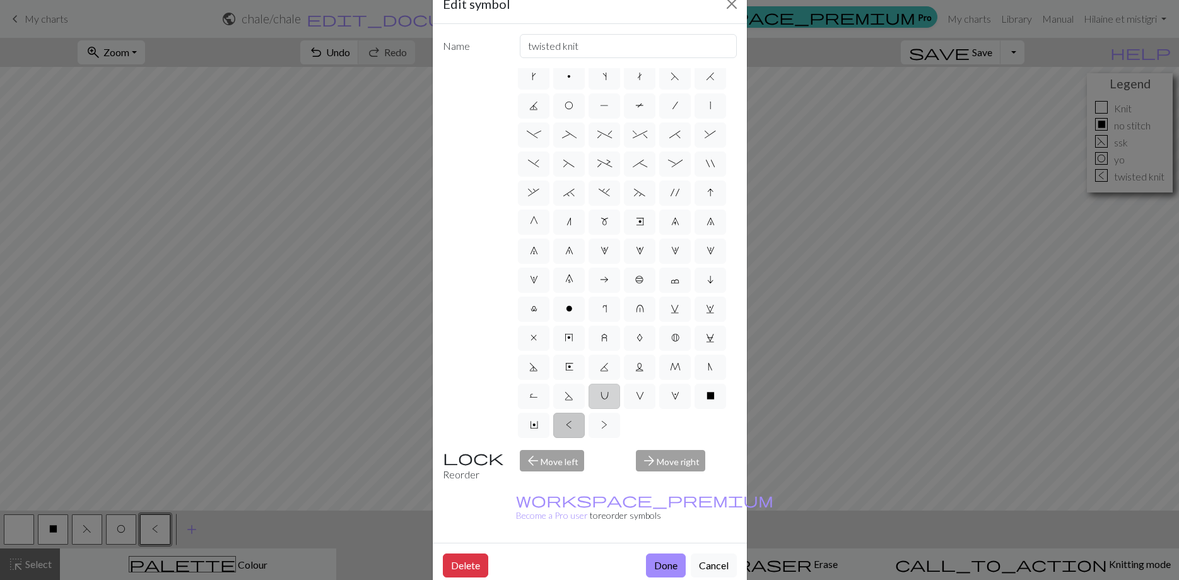
click at [604, 394] on span "U" at bounding box center [605, 395] width 8 height 10
click at [604, 423] on input "U" at bounding box center [605, 427] width 8 height 8
radio input "true"
type input "eyelet"
click at [672, 553] on button "Done" at bounding box center [666, 565] width 40 height 24
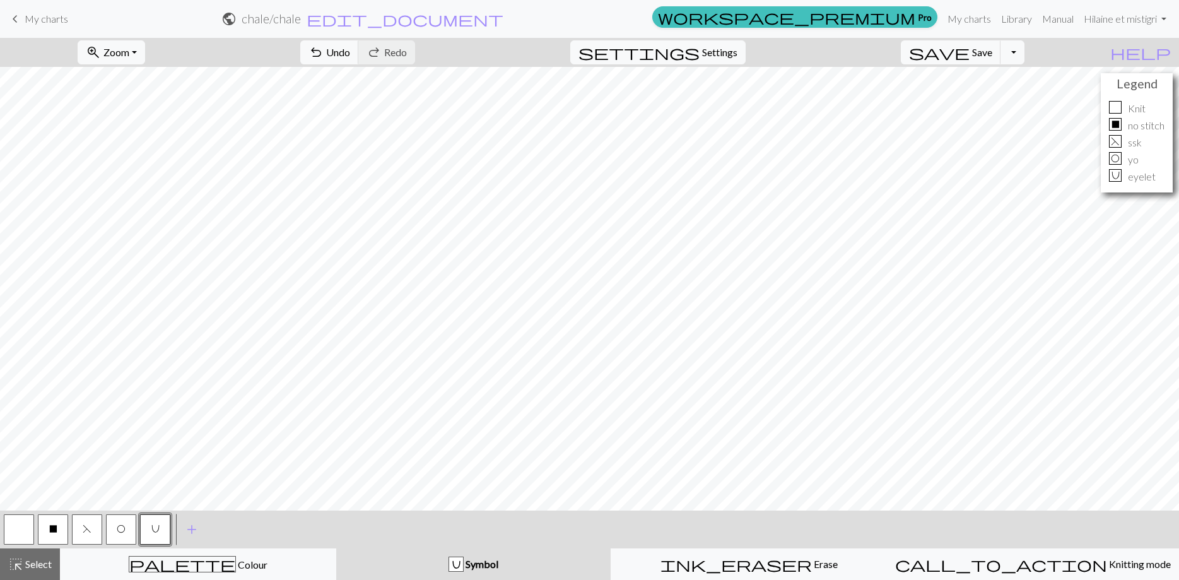
click at [154, 529] on span "U" at bounding box center [155, 529] width 8 height 10
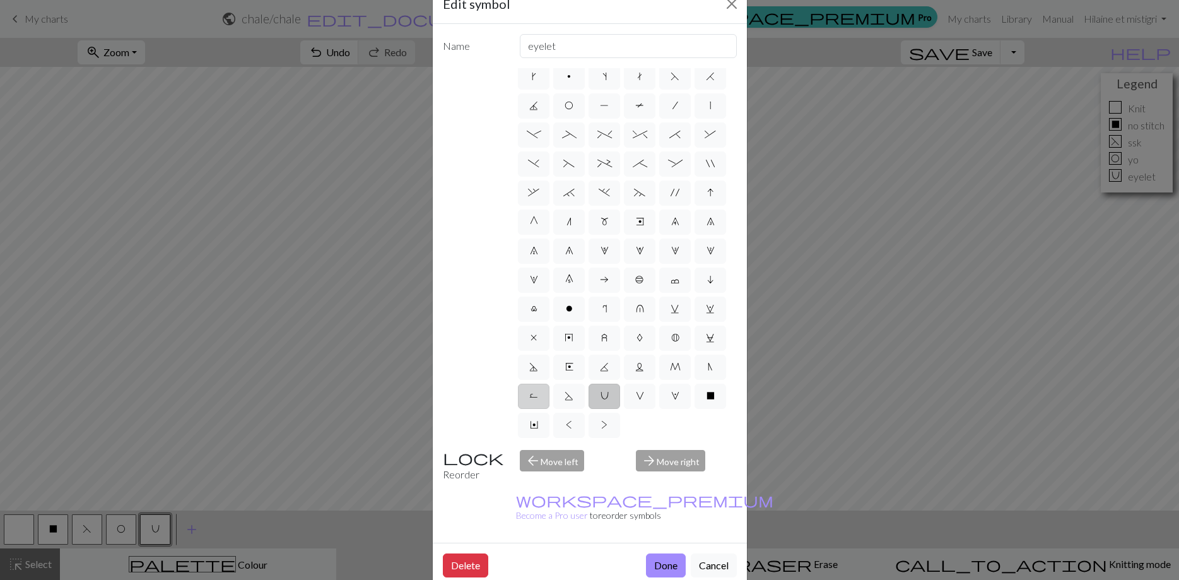
click at [543, 396] on label "R" at bounding box center [534, 396] width 32 height 25
click at [537, 423] on input "R" at bounding box center [533, 427] width 8 height 8
radio input "true"
type input "purl by wrapping yarn over"
click at [662, 553] on button "Done" at bounding box center [666, 565] width 40 height 24
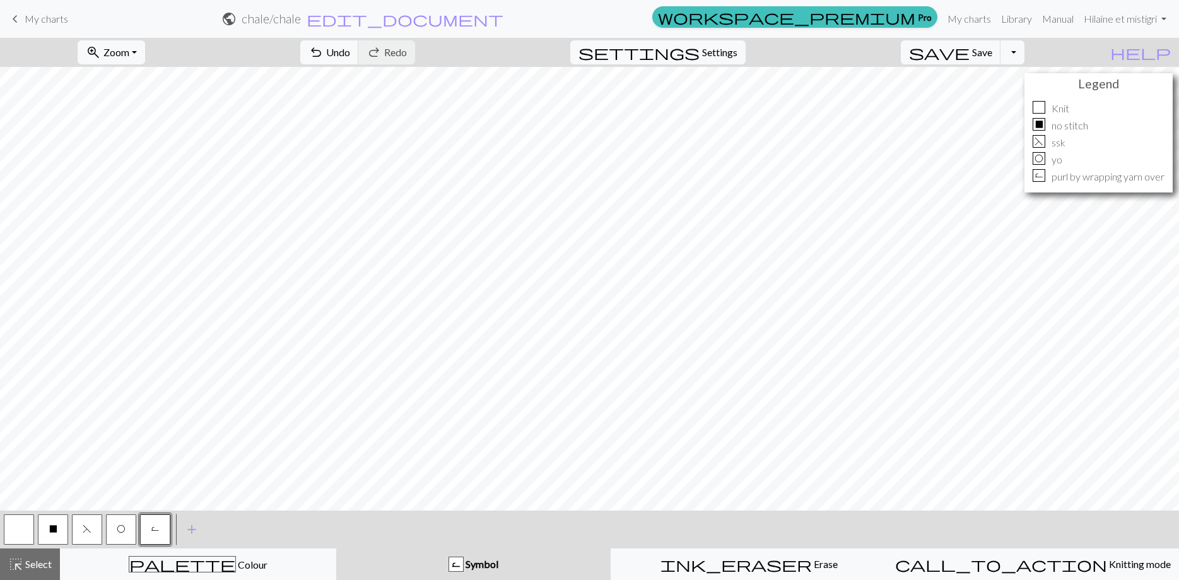
click at [165, 534] on button "R" at bounding box center [155, 529] width 30 height 30
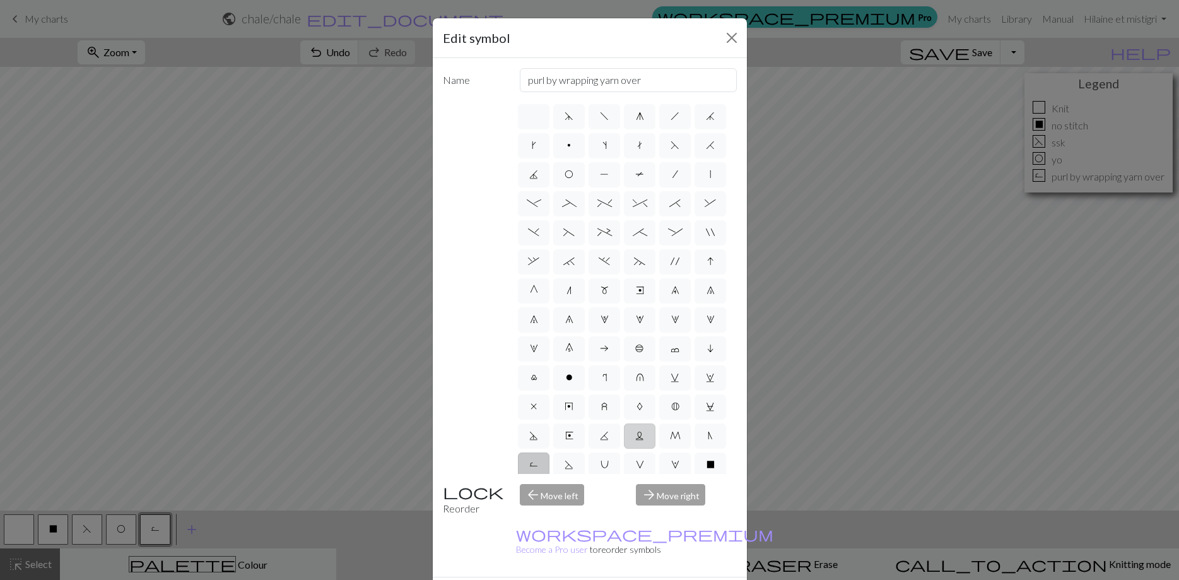
click at [643, 440] on label "L" at bounding box center [640, 435] width 32 height 25
click at [643, 436] on input "L" at bounding box center [639, 432] width 8 height 8
radio input "true"
type input "Twisted reverse stitch"
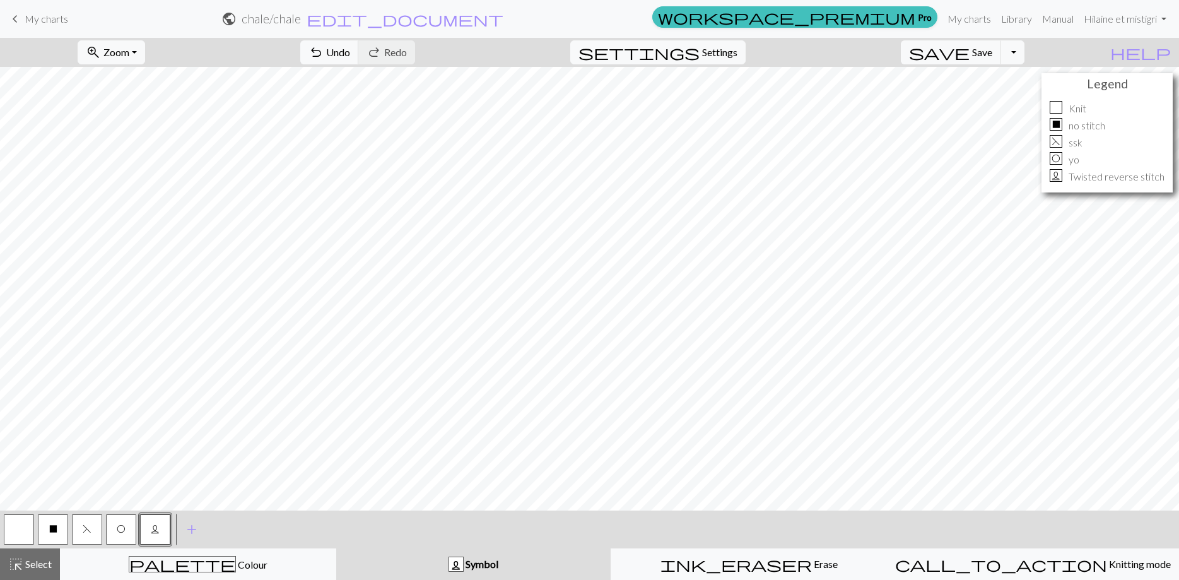
click at [164, 521] on button "L" at bounding box center [155, 529] width 30 height 30
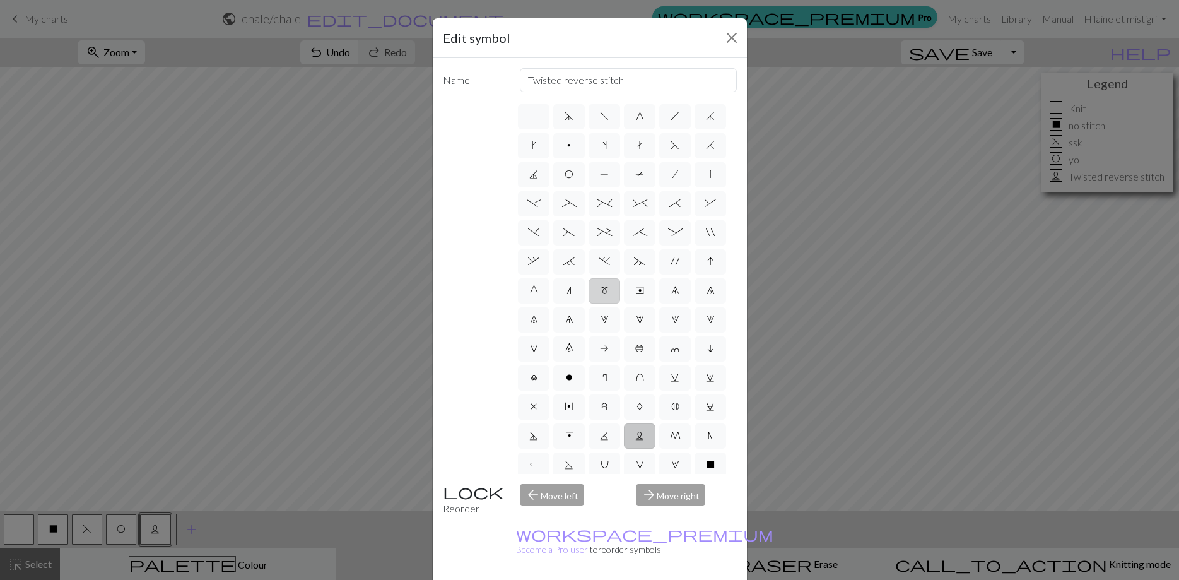
click at [607, 292] on span "m" at bounding box center [605, 290] width 8 height 10
click at [607, 291] on input "m" at bounding box center [605, 287] width 8 height 8
radio input "true"
type input "m1"
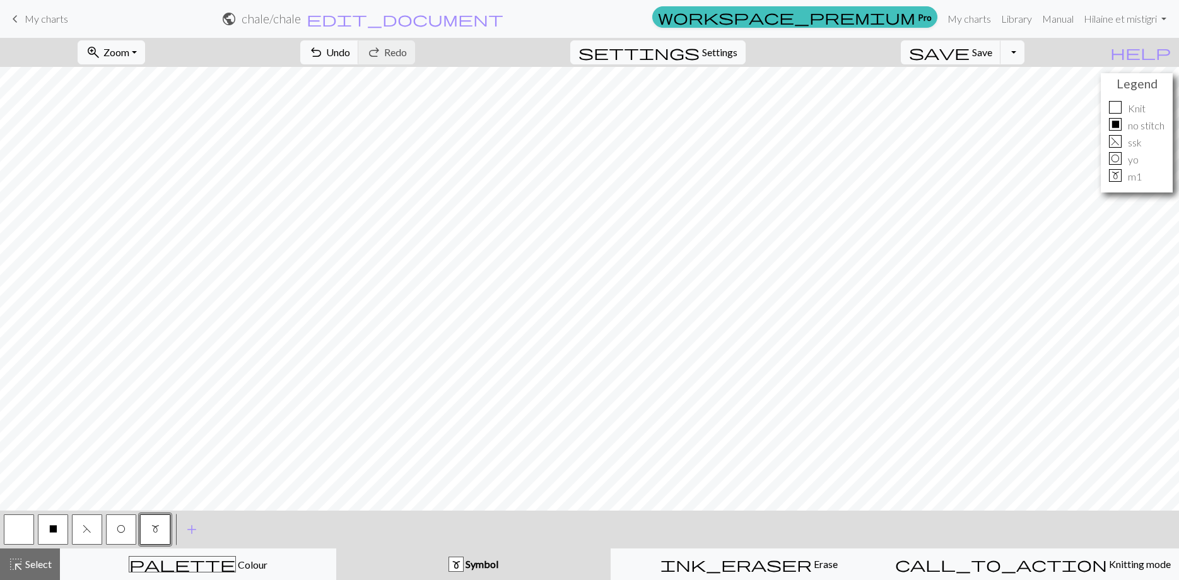
click at [128, 528] on button "O" at bounding box center [121, 529] width 30 height 30
click at [96, 531] on button "F" at bounding box center [87, 529] width 30 height 30
click at [25, 532] on button "button" at bounding box center [19, 529] width 30 height 30
click at [84, 540] on button "F" at bounding box center [87, 529] width 30 height 30
click at [117, 531] on button "O" at bounding box center [121, 529] width 30 height 30
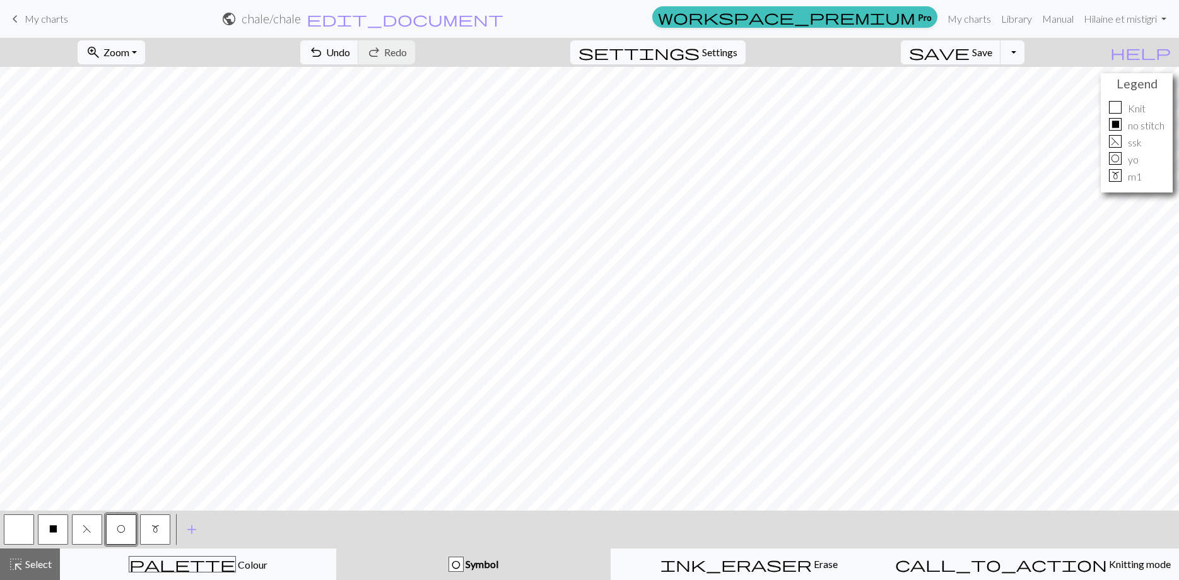
click at [94, 526] on button "F" at bounding box center [87, 529] width 30 height 30
click at [119, 525] on span "O" at bounding box center [121, 529] width 9 height 10
click at [153, 526] on span "m" at bounding box center [155, 529] width 8 height 10
click at [154, 526] on span "m" at bounding box center [155, 529] width 8 height 10
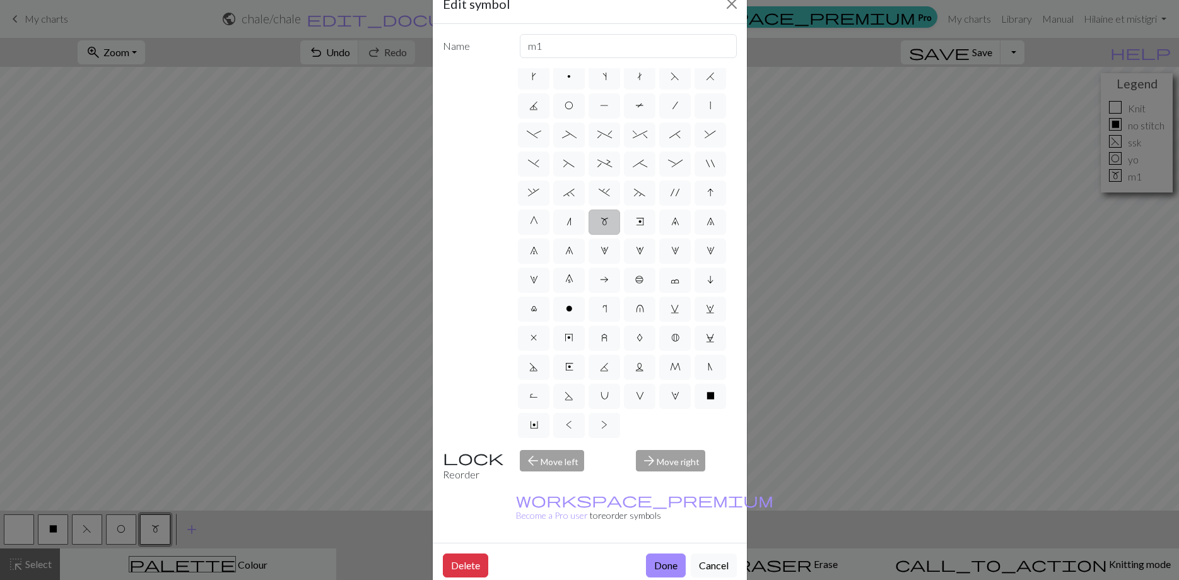
scroll to position [0, 0]
click at [549, 48] on input "m1" at bounding box center [628, 46] width 217 height 24
type input "kfb"
click at [607, 259] on span "m" at bounding box center [605, 256] width 8 height 10
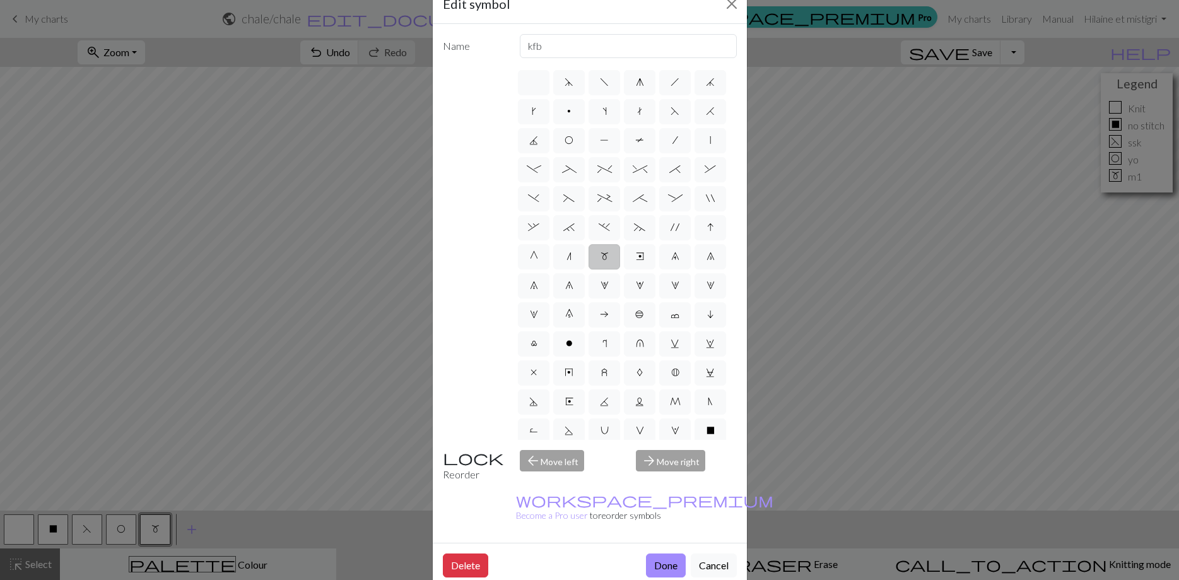
click at [607, 257] on input "m" at bounding box center [605, 253] width 8 height 8
click at [664, 553] on button "Done" at bounding box center [666, 565] width 40 height 24
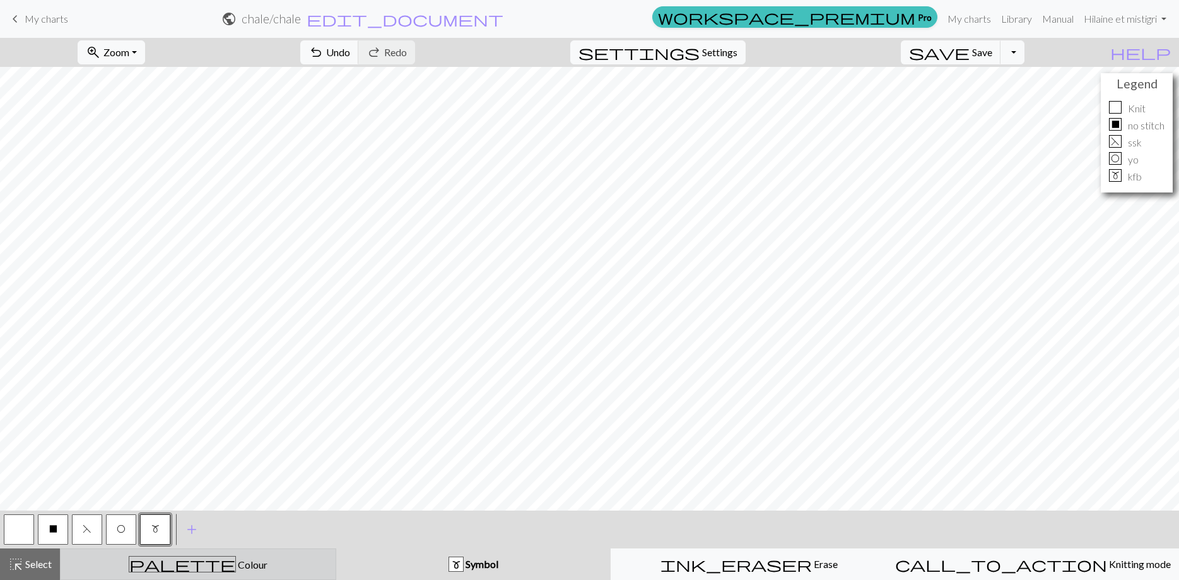
click at [264, 567] on div "palette Colour Colour" at bounding box center [198, 564] width 260 height 16
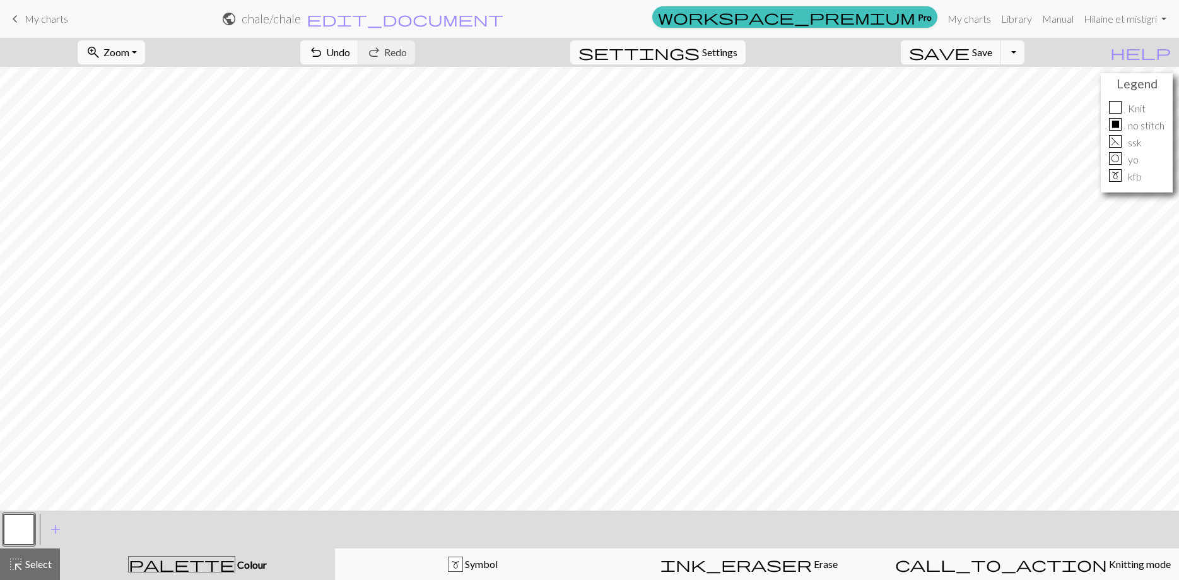
click at [24, 522] on button "button" at bounding box center [19, 529] width 30 height 30
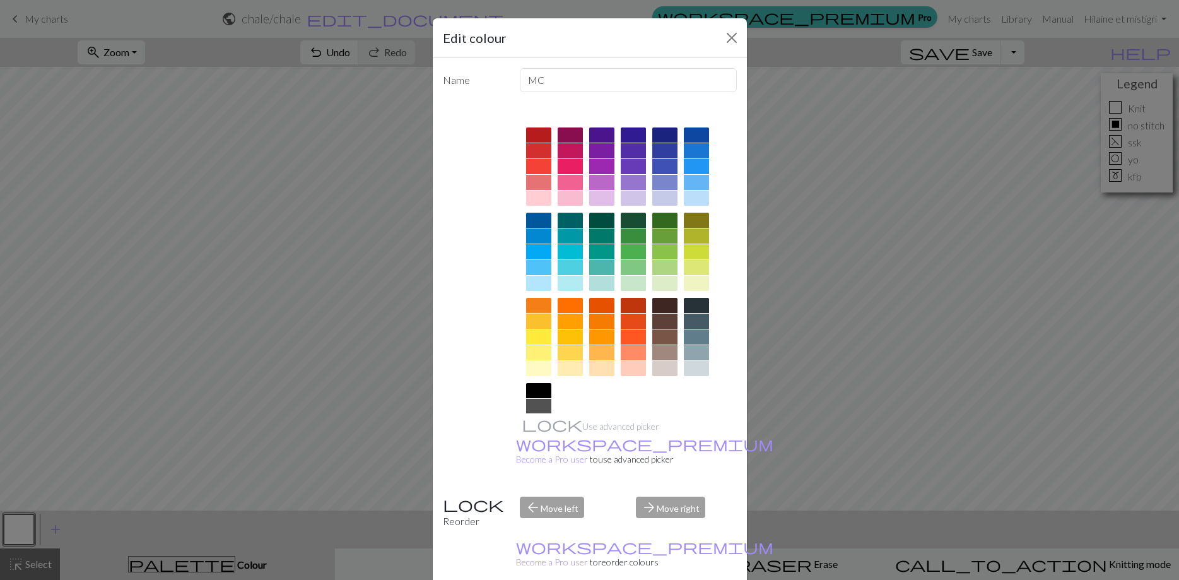
click at [544, 318] on div at bounding box center [538, 321] width 25 height 15
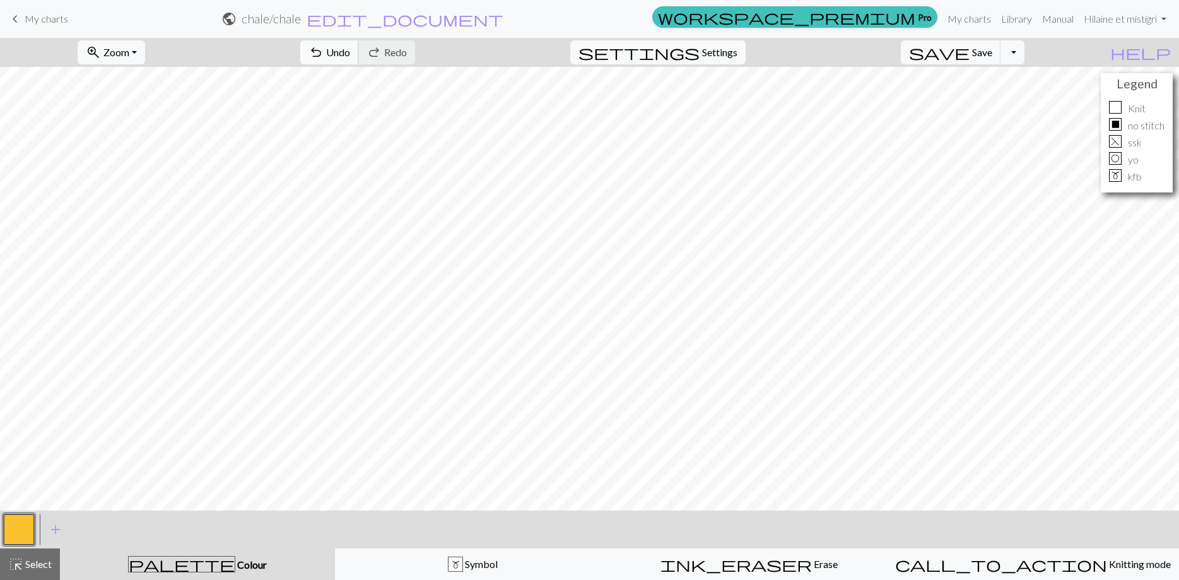
click at [350, 56] on span "Undo" at bounding box center [338, 52] width 24 height 12
click at [15, 525] on button "button" at bounding box center [19, 529] width 30 height 30
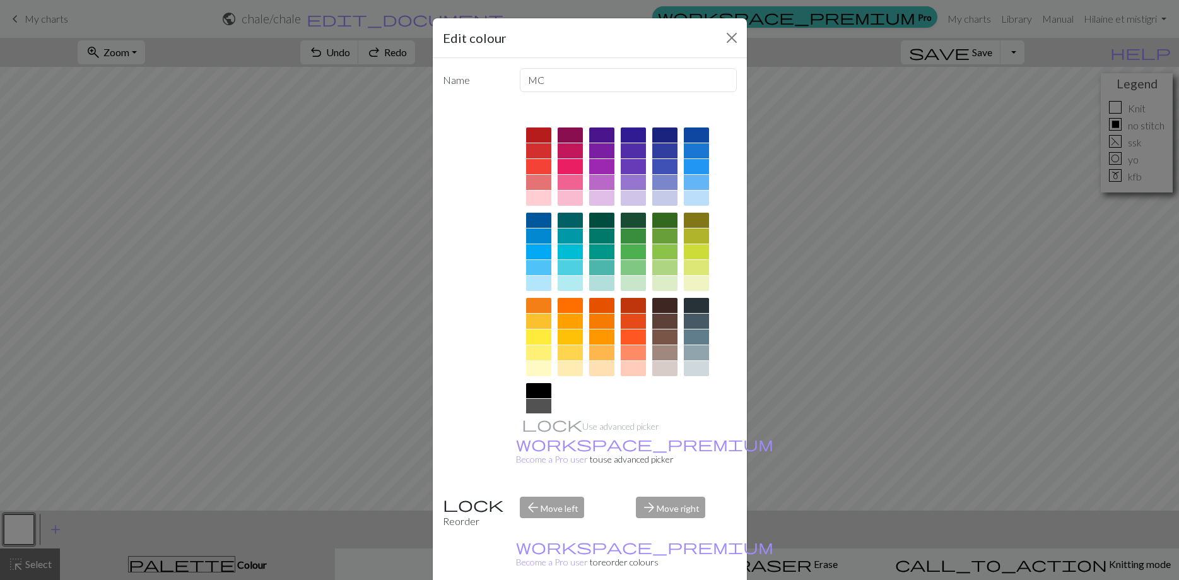
click at [199, 365] on div "Edit colour Name MC Use advanced picker workspace_premium Become a Pro user to …" at bounding box center [589, 290] width 1179 height 580
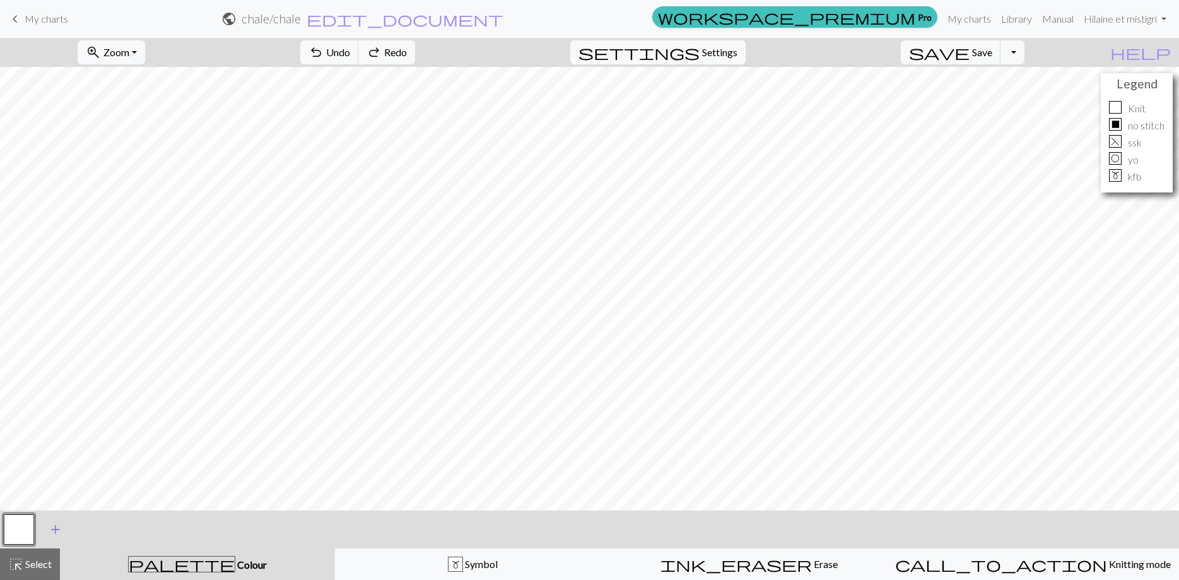
click at [50, 527] on span "add" at bounding box center [55, 529] width 15 height 18
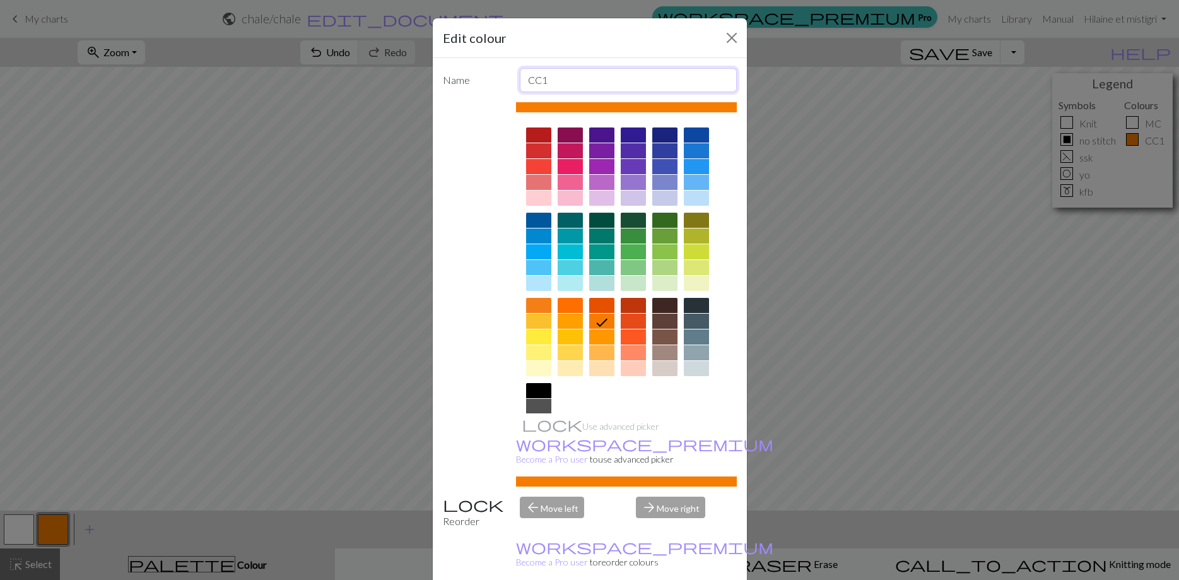
drag, startPoint x: 553, startPoint y: 80, endPoint x: 524, endPoint y: 81, distance: 29.0
click at [524, 81] on input "CC1" at bounding box center [628, 80] width 217 height 24
type input "mailles en attente"
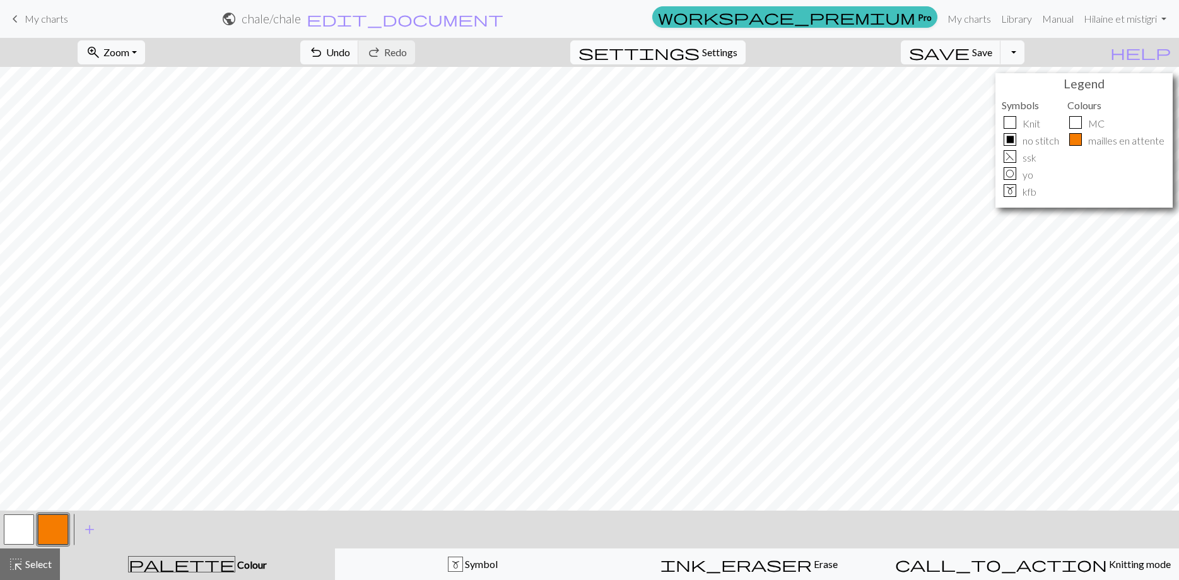
click at [737, 57] on span "Settings" at bounding box center [719, 52] width 35 height 15
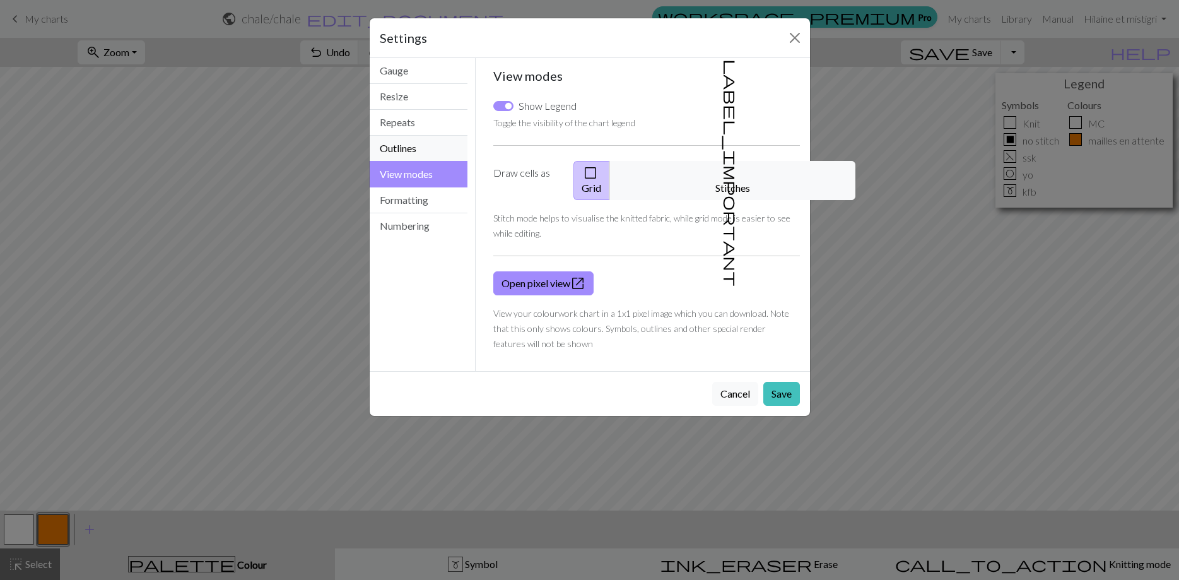
click at [419, 145] on button "Outlines" at bounding box center [419, 149] width 98 height 26
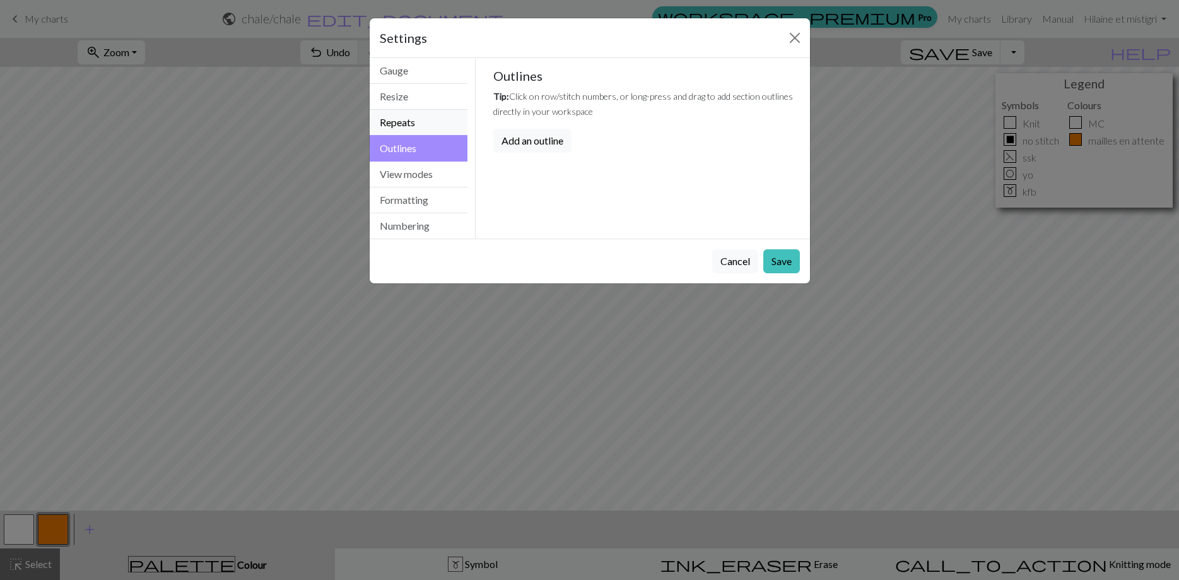
click at [414, 126] on button "Repeats" at bounding box center [419, 123] width 98 height 26
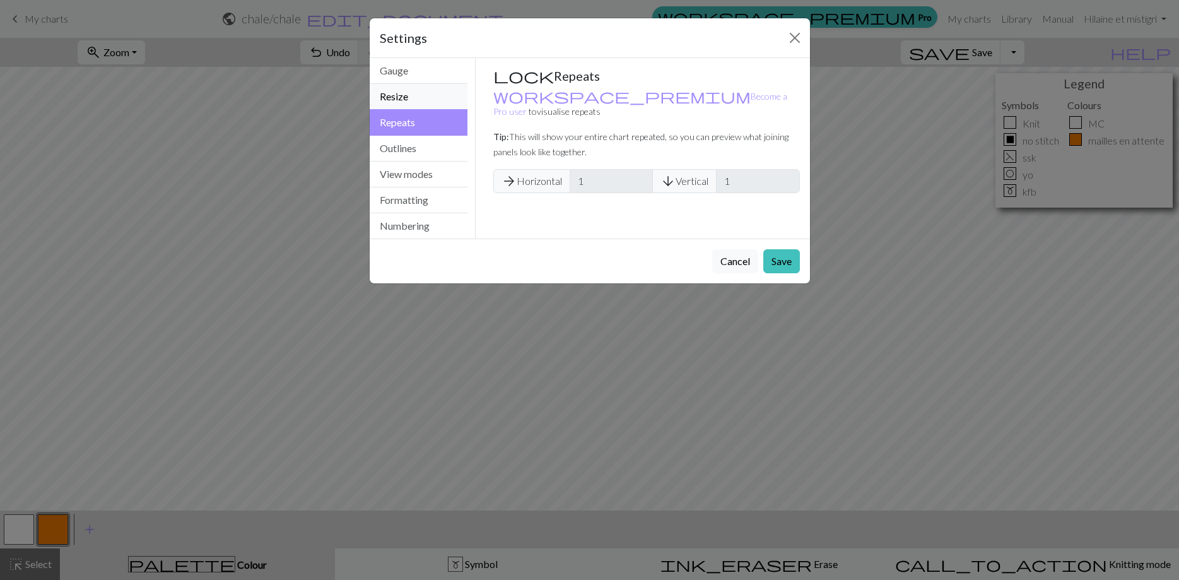
click at [418, 100] on button "Resize" at bounding box center [419, 97] width 98 height 26
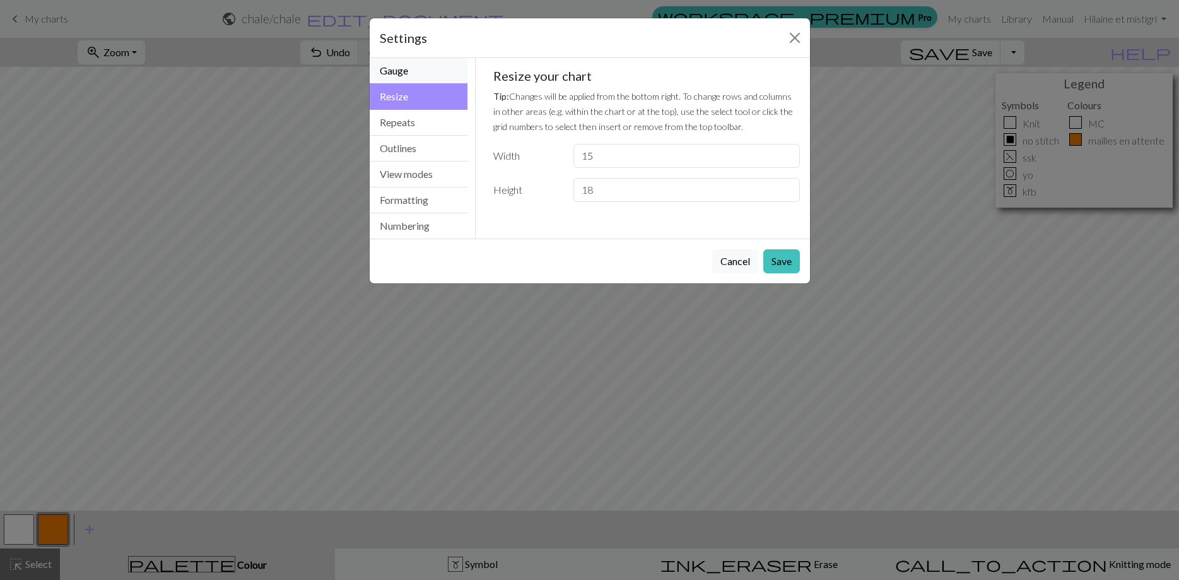
click at [418, 72] on button "Gauge" at bounding box center [419, 71] width 98 height 26
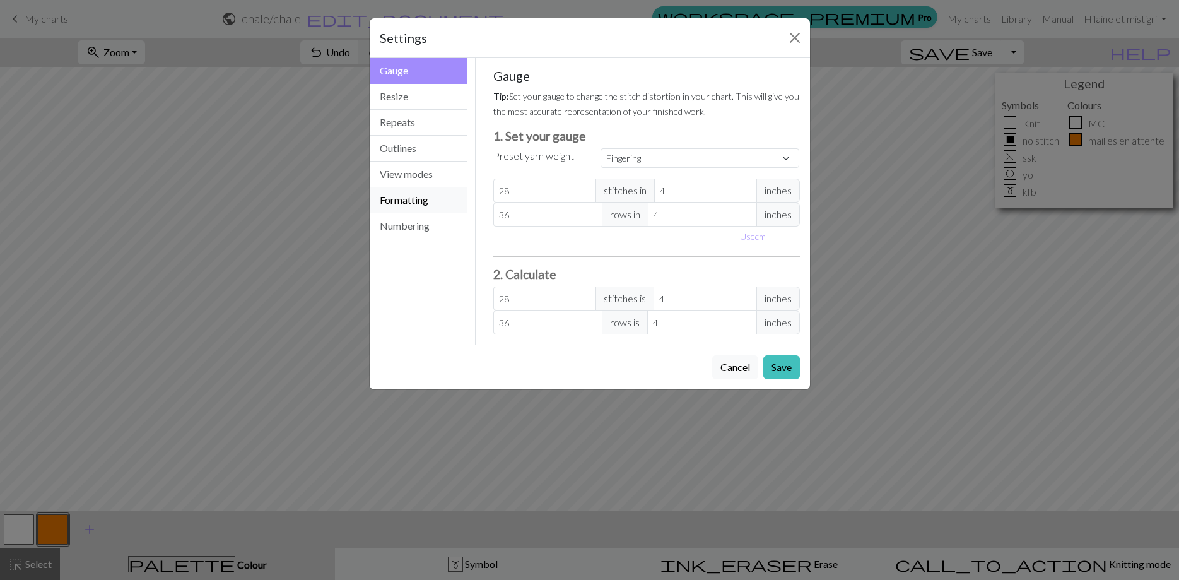
click at [435, 203] on button "Formatting" at bounding box center [419, 200] width 98 height 26
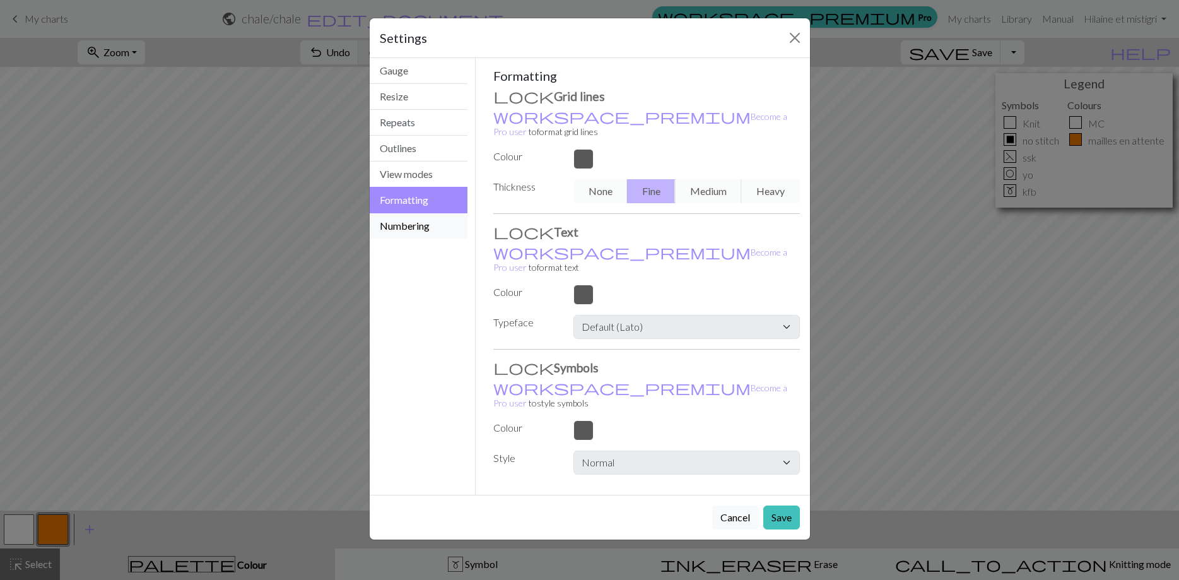
click at [425, 224] on button "Numbering" at bounding box center [419, 225] width 98 height 25
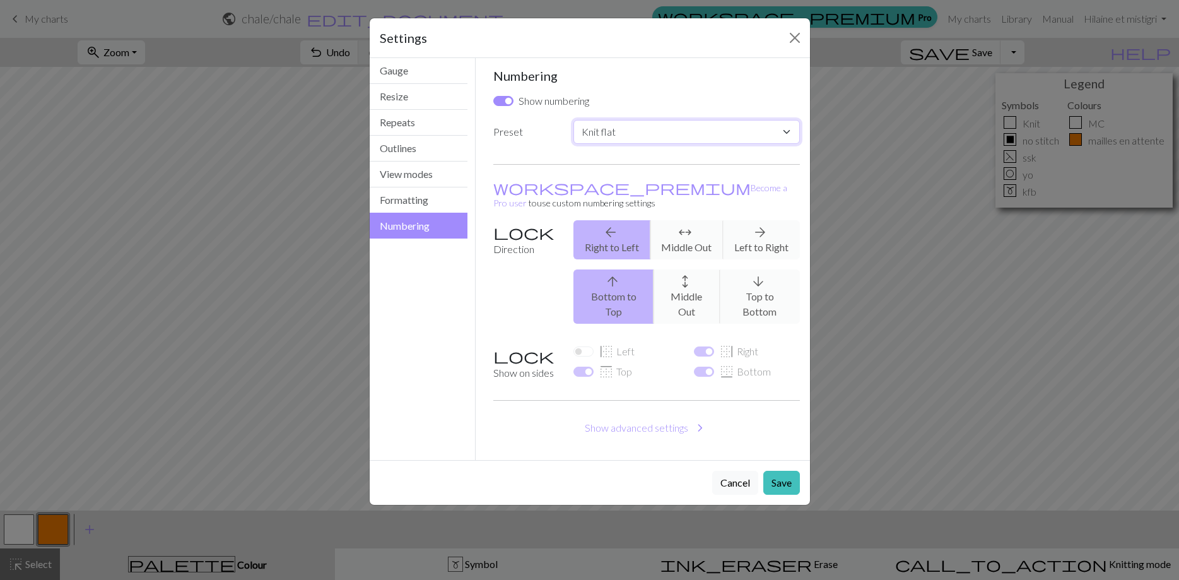
click at [573, 120] on select "Custom Knit flat Knit in the round Lace knitting Cross stitch" at bounding box center [686, 132] width 226 height 24
select select "lace"
click option "Lace knitting" at bounding box center [0, 0] width 0 height 0
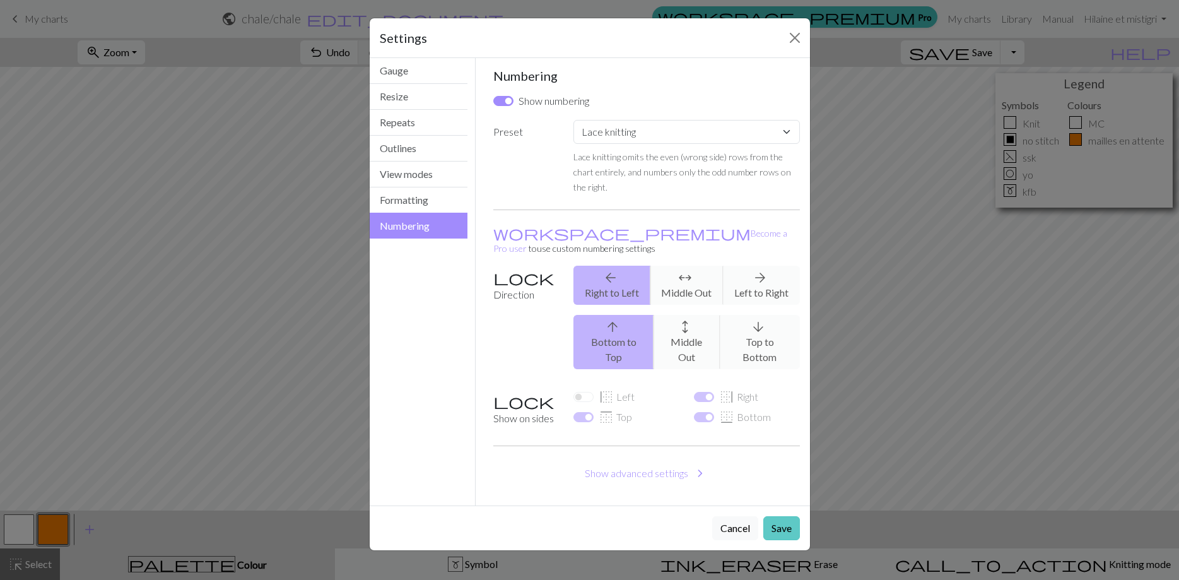
click at [777, 516] on button "Save" at bounding box center [781, 528] width 37 height 24
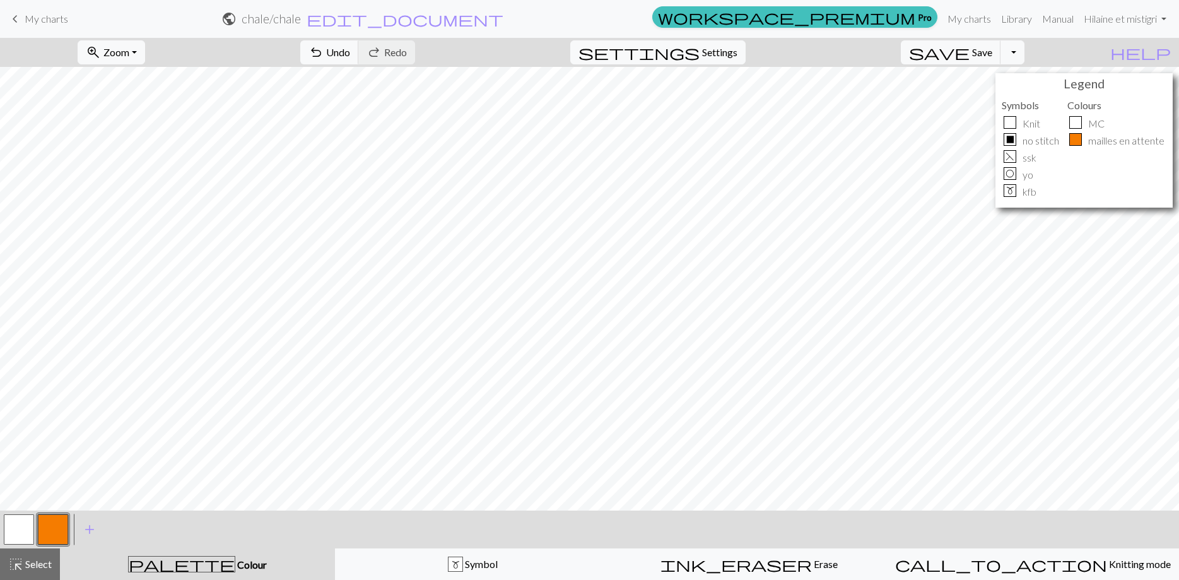
click at [18, 525] on button "button" at bounding box center [19, 529] width 30 height 30
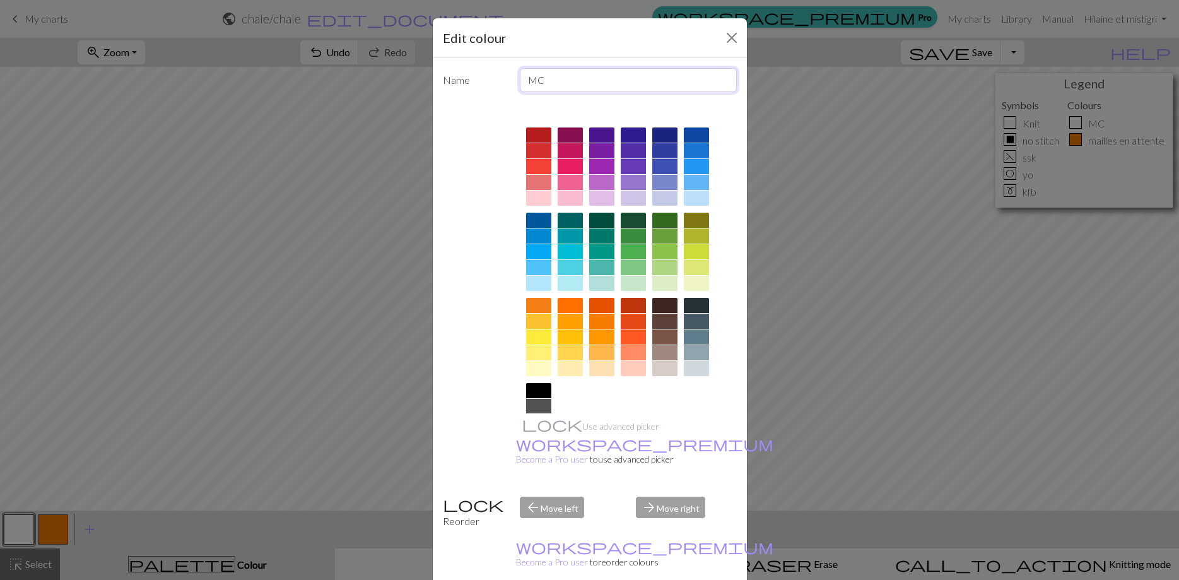
click at [548, 76] on input "MC" at bounding box center [628, 80] width 217 height 24
type input "M"
type input "mailles de la bordure"
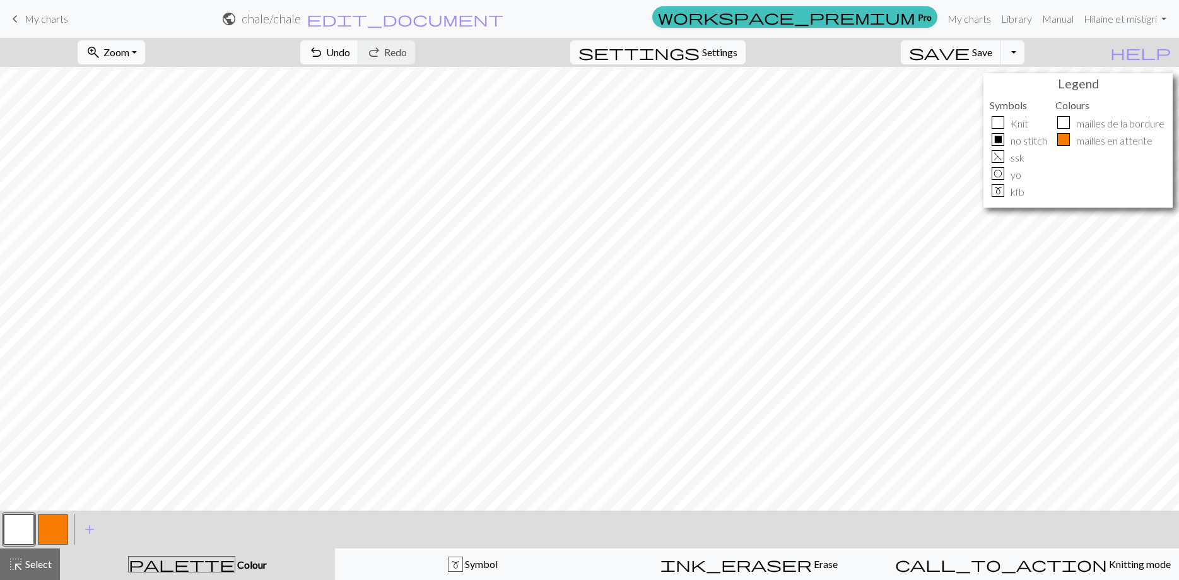
click at [56, 526] on button "button" at bounding box center [53, 529] width 30 height 30
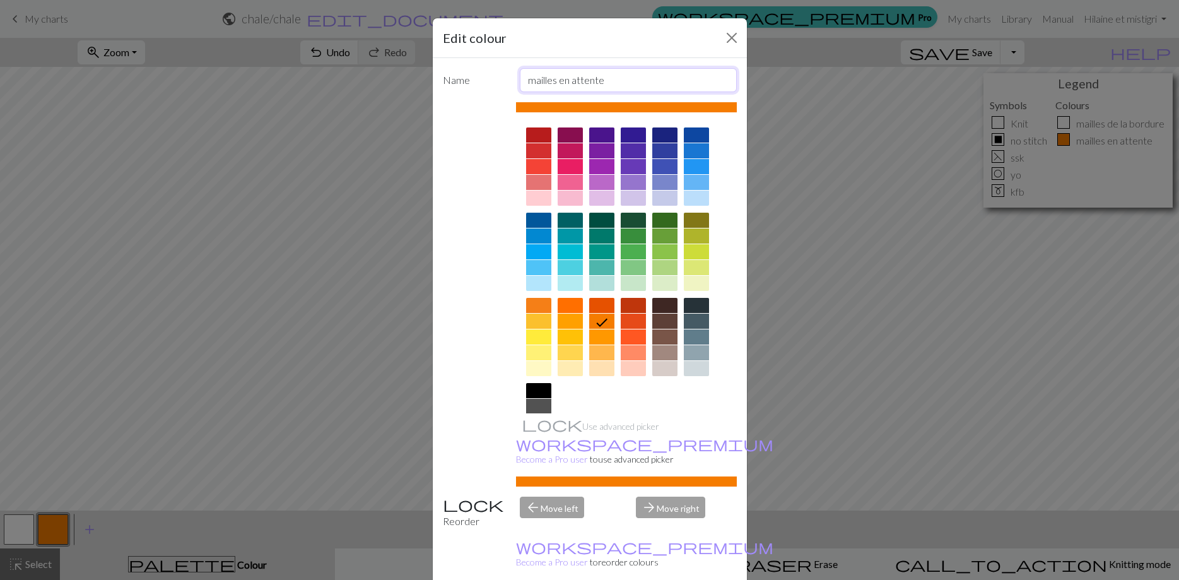
click at [608, 81] on input "mailles en attente" at bounding box center [628, 80] width 217 height 24
type input "mailles du châle"
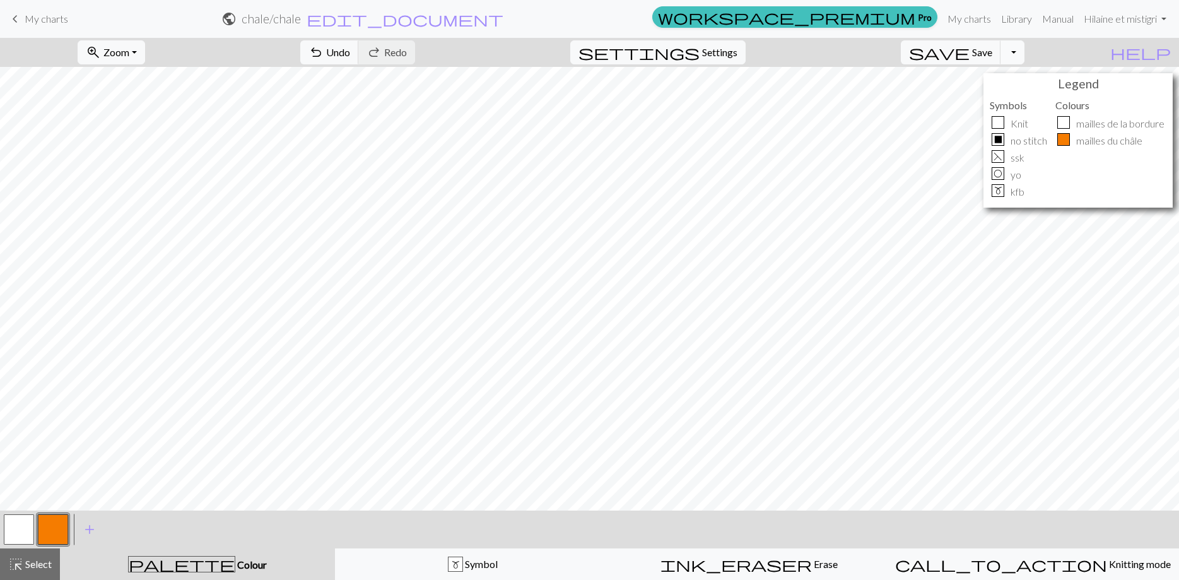
click at [1024, 56] on button "Toggle Dropdown" at bounding box center [1012, 52] width 24 height 24
click at [1001, 102] on button "save_alt Download" at bounding box center [920, 100] width 208 height 20
click at [567, 40] on button "Download" at bounding box center [559, 41] width 61 height 24
click at [235, 560] on span "Colour" at bounding box center [251, 564] width 32 height 12
click at [86, 529] on span "add" at bounding box center [89, 529] width 15 height 18
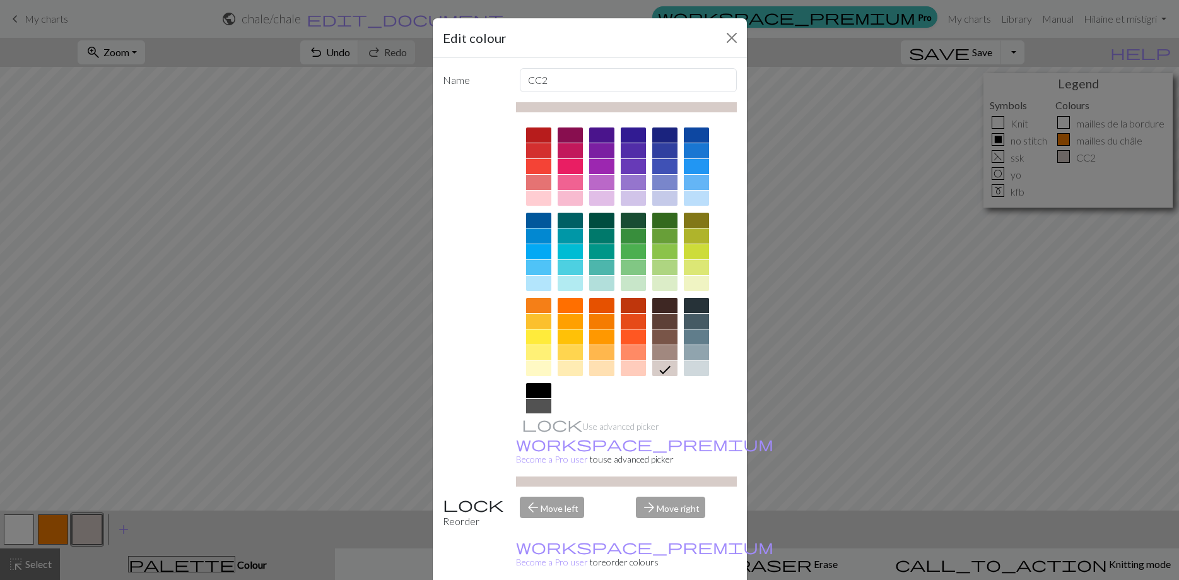
click at [572, 165] on div at bounding box center [570, 166] width 25 height 15
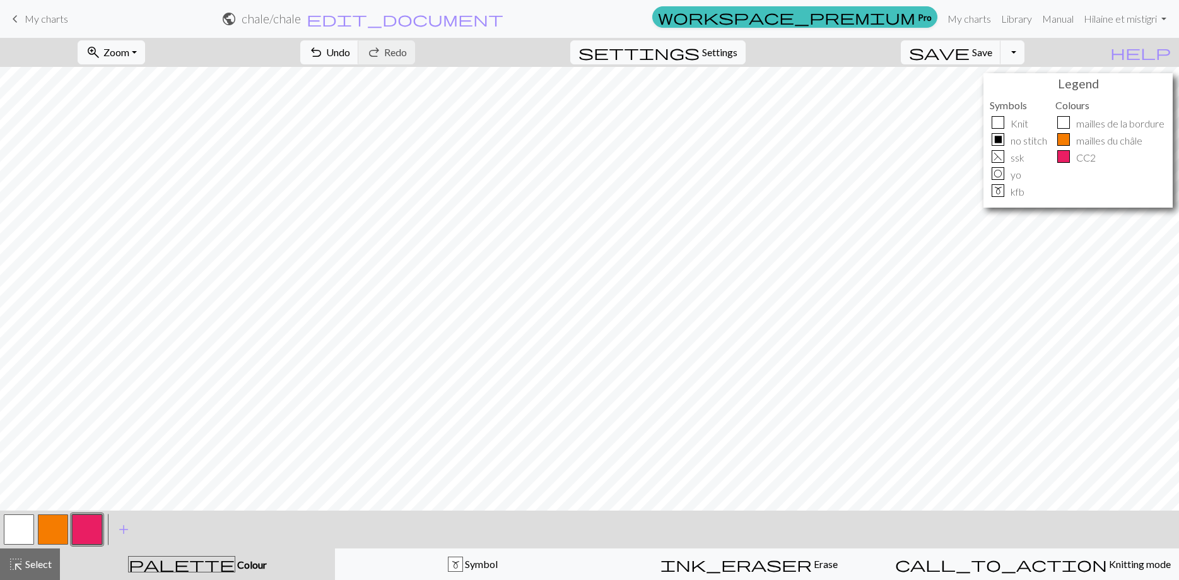
click at [1065, 156] on div at bounding box center [1063, 156] width 13 height 13
click at [997, 192] on div "m" at bounding box center [998, 190] width 13 height 13
click at [88, 529] on button "button" at bounding box center [87, 529] width 30 height 30
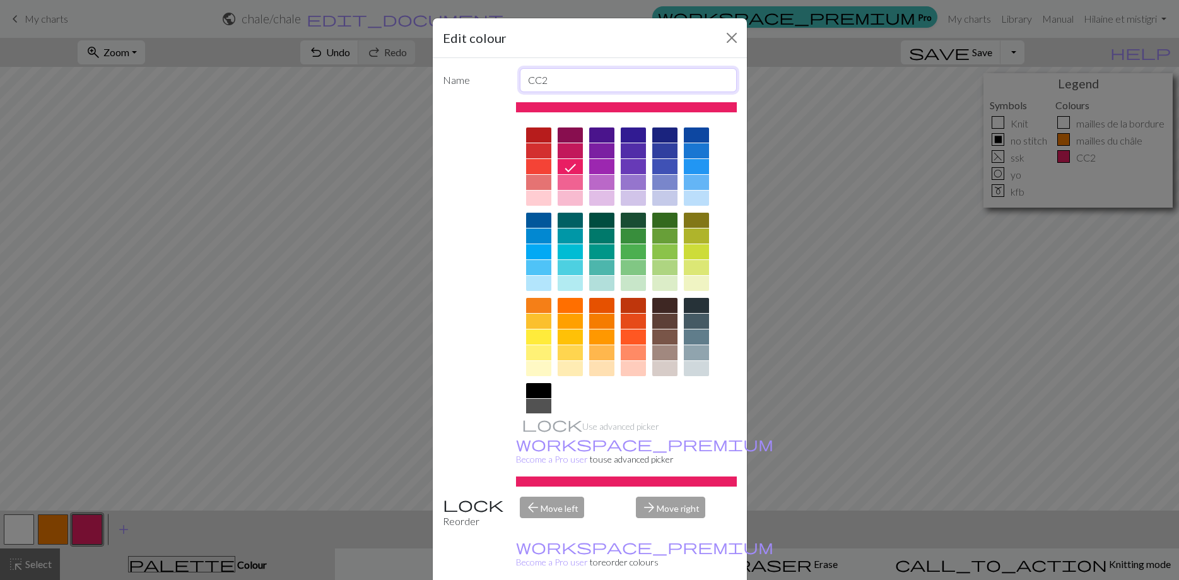
click at [550, 78] on input "CC2" at bounding box center [628, 80] width 217 height 24
type input "C"
type input "kfbBO"
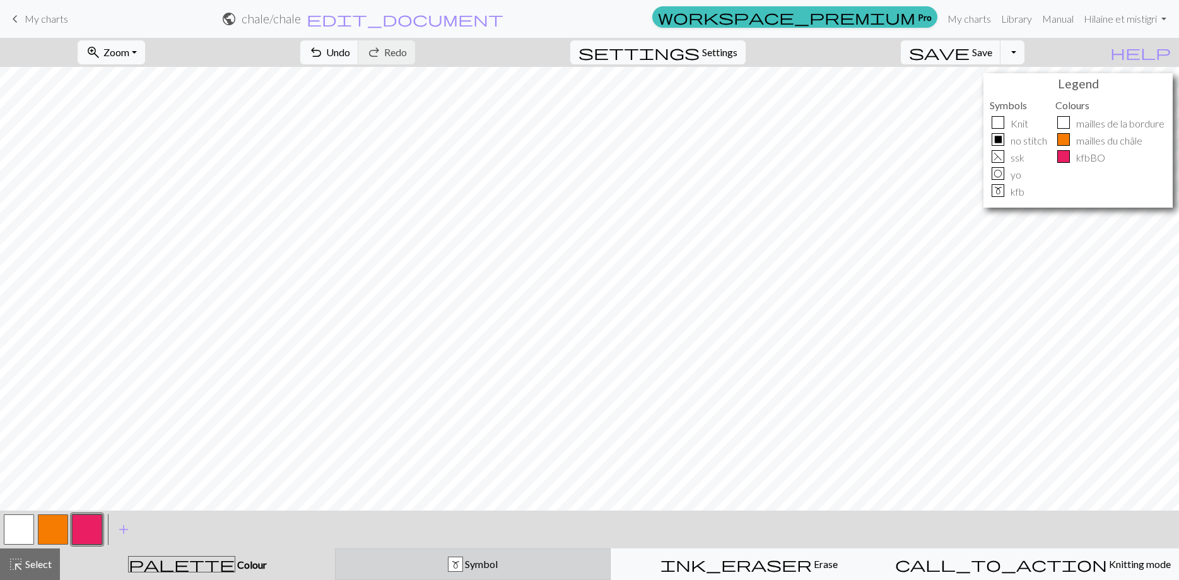
click at [498, 562] on span "Symbol" at bounding box center [480, 564] width 35 height 12
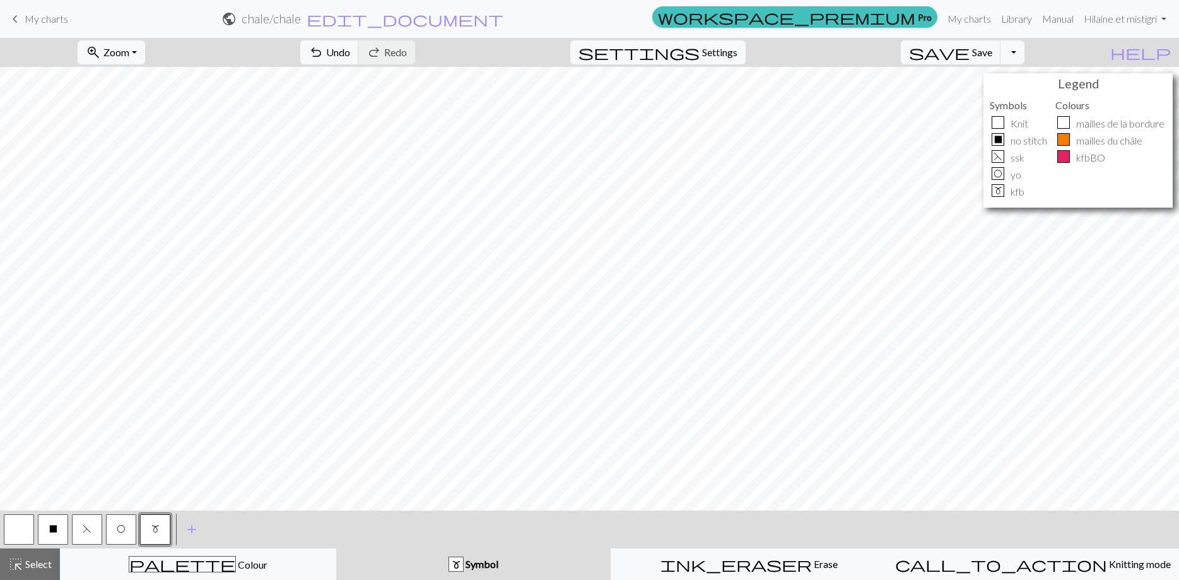
click at [22, 531] on button "button" at bounding box center [19, 529] width 30 height 30
click at [730, 60] on button "settings Settings" at bounding box center [657, 52] width 175 height 24
select select "lace"
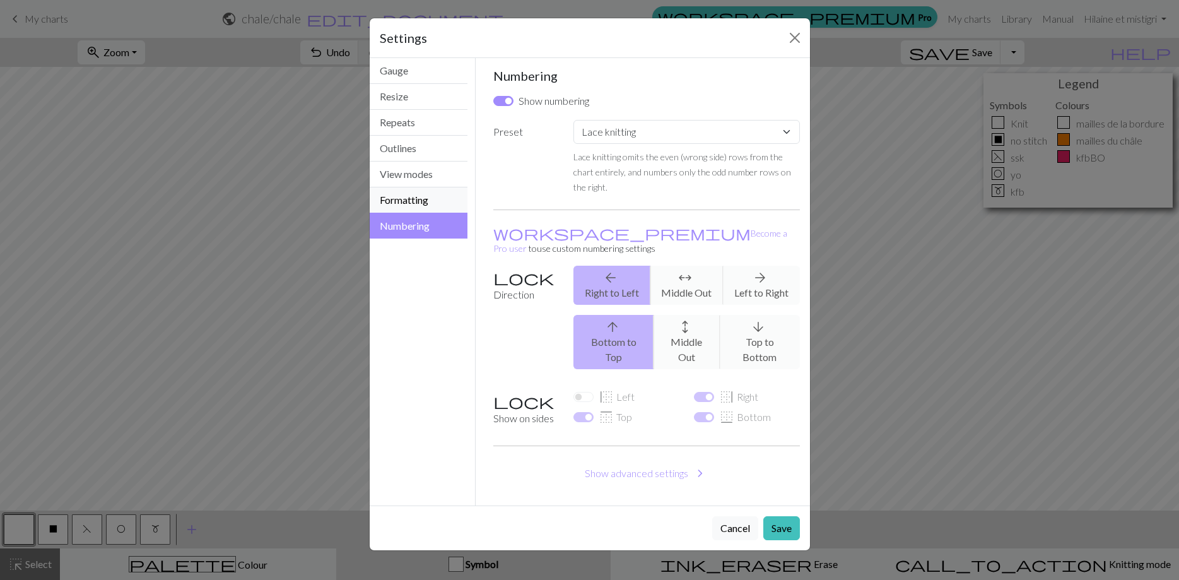
click at [419, 199] on button "Formatting" at bounding box center [419, 200] width 98 height 26
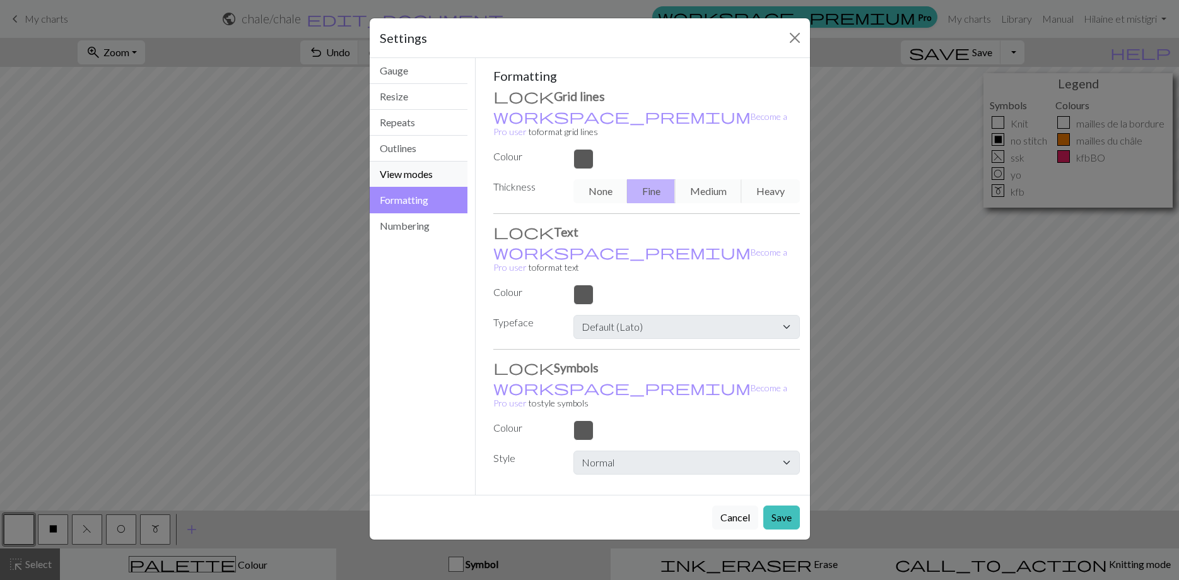
click at [416, 180] on button "View modes" at bounding box center [419, 174] width 98 height 26
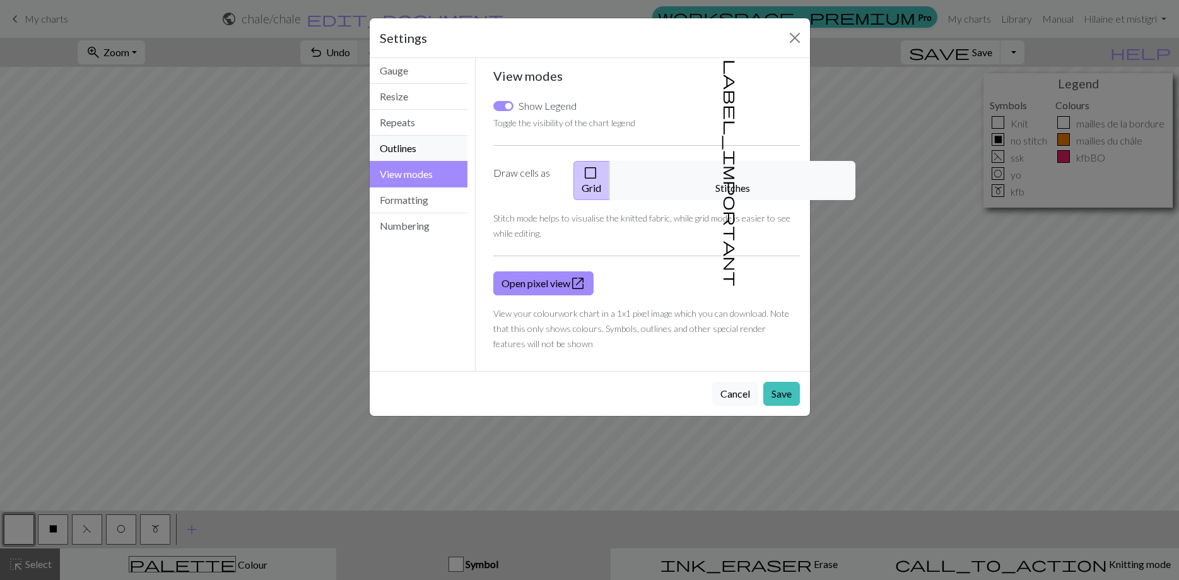
click at [416, 156] on button "Outlines" at bounding box center [419, 149] width 98 height 26
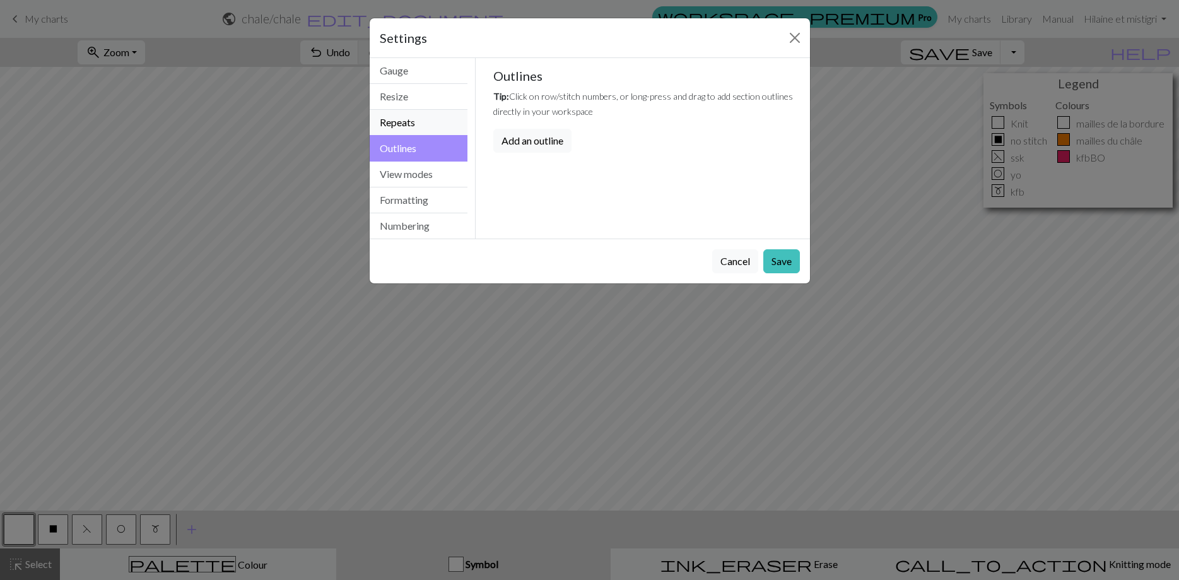
click at [416, 124] on button "Repeats" at bounding box center [419, 123] width 98 height 26
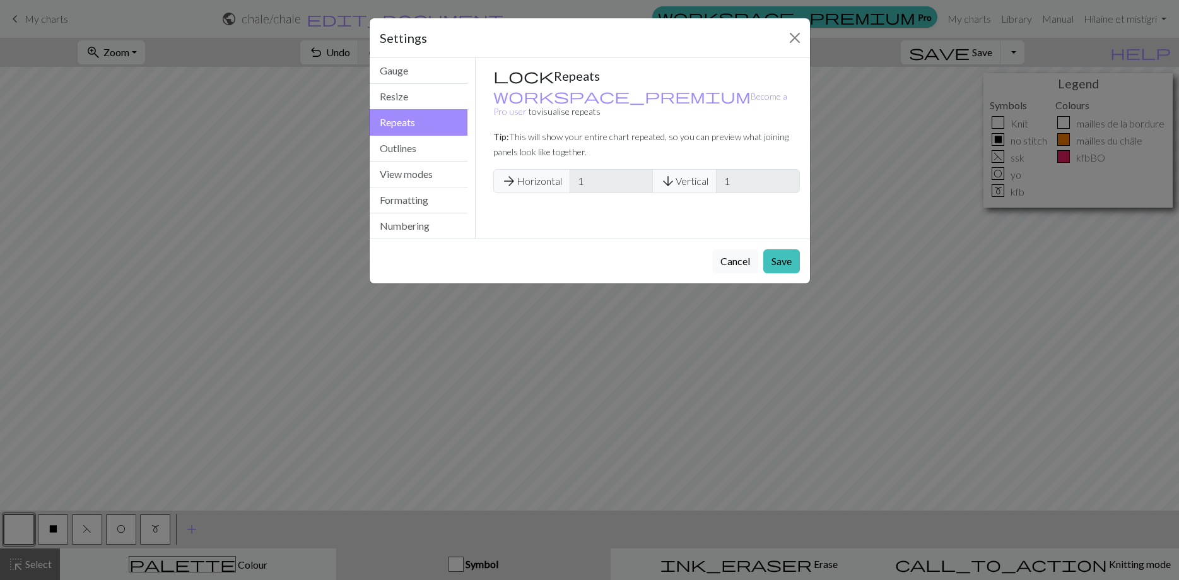
click at [526, 169] on span "arrow_forward Horizontal" at bounding box center [531, 181] width 77 height 24
click at [431, 103] on button "Resize" at bounding box center [419, 97] width 98 height 26
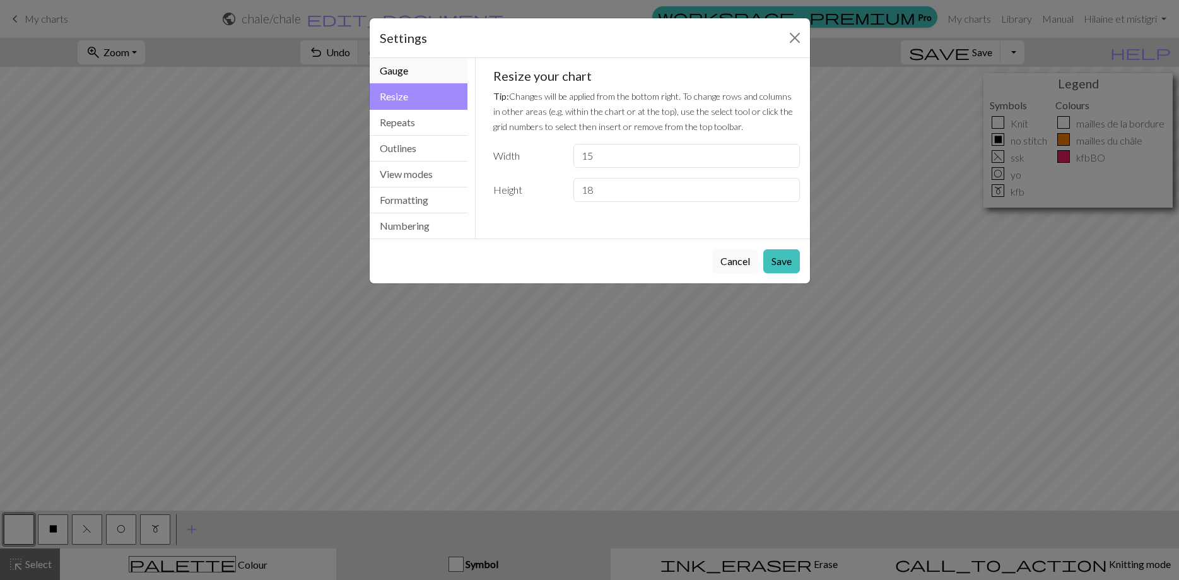
click at [423, 73] on button "Gauge" at bounding box center [419, 71] width 98 height 26
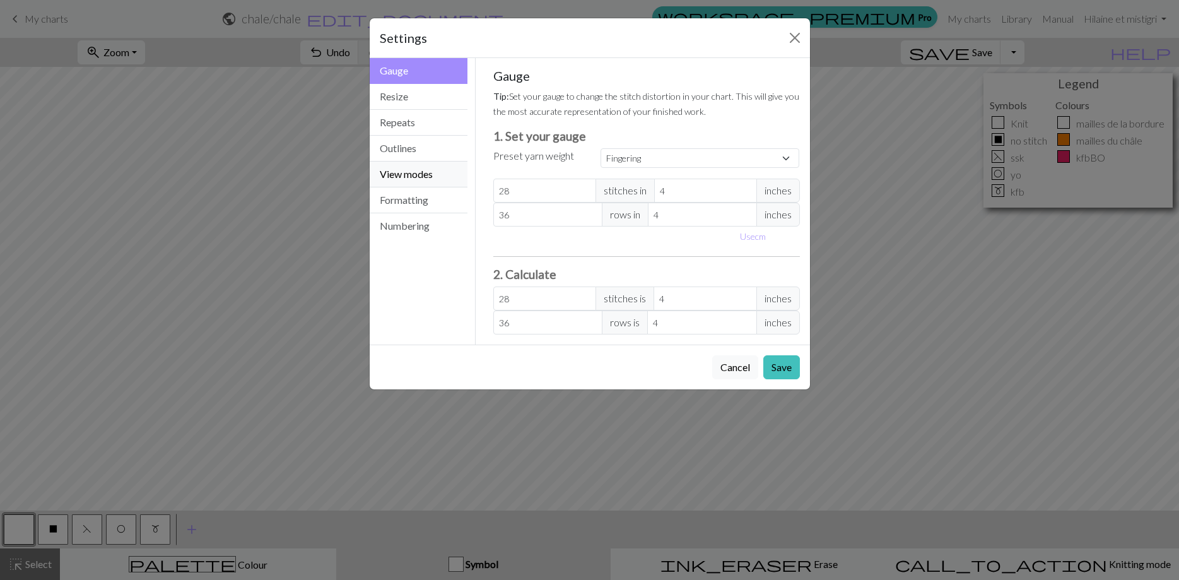
click at [426, 175] on button "View modes" at bounding box center [419, 174] width 98 height 26
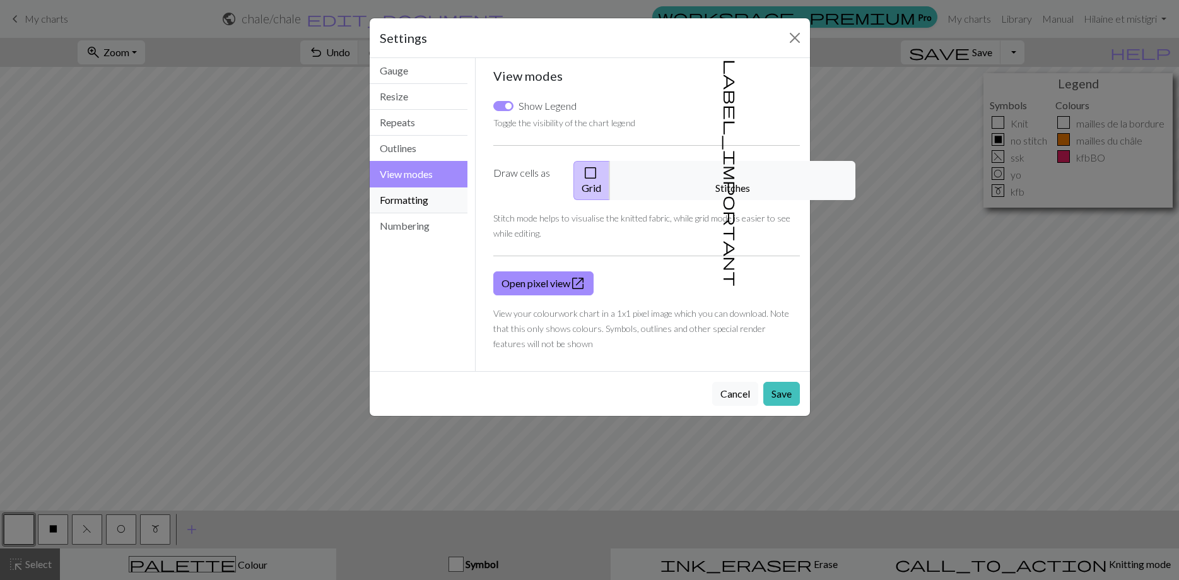
click at [427, 204] on button "Formatting" at bounding box center [419, 200] width 98 height 26
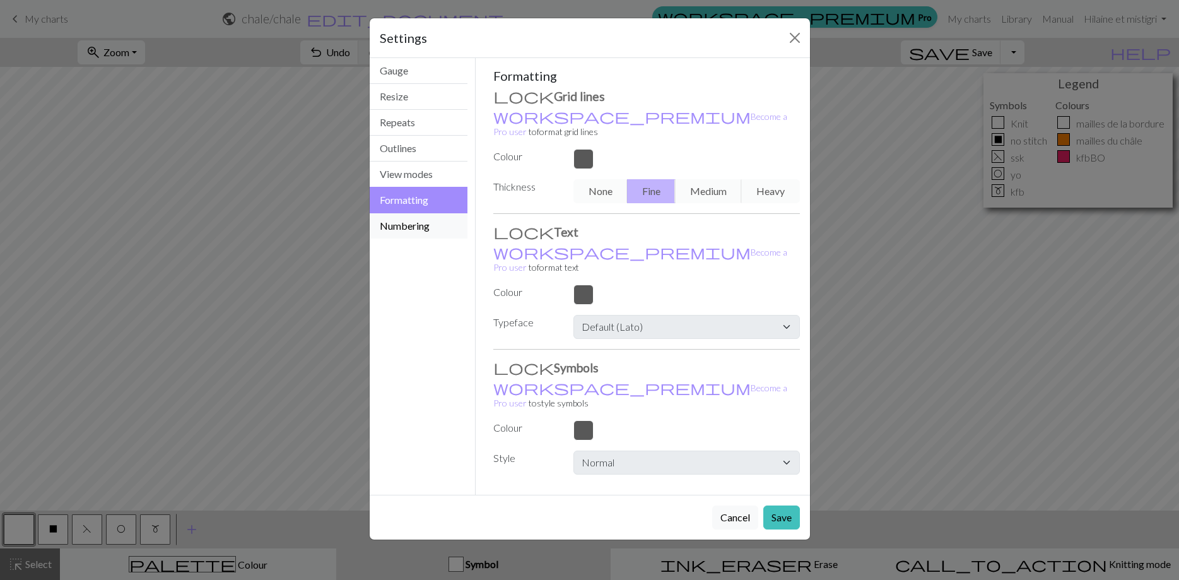
click at [421, 227] on button "Numbering" at bounding box center [419, 225] width 98 height 25
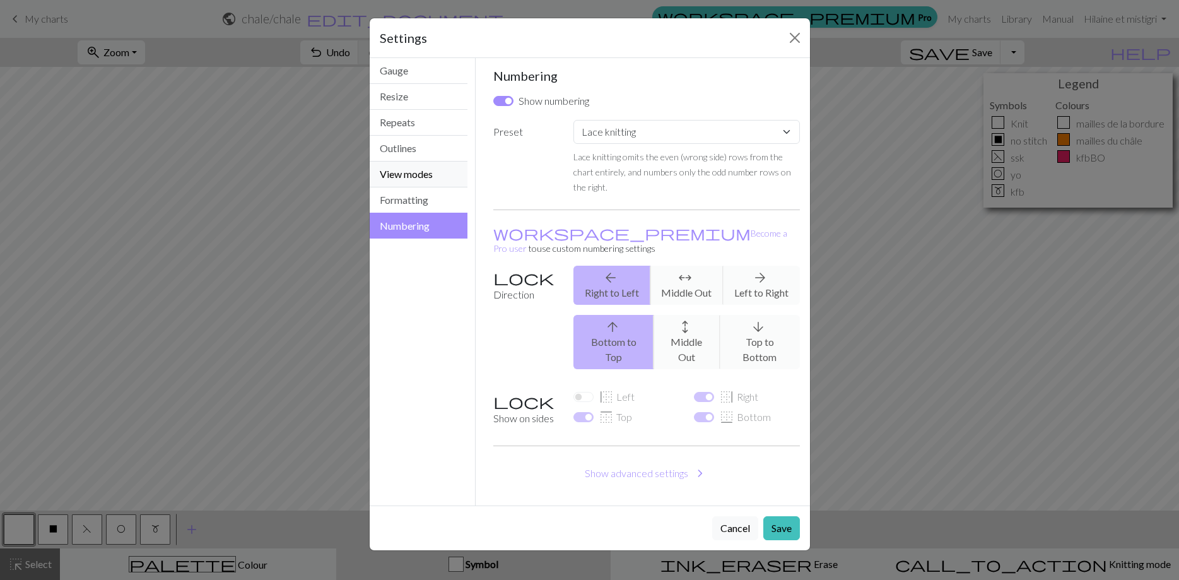
click at [433, 175] on button "View modes" at bounding box center [419, 174] width 98 height 26
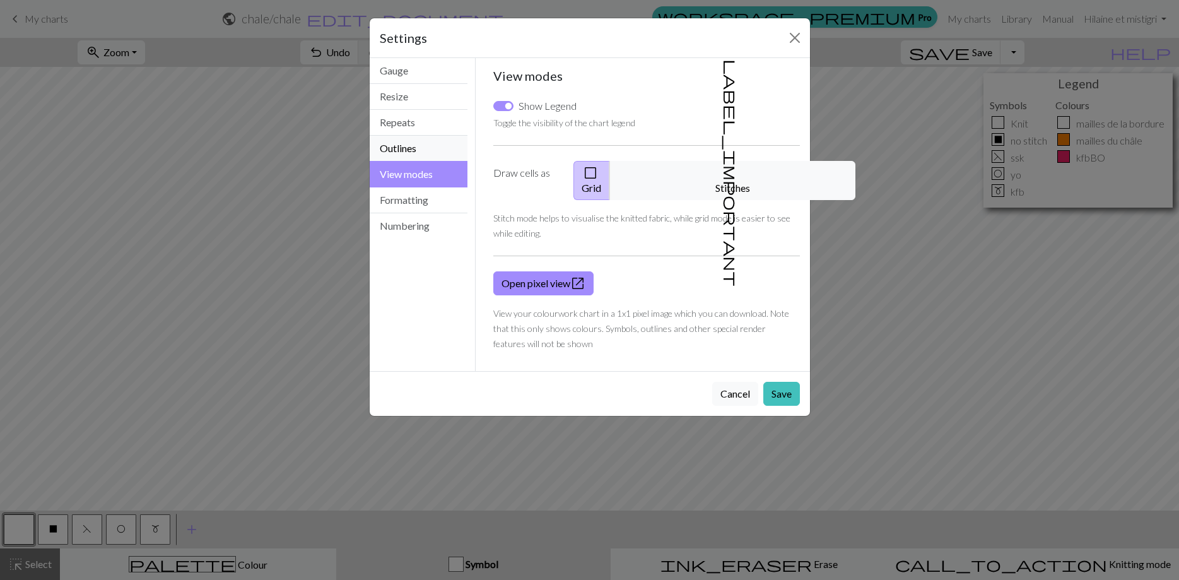
click at [430, 151] on button "Outlines" at bounding box center [419, 149] width 98 height 26
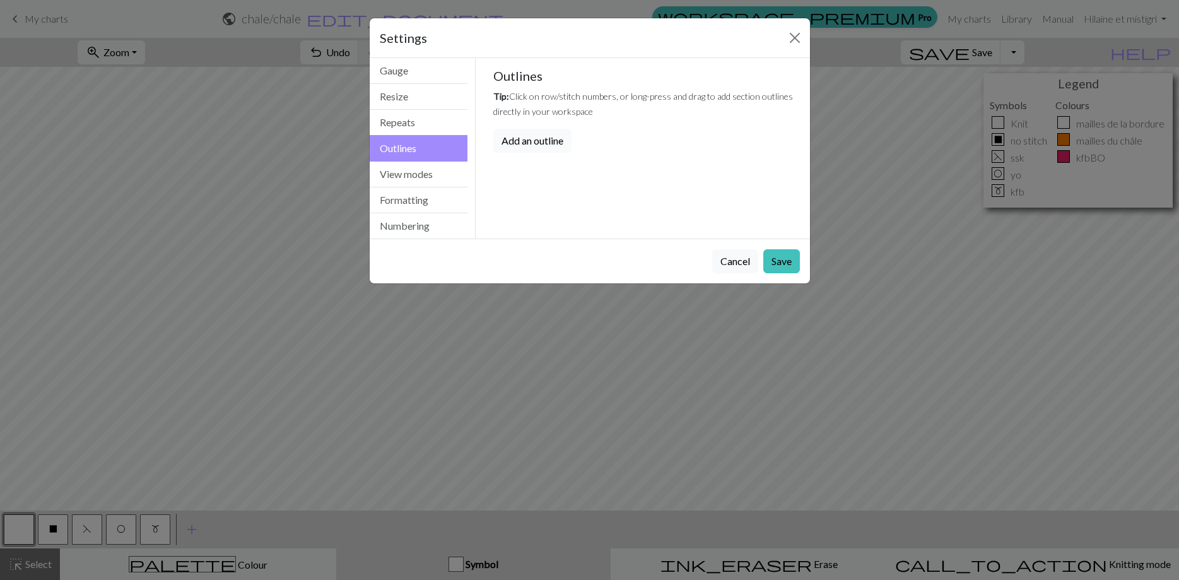
click at [553, 141] on button "Add an outline" at bounding box center [532, 141] width 78 height 24
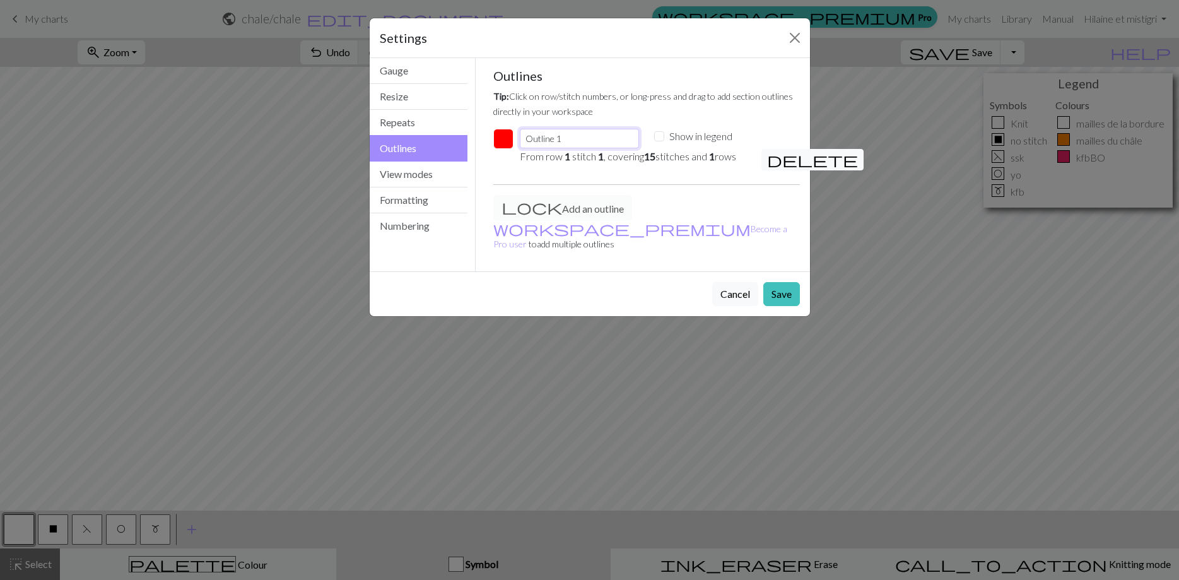
click at [571, 138] on input "Outline 1" at bounding box center [579, 139] width 119 height 20
type input "Outline"
drag, startPoint x: 683, startPoint y: 40, endPoint x: 725, endPoint y: 71, distance: 52.0
click at [726, 73] on div "Settings Outlines Gauge Resize Repeats Outlines View modes Formatting Numbering…" at bounding box center [590, 167] width 442 height 299
click at [664, 137] on div "Show in legend" at bounding box center [713, 136] width 119 height 15
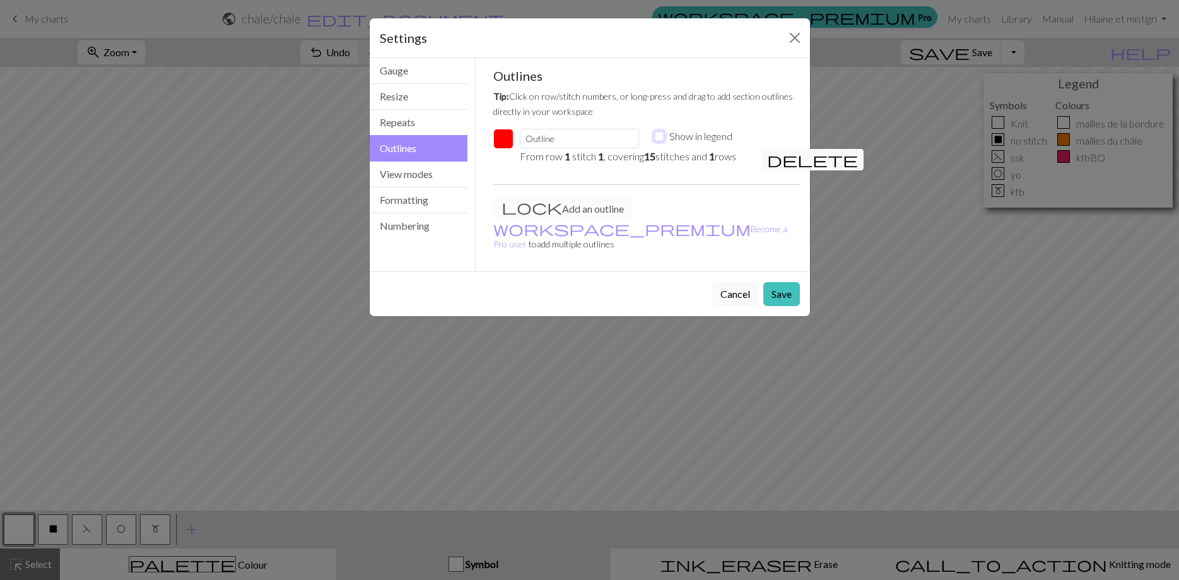
click at [659, 136] on input "Show in legend" at bounding box center [659, 136] width 10 height 10
checkbox input "true"
click at [597, 139] on input "Outline" at bounding box center [579, 139] width 119 height 20
type input "Outline 15"
click at [787, 282] on button "Save" at bounding box center [781, 294] width 37 height 24
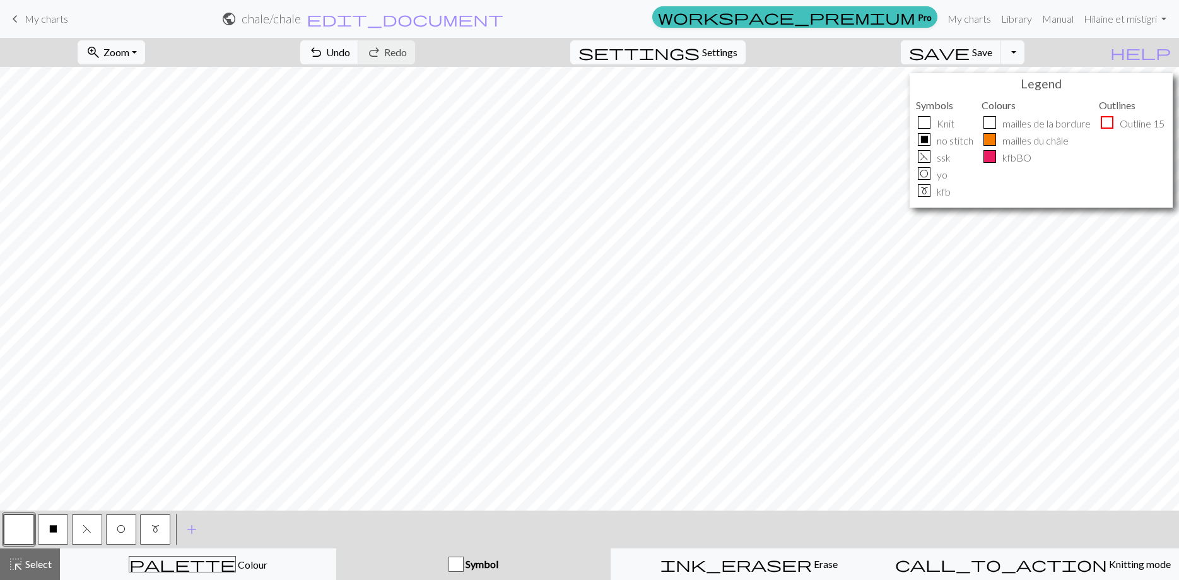
click at [728, 53] on span "Settings" at bounding box center [719, 52] width 35 height 15
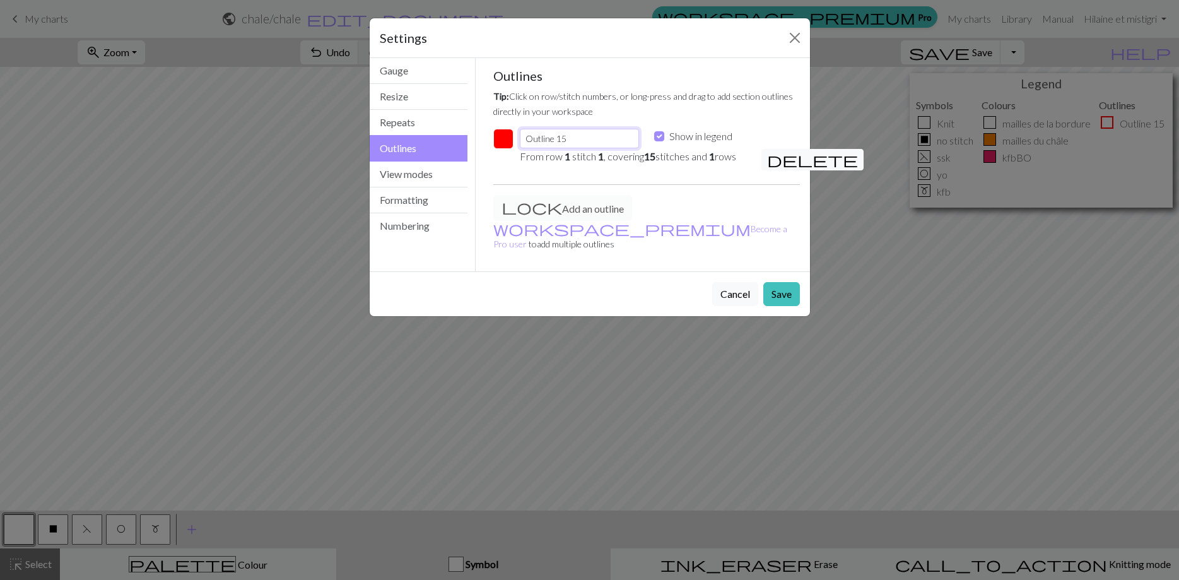
click at [585, 144] on input "Outline 15" at bounding box center [579, 139] width 119 height 20
type input "Outline 15 and 15 rows"
click at [778, 282] on button "Save" at bounding box center [781, 294] width 37 height 24
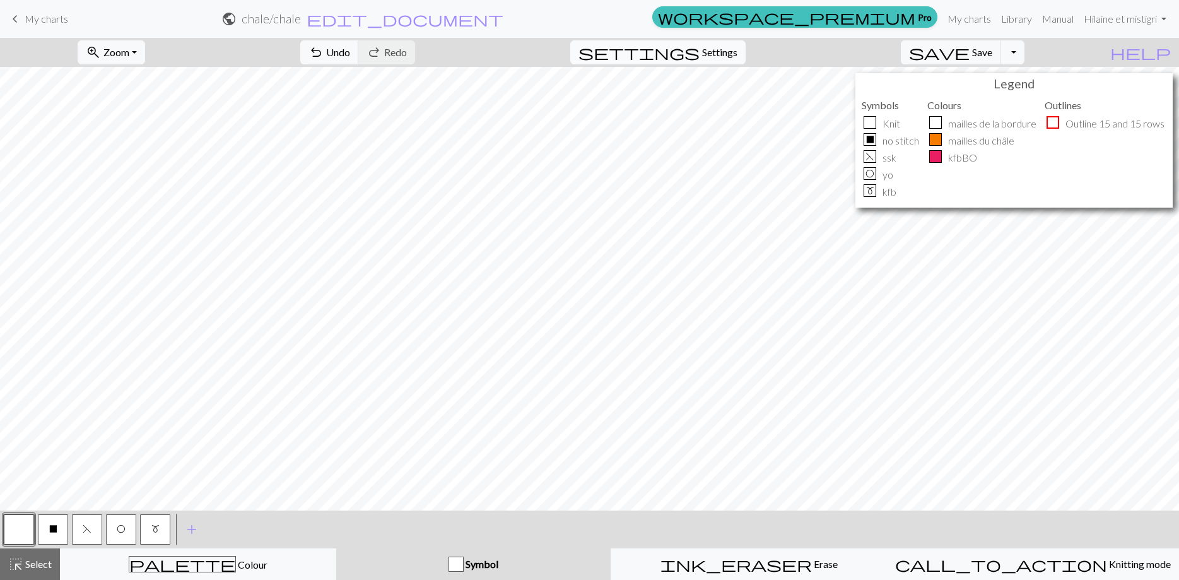
click at [733, 49] on span "Settings" at bounding box center [719, 52] width 35 height 15
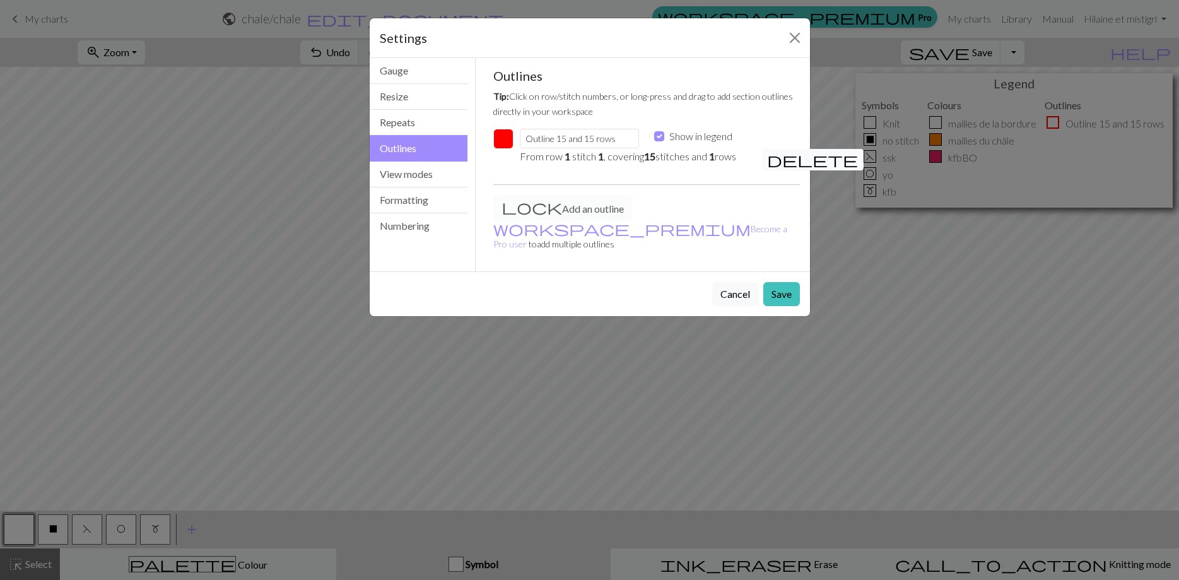
click at [773, 160] on span "delete" at bounding box center [812, 160] width 91 height 18
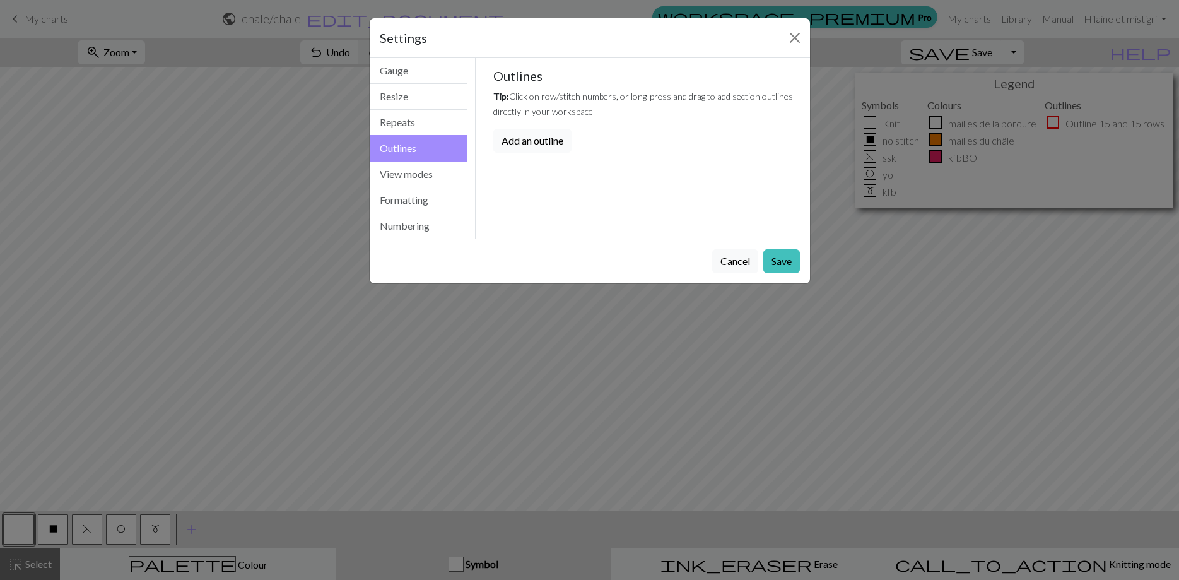
click at [546, 142] on button "Add an outline" at bounding box center [532, 141] width 78 height 24
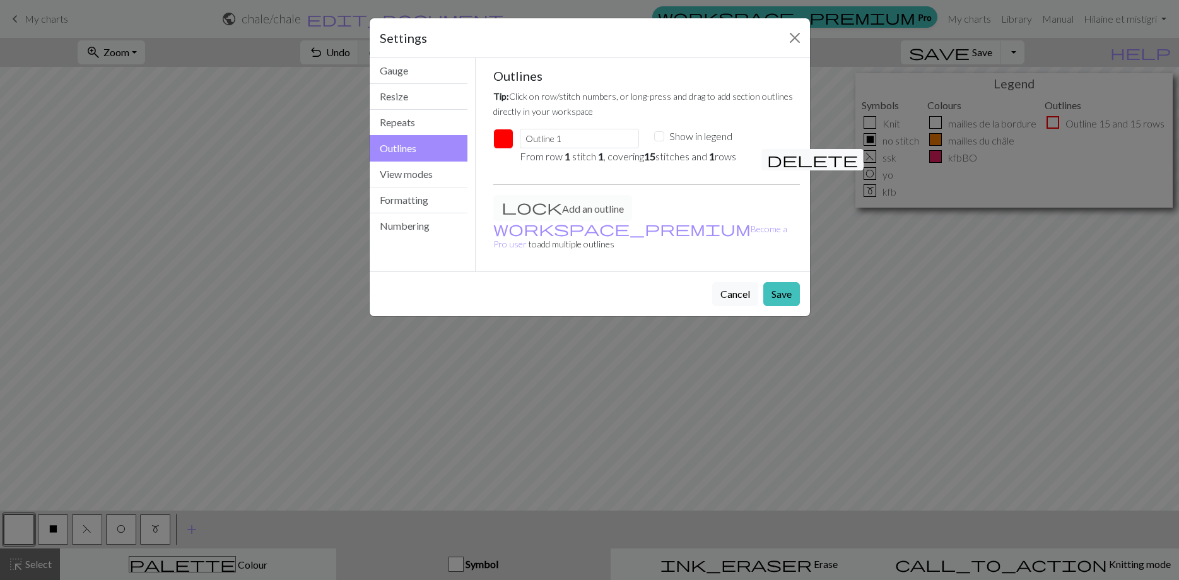
click at [545, 211] on div "Add an outline workspace_premium Become a Pro user to add multiple outlines" at bounding box center [647, 228] width 322 height 66
click at [772, 161] on span "delete" at bounding box center [812, 160] width 91 height 18
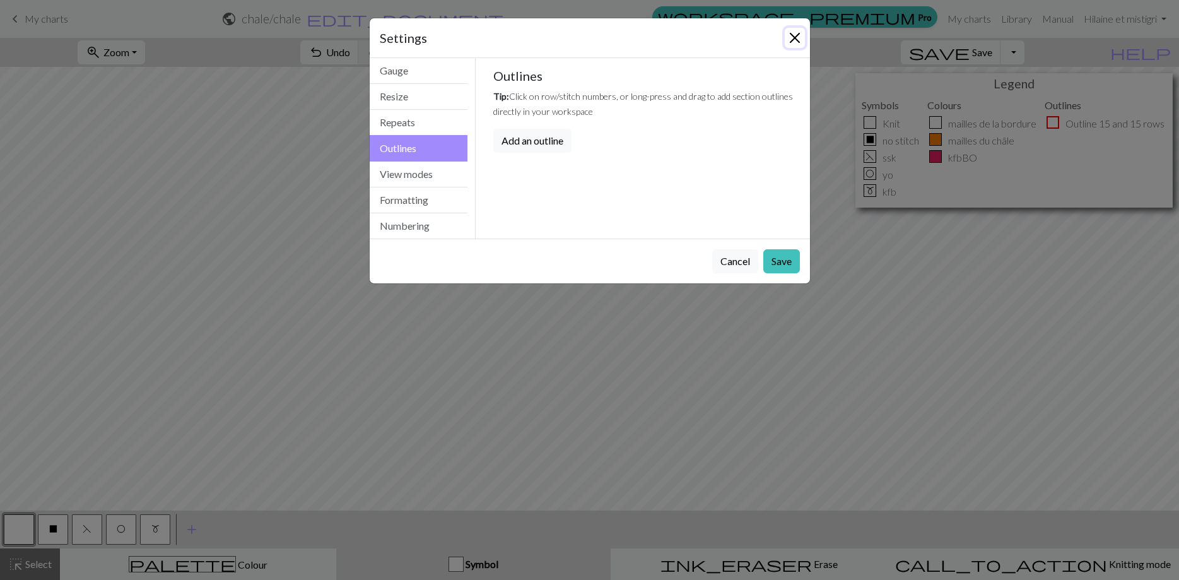
click at [791, 42] on button "Close" at bounding box center [795, 38] width 20 height 20
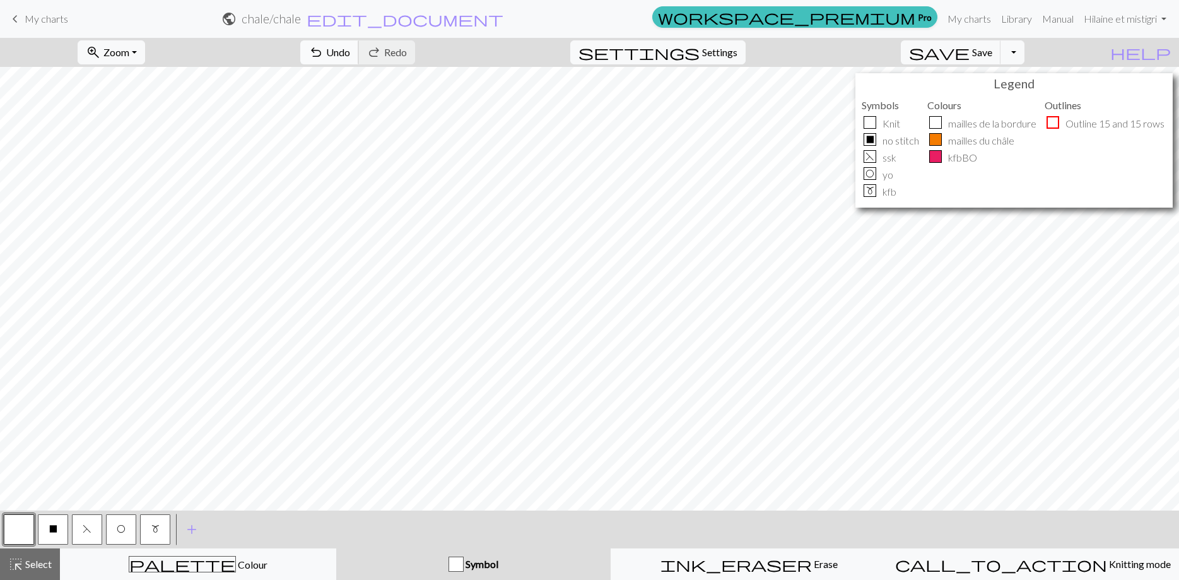
click at [350, 56] on span "Undo" at bounding box center [338, 52] width 24 height 12
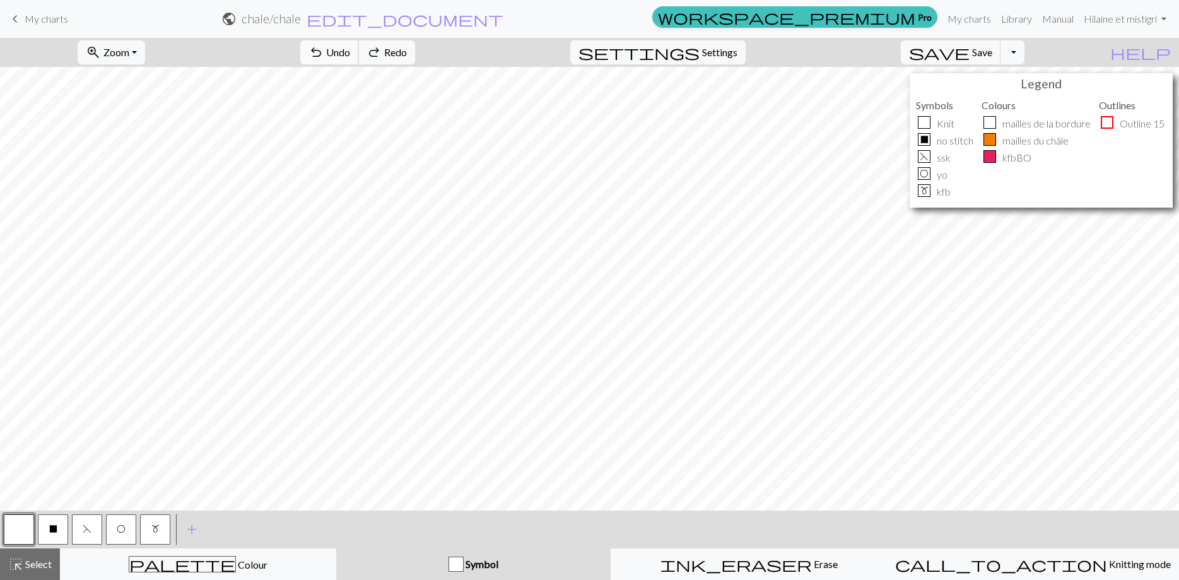
click at [350, 56] on span "Undo" at bounding box center [338, 52] width 24 height 12
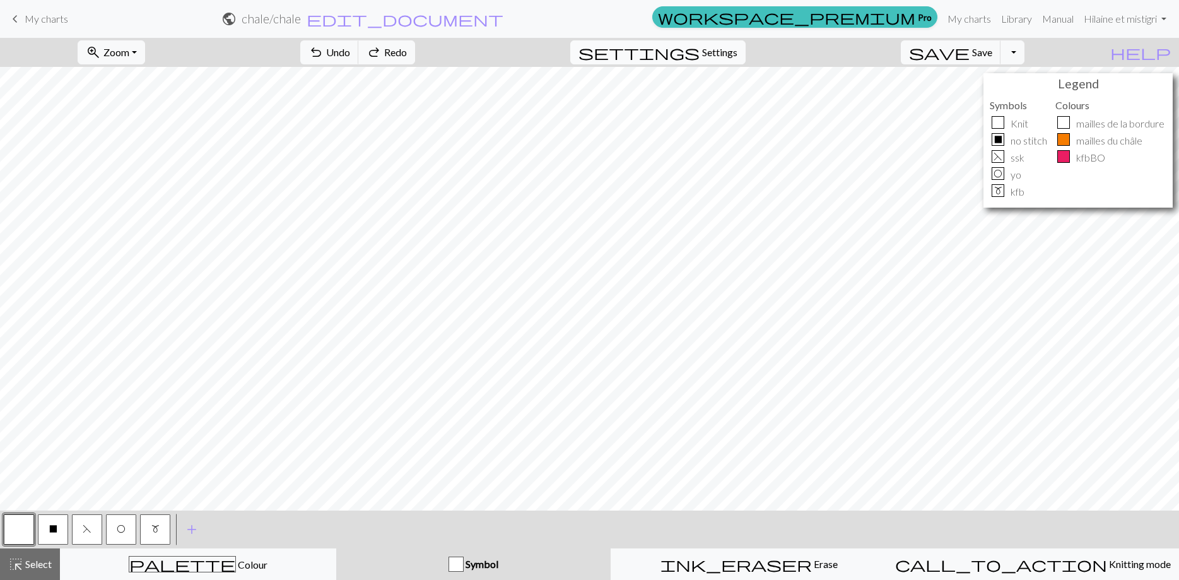
click at [737, 49] on span "Settings" at bounding box center [719, 52] width 35 height 15
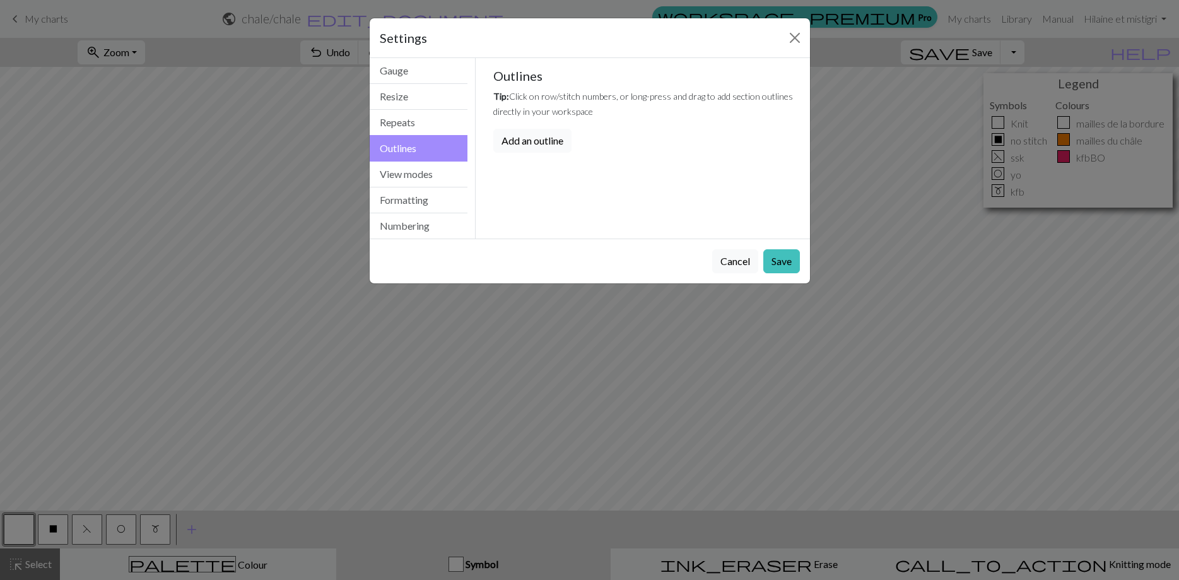
click at [527, 146] on button "Add an outline" at bounding box center [532, 141] width 78 height 24
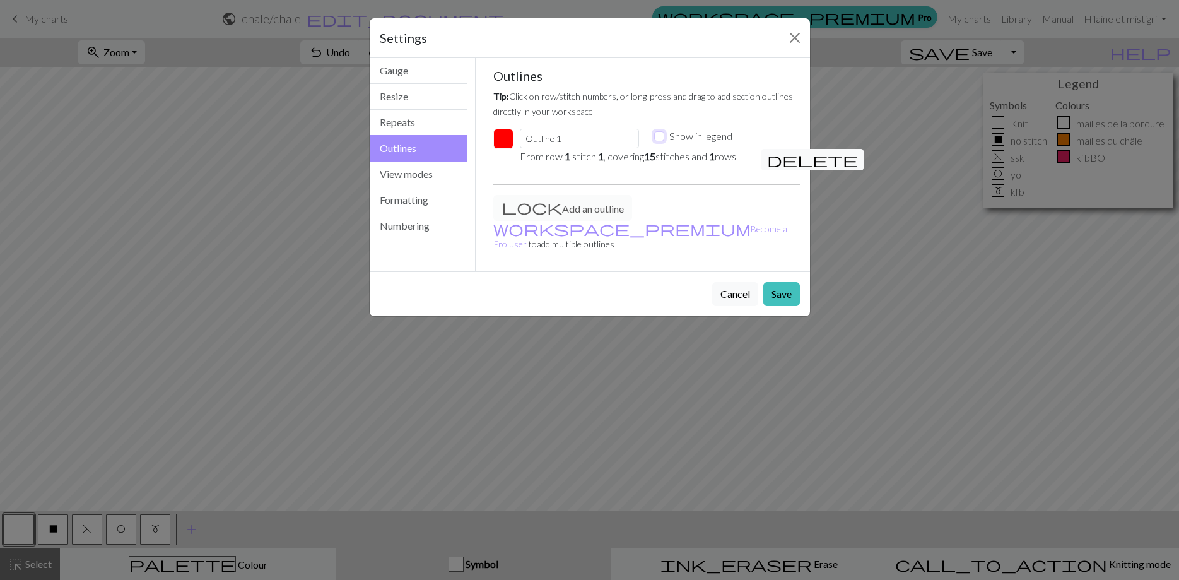
click at [659, 137] on input "Show in legend" at bounding box center [659, 136] width 10 height 10
checkbox input "true"
click at [576, 139] on input "Outline 1" at bounding box center [579, 139] width 119 height 20
drag, startPoint x: 576, startPoint y: 139, endPoint x: 529, endPoint y: 142, distance: 46.7
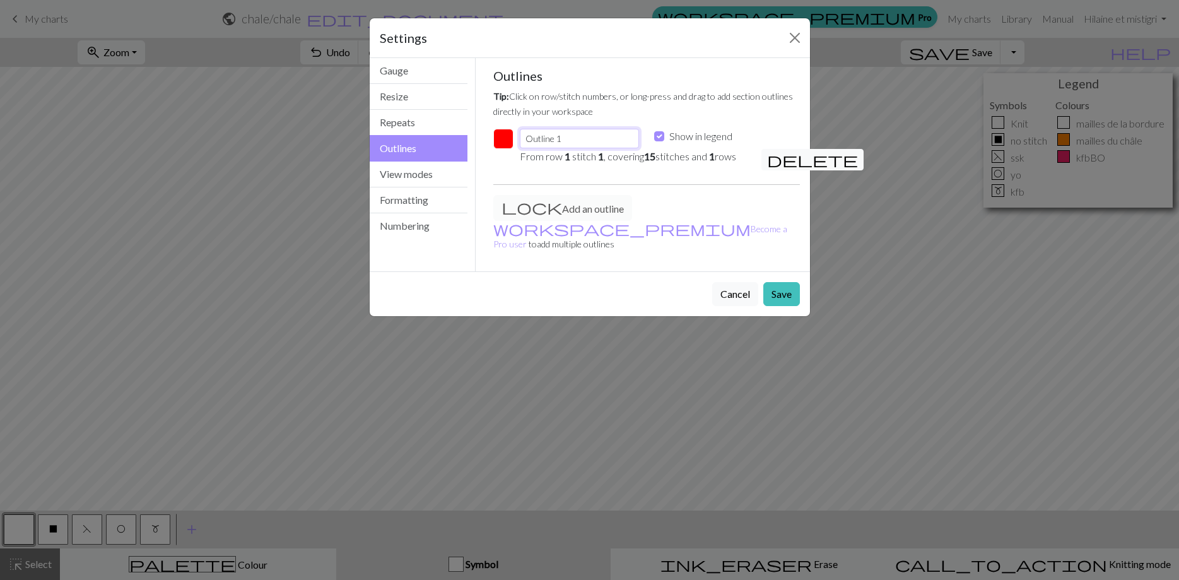
click at [529, 142] on input "Outline 1" at bounding box center [579, 139] width 119 height 20
type input "15 rows"
click at [785, 282] on button "Save" at bounding box center [781, 294] width 37 height 24
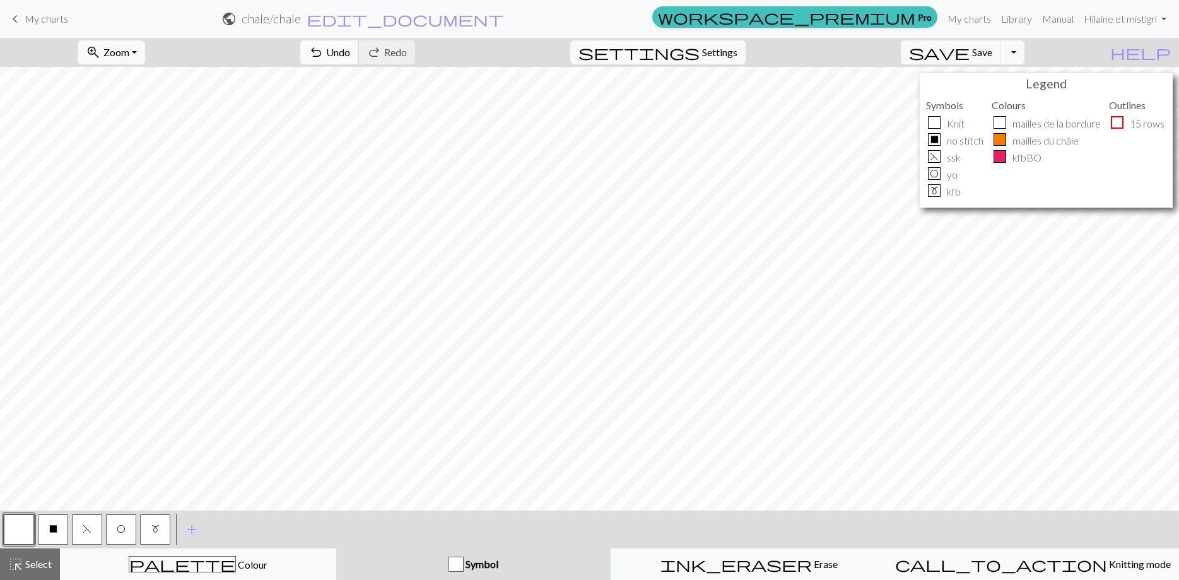
click at [350, 54] on span "Undo" at bounding box center [338, 52] width 24 height 12
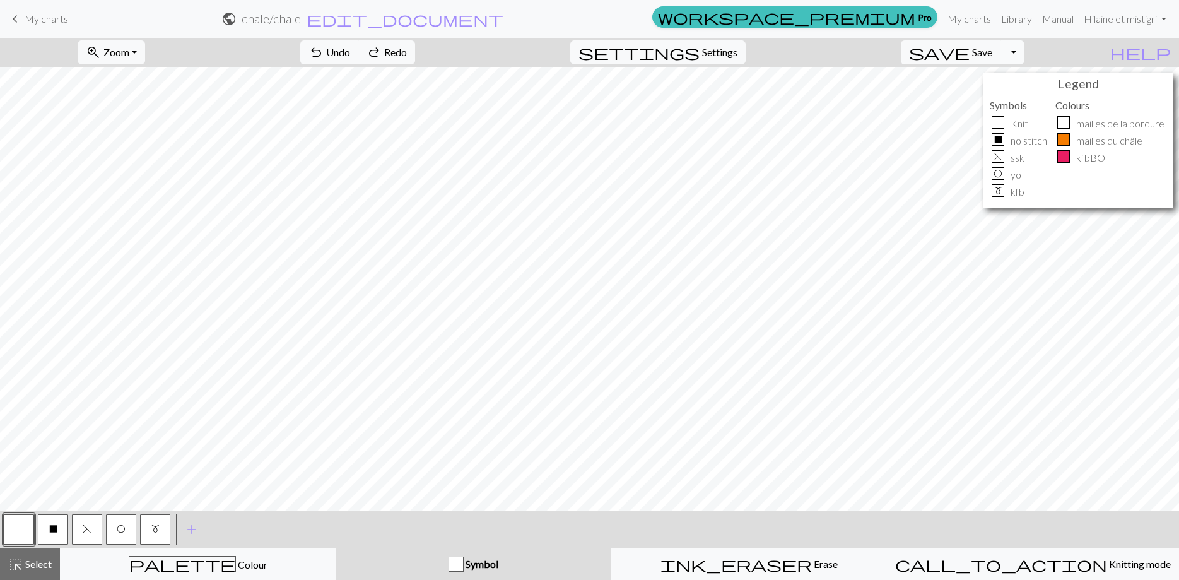
click at [1024, 50] on button "Toggle Dropdown" at bounding box center [1012, 52] width 24 height 24
click at [989, 98] on button "save_alt Download" at bounding box center [920, 100] width 208 height 20
click at [577, 40] on button "Download" at bounding box center [559, 41] width 61 height 24
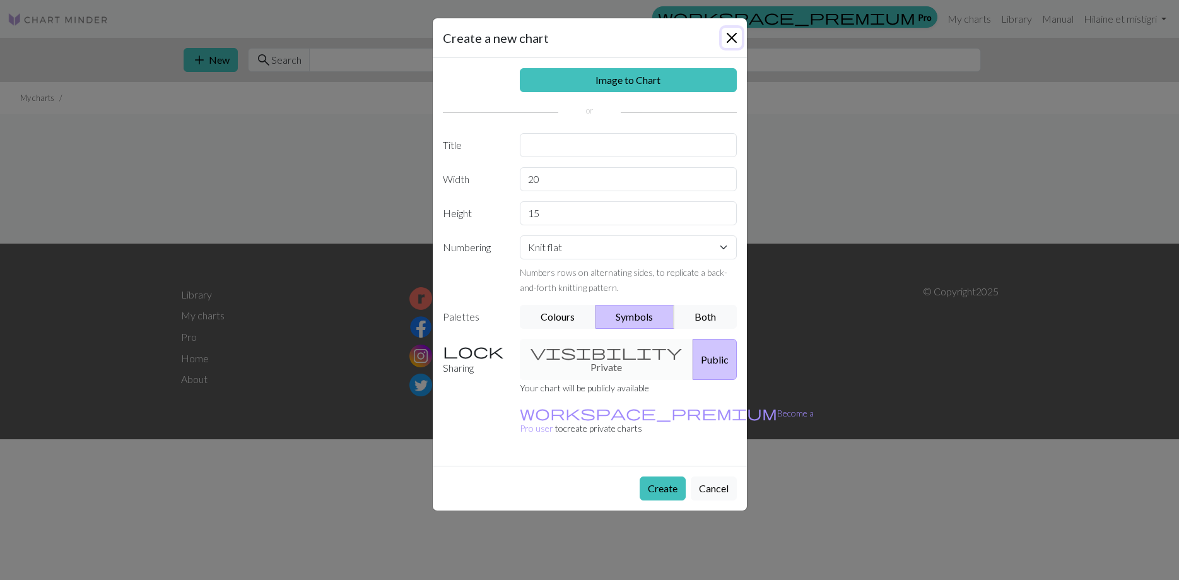
click at [735, 35] on button "Close" at bounding box center [732, 38] width 20 height 20
